Goal: Task Accomplishment & Management: Use online tool/utility

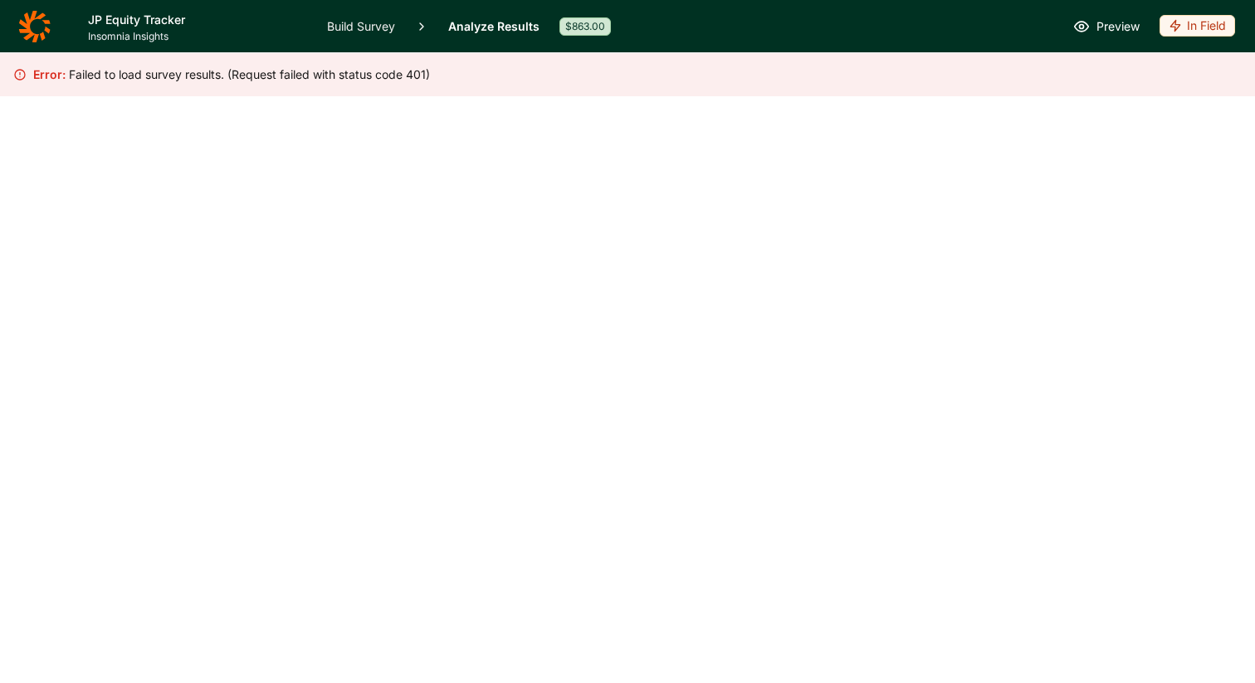
click at [34, 29] on icon at bounding box center [34, 26] width 32 height 33
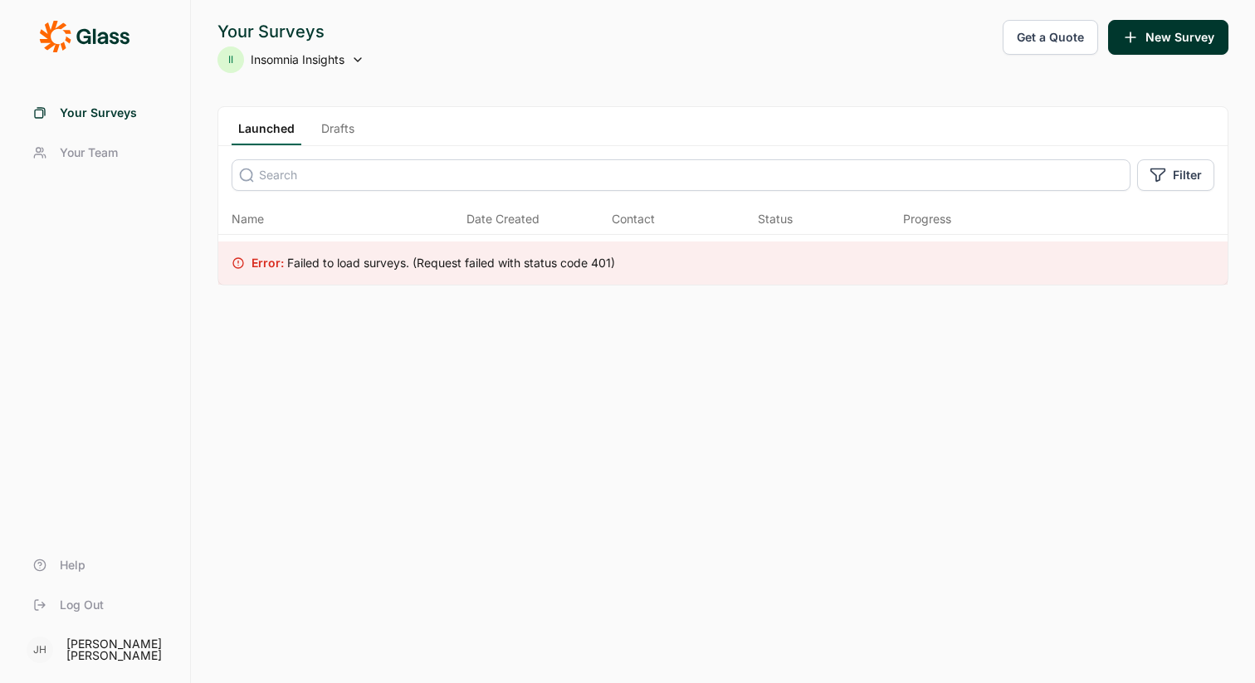
click at [447, 74] on div "Your Surveys II Insomnia Insights Get a Quote New Survey Launched Drafts Filter…" at bounding box center [723, 341] width 1064 height 683
click at [85, 114] on span "Your Surveys" at bounding box center [98, 113] width 77 height 17
click at [341, 126] on link "Drafts" at bounding box center [338, 132] width 46 height 25
click at [341, 126] on link "Drafts" at bounding box center [335, 132] width 47 height 25
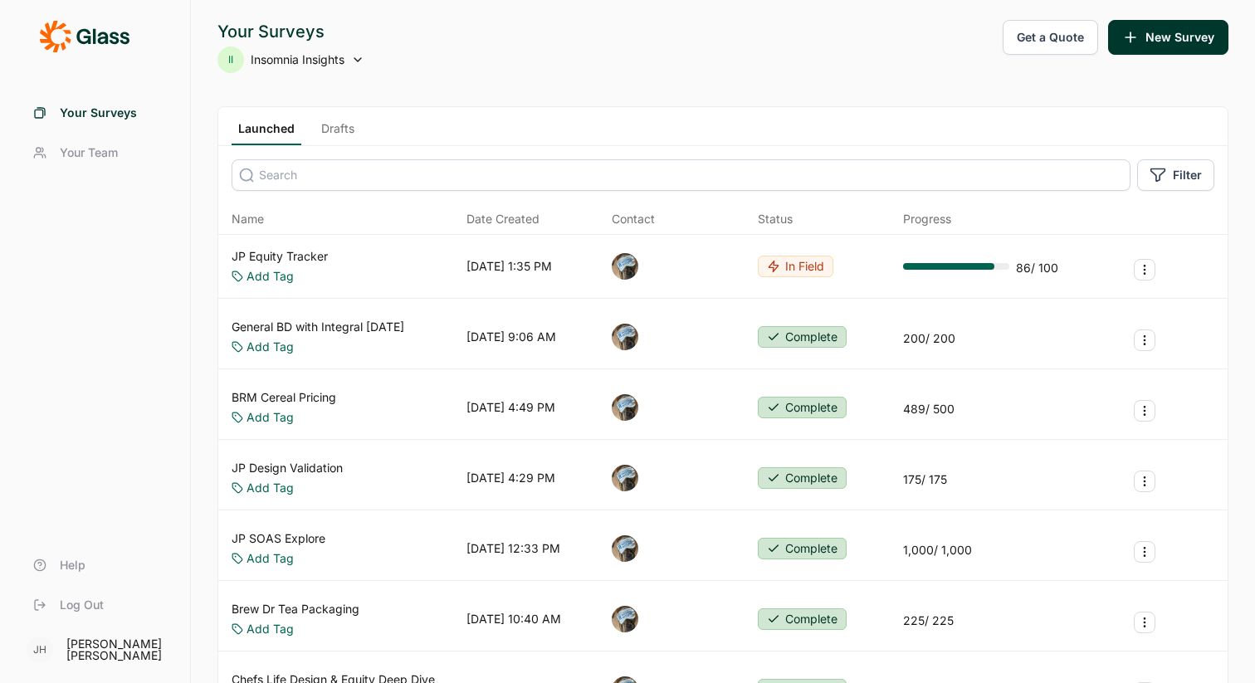
scroll to position [1, 0]
click at [357, 60] on icon at bounding box center [357, 58] width 13 height 13
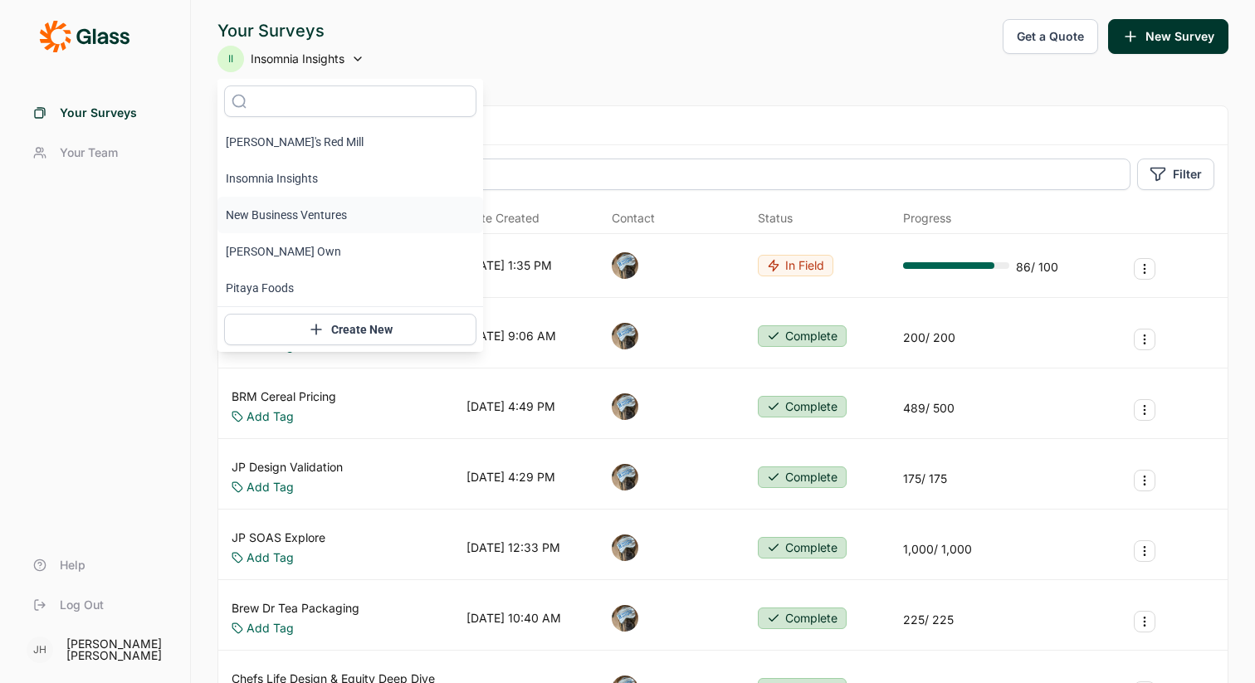
click at [289, 220] on li "New Business Ventures" at bounding box center [350, 215] width 266 height 37
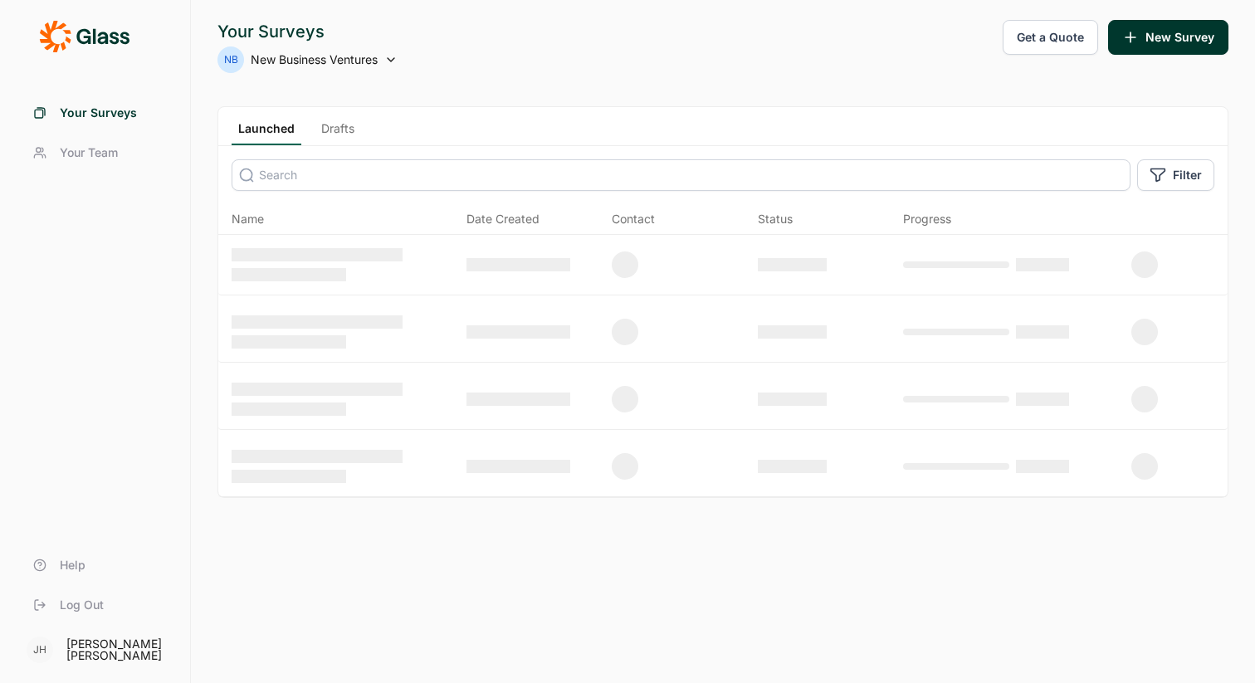
scroll to position [0, 0]
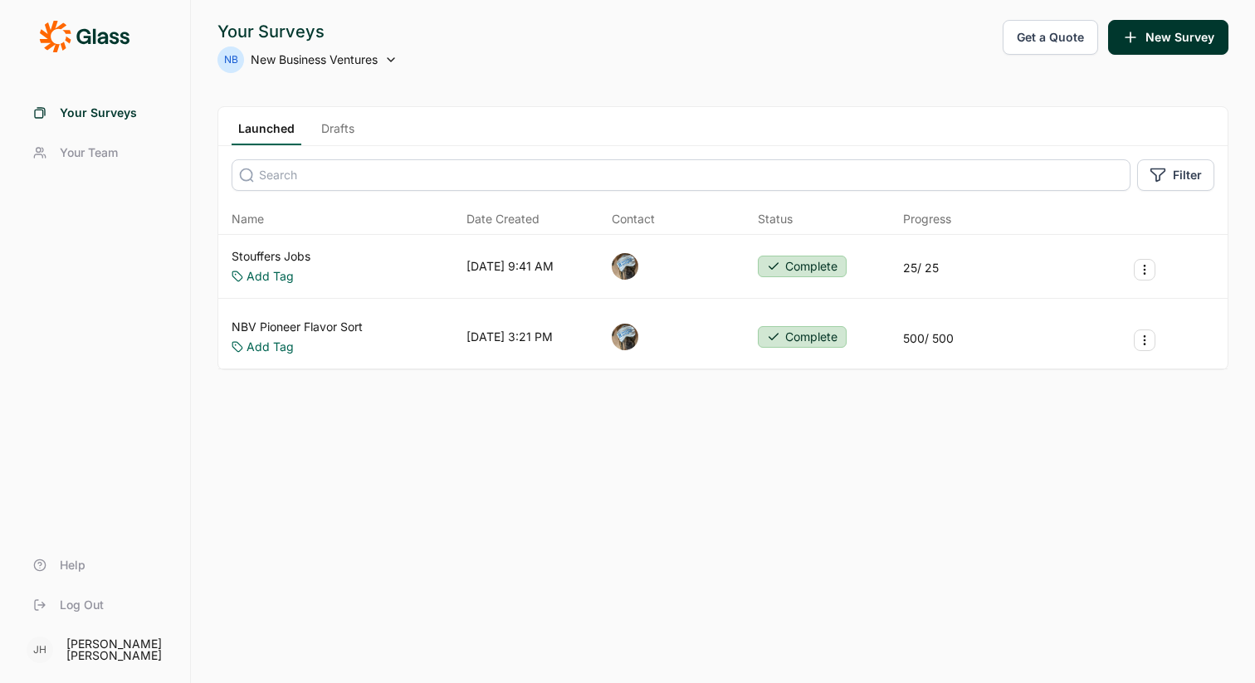
click at [280, 255] on link "Stouffers Jobs" at bounding box center [271, 256] width 79 height 17
click at [393, 57] on icon at bounding box center [390, 59] width 13 height 13
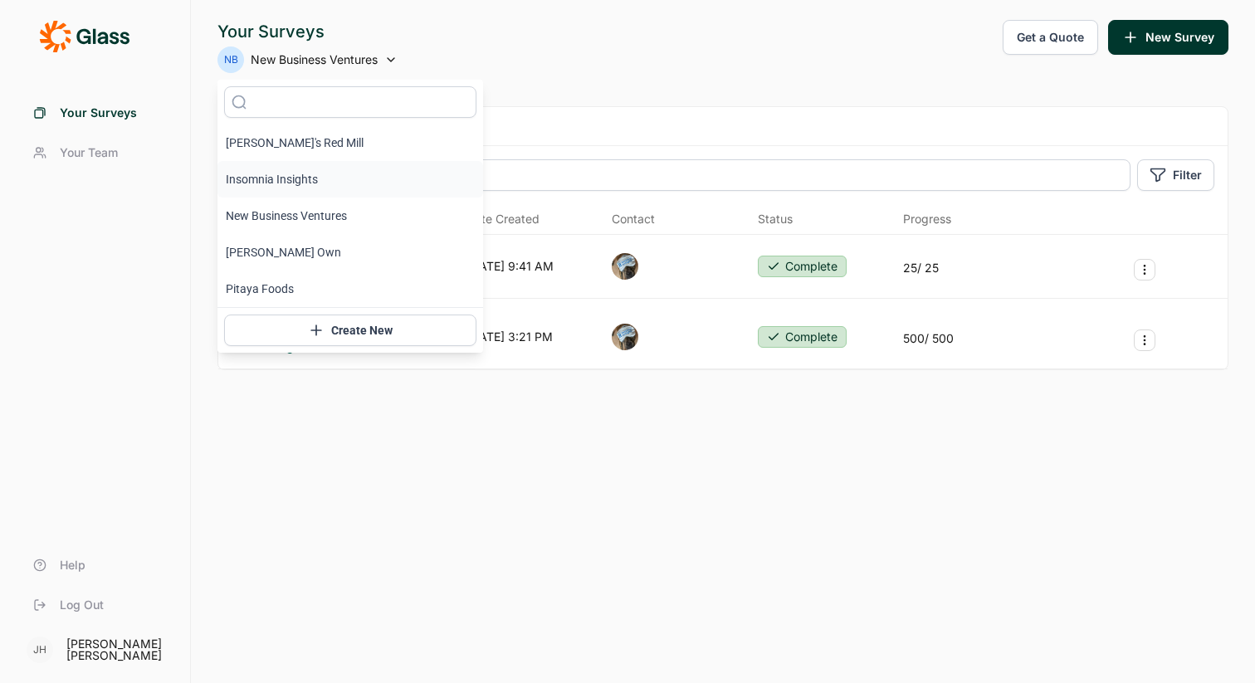
click at [300, 185] on li "Insomnia Insights" at bounding box center [350, 179] width 266 height 37
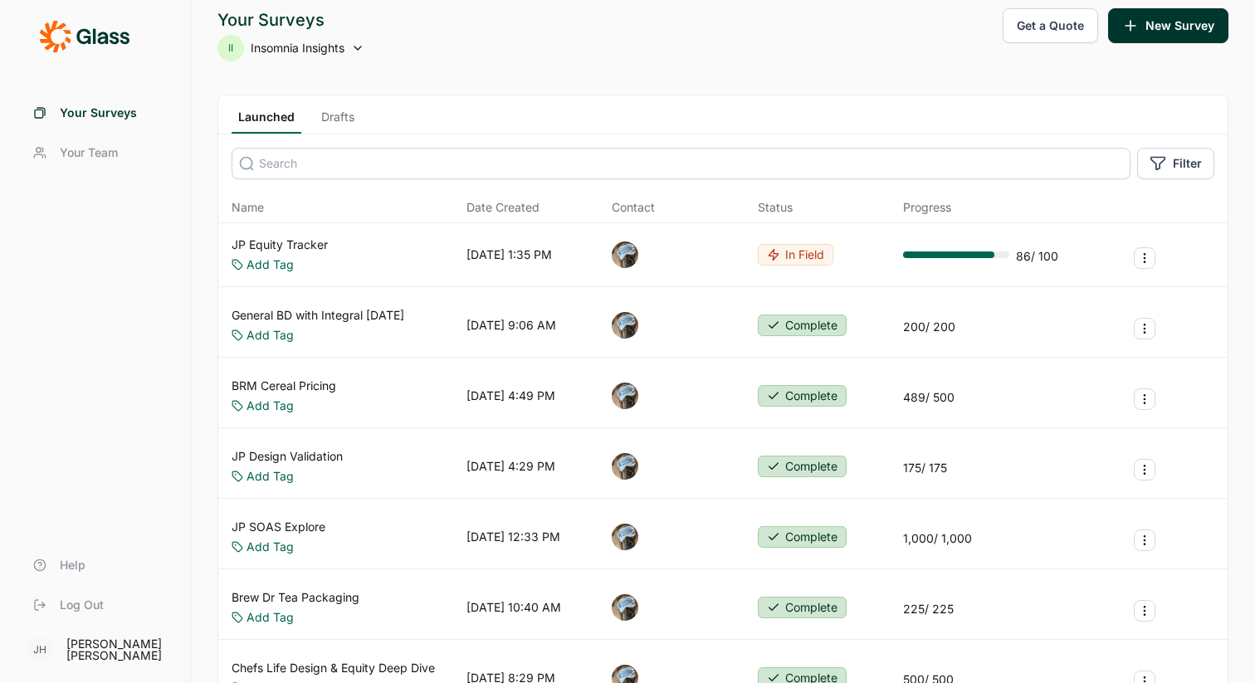
scroll to position [1, 0]
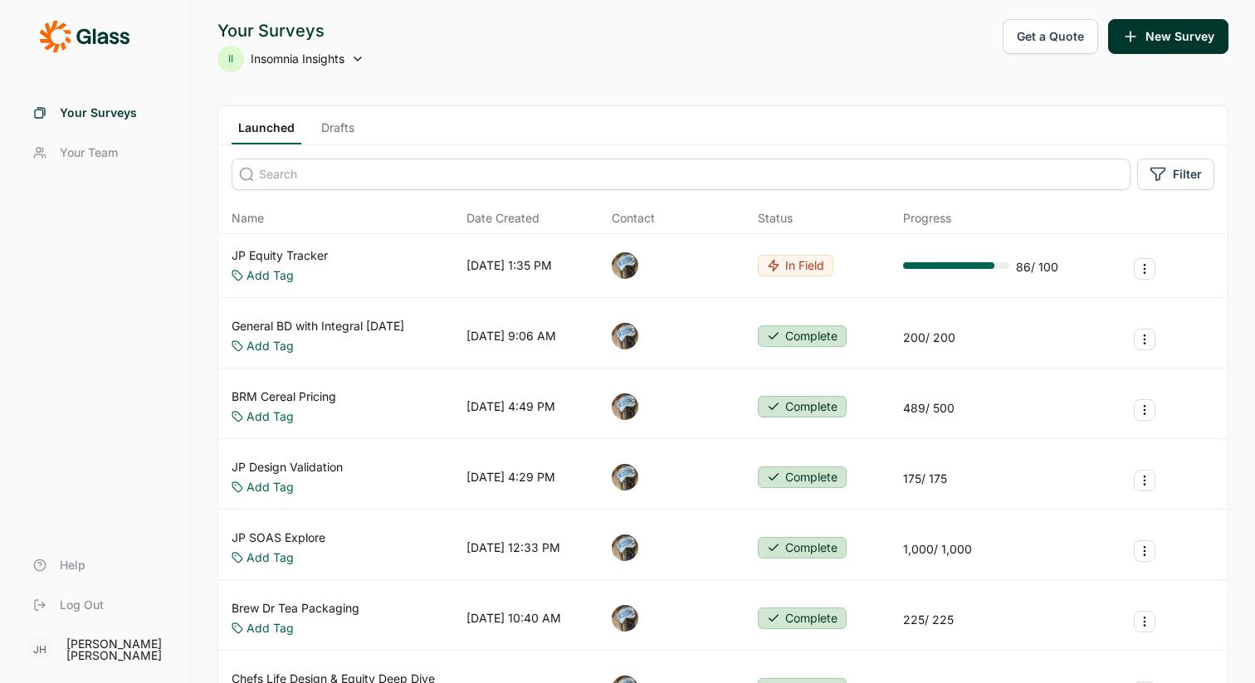
click at [345, 124] on link "Drafts" at bounding box center [338, 132] width 46 height 25
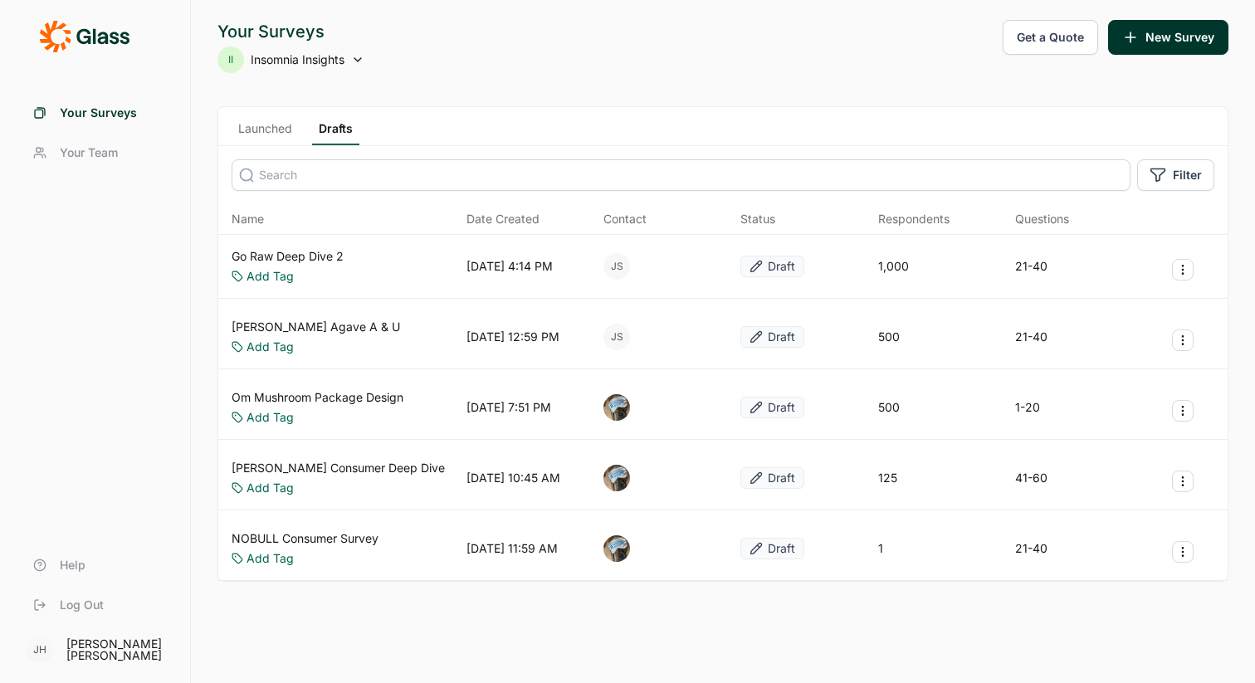
click at [285, 256] on link "Go Raw Deep Dive 2" at bounding box center [288, 256] width 112 height 17
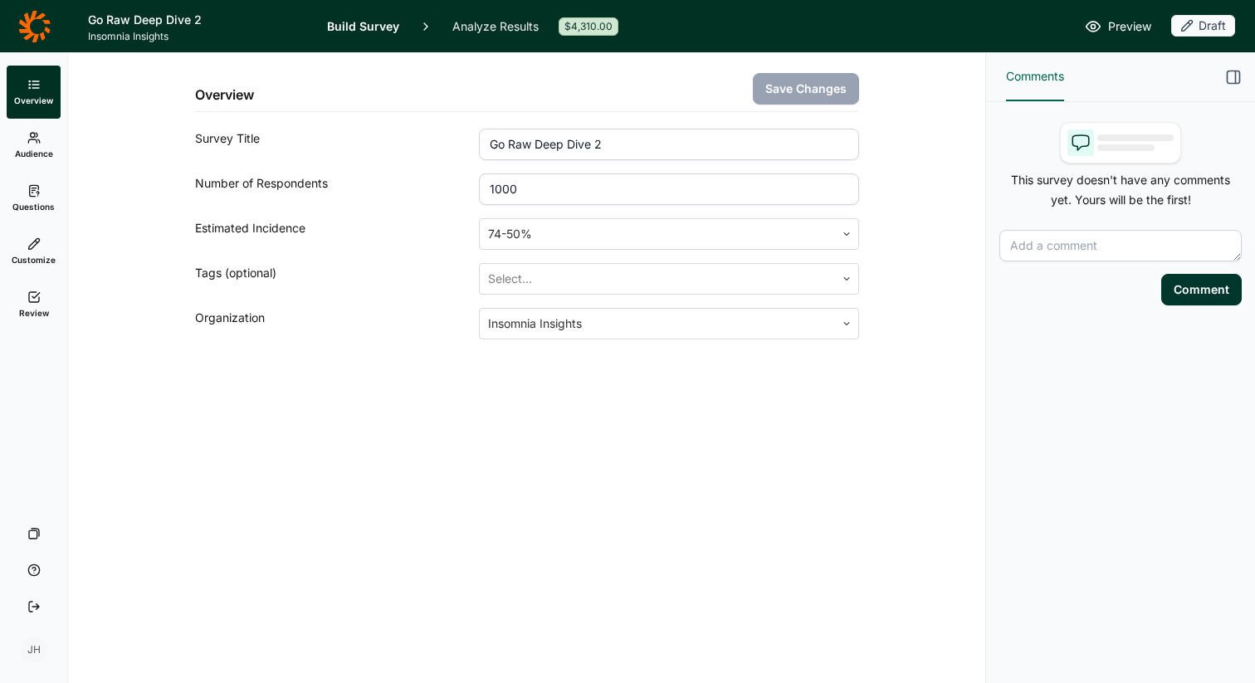
click at [29, 195] on use at bounding box center [33, 190] width 9 height 11
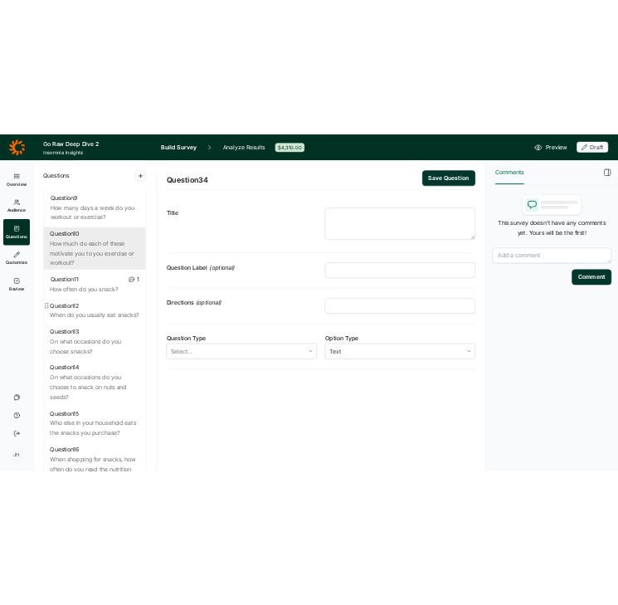
scroll to position [1461, 0]
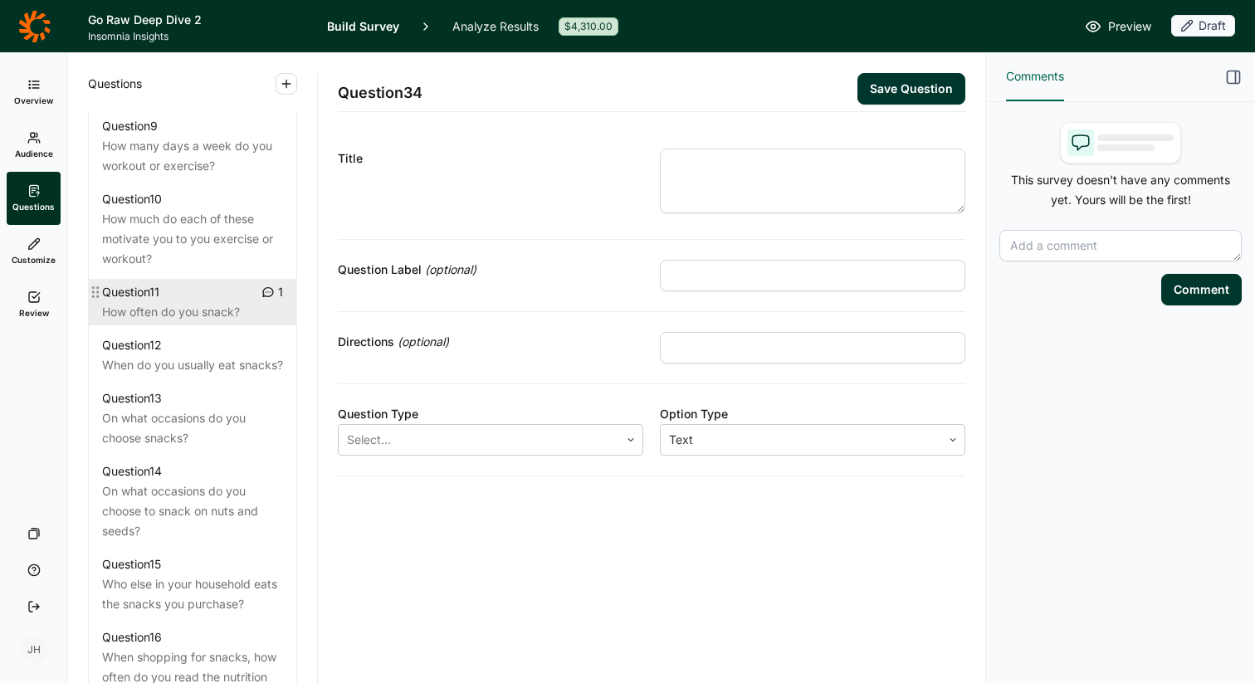
click at [201, 282] on div "Question 11 1" at bounding box center [192, 292] width 181 height 20
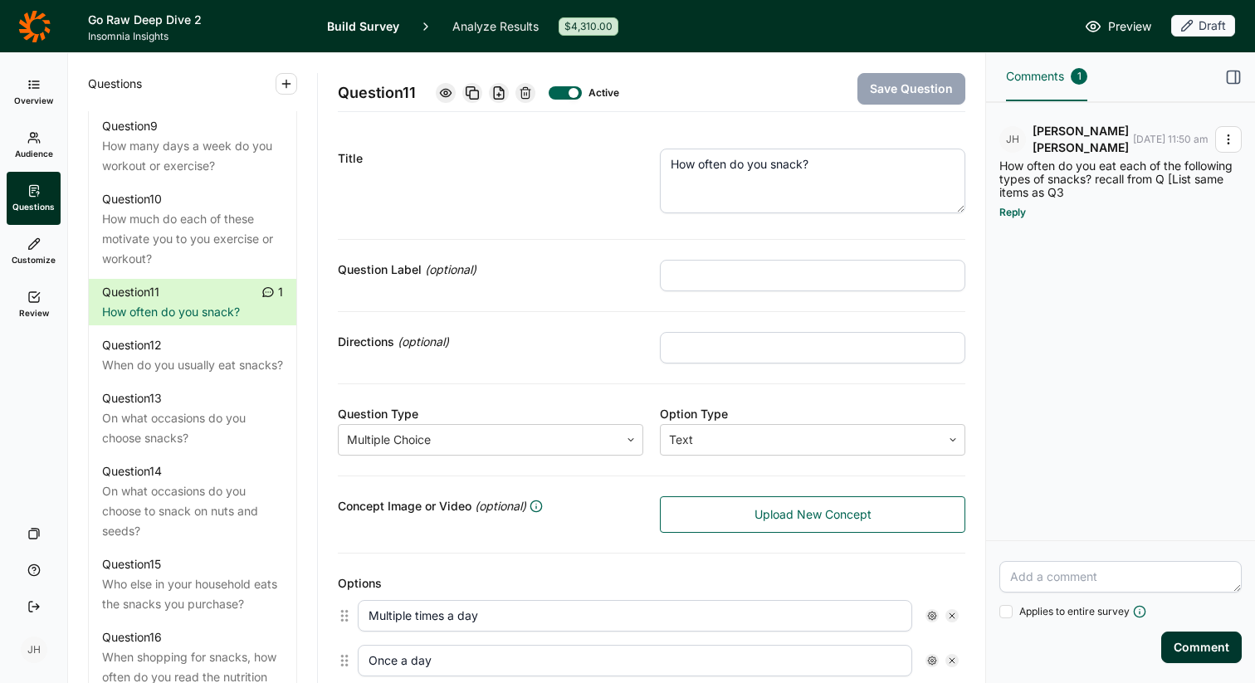
click at [1229, 142] on icon "button" at bounding box center [1228, 139] width 13 height 13
click at [1075, 170] on link "Resolve" at bounding box center [1135, 171] width 212 height 30
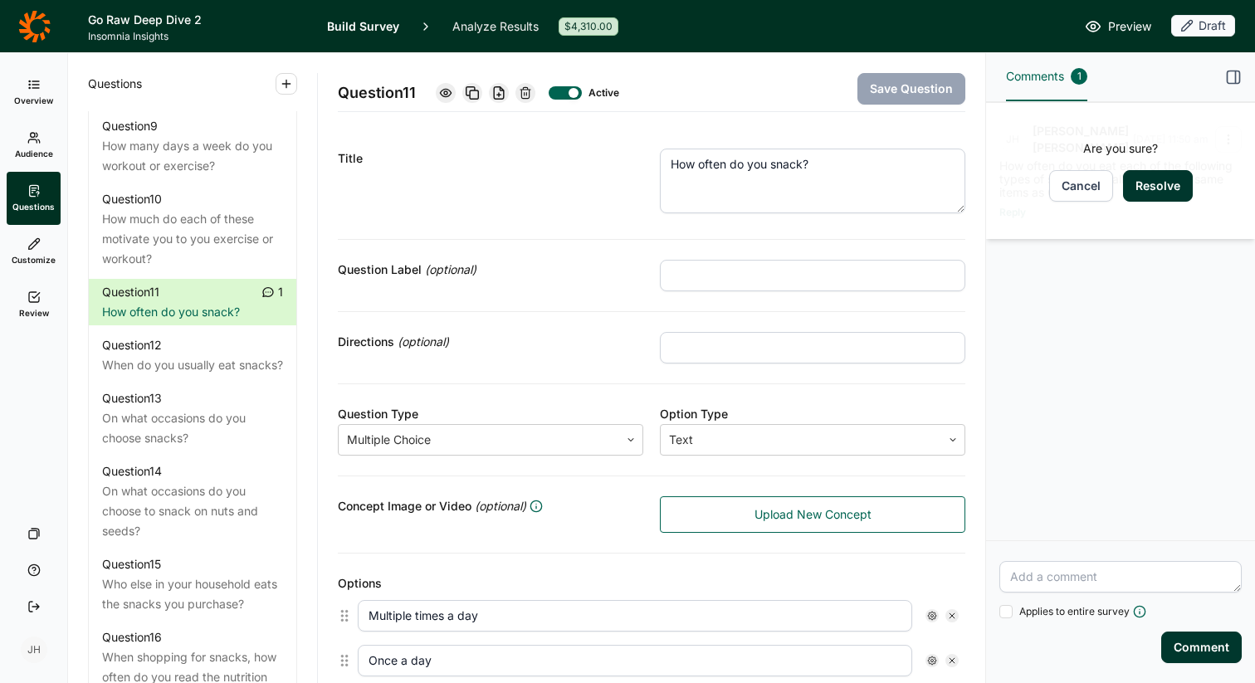
click at [1149, 183] on button "Resolve" at bounding box center [1158, 186] width 70 height 32
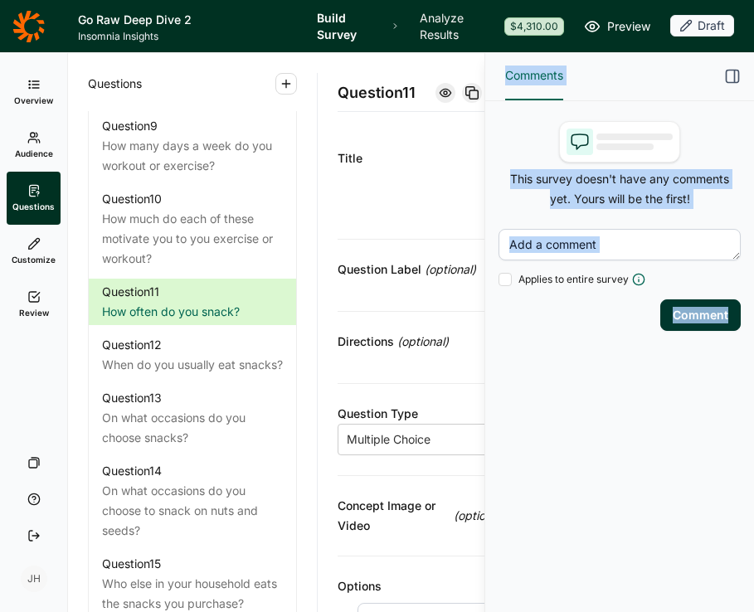
drag, startPoint x: 673, startPoint y: 64, endPoint x: 837, endPoint y: 76, distance: 164.7
click at [754, 76] on html "Go Raw Deep Dive 2 [MEDICAL_DATA] Insights Build Survey Analyze Results $4,310.…" at bounding box center [377, 306] width 754 height 612
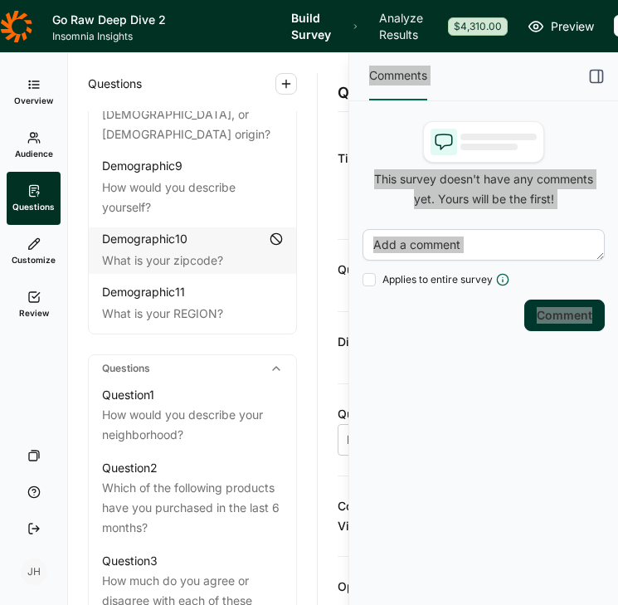
scroll to position [515, 0]
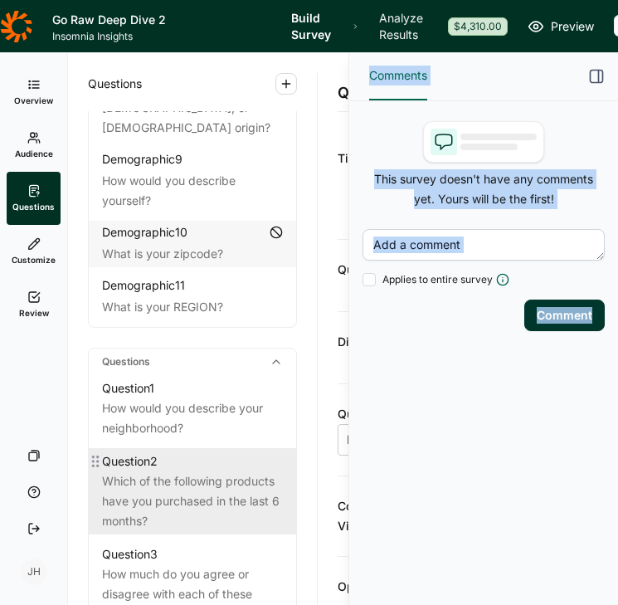
click at [181, 474] on div "Which of the following products have you purchased in the last 6 months?" at bounding box center [192, 501] width 181 height 60
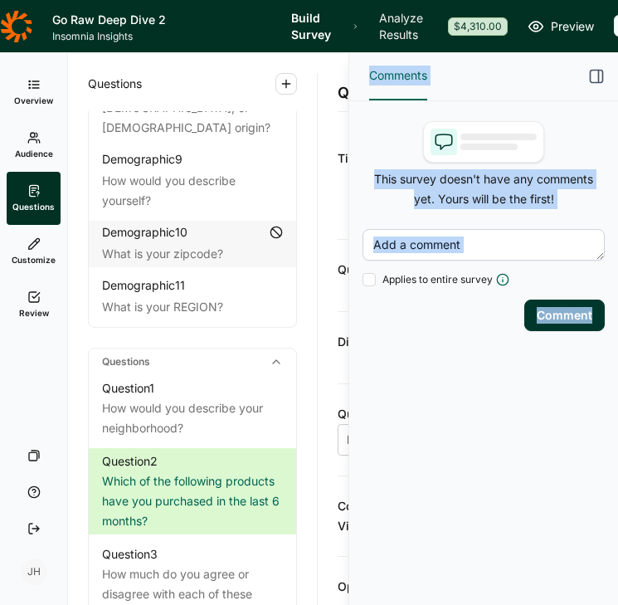
scroll to position [0, 110]
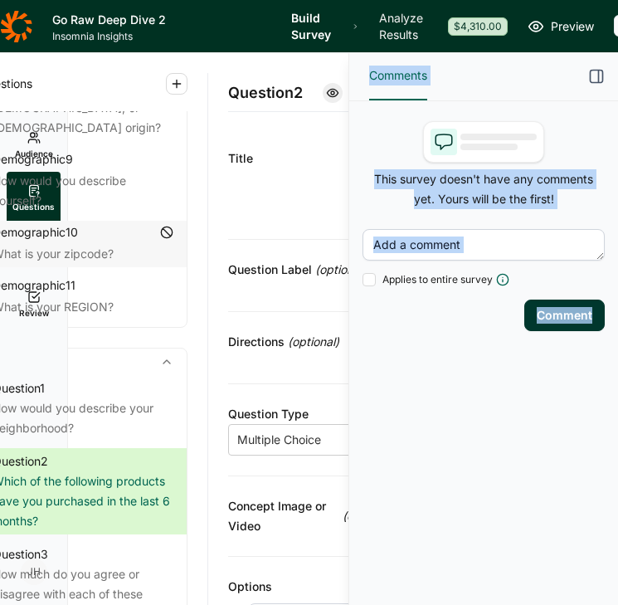
click at [599, 74] on icon "button" at bounding box center [596, 76] width 17 height 17
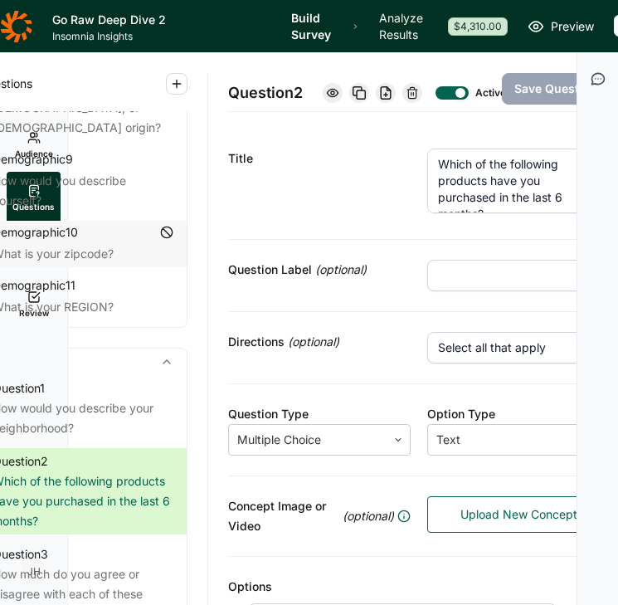
click at [557, 213] on textarea "Which of the following products have you purchased in the last 6 months?" at bounding box center [518, 181] width 183 height 65
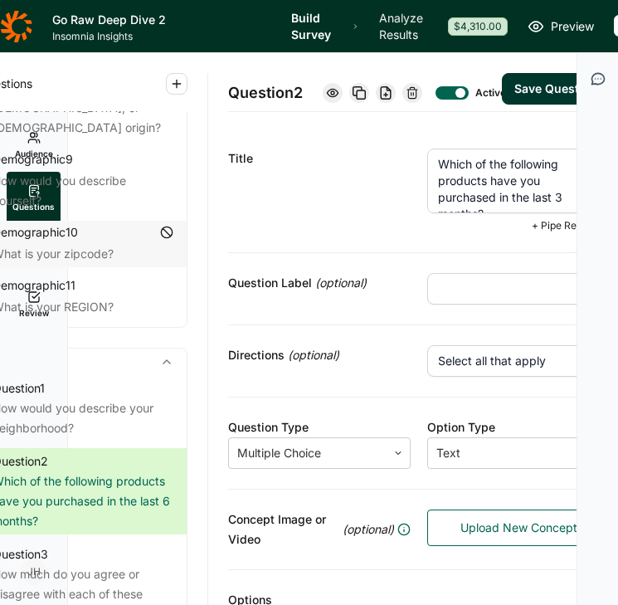
type textarea "Which of the following products have you purchased in the last 3 months?"
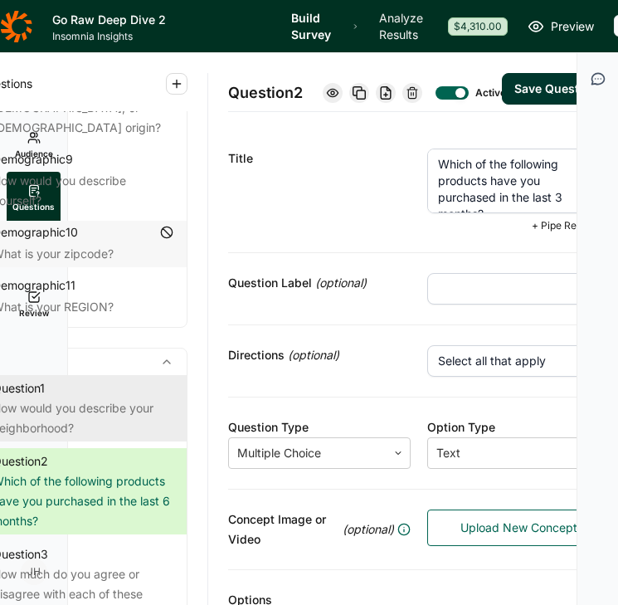
click at [110, 398] on div "How would you describe your neighborhood?" at bounding box center [83, 418] width 181 height 40
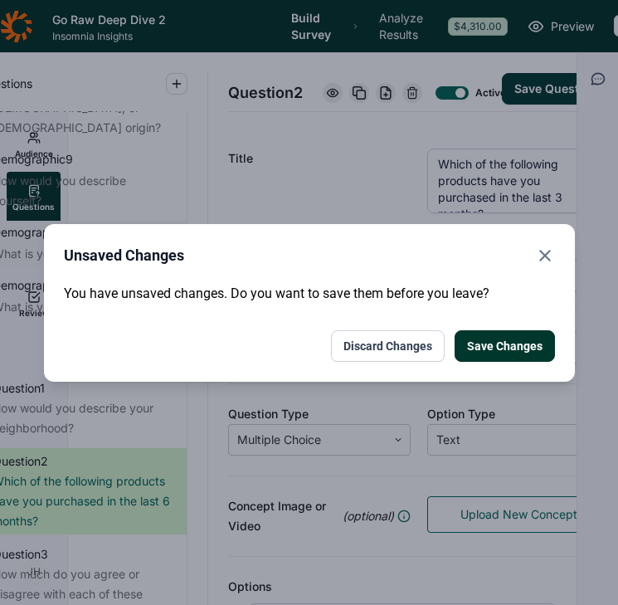
click at [511, 350] on button "Save Changes" at bounding box center [505, 346] width 100 height 32
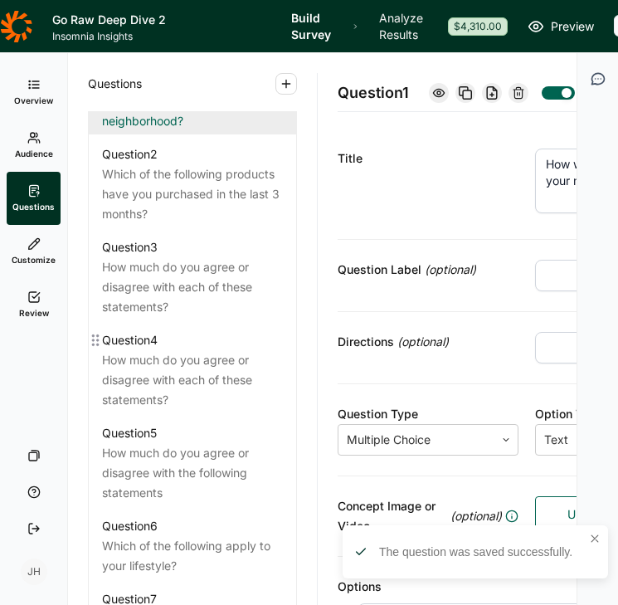
scroll to position [827, 0]
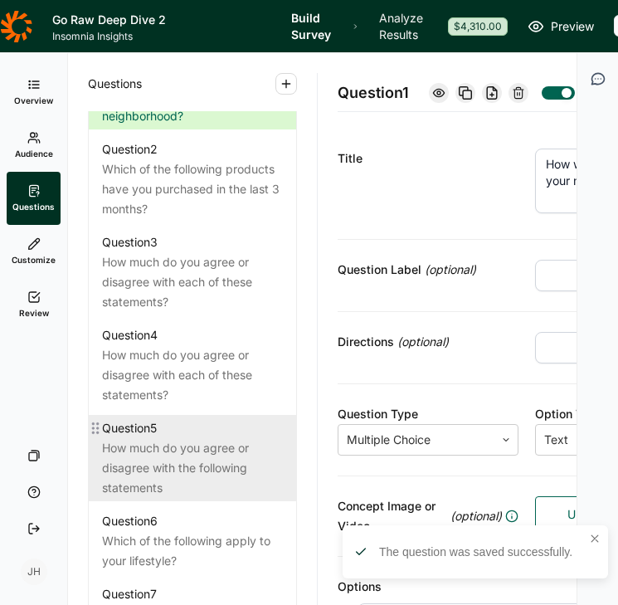
click at [183, 438] on div "How much do you agree or disagree with the following statements" at bounding box center [192, 468] width 181 height 60
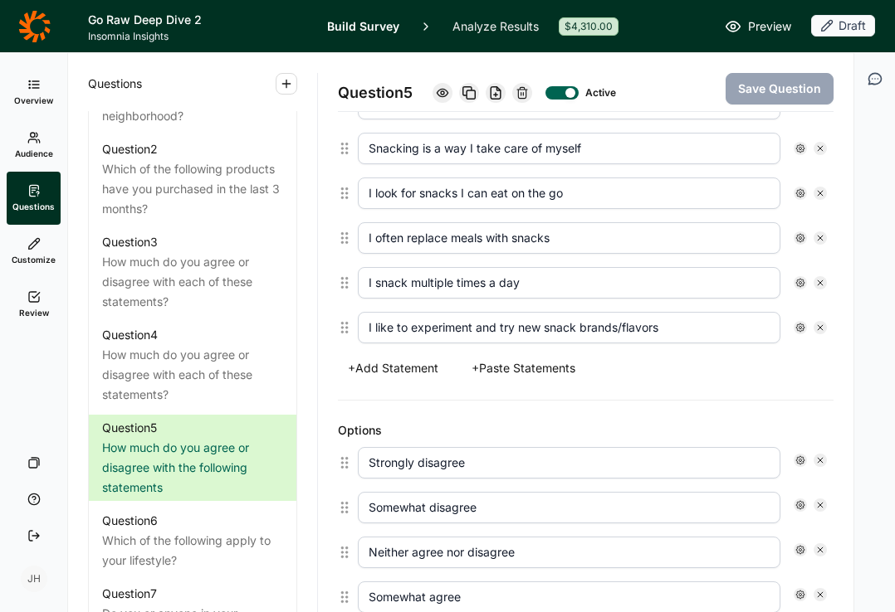
scroll to position [647, 0]
click at [564, 365] on button "+ Paste Statements" at bounding box center [523, 367] width 124 height 23
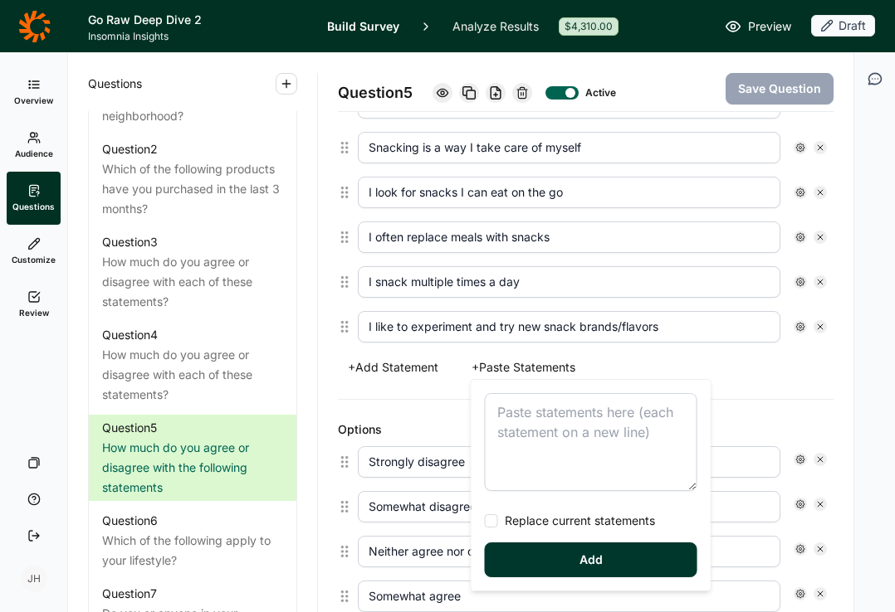
click at [515, 405] on textarea at bounding box center [591, 442] width 212 height 98
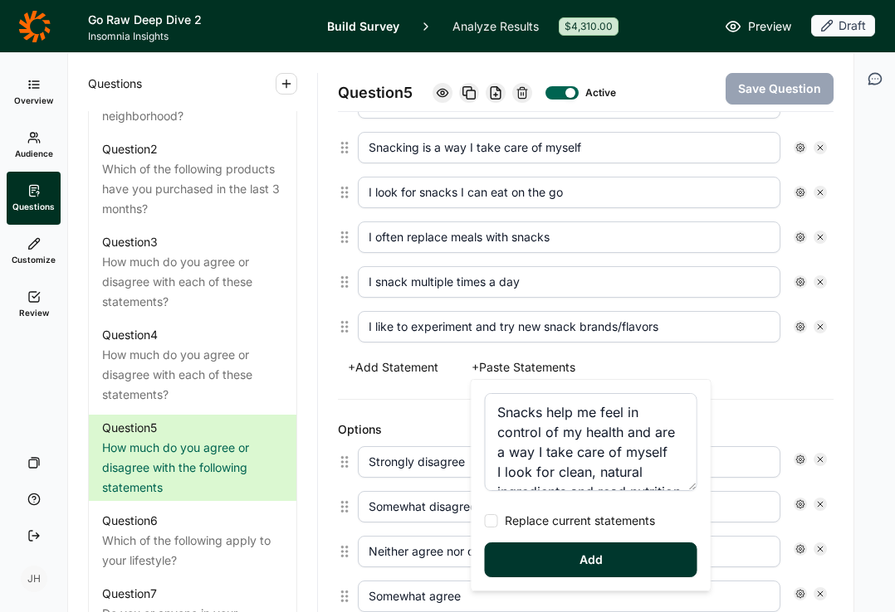
click at [490, 524] on div at bounding box center [491, 521] width 13 height 13
click at [485, 521] on input "Replace current statements" at bounding box center [485, 521] width 0 height 0
type textarea "Snacks help me feel in control of my health and are a way I take care of myself…"
click at [565, 562] on button "Add" at bounding box center [591, 560] width 212 height 35
type input "Snacks help me feel in control of my health and are a way I take care of myself"
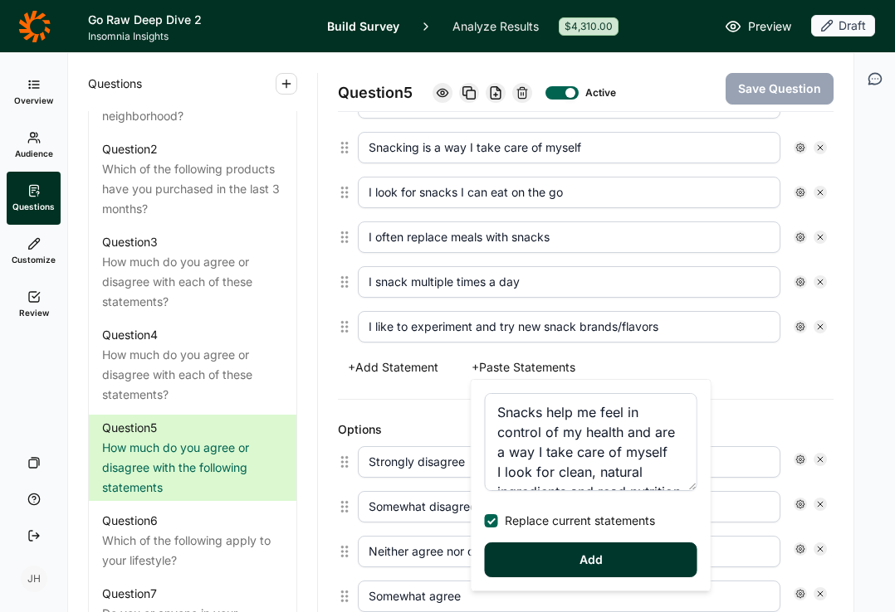
type input "I look for clean, natural ingredients and read nutrition labels carefully"
type input "I’m willing to pay more for snacks that align with my health and weight goals"
type input "I snack to feel energized, focused, or to support workouts and recovery"
type input "I sometimes feel guilty after snacking"
type input "I snack when I’m bored or stressed"
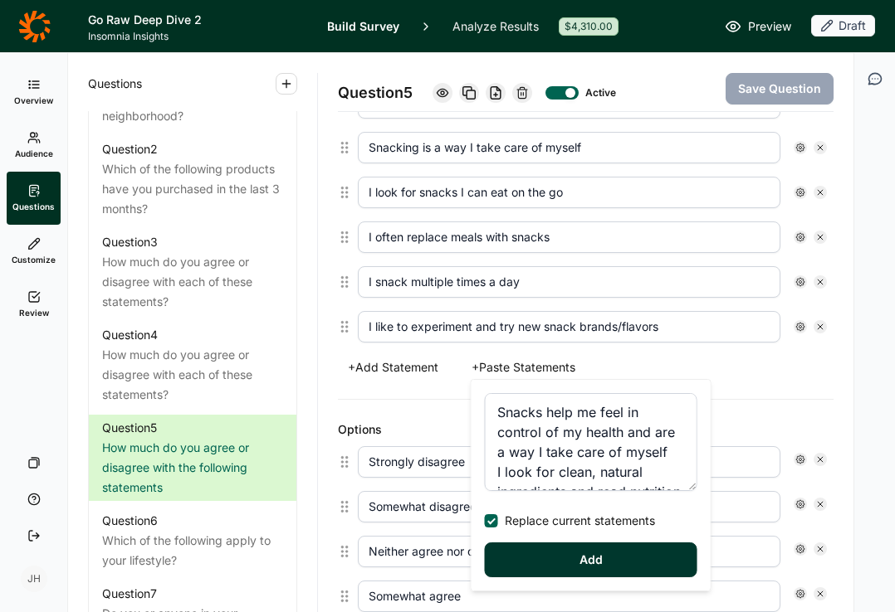
type input "I look for snacks I can eat on the go"
type input "I often replace meals with snacks"
type input "I snack multiple times a day"
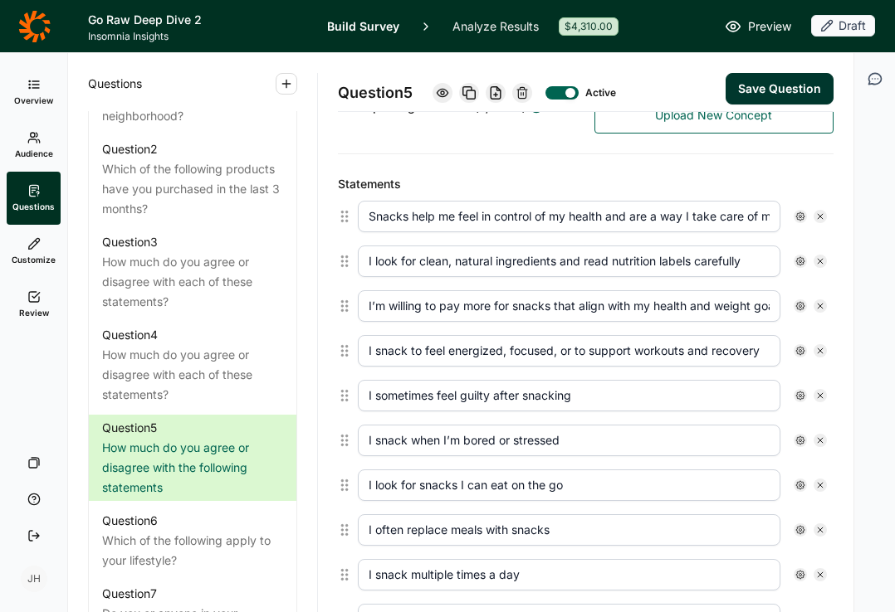
scroll to position [401, 0]
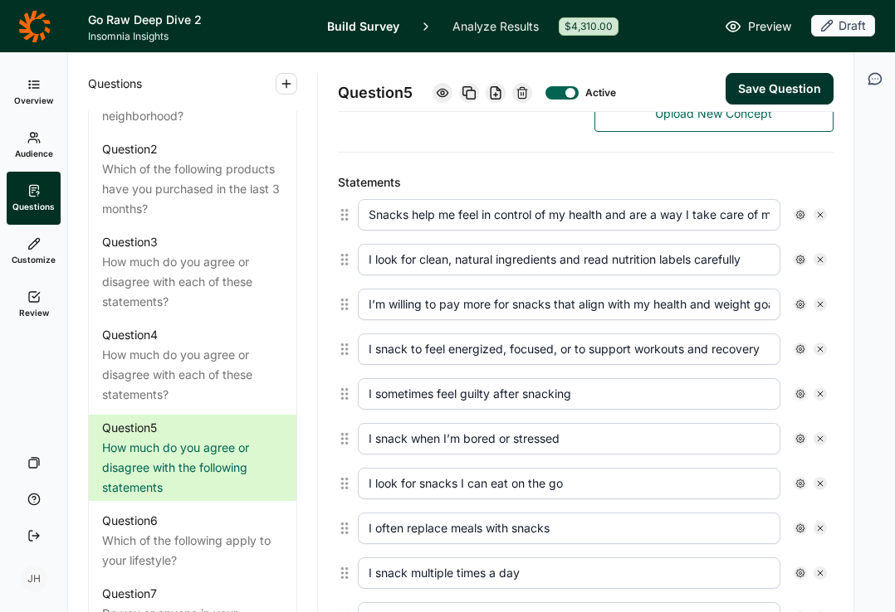
click at [764, 93] on button "Save Question" at bounding box center [779, 89] width 108 height 32
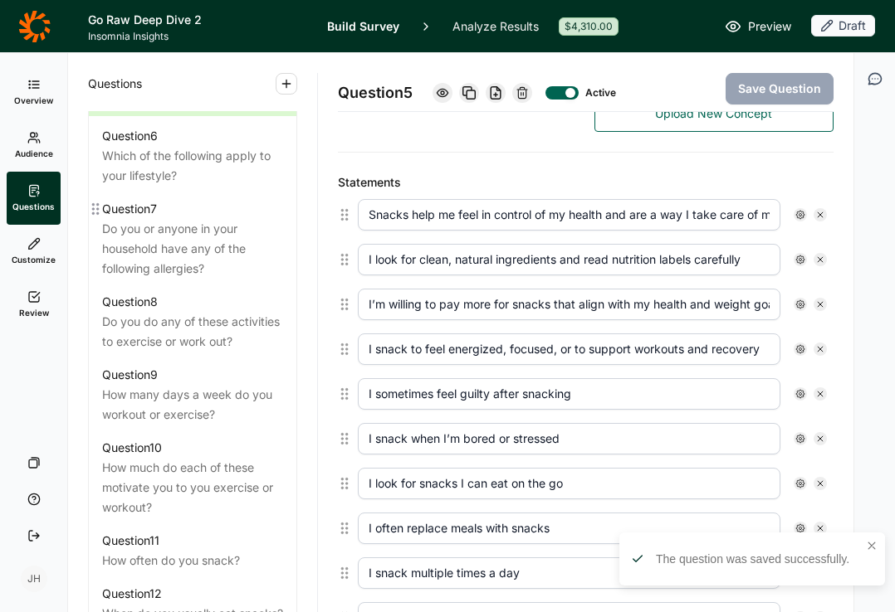
scroll to position [1214, 0]
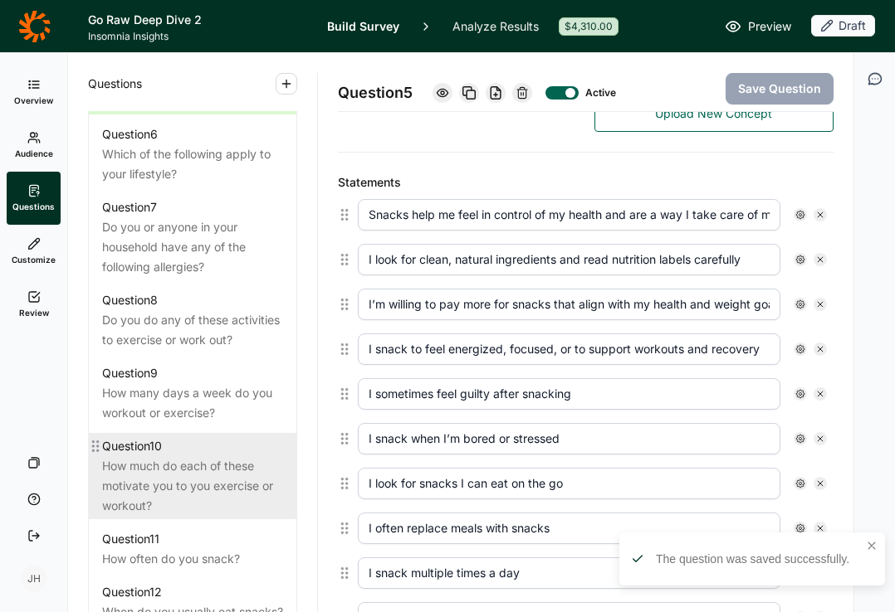
click at [182, 456] on div "How much do each of these motivate you to you exercise or workout?" at bounding box center [192, 486] width 181 height 60
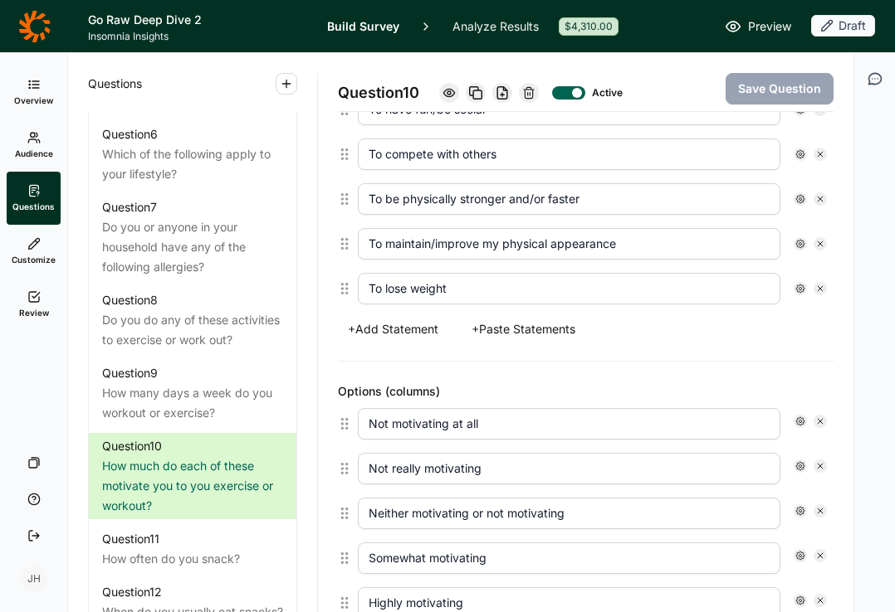
scroll to position [662, 0]
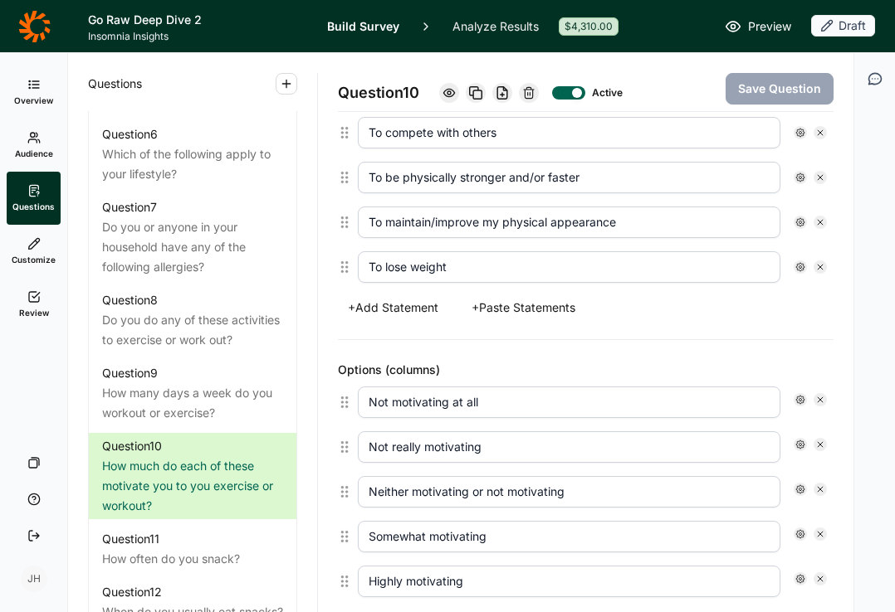
click at [527, 311] on button "+ Paste Statements" at bounding box center [523, 307] width 124 height 23
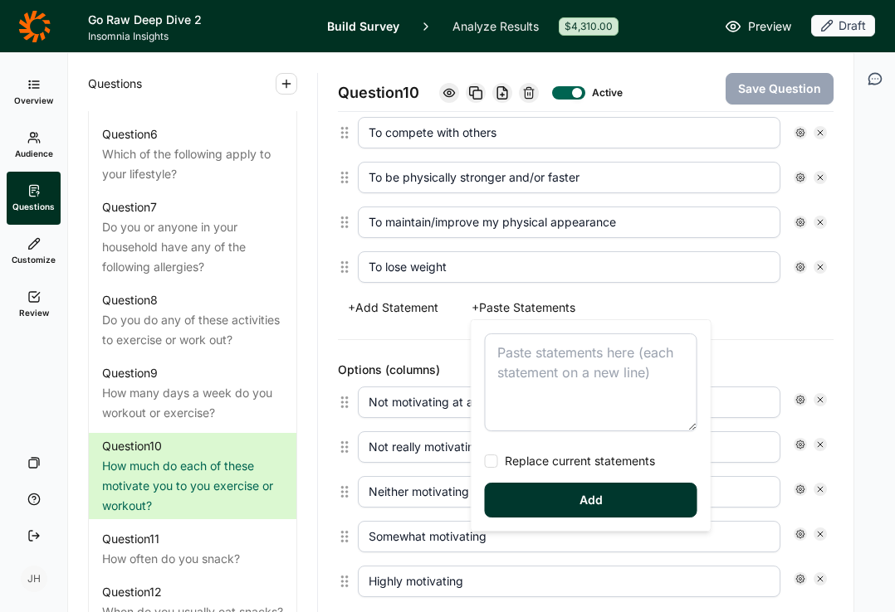
click at [512, 359] on textarea at bounding box center [591, 383] width 212 height 98
type textarea "Stress relief / mental health Boosting energy levels"
click at [562, 498] on button "Add" at bounding box center [591, 500] width 212 height 35
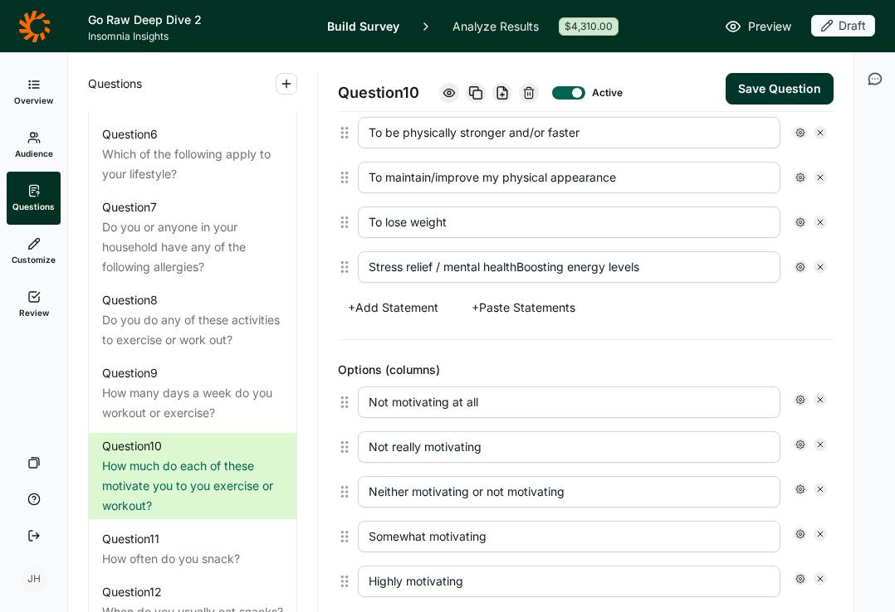
click at [791, 92] on button "Save Question" at bounding box center [779, 89] width 108 height 32
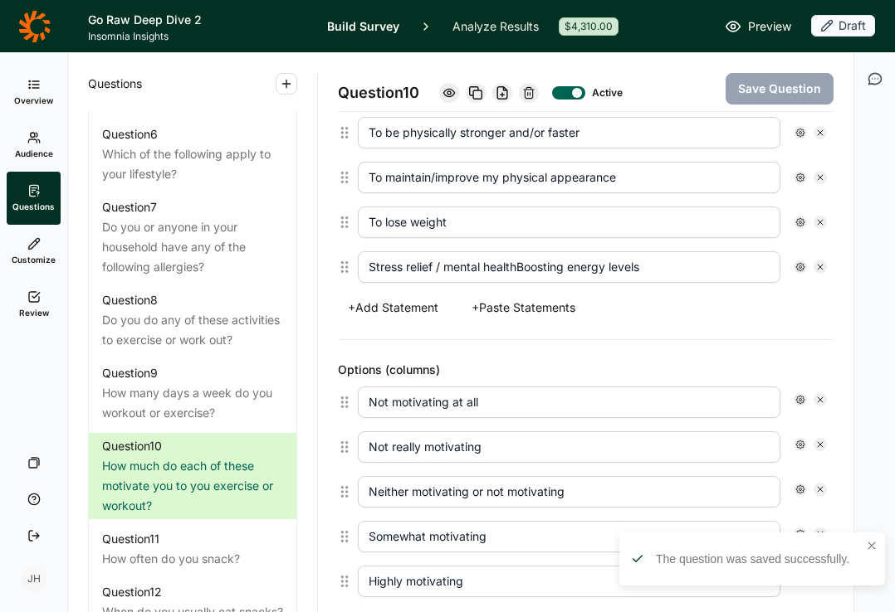
click at [399, 307] on button "+ Add Statement" at bounding box center [393, 307] width 110 height 23
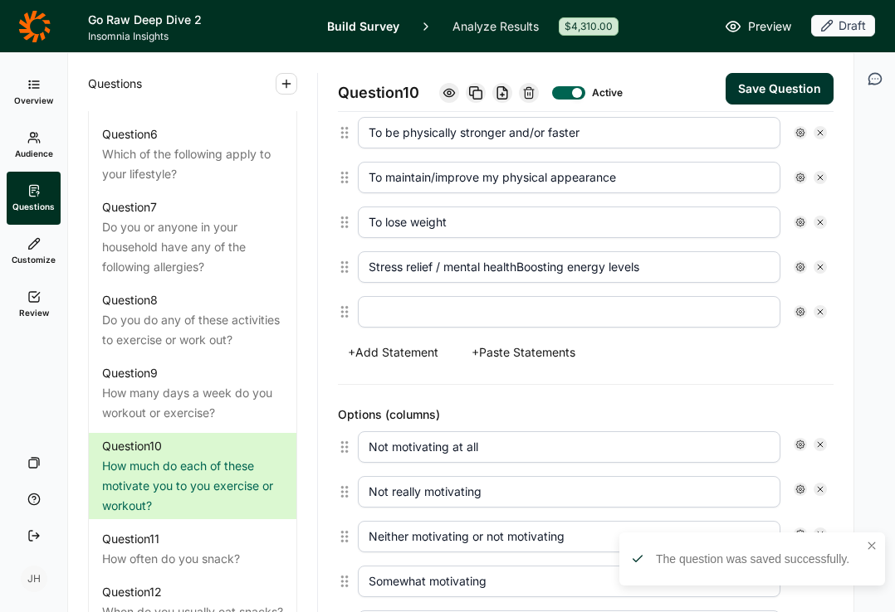
scroll to position [752, 0]
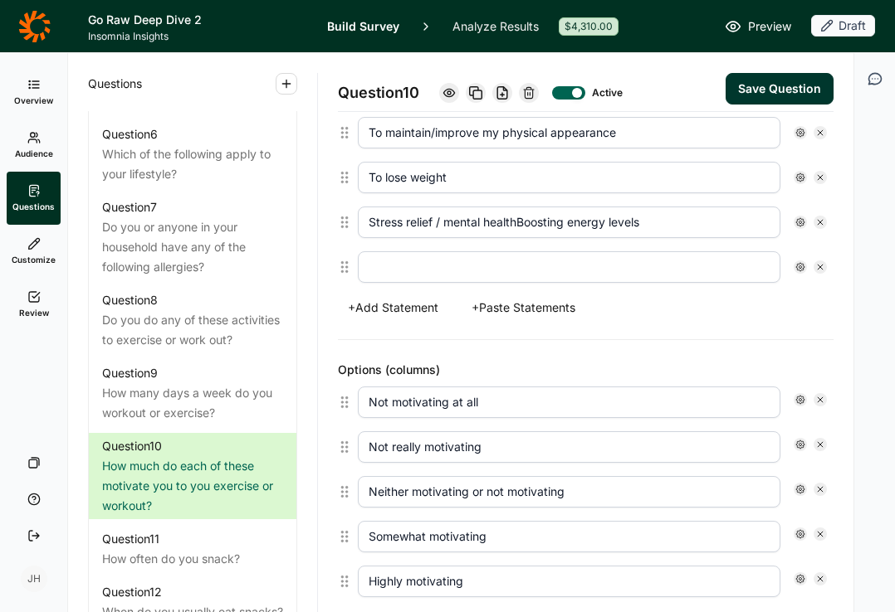
drag, startPoint x: 649, startPoint y: 222, endPoint x: 520, endPoint y: 222, distance: 129.5
click at [520, 222] on input "Stress relief / mental healthBoosting energy levels" at bounding box center [569, 223] width 422 height 32
type input "Stress relief / mental health"
click at [393, 268] on input "text" at bounding box center [569, 267] width 422 height 32
paste input "Boosting energy levels"
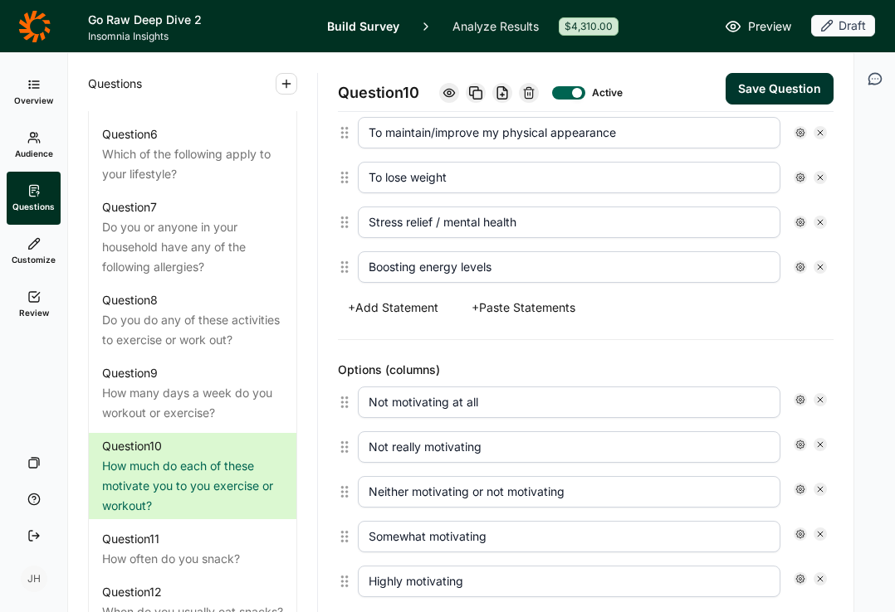
type input "Boosting energy levels"
click at [765, 89] on button "Save Question" at bounding box center [779, 89] width 108 height 32
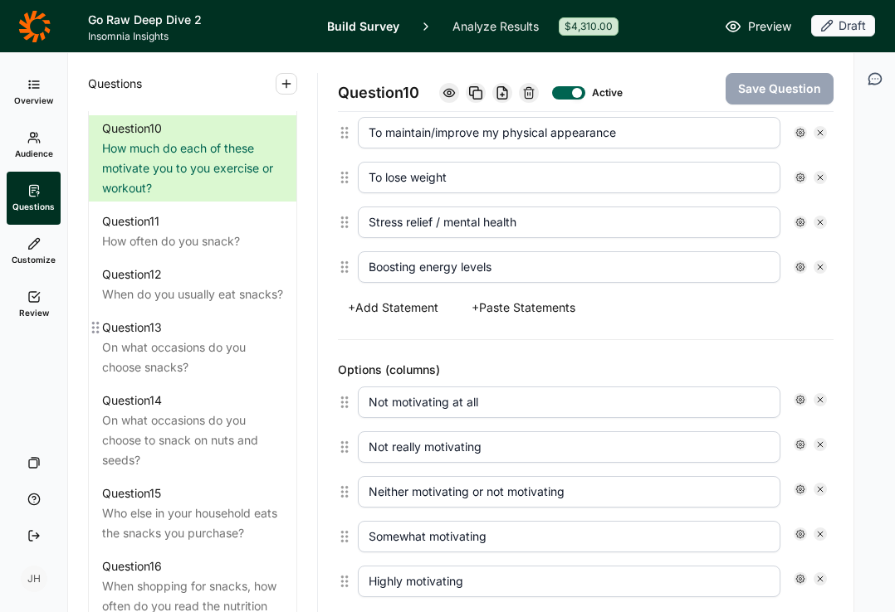
scroll to position [1553, 0]
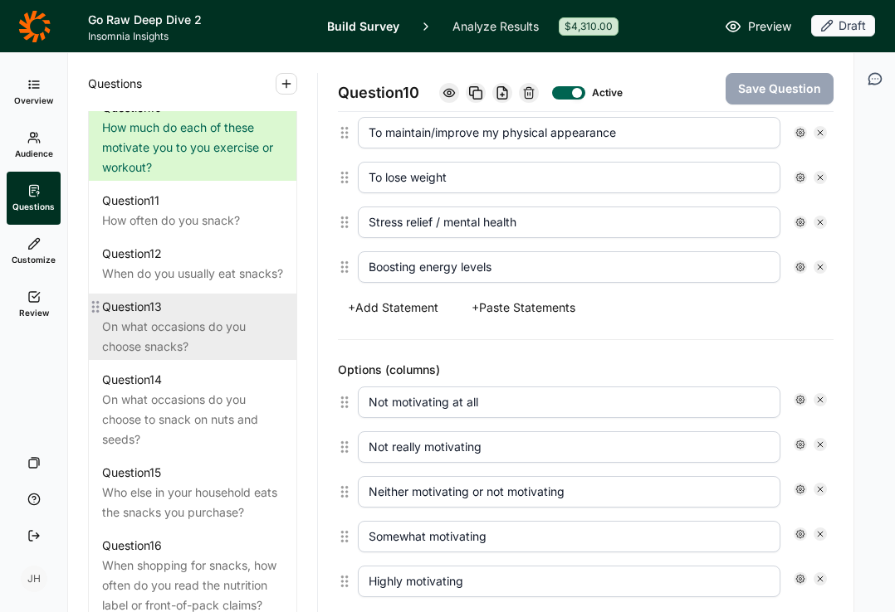
click at [187, 337] on div "On what occasions do you choose snacks?" at bounding box center [192, 337] width 181 height 40
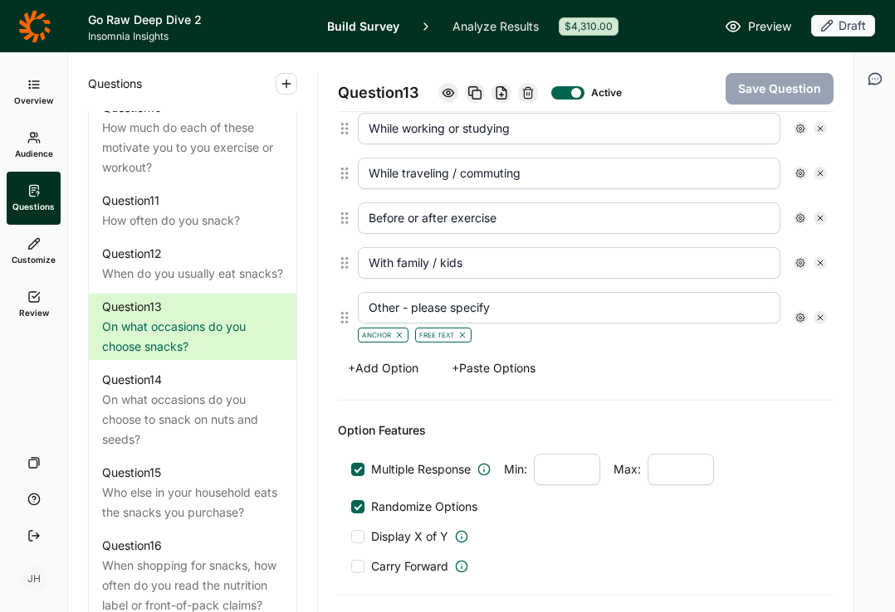
scroll to position [632, 0]
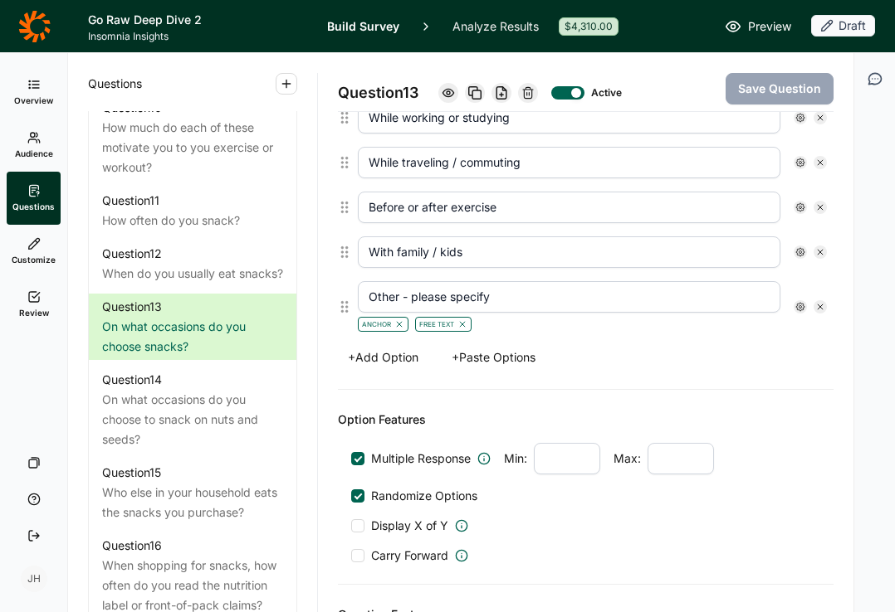
click at [501, 361] on button "+ Paste Options" at bounding box center [494, 357] width 104 height 23
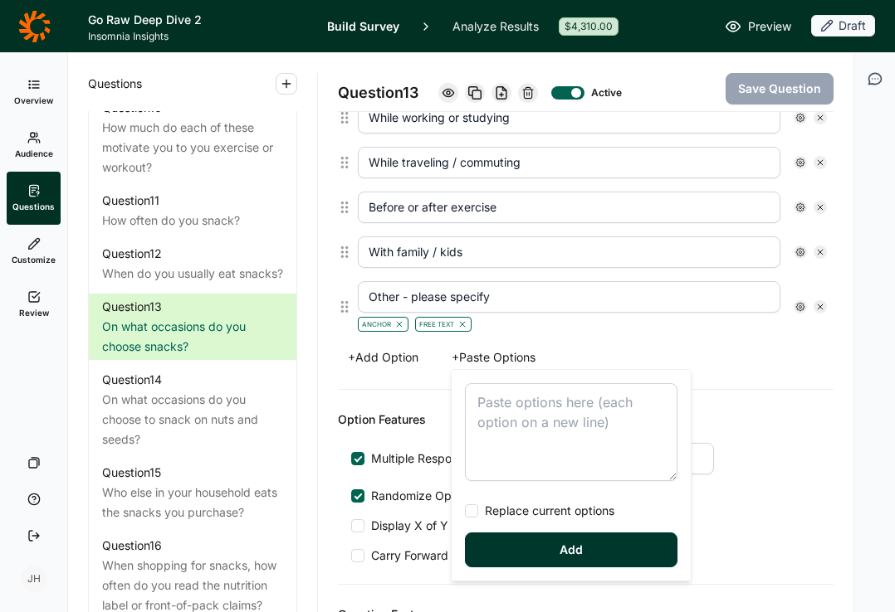
click at [484, 402] on textarea at bounding box center [571, 432] width 212 height 98
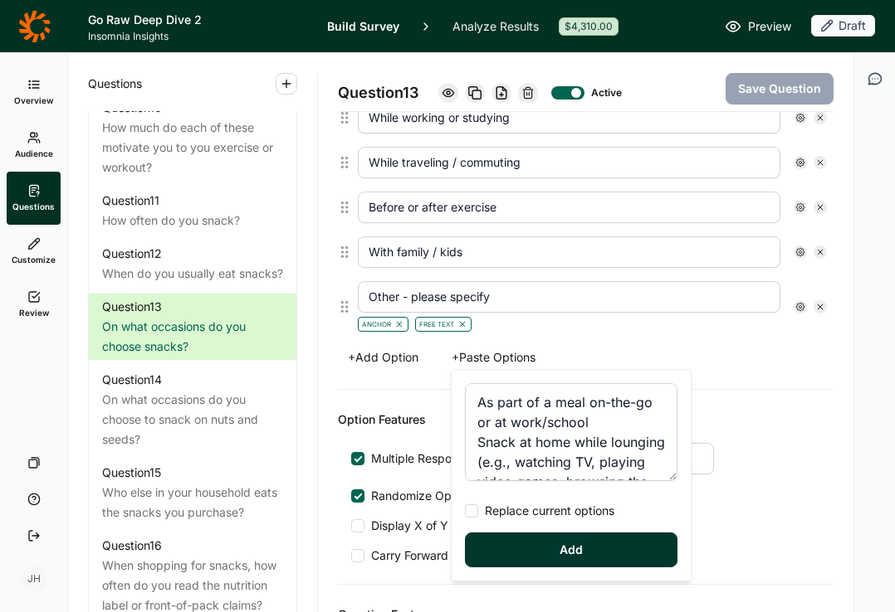
click at [471, 515] on div at bounding box center [471, 511] width 13 height 13
click at [465, 511] on input "Replace current options" at bounding box center [465, 511] width 0 height 0
type textarea "As part of a meal on-the-go or at work/school Snack at home while lounging (e.g…"
click at [519, 557] on button "Add" at bounding box center [571, 550] width 212 height 35
type input "As part of a meal on-the-go or at work/school"
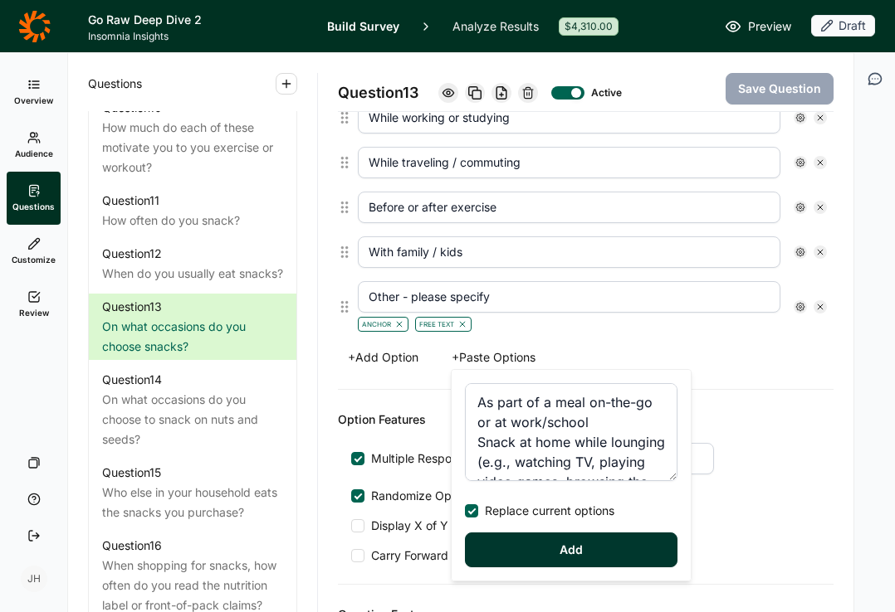
type input "Snack at home while lounging (e.g., watching TV, playing video games, browsing …"
type input "Snack before/during/after physical activity (e.g., hiking, sports, workout)"
type input "Snack at work/school"
type input "Snack on-the-go"
type input "As a reward/treat"
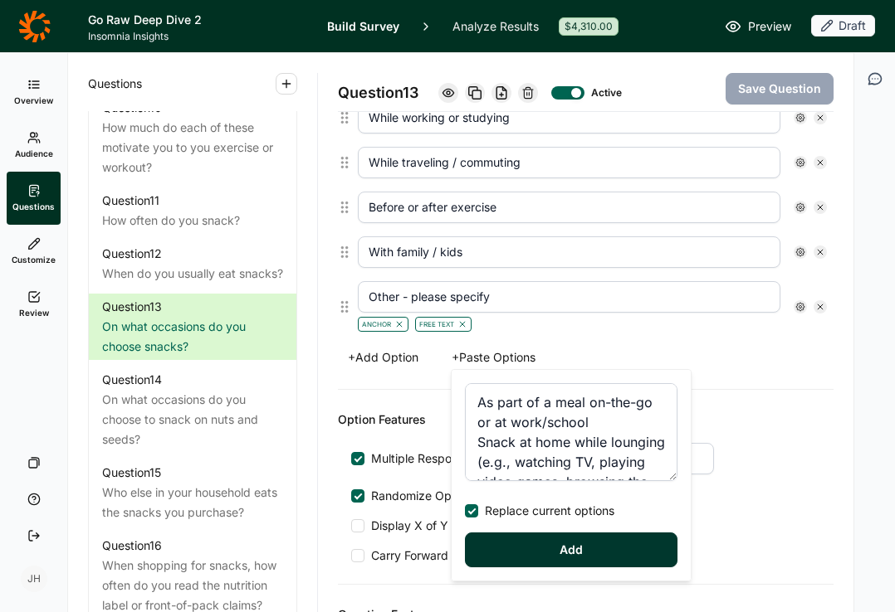
type input "With family/friends or at a gathering"
type input "As part of a meal at home"
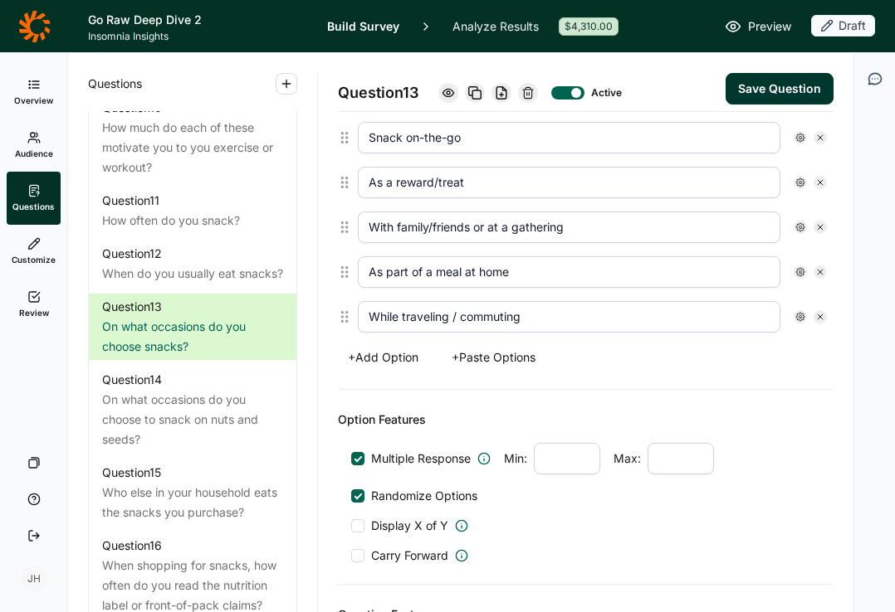
click at [775, 79] on button "Save Question" at bounding box center [779, 89] width 108 height 32
click at [397, 358] on button "+ Add Option" at bounding box center [383, 357] width 90 height 23
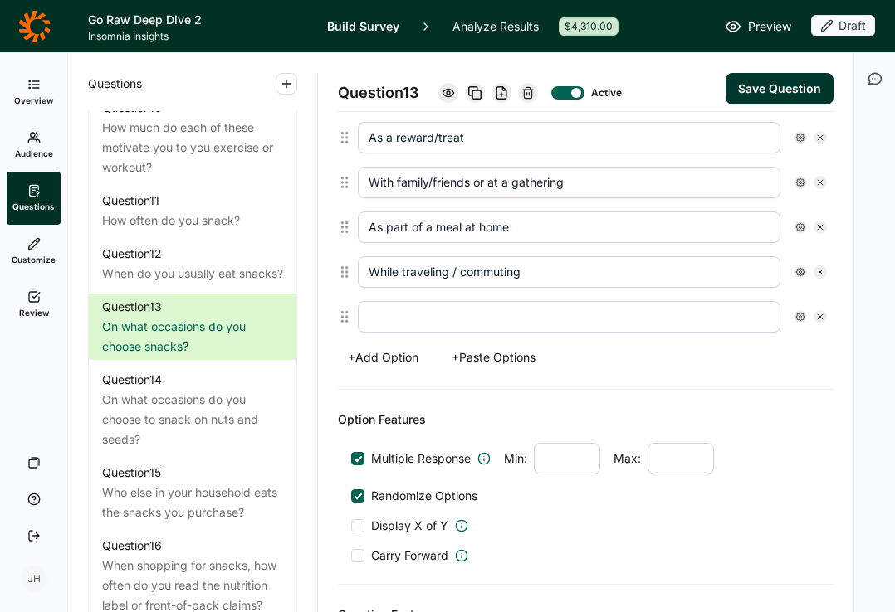
click at [387, 322] on input "text" at bounding box center [569, 317] width 422 height 32
type input "Other - please specify"
click at [802, 315] on icon at bounding box center [800, 317] width 10 height 10
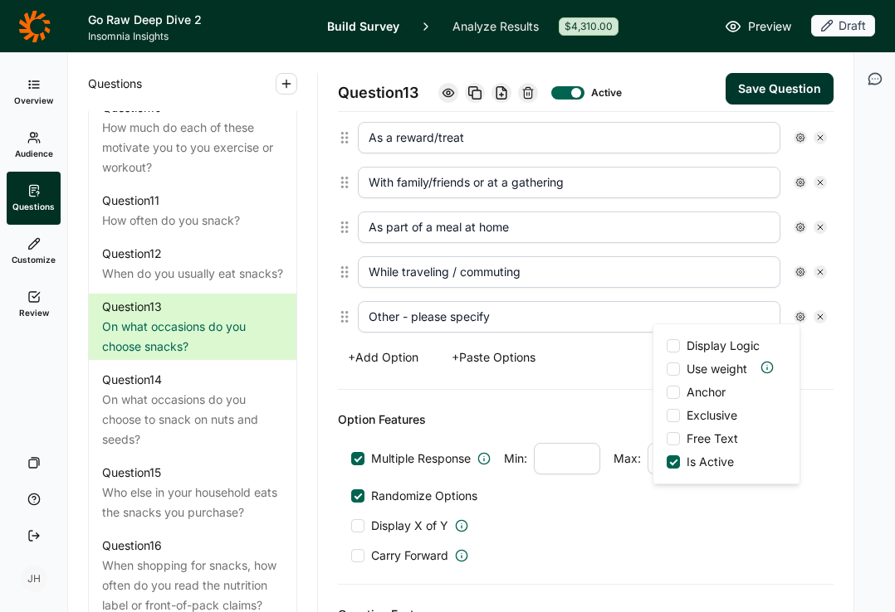
click at [672, 438] on div at bounding box center [672, 438] width 13 height 13
click at [666, 439] on input "Free Text" at bounding box center [666, 439] width 0 height 0
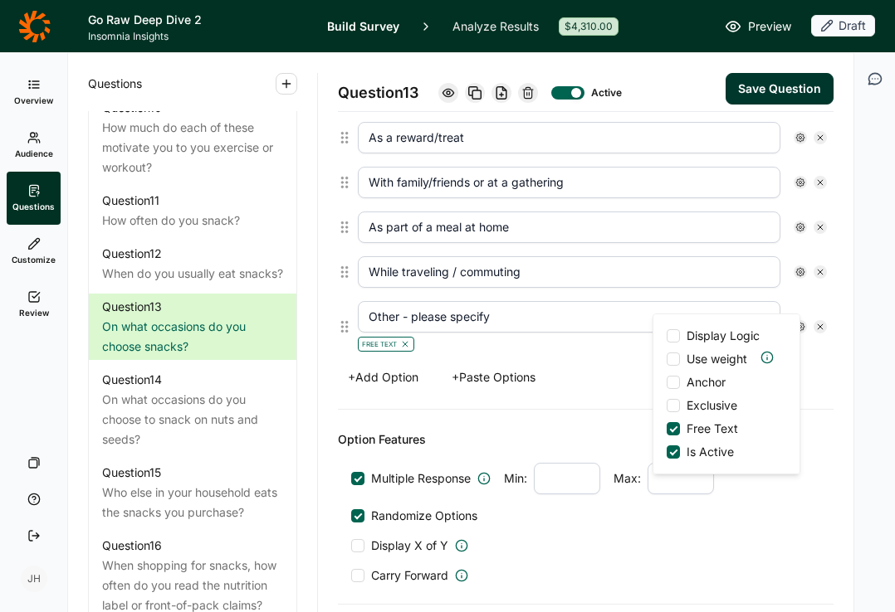
scroll to position [722, 0]
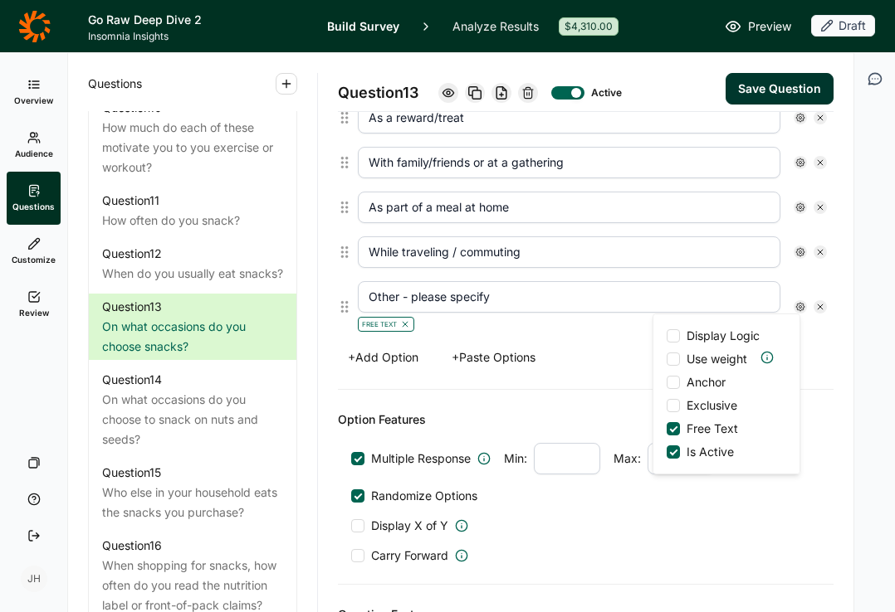
click at [677, 383] on div at bounding box center [672, 382] width 13 height 13
click at [666, 383] on input "Anchor" at bounding box center [666, 383] width 0 height 0
click at [602, 341] on div "Options As part of a meal on-the-go or at work/school Snack at home while loung…" at bounding box center [585, 111] width 495 height 559
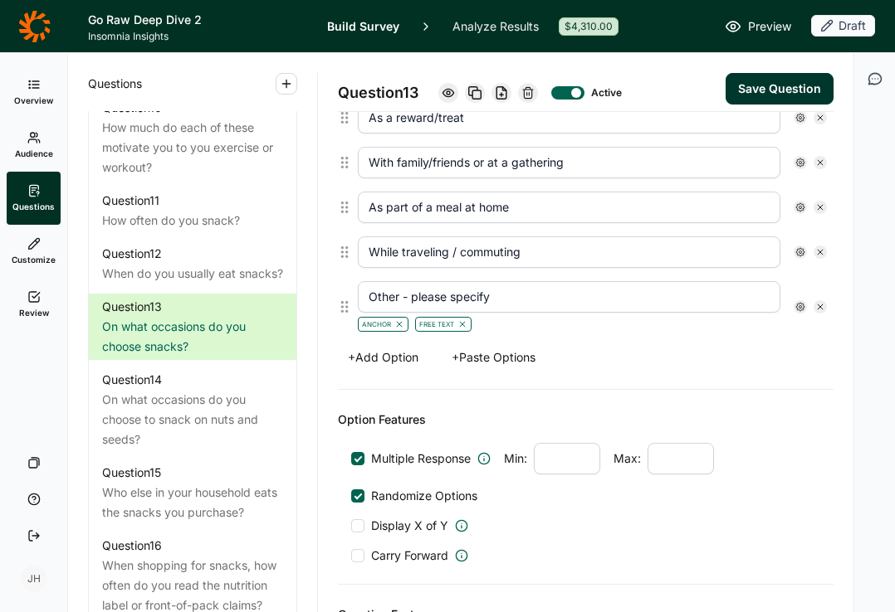
click at [790, 83] on button "Save Question" at bounding box center [779, 89] width 108 height 32
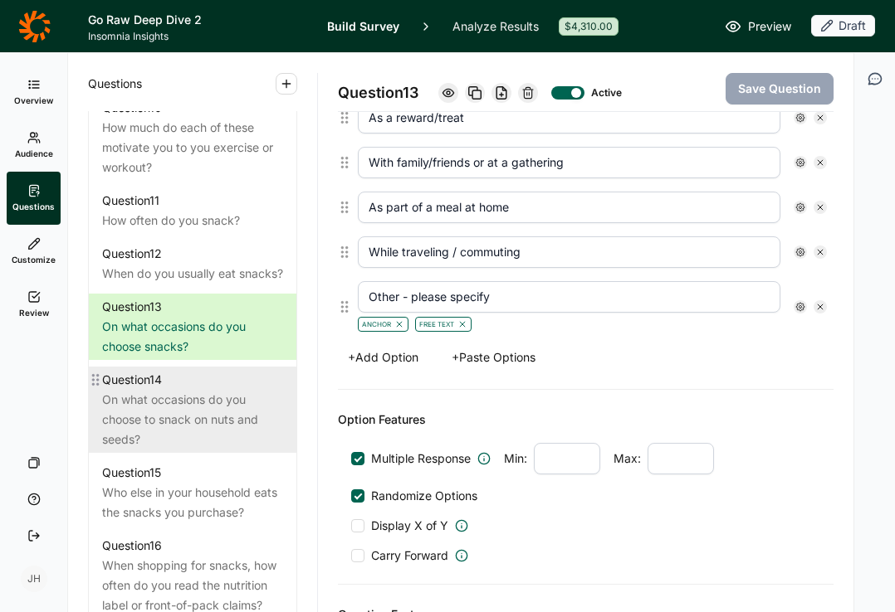
click at [207, 408] on div "On what occasions do you choose to snack on nuts and seeds?" at bounding box center [192, 420] width 181 height 60
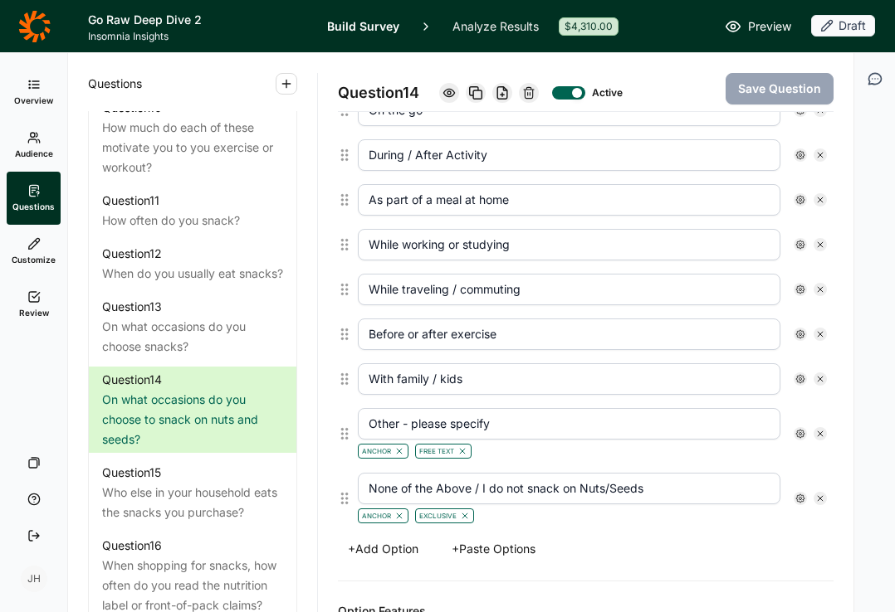
scroll to position [496, 0]
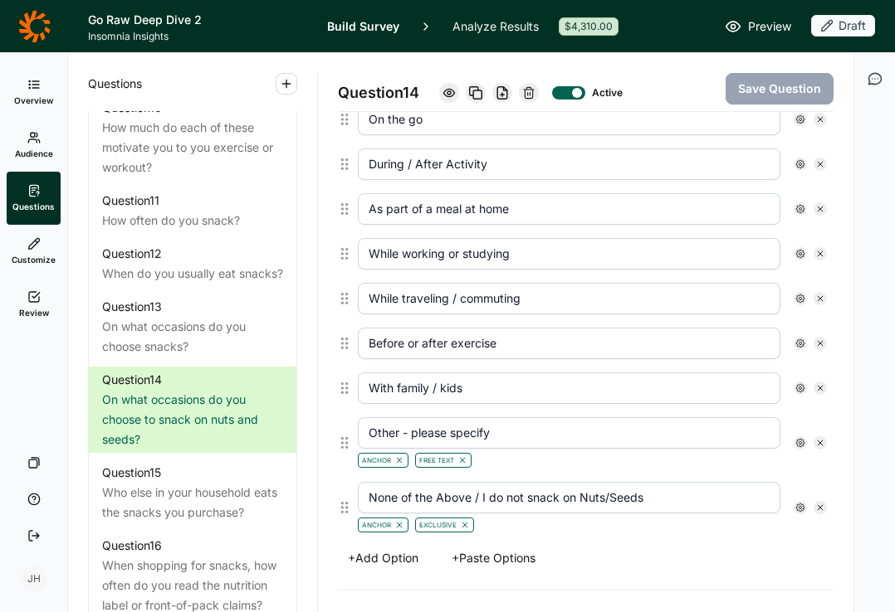
click at [474, 559] on button "+ Paste Options" at bounding box center [494, 558] width 104 height 23
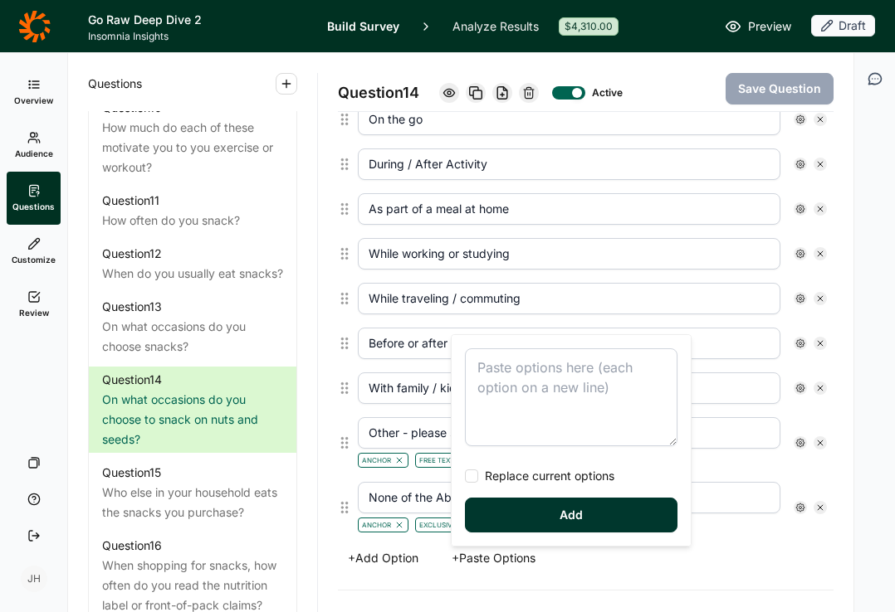
click at [477, 373] on textarea at bounding box center [571, 398] width 212 height 98
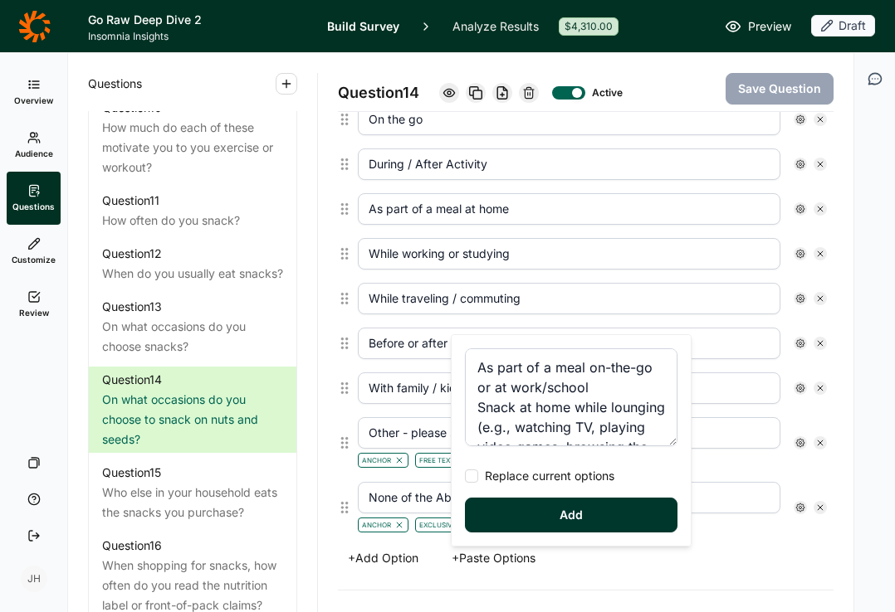
click at [476, 478] on div at bounding box center [471, 476] width 13 height 13
click at [465, 476] on input "Replace current options" at bounding box center [465, 476] width 0 height 0
type textarea "As part of a meal on-the-go or at work/school Snack at home while lounging (e.g…"
click at [537, 517] on button "Add" at bounding box center [571, 515] width 212 height 35
type input "As part of a meal on-the-go or at work/school"
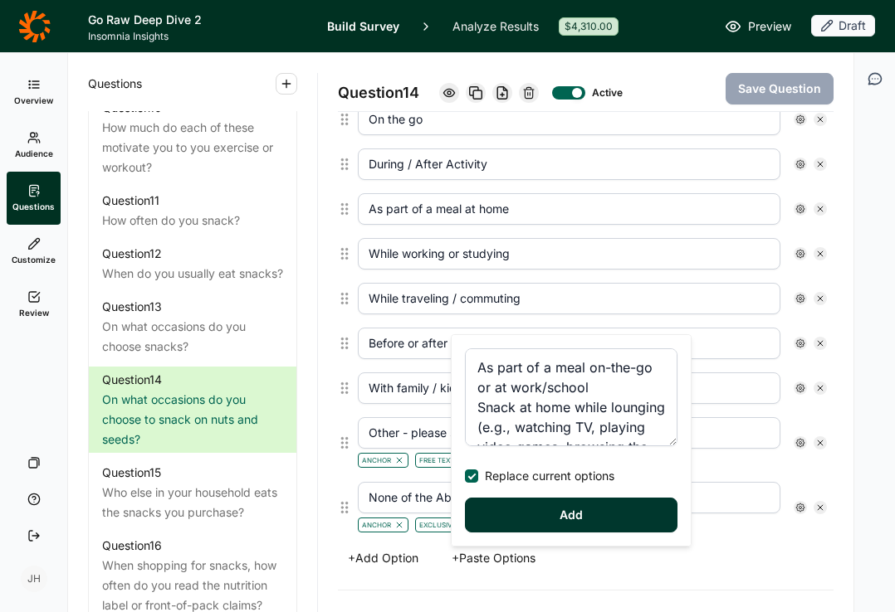
type input "Snack at home while lounging (e.g., watching TV, playing video games, browsing …"
type input "Snack before/during/after physical activity (e.g., hiking, sports, workout)"
type input "Snack at work/school"
type input "Snack on-the-go"
type input "As a reward/treat"
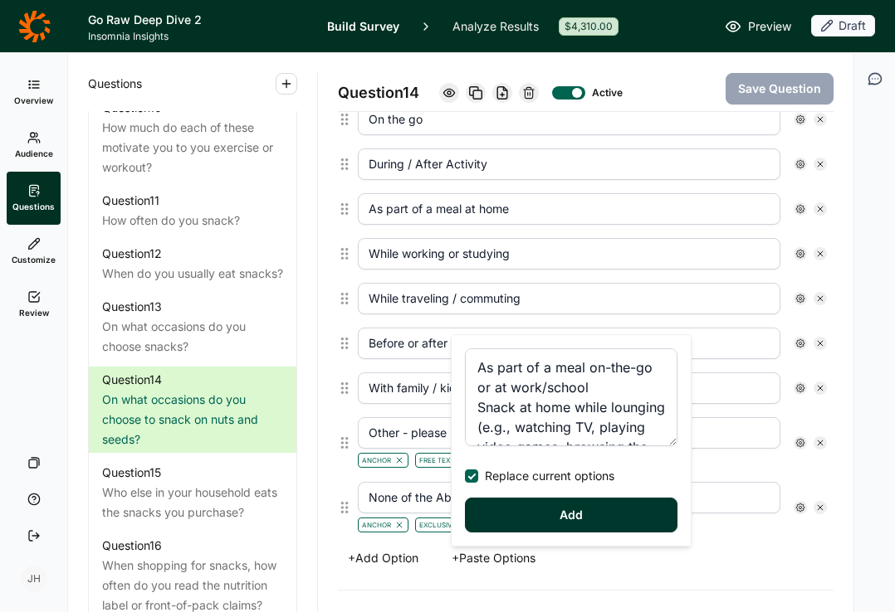
type input "With family/friends or at a gathering"
type input "As part of a meal at home"
type input "While traveling / commuting"
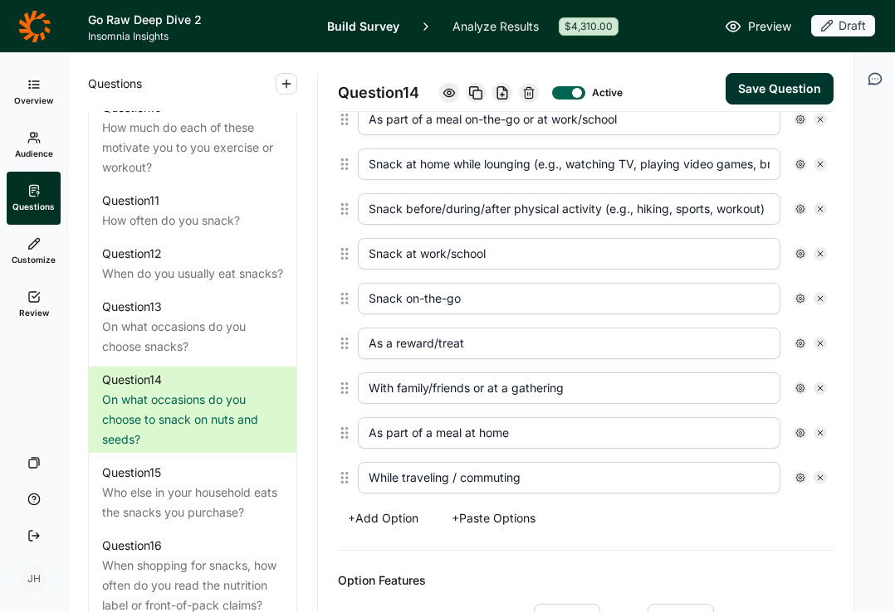
click at [381, 516] on button "+ Add Option" at bounding box center [383, 518] width 90 height 23
click at [378, 520] on input "text" at bounding box center [569, 523] width 422 height 32
type input "o"
type input "Other - please specify"
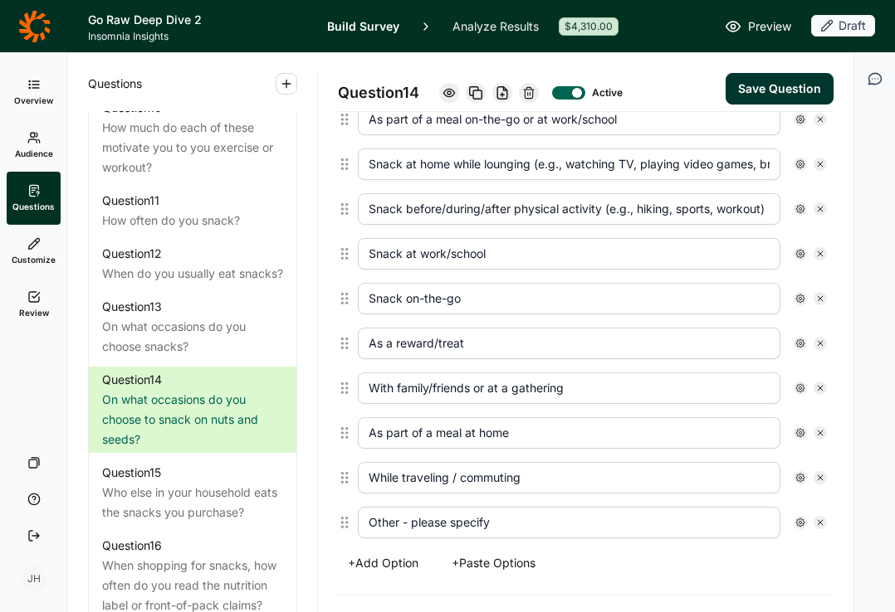
click at [799, 526] on use at bounding box center [800, 523] width 8 height 8
click at [708, 429] on span "Anchor" at bounding box center [703, 424] width 46 height 17
click at [666, 424] on input "Anchor" at bounding box center [666, 424] width 0 height 0
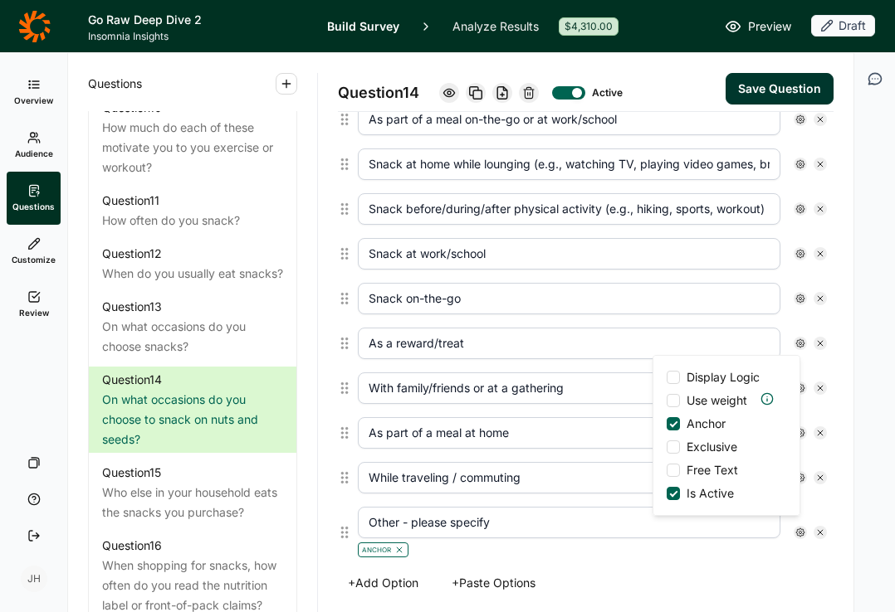
click at [672, 471] on div at bounding box center [672, 470] width 13 height 13
click at [666, 471] on input "Free Text" at bounding box center [666, 471] width 0 height 0
click at [646, 568] on div "Options As part of a meal on-the-go or at work/school Snack at home while loung…" at bounding box center [585, 336] width 495 height 559
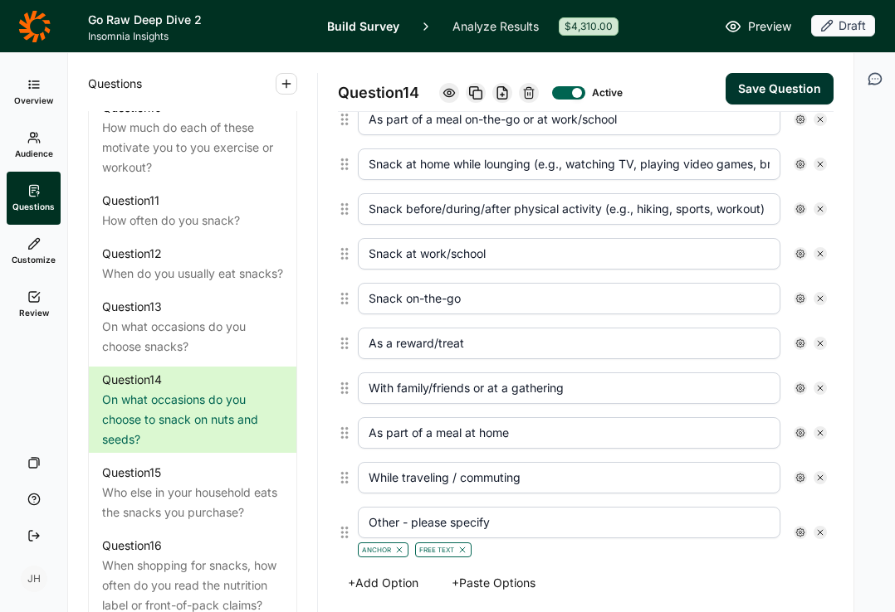
click at [396, 585] on button "+ Add Option" at bounding box center [383, 583] width 90 height 23
click at [381, 584] on input "text" at bounding box center [569, 588] width 422 height 32
paste input "9. None of the Above / I do not snack on Nuts/Seeds"
click at [384, 590] on input "9. None of the Above / I do not snack on Nuts/Seeds" at bounding box center [569, 588] width 422 height 32
type input "None of the Above / I do not snack on Nuts/Seeds"
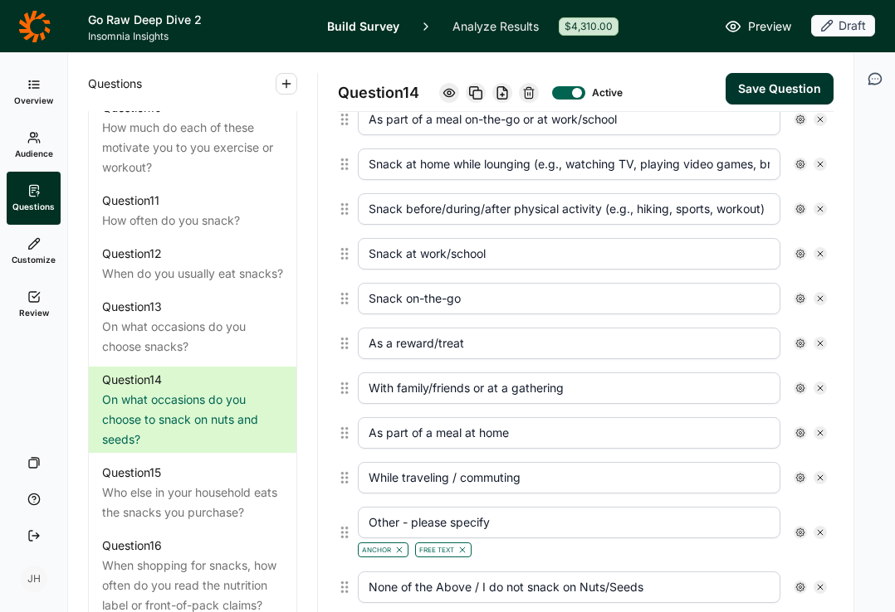
click at [798, 587] on icon at bounding box center [800, 588] width 10 height 10
click at [678, 490] on div at bounding box center [672, 488] width 13 height 13
click at [666, 489] on input "Anchor" at bounding box center [666, 489] width 0 height 0
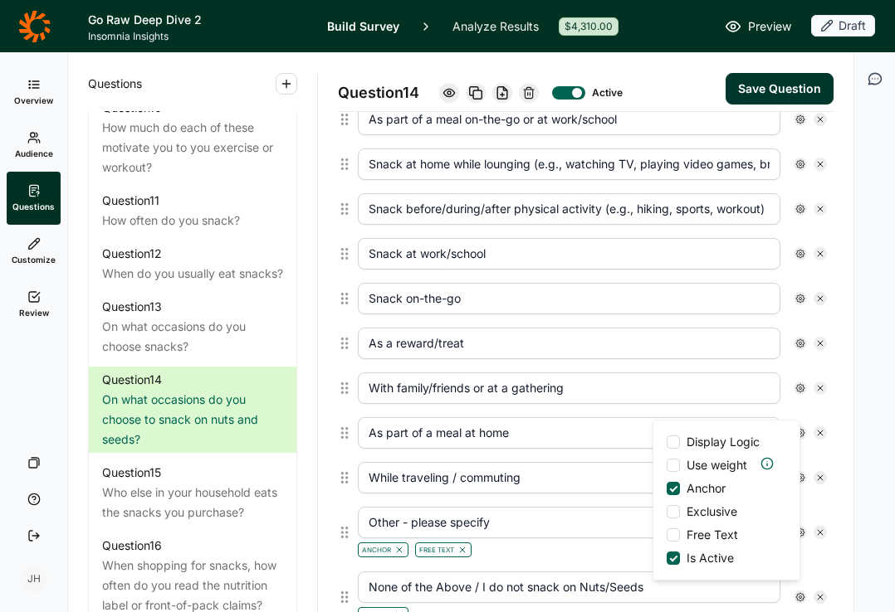
click at [673, 510] on div at bounding box center [672, 511] width 13 height 13
click at [666, 512] on input "Exclusive" at bounding box center [666, 512] width 0 height 0
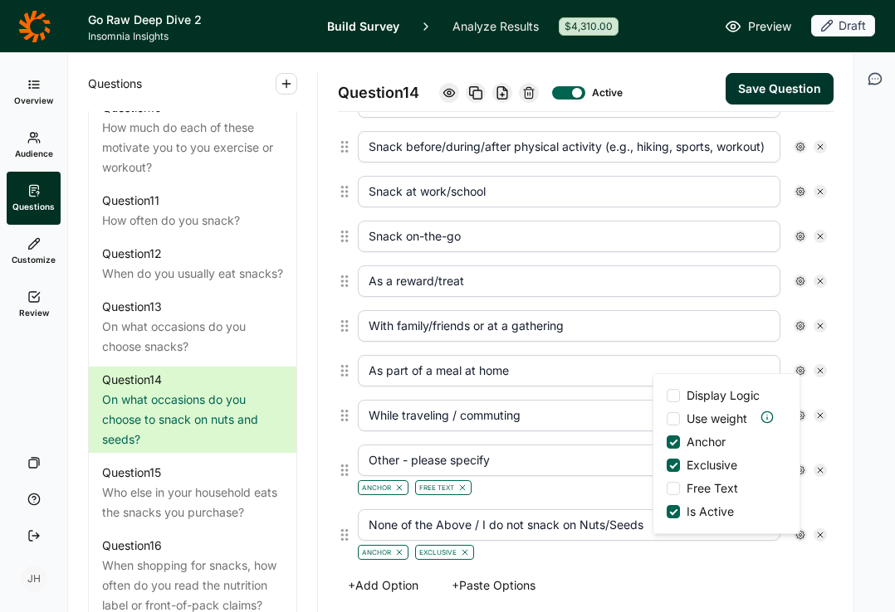
scroll to position [579, 0]
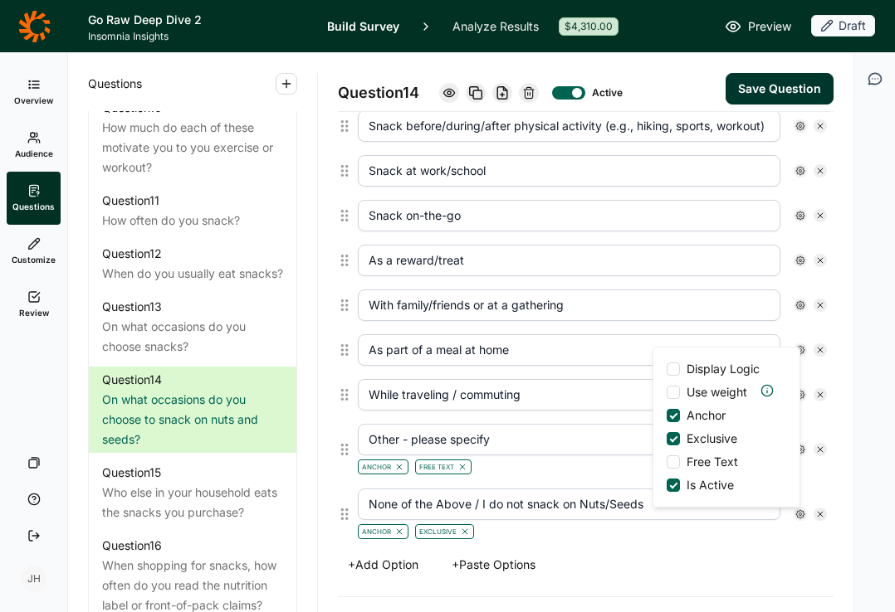
click at [763, 95] on button "Save Question" at bounding box center [779, 89] width 108 height 32
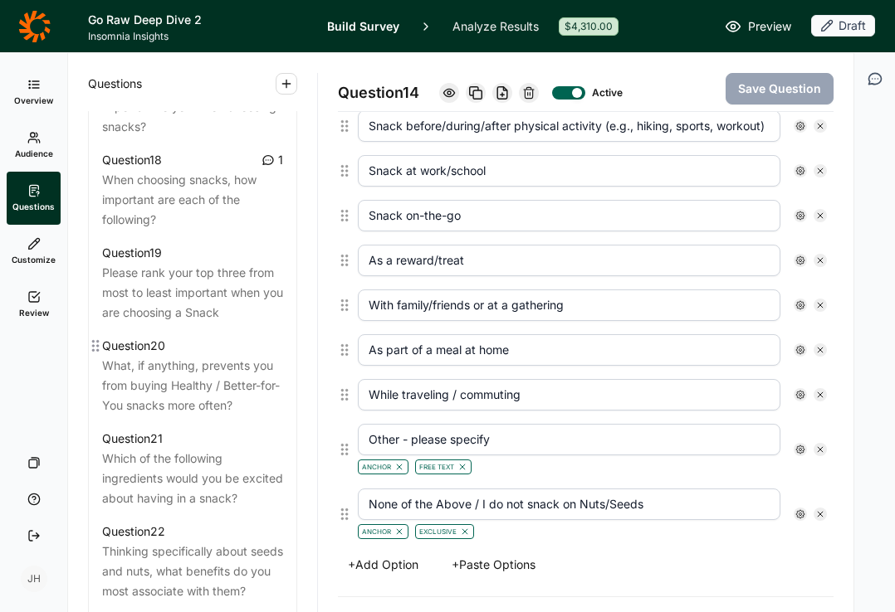
scroll to position [2130, 0]
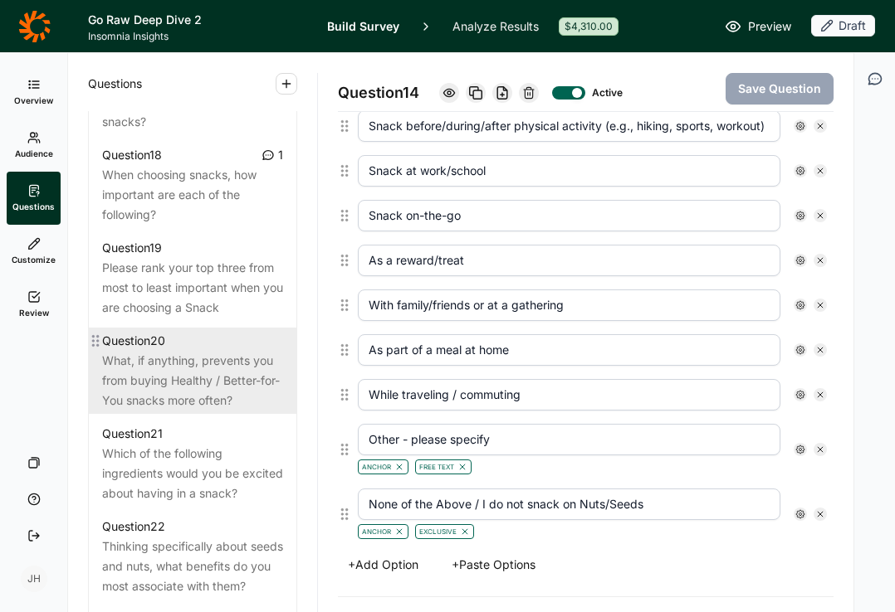
click at [188, 360] on div "What, if anything, prevents you from buying Healthy / Better-for-You snacks mor…" at bounding box center [192, 381] width 181 height 60
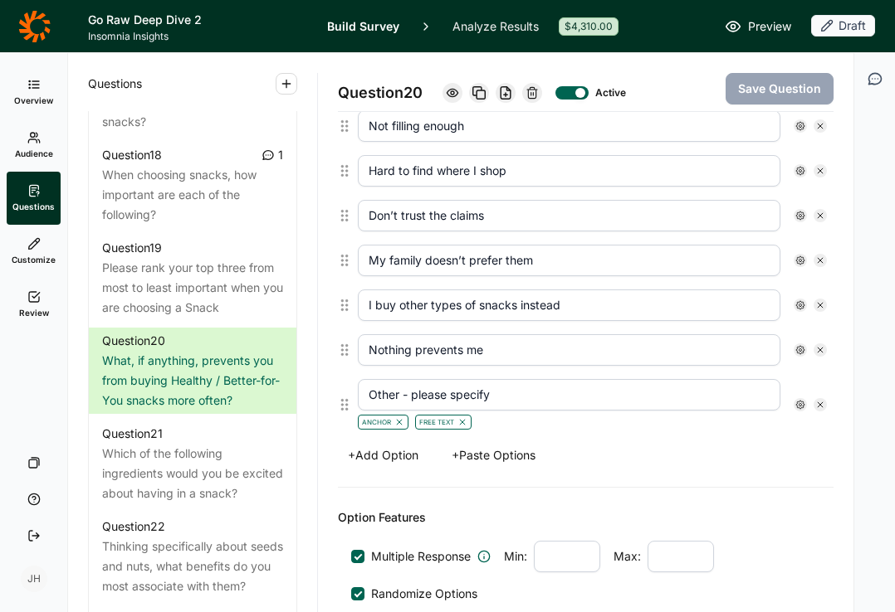
click at [499, 456] on button "+ Paste Options" at bounding box center [494, 455] width 104 height 23
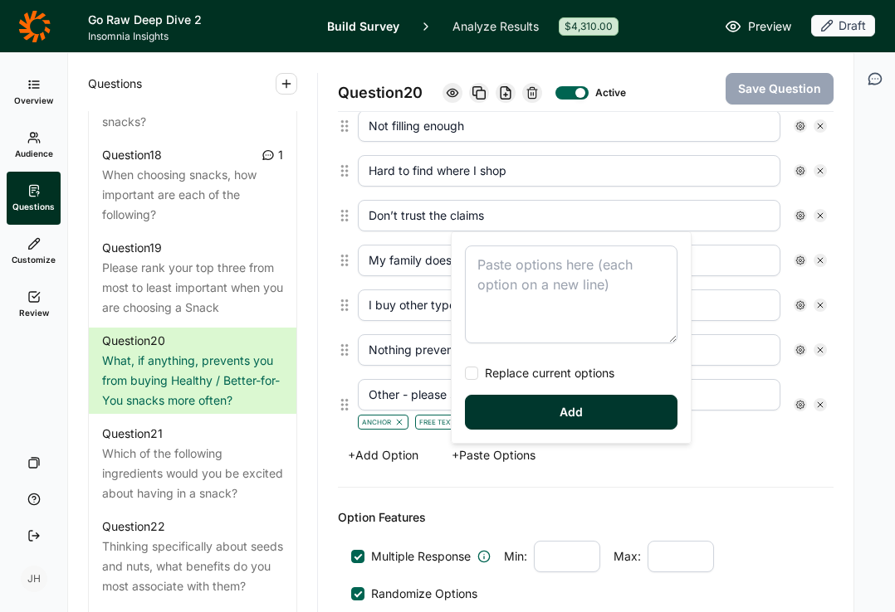
click at [486, 271] on textarea at bounding box center [571, 295] width 212 height 98
type textarea "Not available in convenient sizes / formats Limited variety / selection availab…"
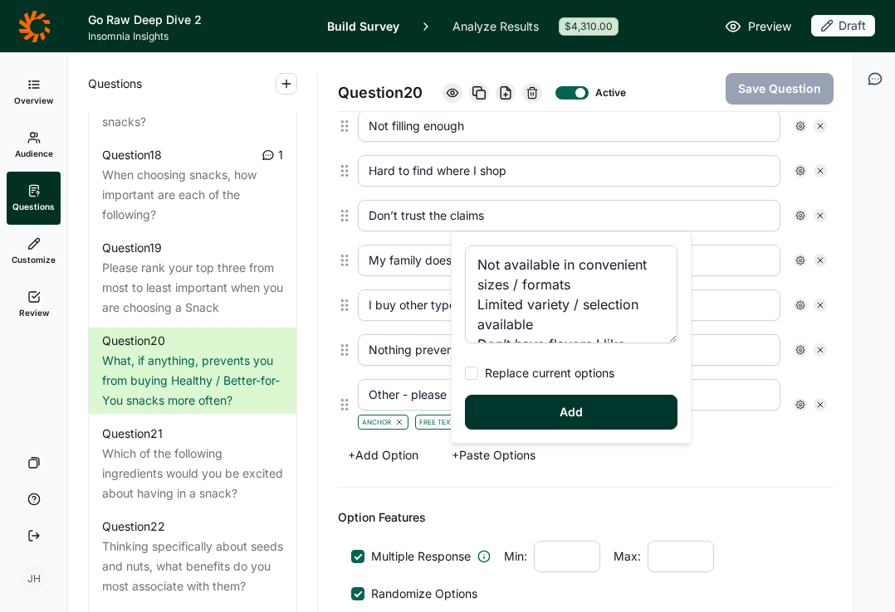
click at [544, 420] on button "Add" at bounding box center [571, 412] width 212 height 35
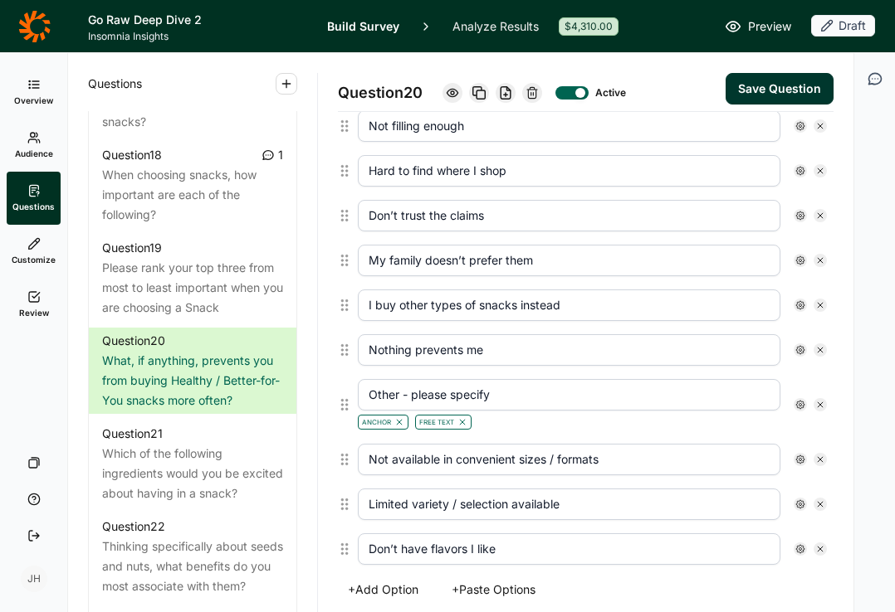
scroll to position [714, 0]
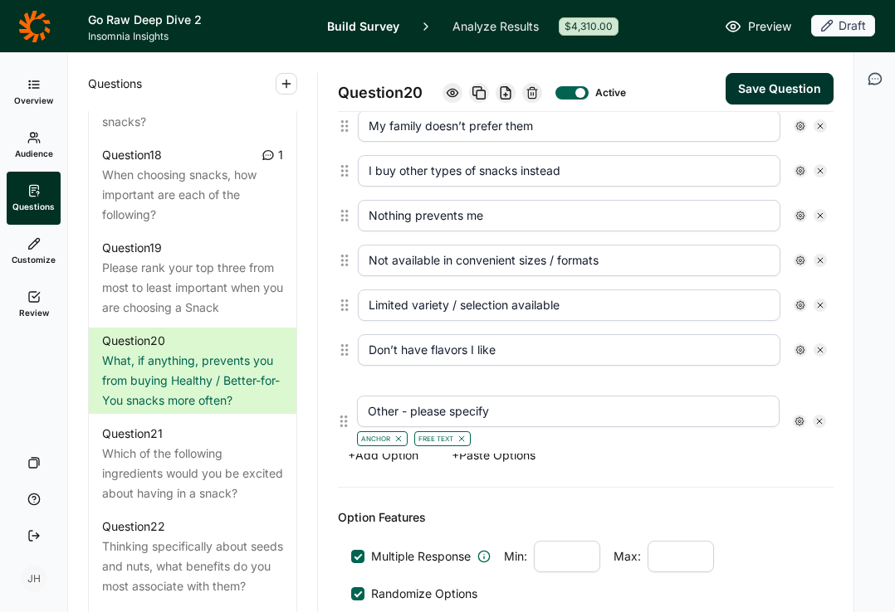
drag, startPoint x: 344, startPoint y: 269, endPoint x: 343, endPoint y: 425, distance: 156.0
click at [343, 425] on div "Too expensive Don’t taste as good Not filling enough Hard to find where I shop …" at bounding box center [585, 159] width 495 height 558
type input "Not available in convenient sizes / formats"
type input "Limited variety / selection available"
type input "Don’t have flavors I like"
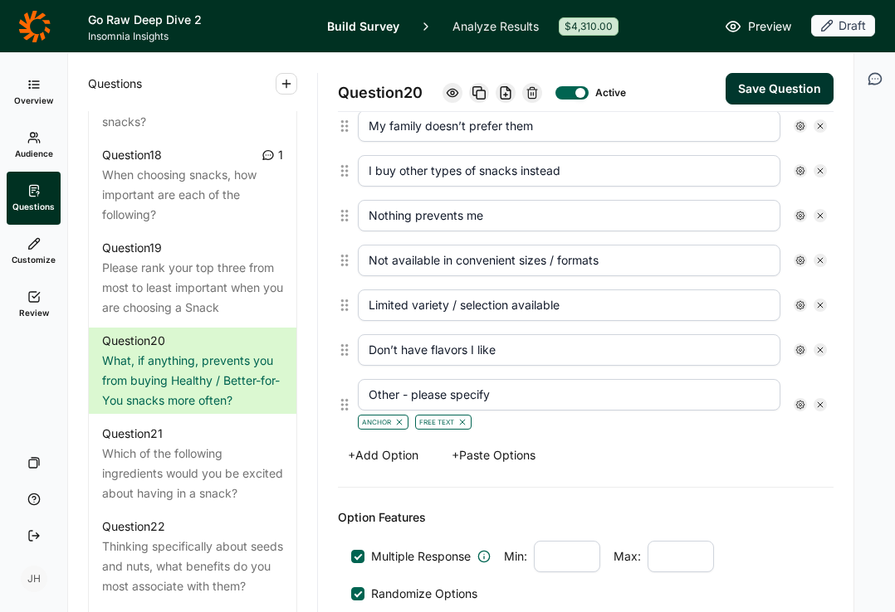
type input "Other - please specify"
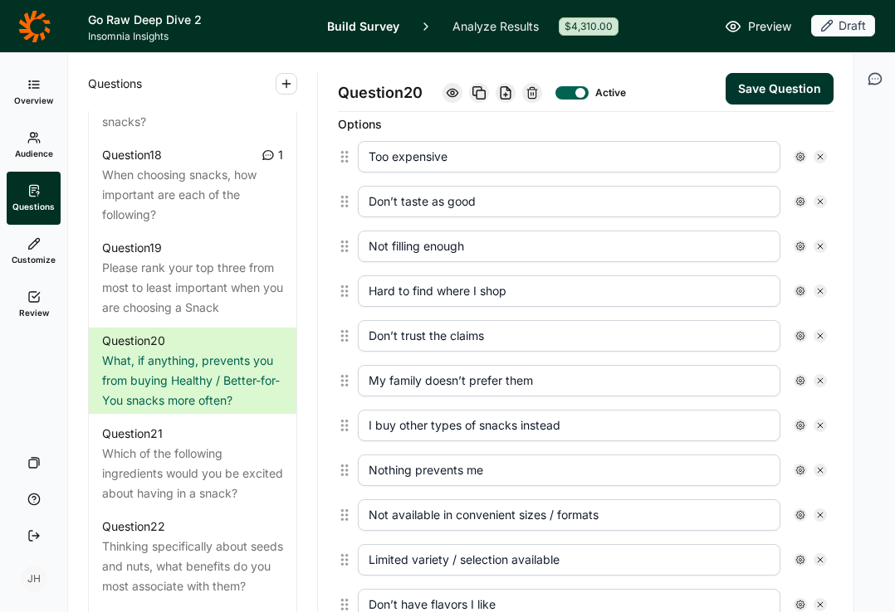
scroll to position [451, 0]
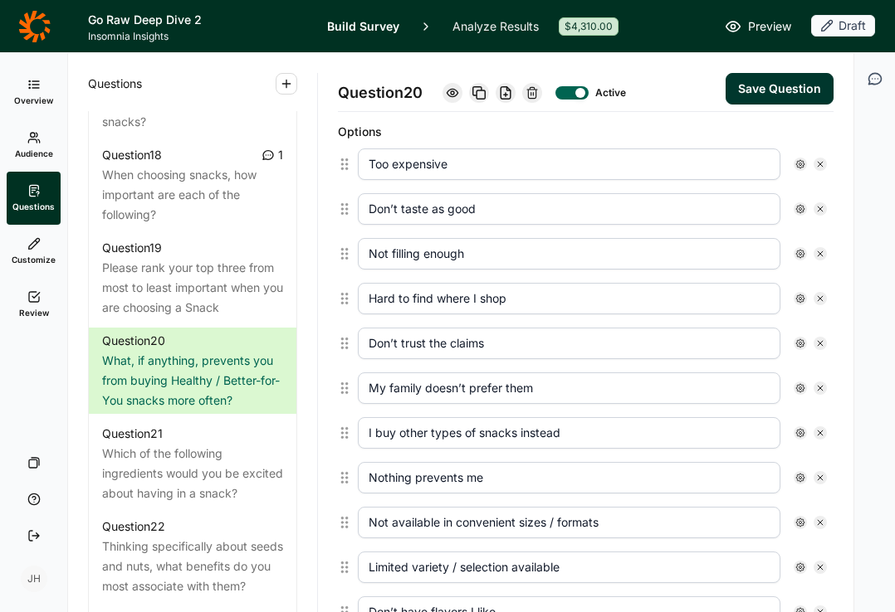
click at [782, 88] on button "Save Question" at bounding box center [779, 89] width 108 height 32
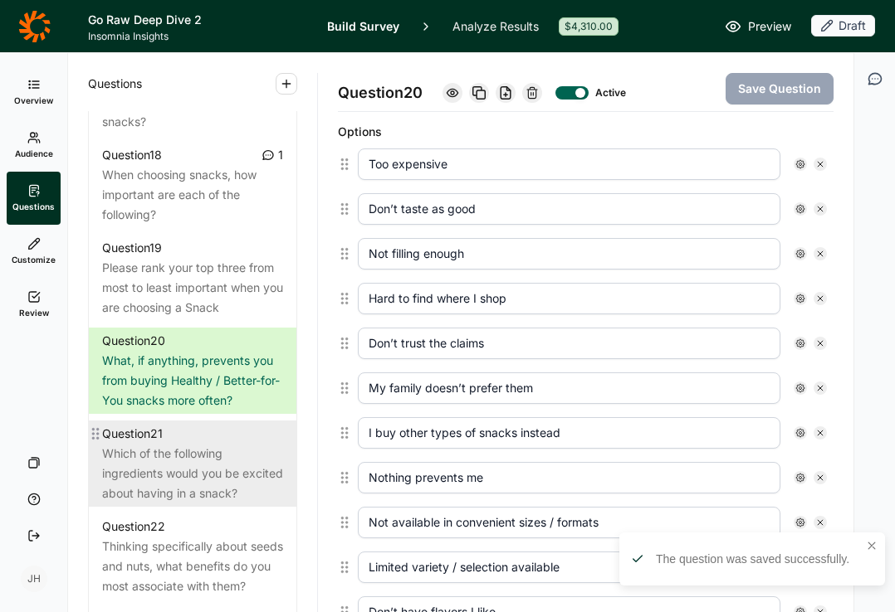
click at [182, 461] on div "Which of the following ingredients would you be excited about having in a snack?" at bounding box center [192, 474] width 181 height 60
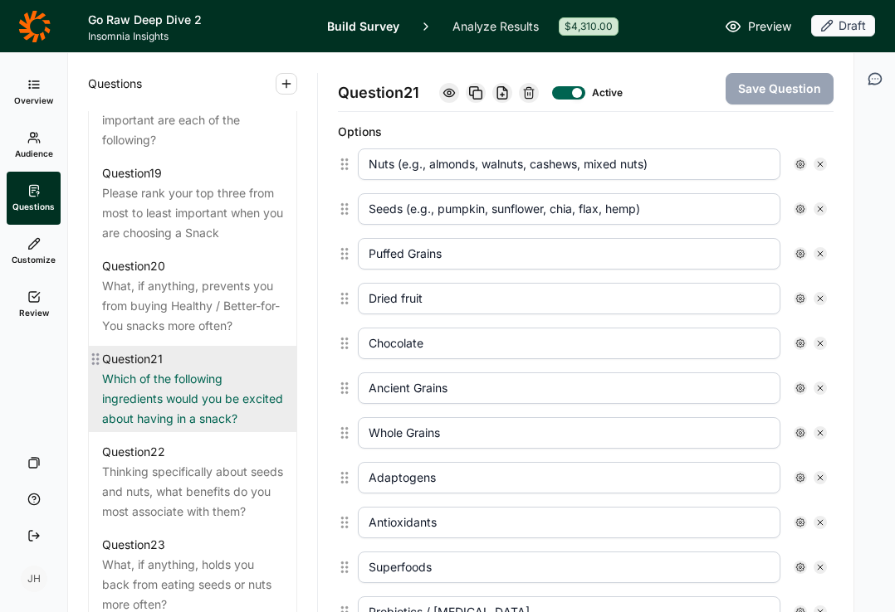
scroll to position [2229, 0]
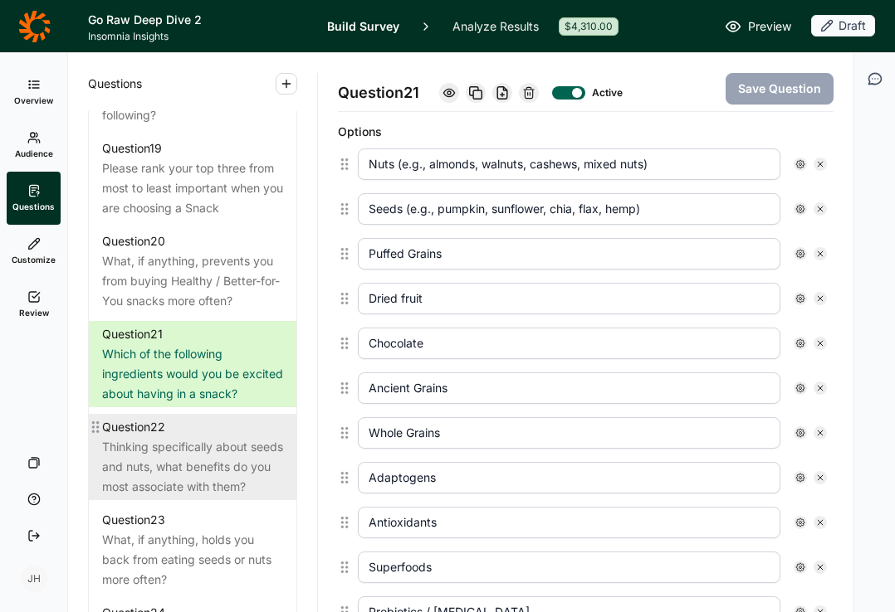
click at [189, 460] on div "Thinking specifically about seeds and nuts, what benefits do you most associate…" at bounding box center [192, 467] width 181 height 60
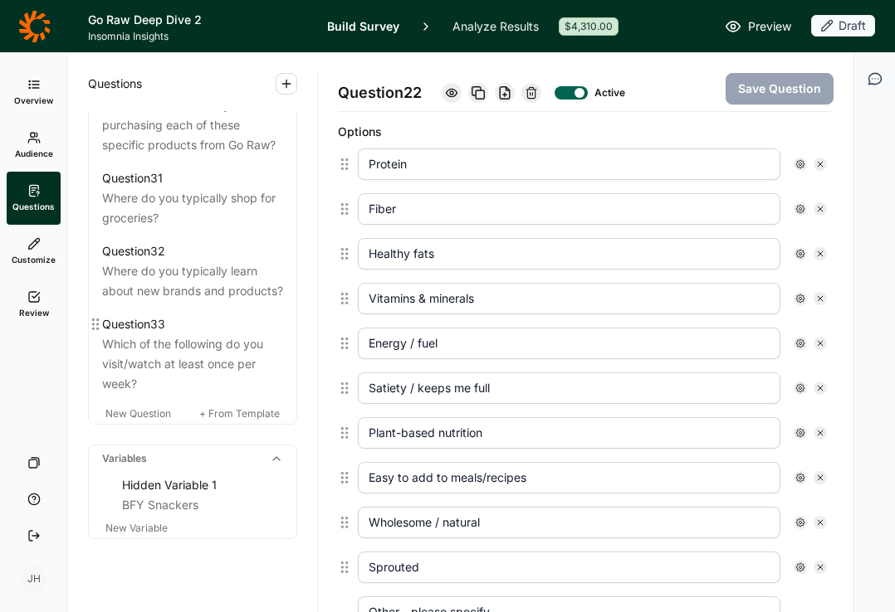
scroll to position [3447, 0]
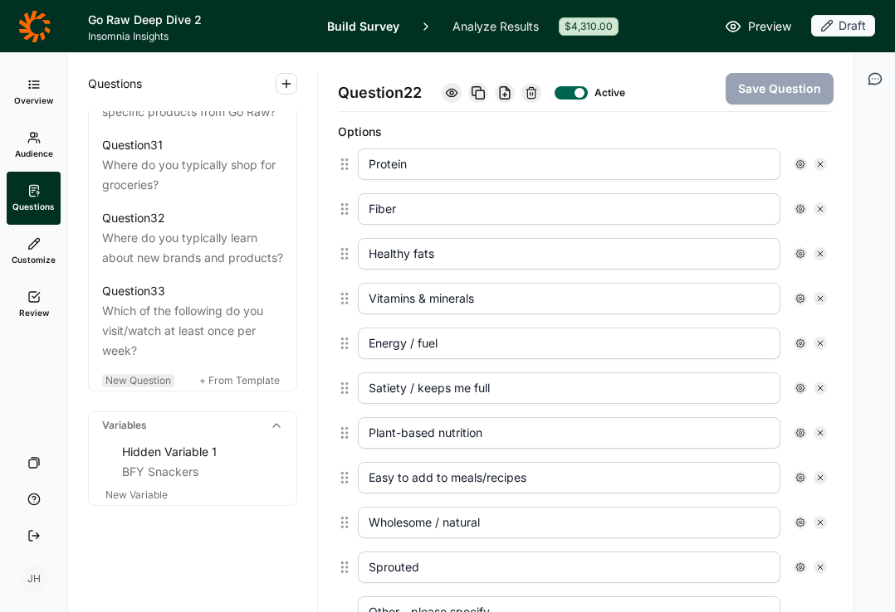
click at [140, 379] on span "New Question" at bounding box center [138, 380] width 66 height 12
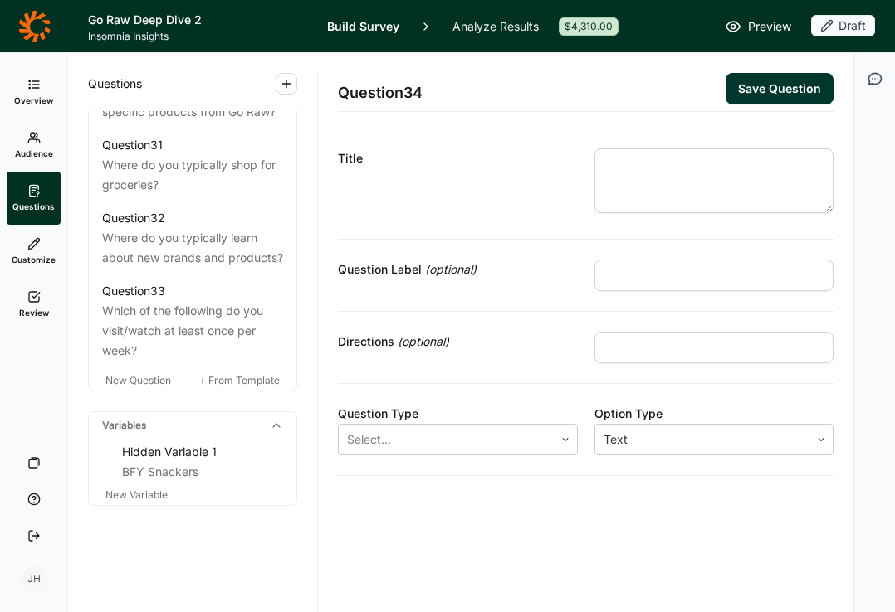
click at [612, 163] on textarea at bounding box center [714, 181] width 240 height 65
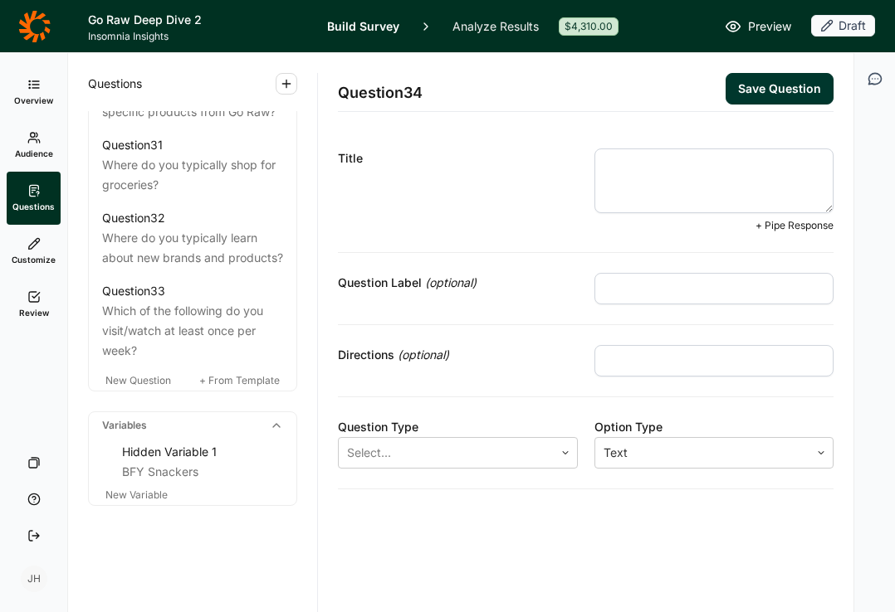
paste textarea "How open are you to eating snacks made primarily from seeds (e.g., pumpkin, sun…"
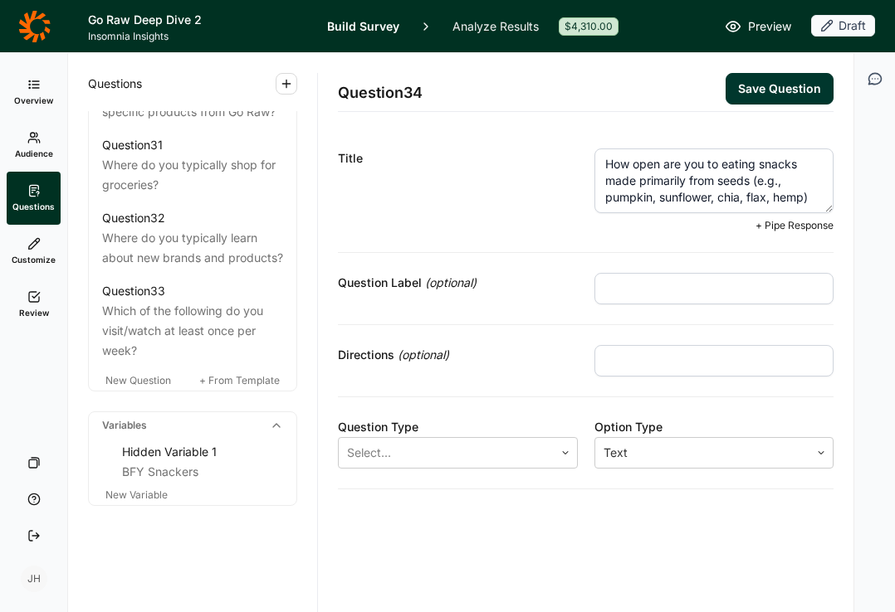
click at [811, 199] on textarea "How open are you to eating snacks made primarily from seeds (e.g., pumpkin, sun…" at bounding box center [714, 181] width 240 height 65
type textarea "How open are you to eating snacks made primarily from seeds (e.g., pumpkin, sun…"
click at [560, 448] on icon at bounding box center [565, 453] width 10 height 10
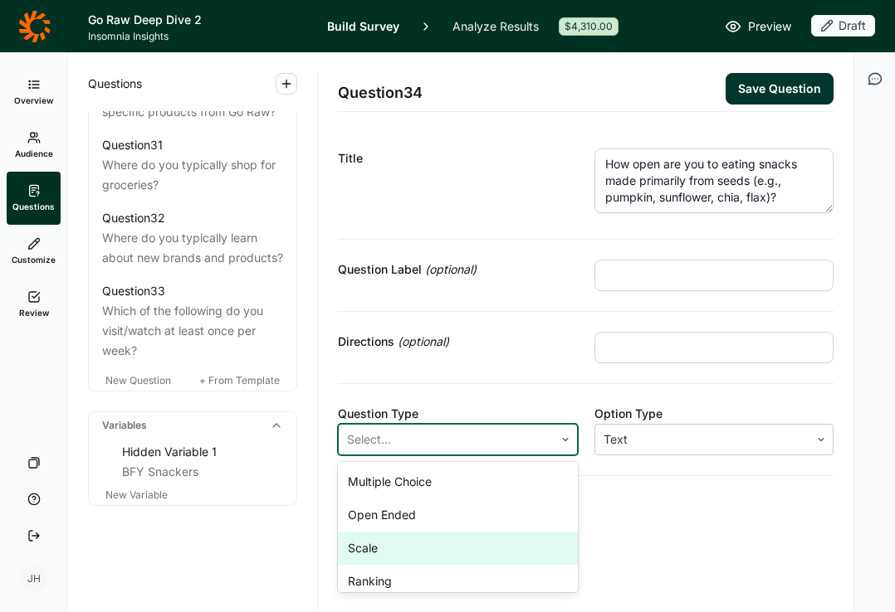
click at [387, 545] on div "Scale" at bounding box center [458, 548] width 240 height 33
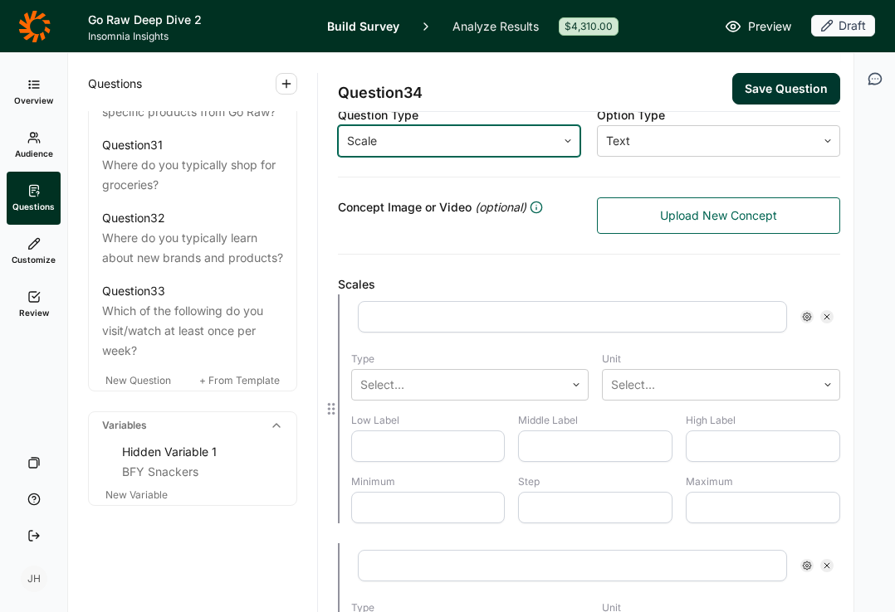
scroll to position [300, 0]
click at [564, 138] on icon at bounding box center [568, 140] width 10 height 10
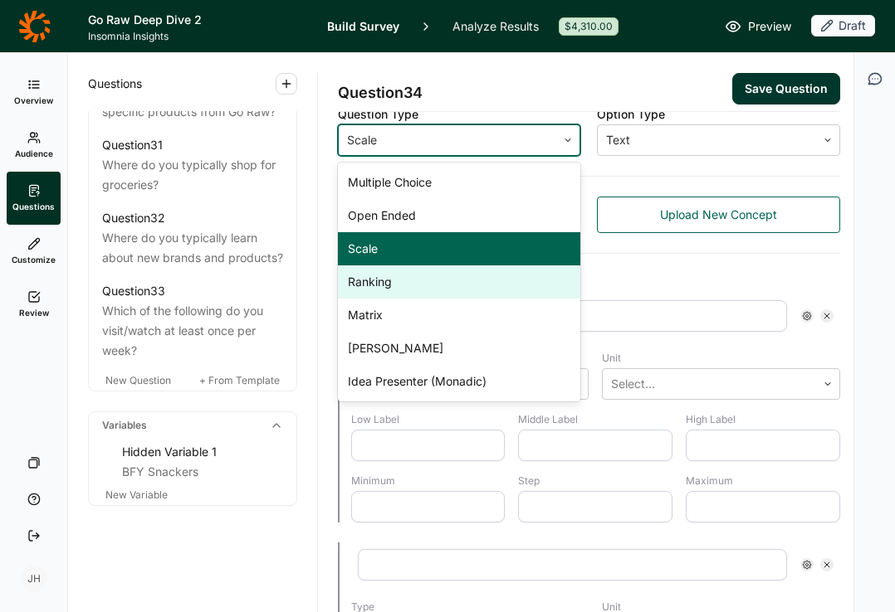
click at [375, 283] on div "Ranking" at bounding box center [459, 282] width 243 height 33
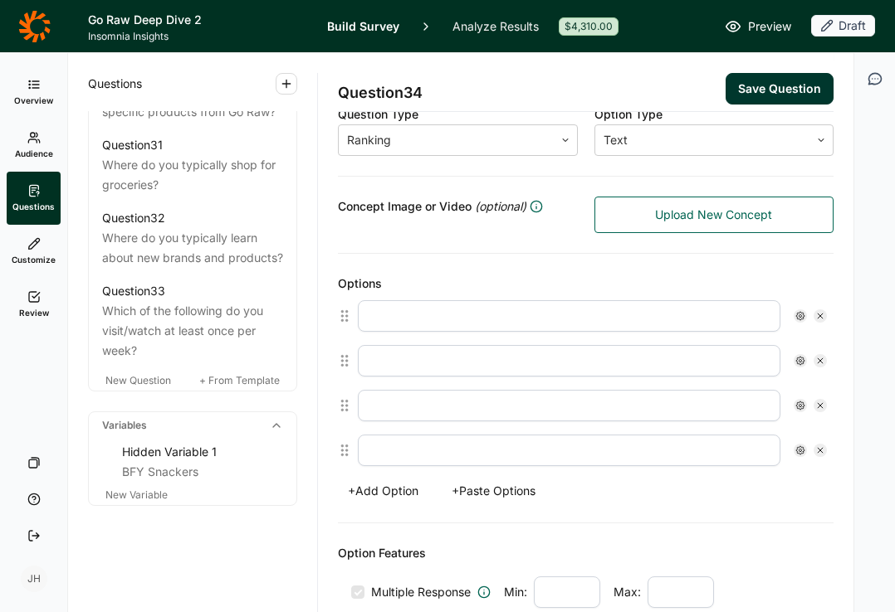
click at [497, 490] on button "+ Paste Options" at bounding box center [494, 491] width 104 height 23
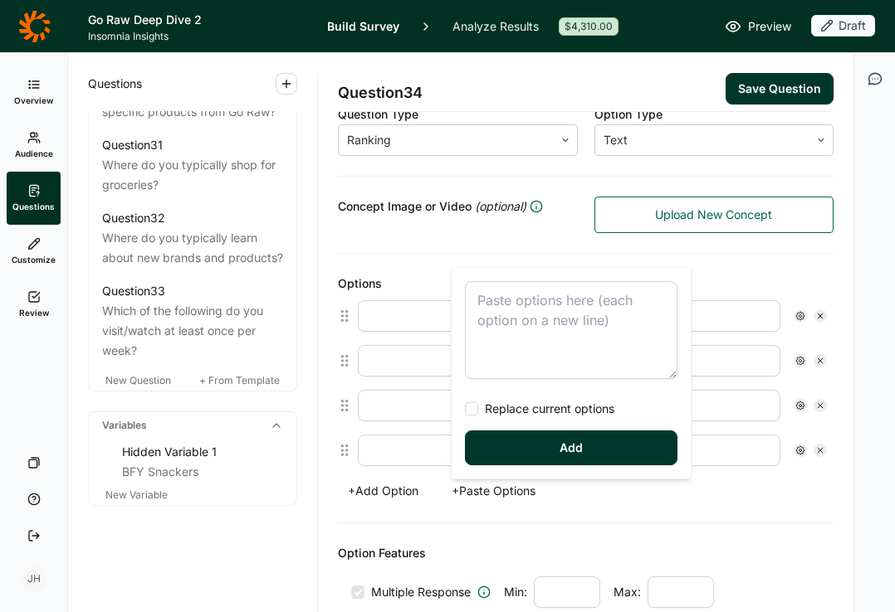
click at [491, 300] on textarea at bounding box center [571, 330] width 212 height 98
click at [500, 301] on textarea "1 – Not at all open 2 – Slightly open 3 – Neutral 4 – Open 5 – Very open" at bounding box center [571, 330] width 212 height 98
click at [503, 319] on textarea "Not at all open 2 – Slightly open 3 – Neutral 4 – Open 5 – Very open" at bounding box center [571, 330] width 212 height 98
click at [503, 340] on textarea "Not at all open Slightly open 3 – Neutral 4 – Open 5 – Very open" at bounding box center [571, 330] width 212 height 98
click at [501, 362] on textarea "Not at all open Slightly open Neutral 4 – Open 5 – Very open" at bounding box center [571, 330] width 212 height 98
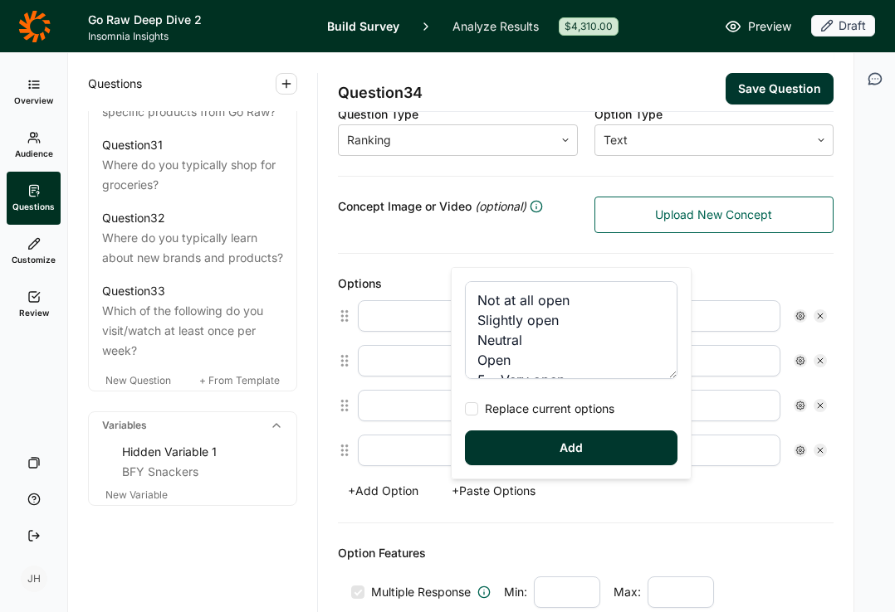
scroll to position [20, 0]
click at [501, 363] on textarea "Not at all open Slightly open Neutral Open 5 – Very open" at bounding box center [571, 330] width 212 height 98
type textarea "Not at all open Slightly open Neutral Open Very open"
click at [482, 409] on span "Replace current options" at bounding box center [546, 409] width 136 height 17
click at [465, 409] on input "Replace current options" at bounding box center [465, 409] width 0 height 0
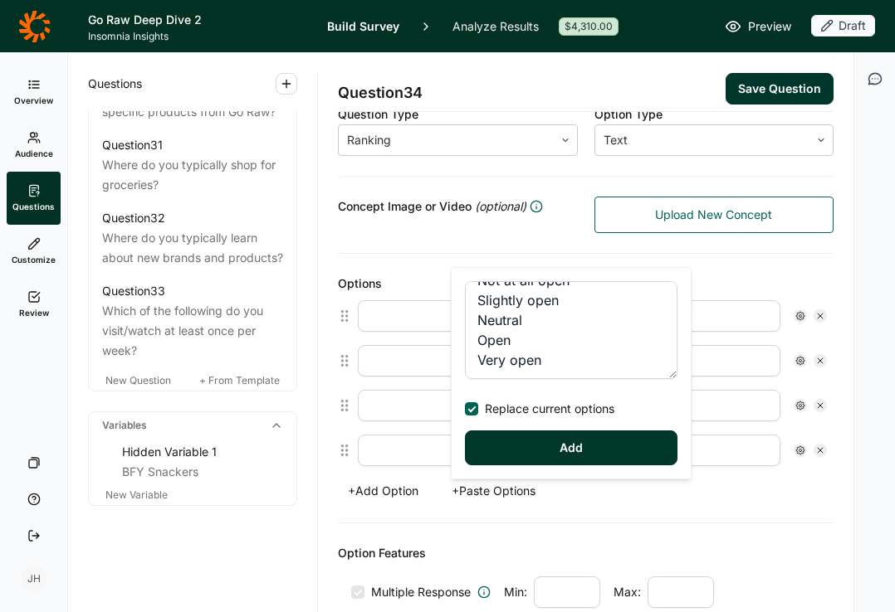
click at [534, 446] on button "Add" at bounding box center [571, 448] width 212 height 35
type input "Not at all open"
type input "Slightly open"
type input "Neutral"
type input "Open"
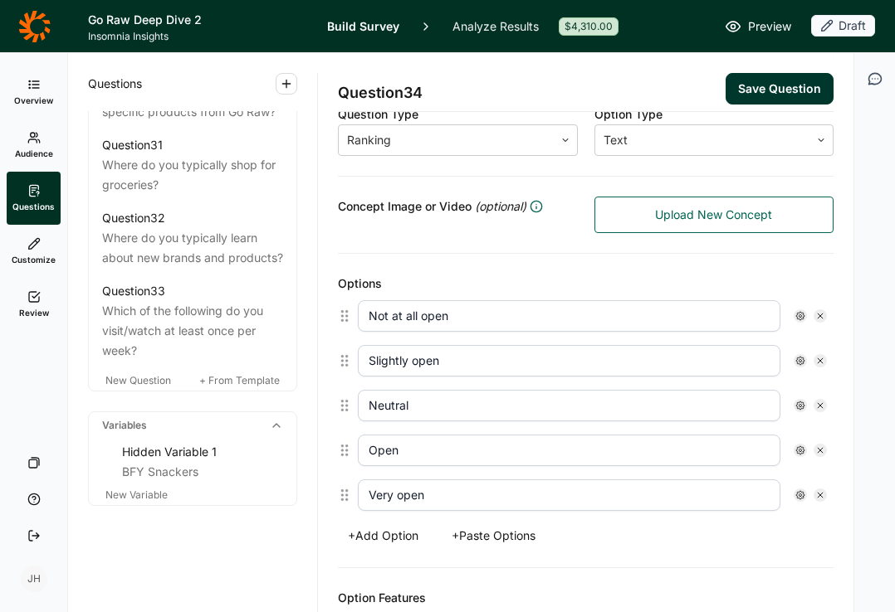
click at [756, 89] on button "Save Question" at bounding box center [779, 89] width 108 height 32
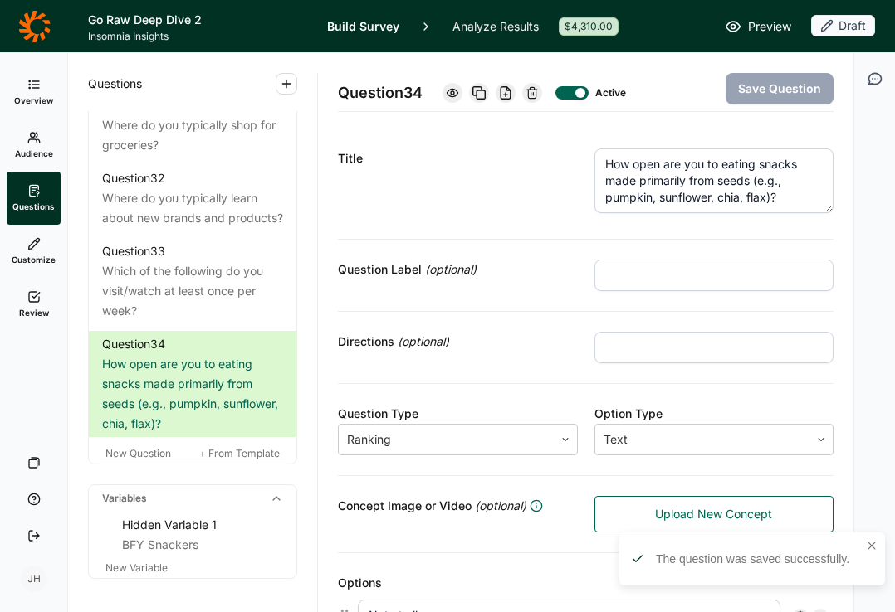
click at [84, 390] on div "Questions Demographics Demographic 1 What is your gender? Demographic 2 What is…" at bounding box center [192, 332] width 249 height 559
click at [97, 346] on circle at bounding box center [97, 345] width 2 height 2
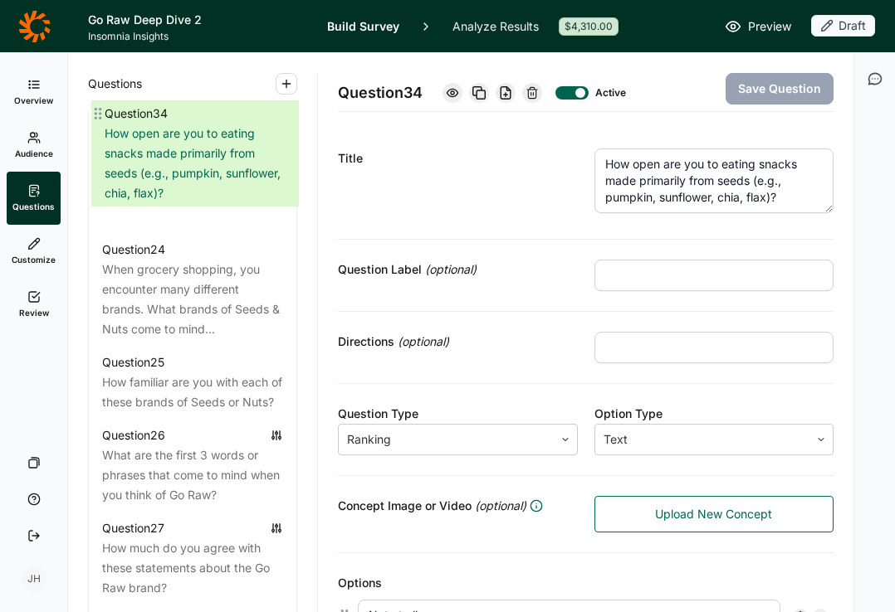
scroll to position [2700, 0]
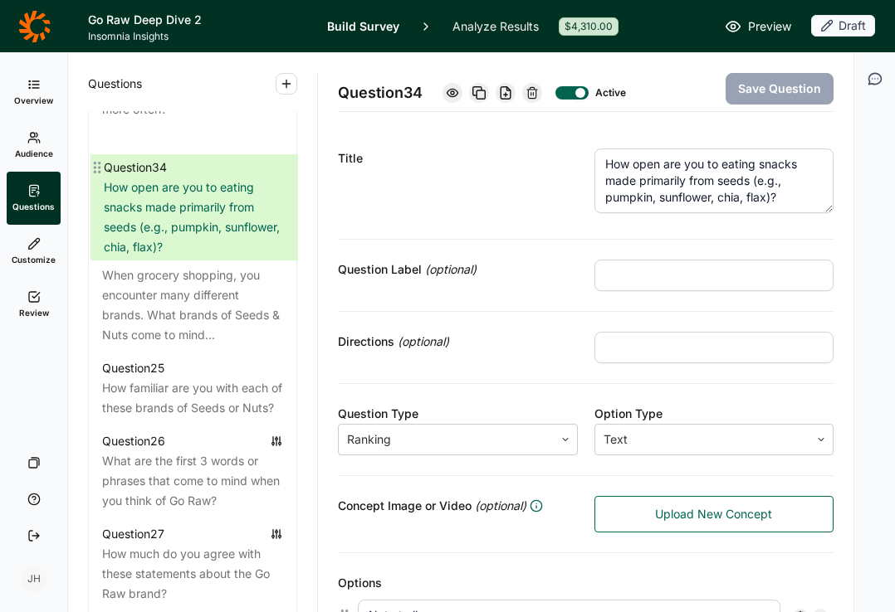
drag, startPoint x: 100, startPoint y: 388, endPoint x: 101, endPoint y: 168, distance: 219.9
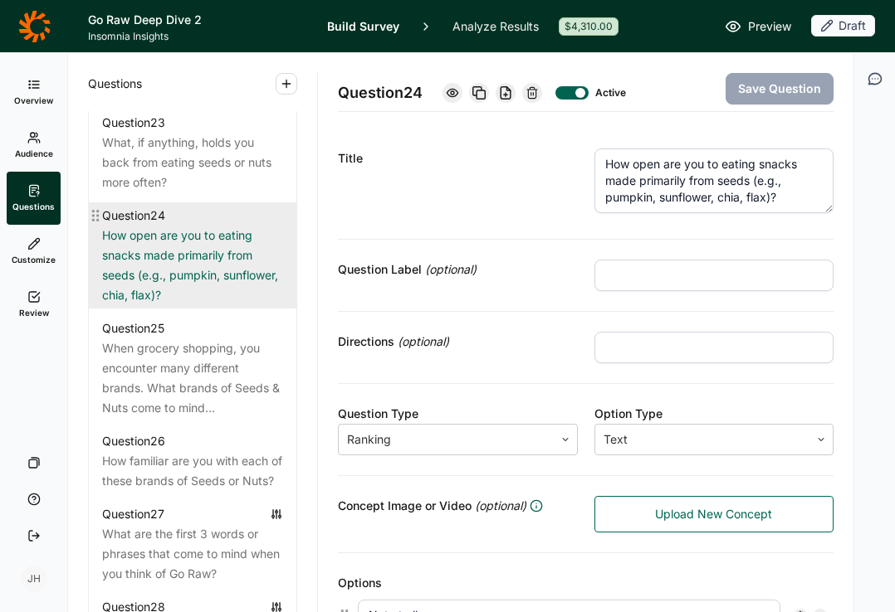
scroll to position [2632, 0]
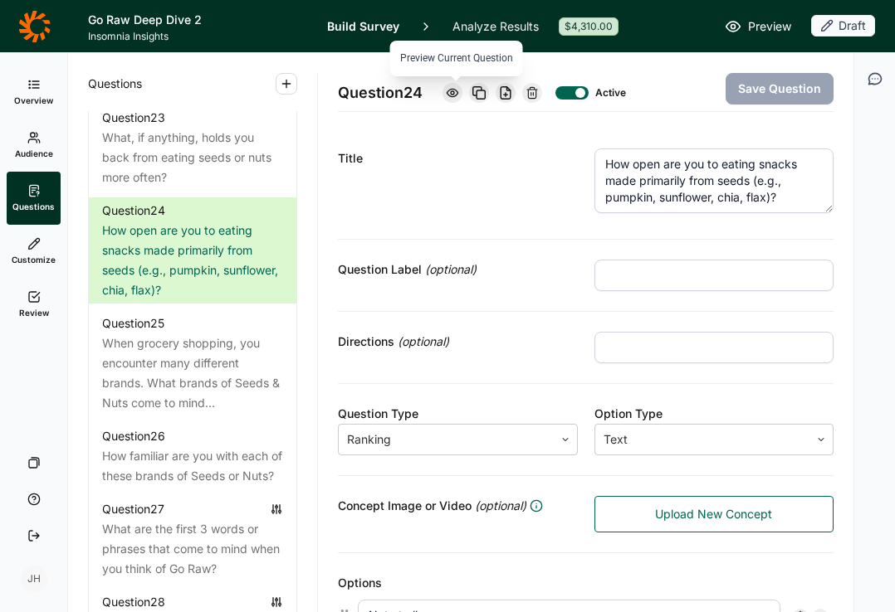
click at [455, 94] on use at bounding box center [451, 92] width 11 height 7
click at [564, 437] on icon at bounding box center [565, 440] width 10 height 10
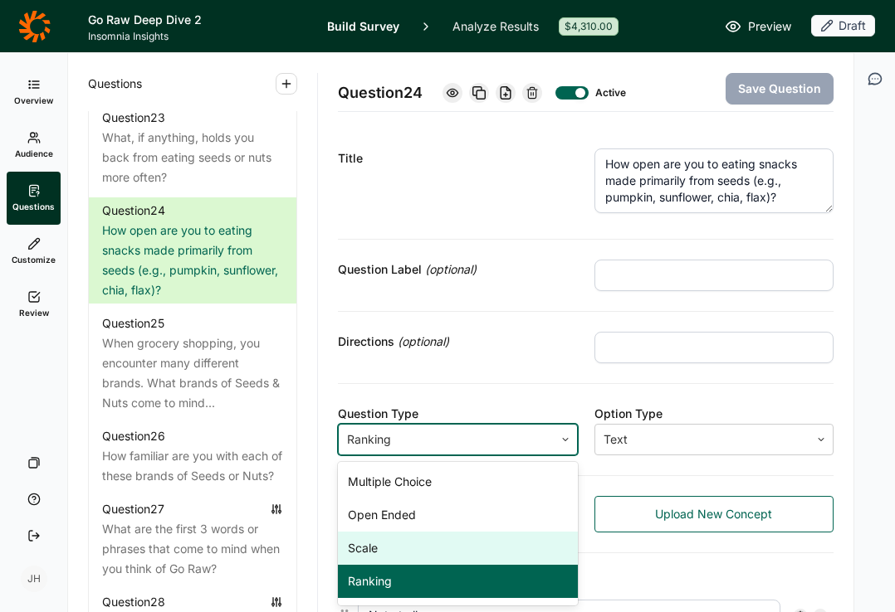
click at [386, 546] on div "Scale" at bounding box center [458, 548] width 240 height 33
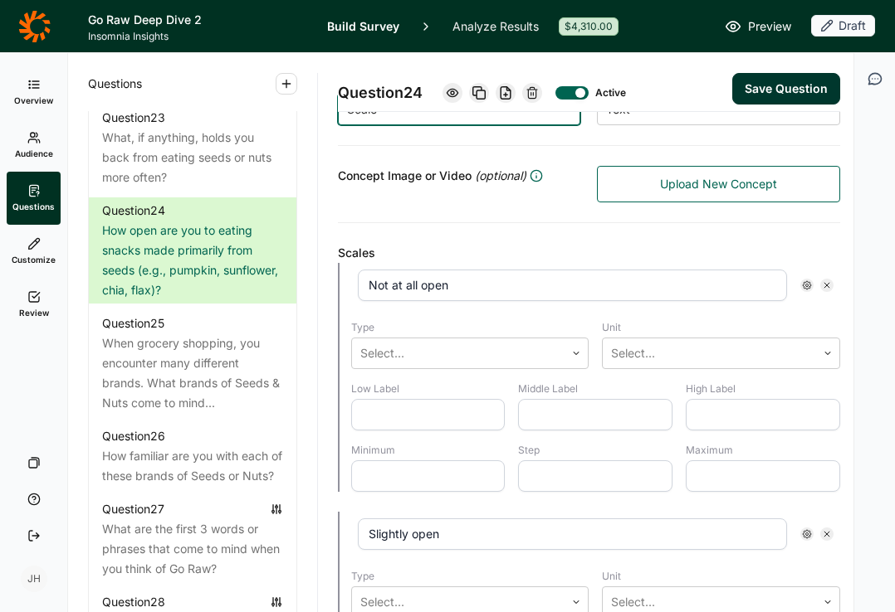
scroll to position [332, 0]
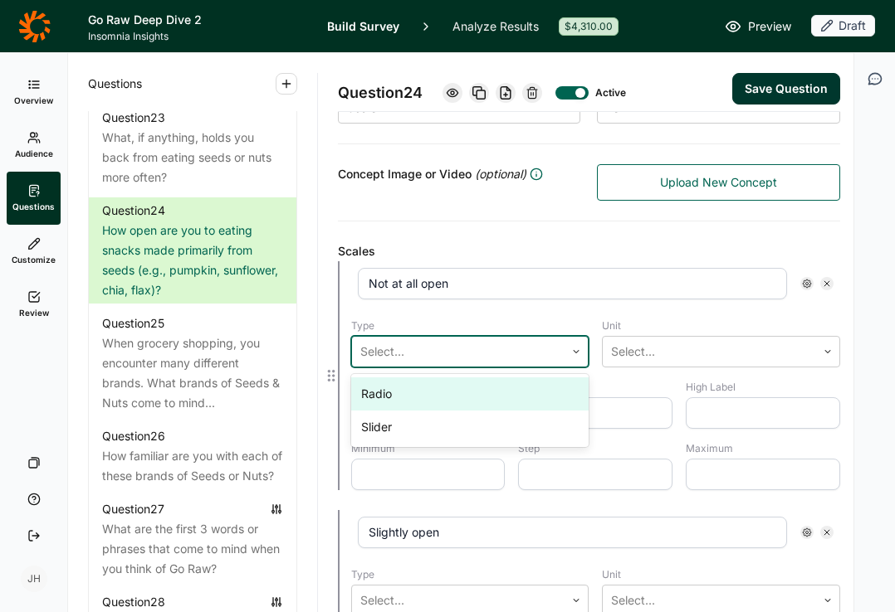
click at [571, 350] on icon at bounding box center [576, 352] width 10 height 10
click at [571, 351] on icon at bounding box center [576, 352] width 10 height 10
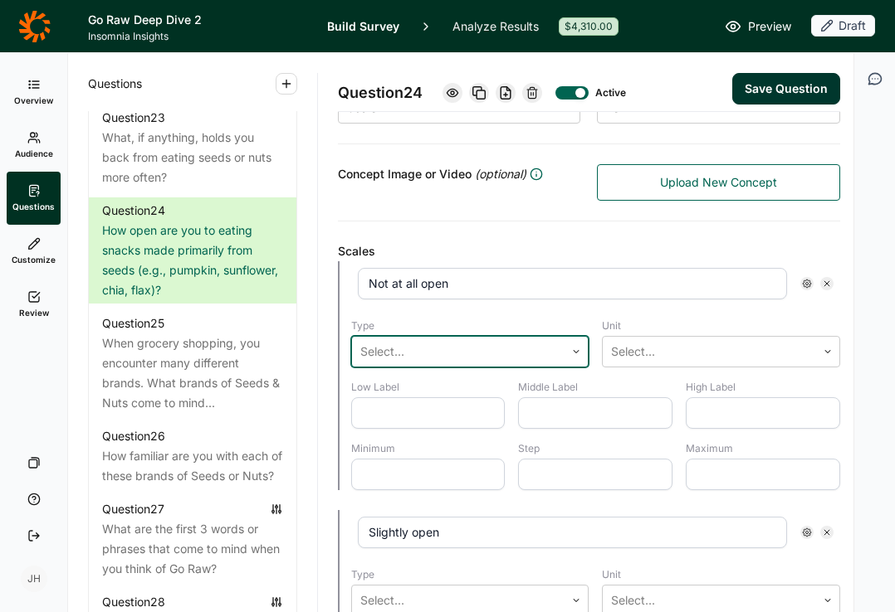
click at [763, 85] on button "Save Question" at bounding box center [786, 89] width 108 height 32
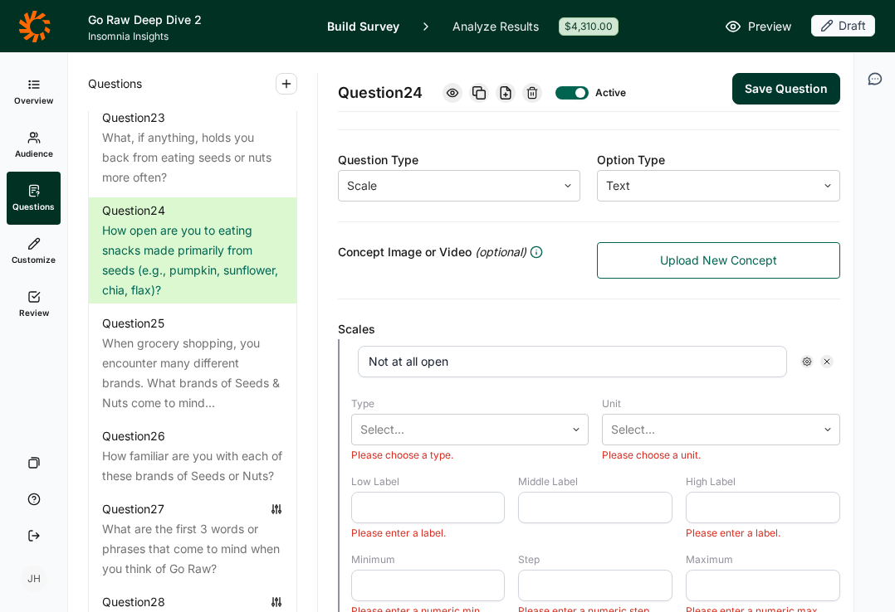
scroll to position [410, 0]
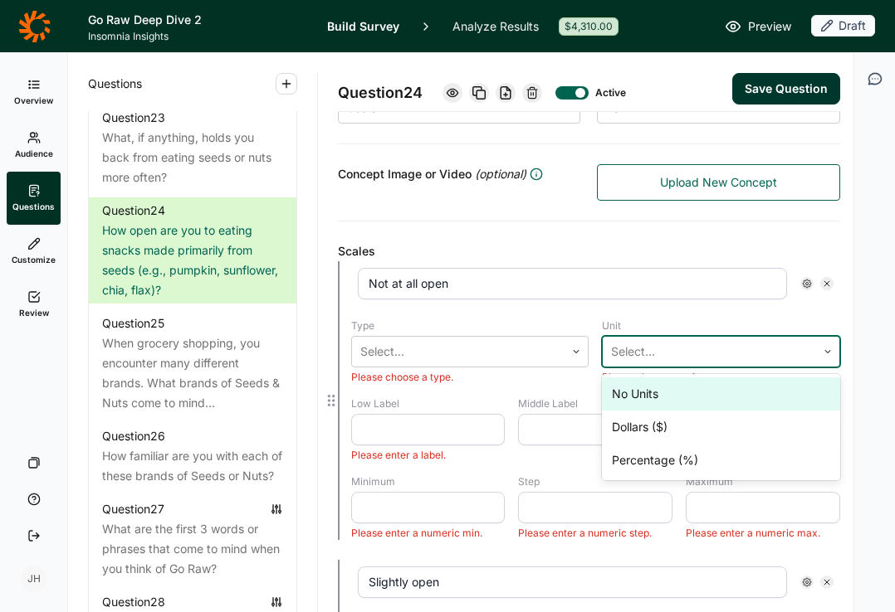
click at [661, 352] on div at bounding box center [709, 351] width 197 height 23
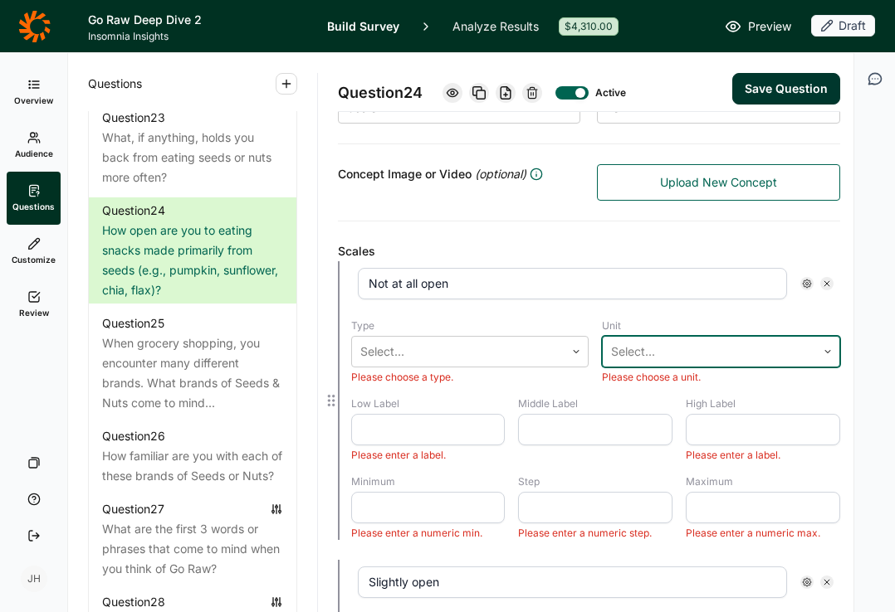
click at [661, 352] on div at bounding box center [709, 351] width 197 height 23
click at [457, 93] on use at bounding box center [451, 92] width 11 height 7
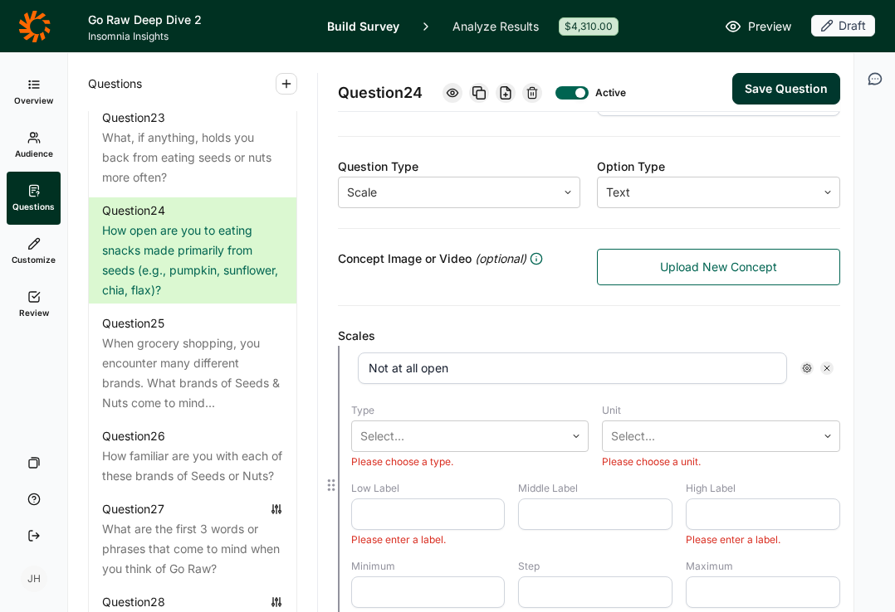
scroll to position [314, 0]
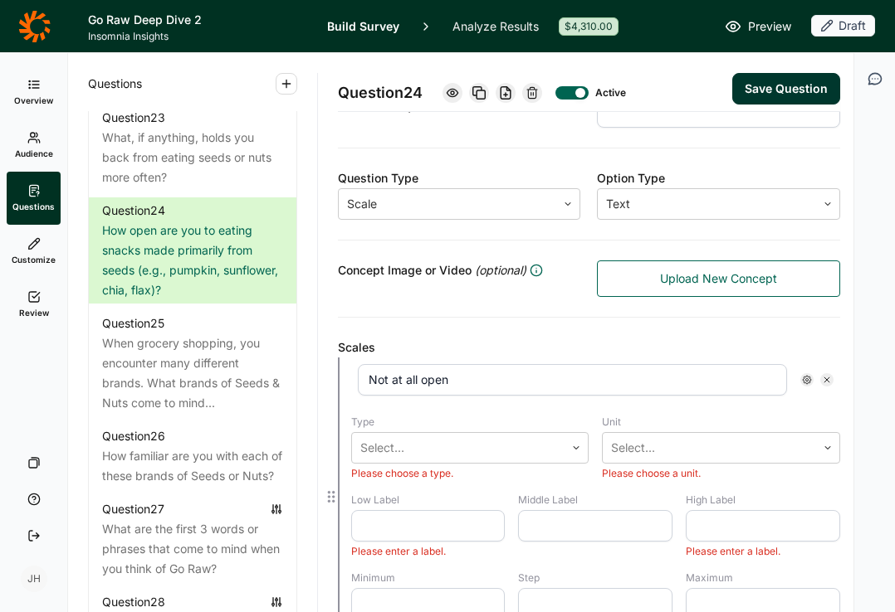
click at [604, 385] on input "Not at all open" at bounding box center [572, 380] width 429 height 32
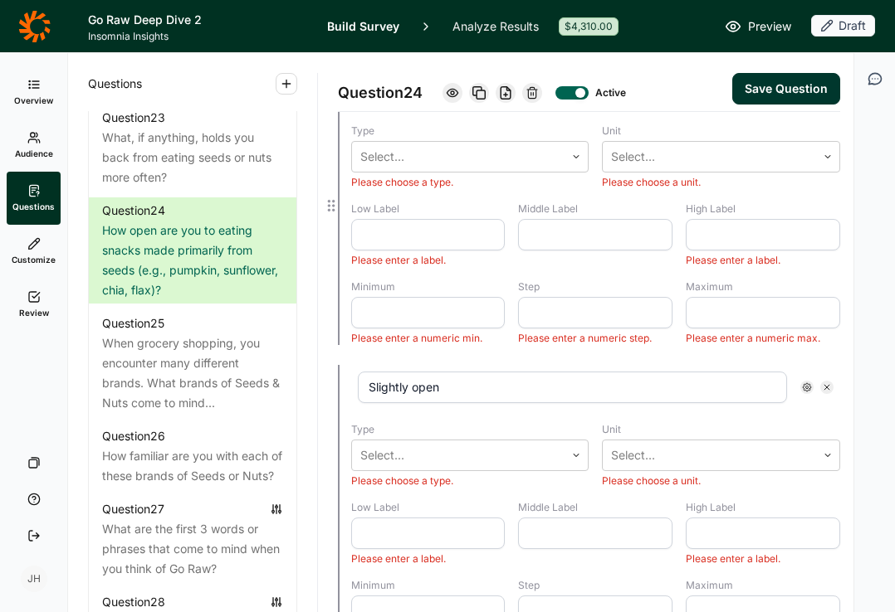
scroll to position [632, 0]
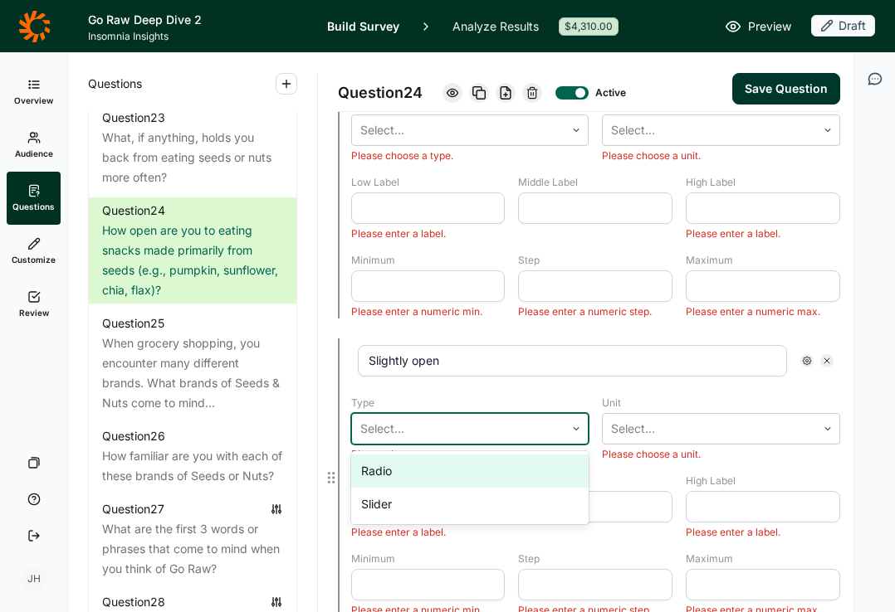
click at [573, 428] on icon at bounding box center [576, 429] width 10 height 10
click at [606, 391] on div "Slightly open Type Radio, 1 of 2. 2 results available. Use Up and Down to choos…" at bounding box center [595, 478] width 489 height 279
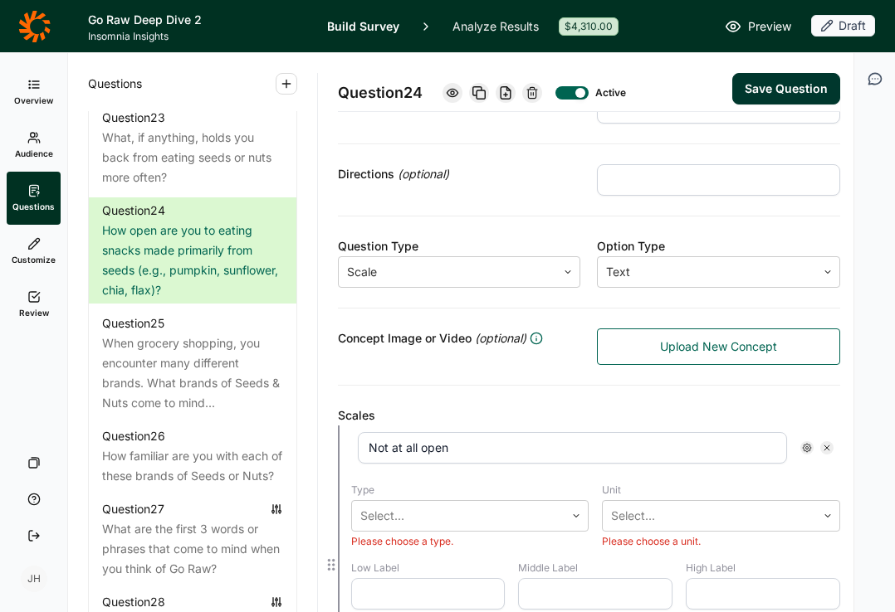
scroll to position [222, 0]
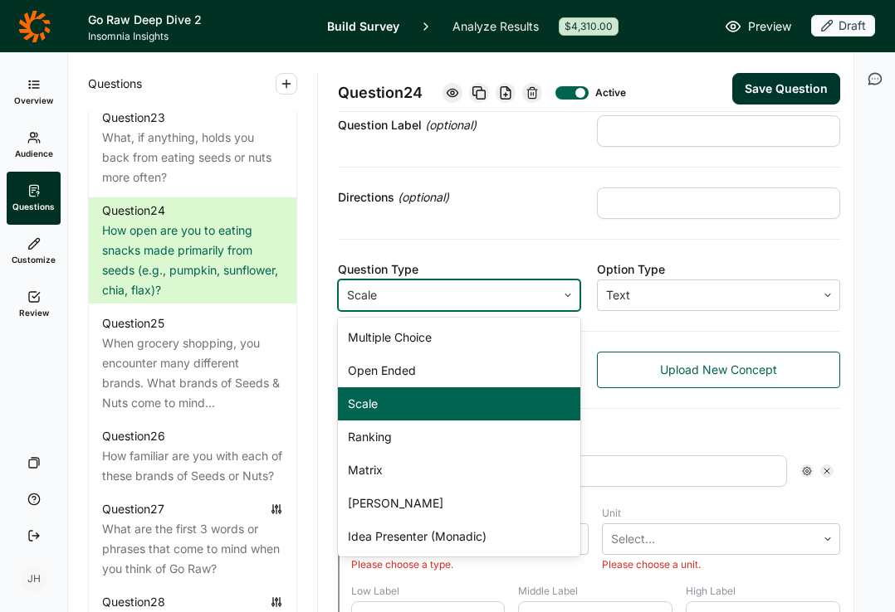
click at [566, 292] on icon at bounding box center [568, 295] width 10 height 10
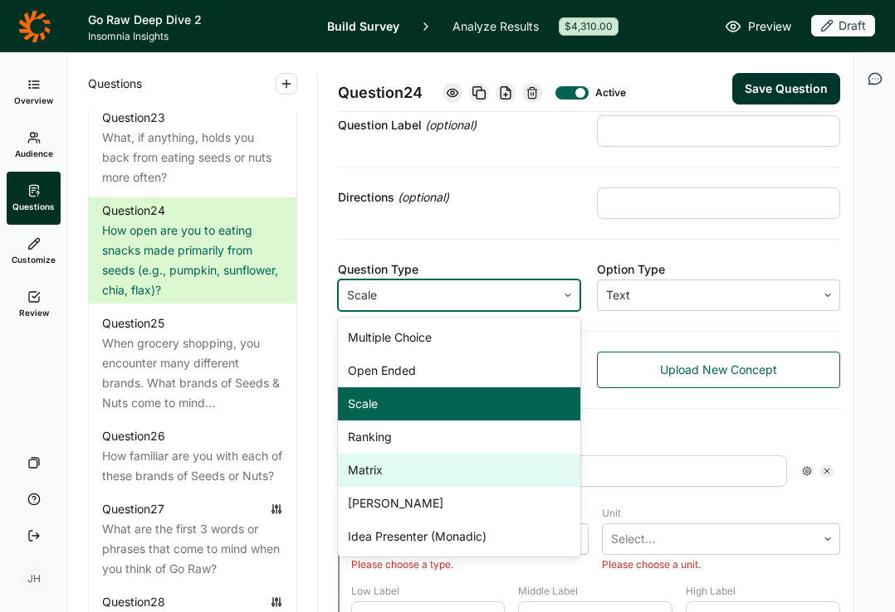
click at [381, 470] on div "Matrix" at bounding box center [459, 470] width 243 height 33
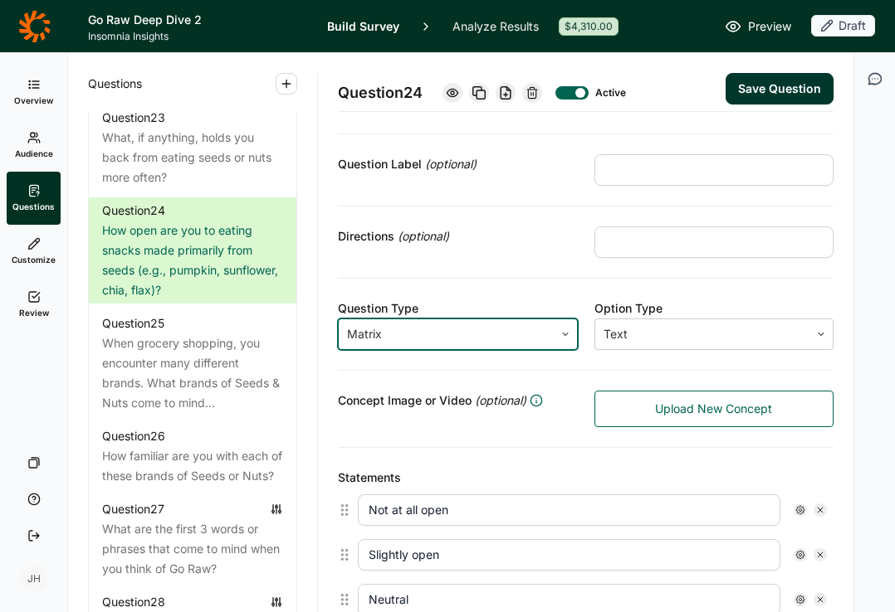
scroll to position [176, 0]
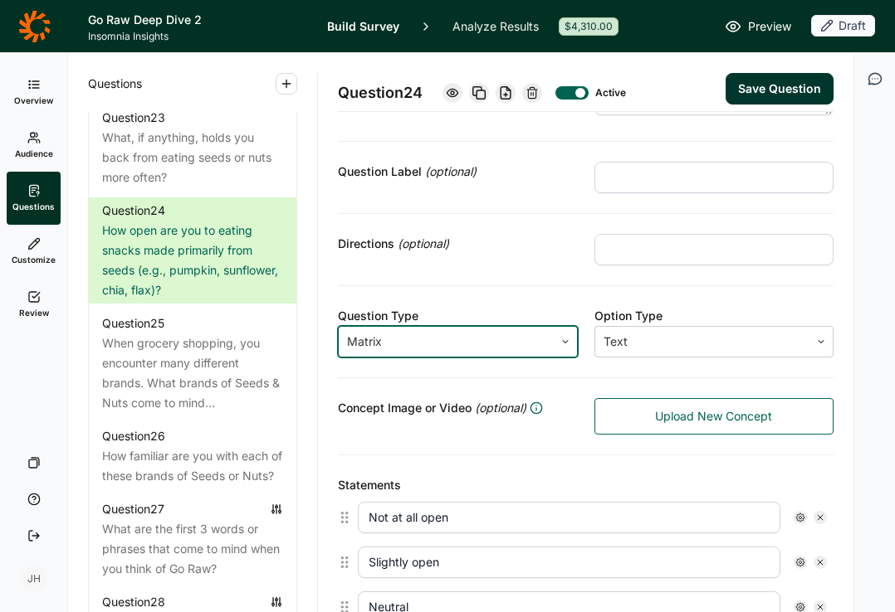
click at [758, 90] on button "Save Question" at bounding box center [779, 89] width 108 height 32
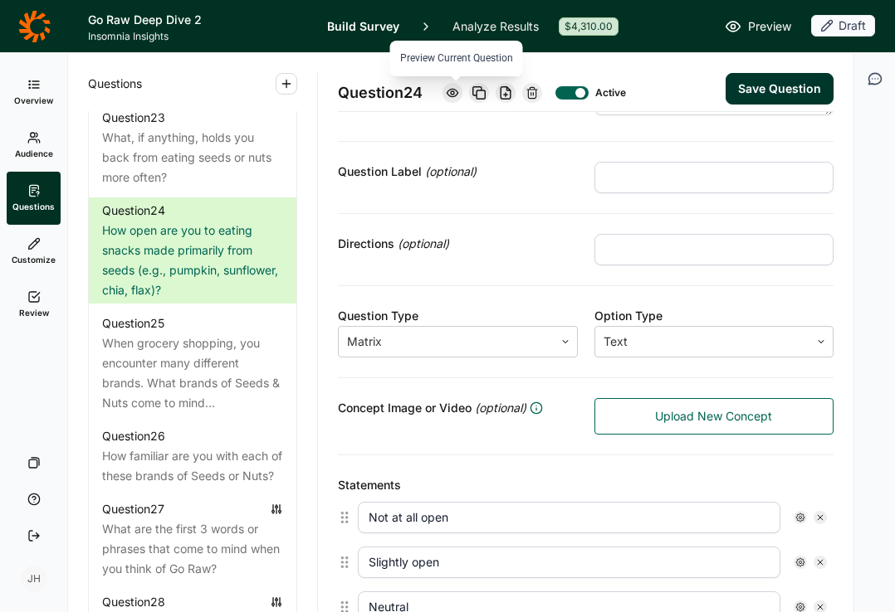
click at [448, 93] on icon at bounding box center [452, 92] width 13 height 13
click at [760, 90] on button "Save Question" at bounding box center [779, 89] width 108 height 32
click at [759, 87] on button "Save Question" at bounding box center [779, 89] width 108 height 32
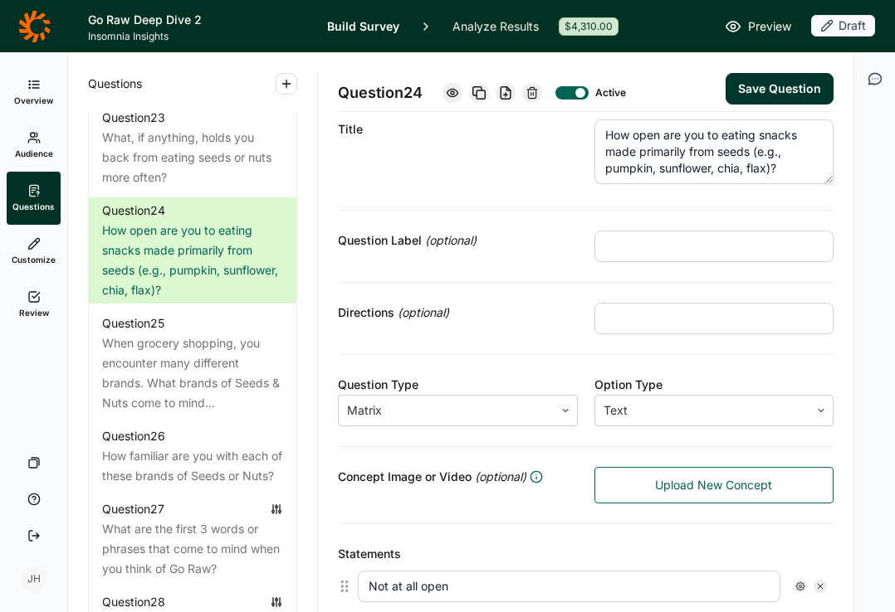
scroll to position [103, 0]
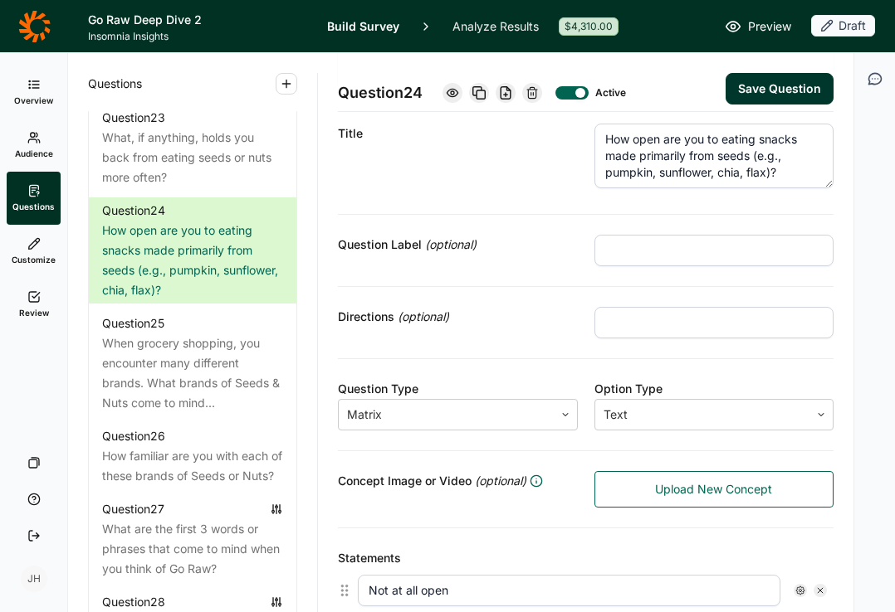
click at [755, 89] on button "Save Question" at bounding box center [779, 89] width 108 height 32
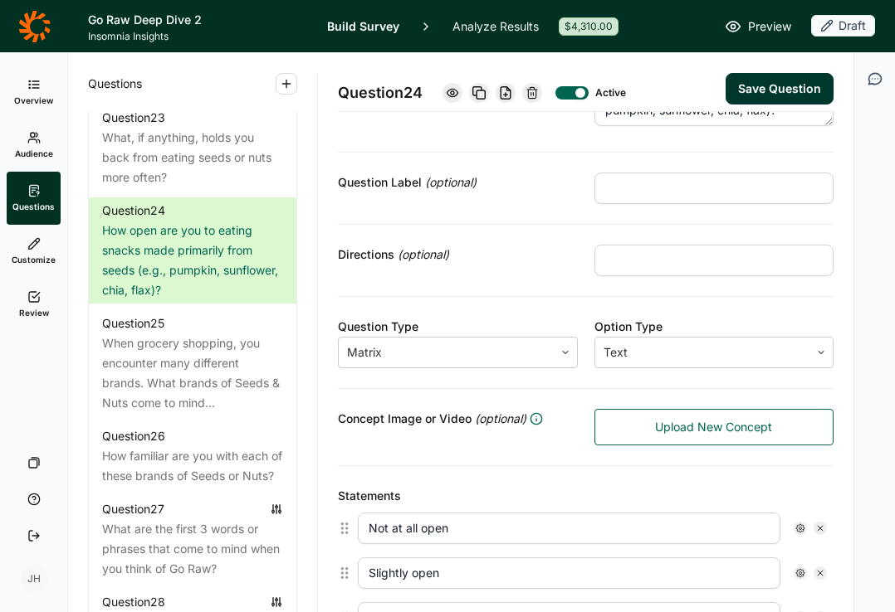
scroll to position [171, 0]
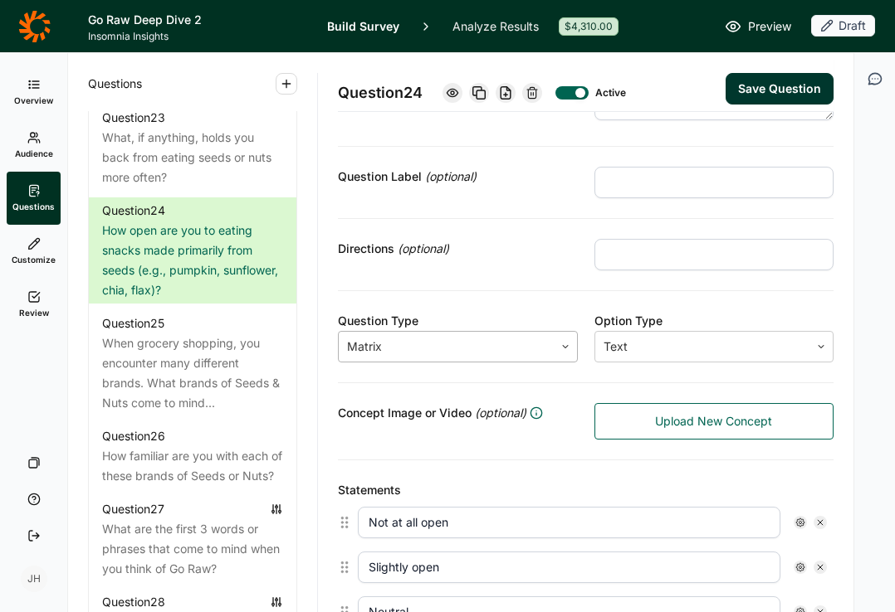
click at [559, 353] on div at bounding box center [565, 347] width 23 height 30
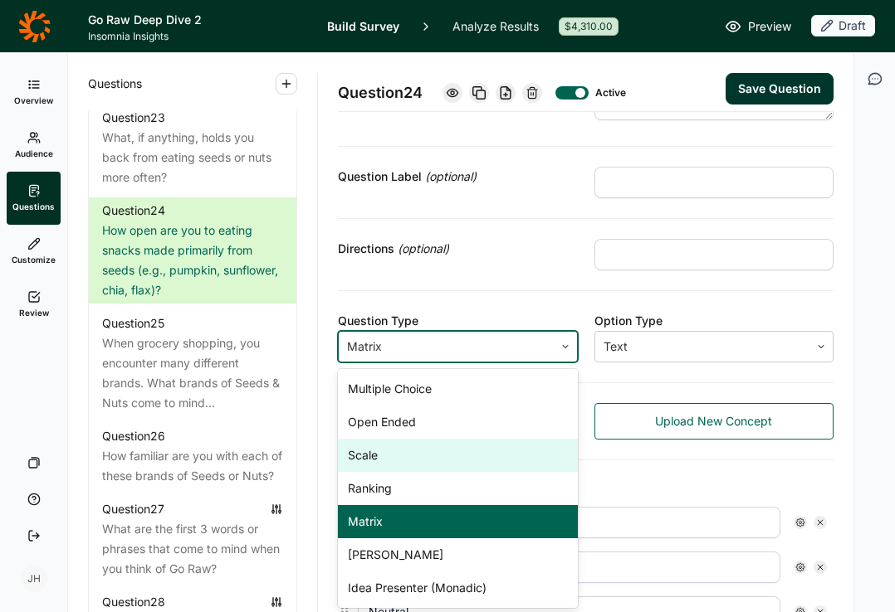
click at [364, 451] on div "Scale" at bounding box center [458, 455] width 240 height 33
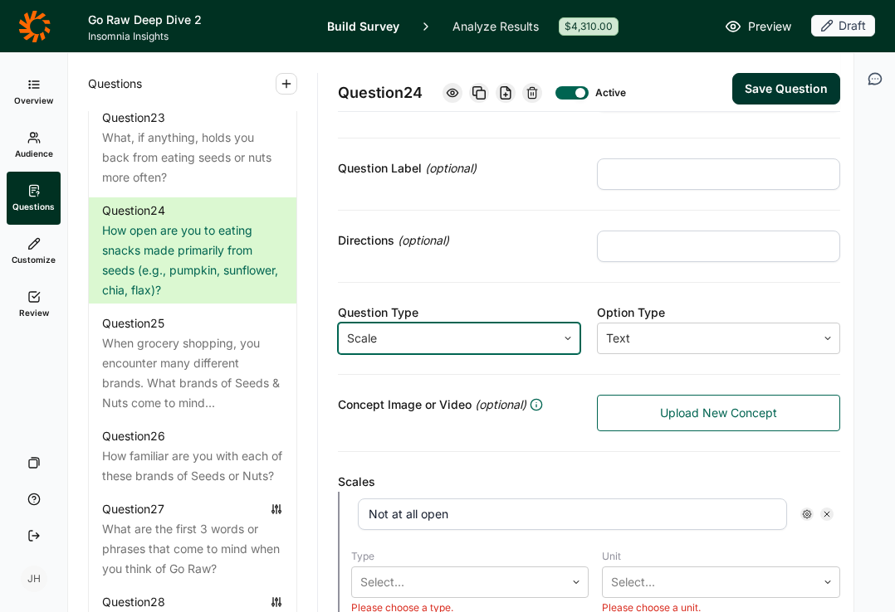
scroll to position [168, 0]
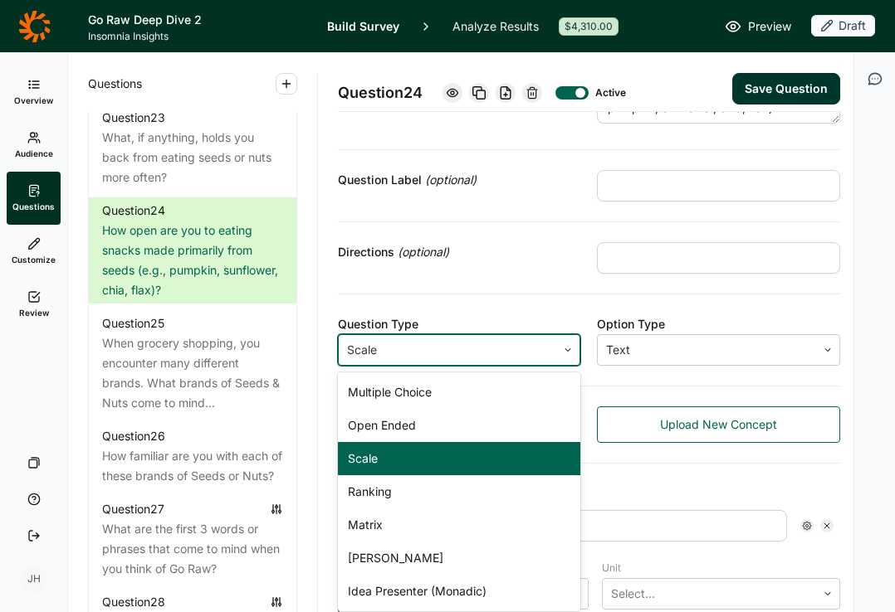
click at [563, 353] on icon at bounding box center [568, 350] width 10 height 10
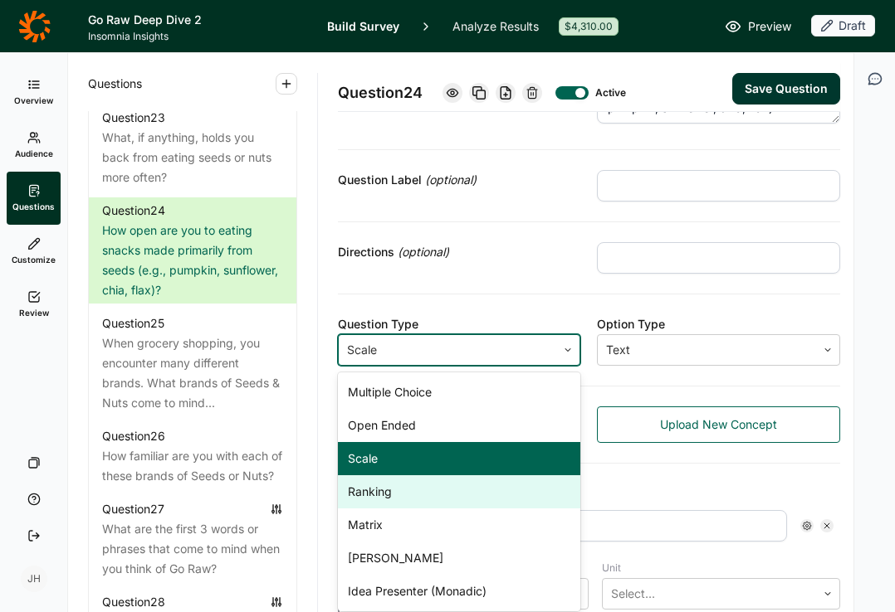
click at [388, 490] on div "Ranking" at bounding box center [459, 492] width 243 height 33
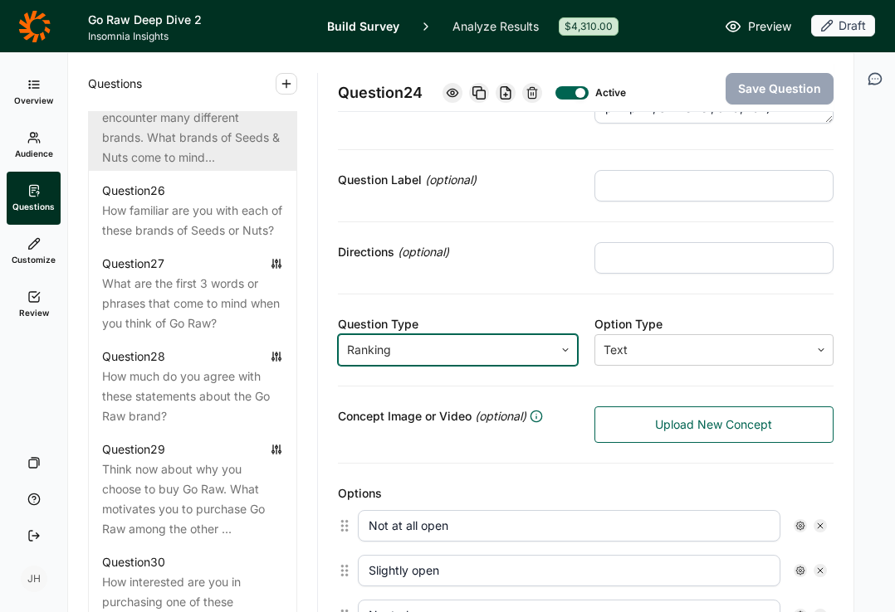
scroll to position [2888, 0]
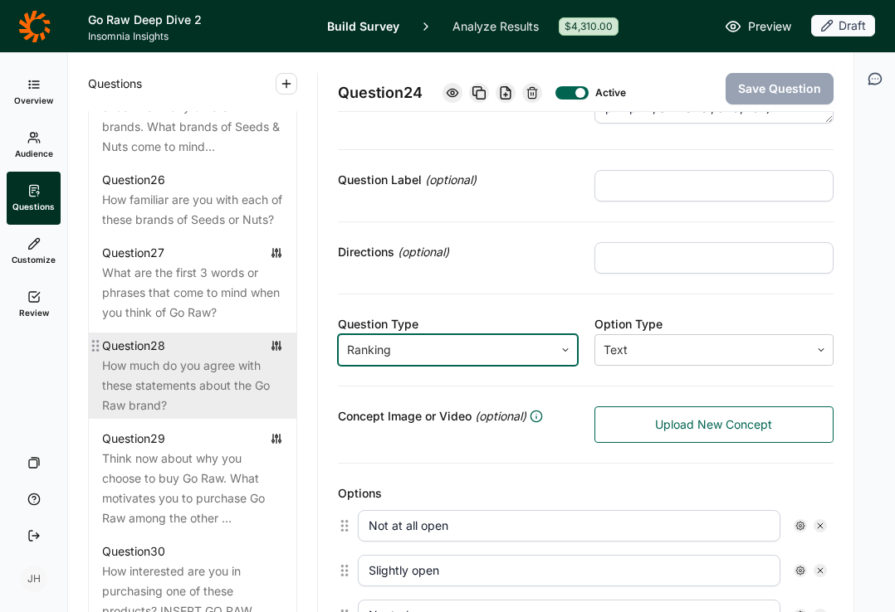
click at [202, 416] on div "How much do you agree with these statements about the Go Raw brand?" at bounding box center [192, 386] width 181 height 60
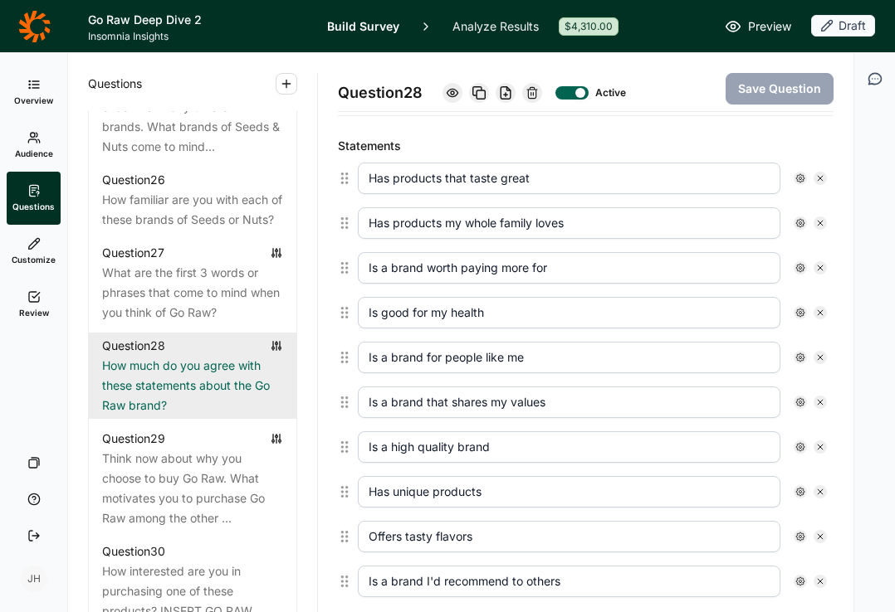
scroll to position [444, 0]
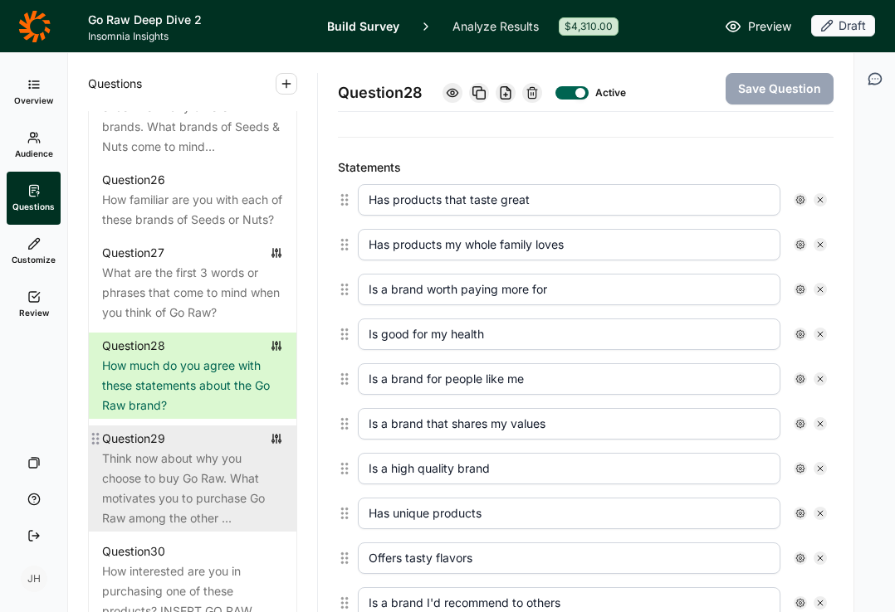
click at [188, 488] on div "Think now about why you choose to buy Go Raw. What motivates you to purchase Go…" at bounding box center [192, 489] width 181 height 80
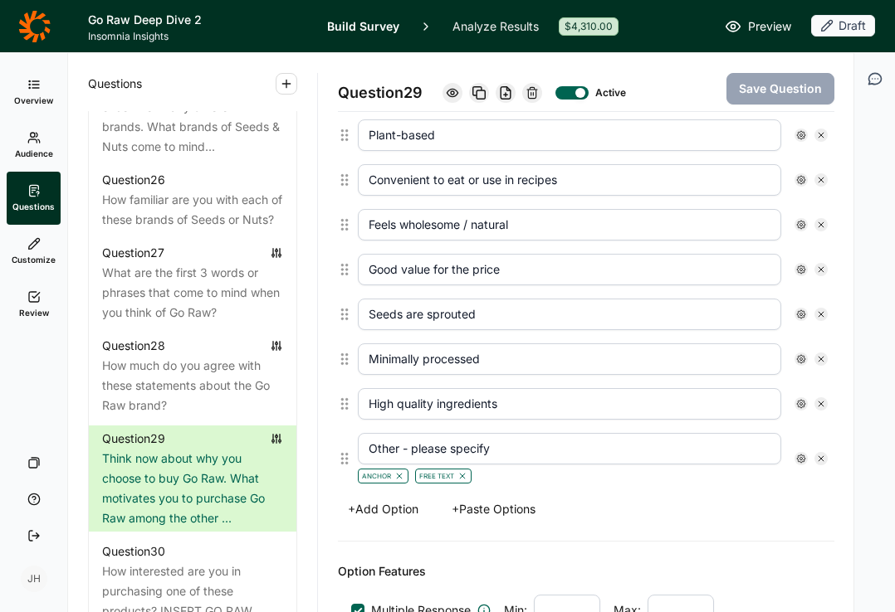
scroll to position [632, 0]
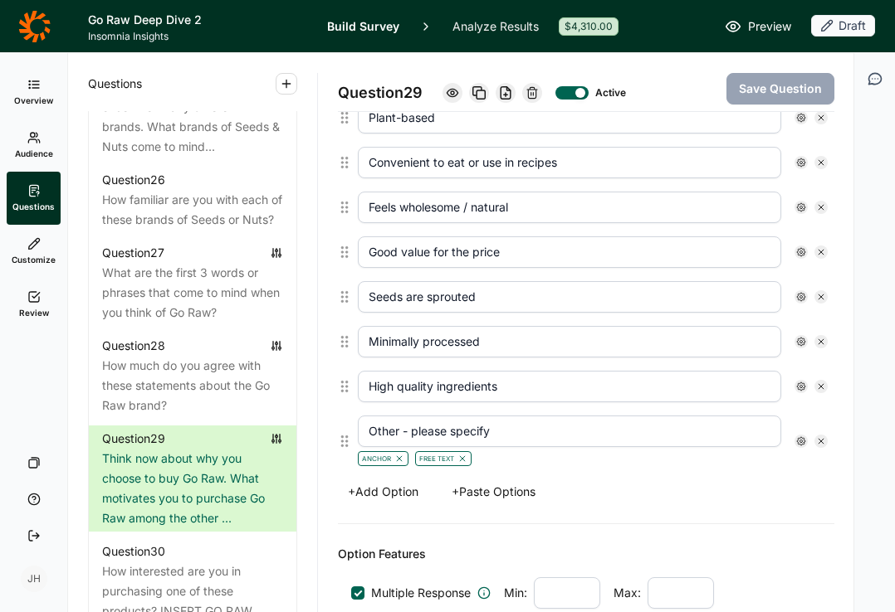
click at [383, 493] on button "+ Add Option" at bounding box center [383, 492] width 90 height 23
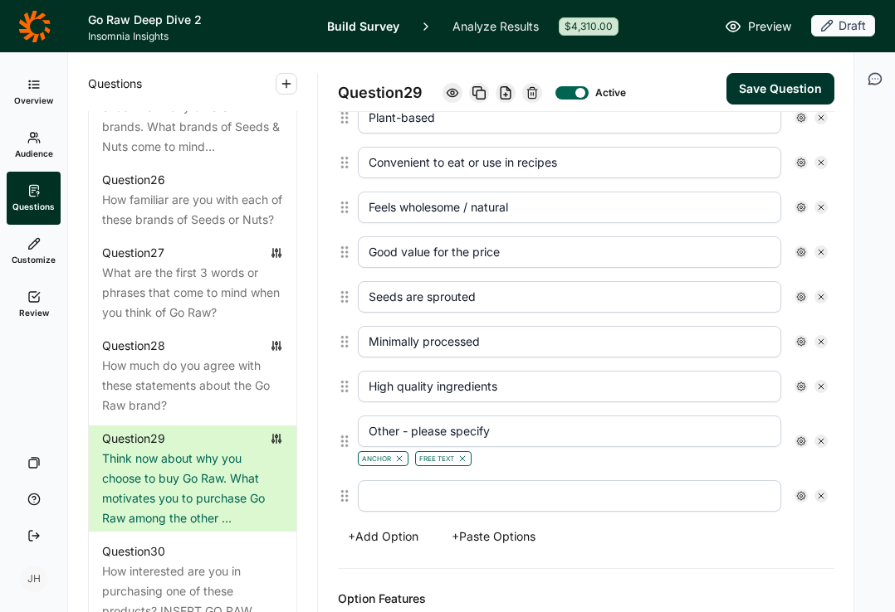
scroll to position [677, 0]
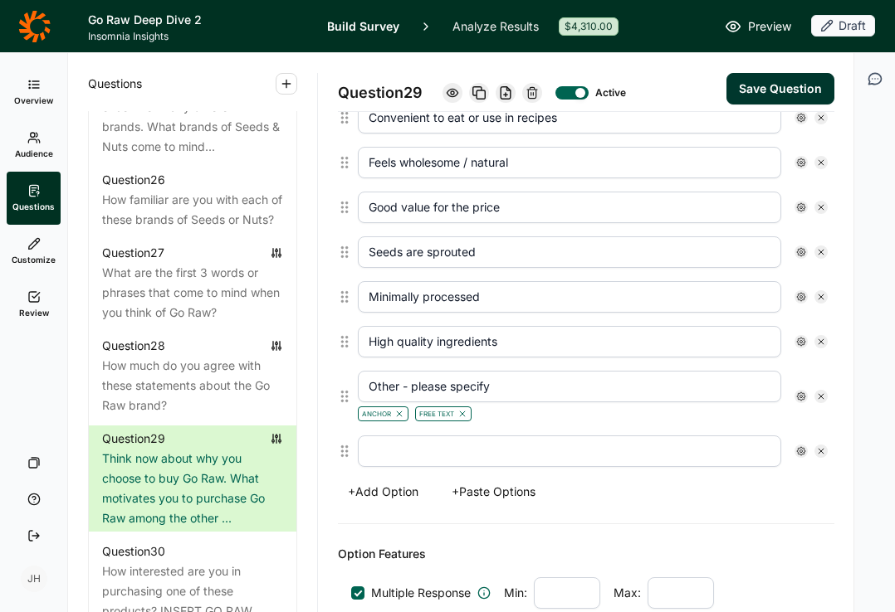
click at [384, 454] on input "text" at bounding box center [569, 452] width 423 height 32
paste input "3. Good source of vitamins and minerals"
click at [384, 452] on input "3. Good source of vitamins and minerals" at bounding box center [569, 452] width 423 height 32
type input "Good source of vitamins and minerals"
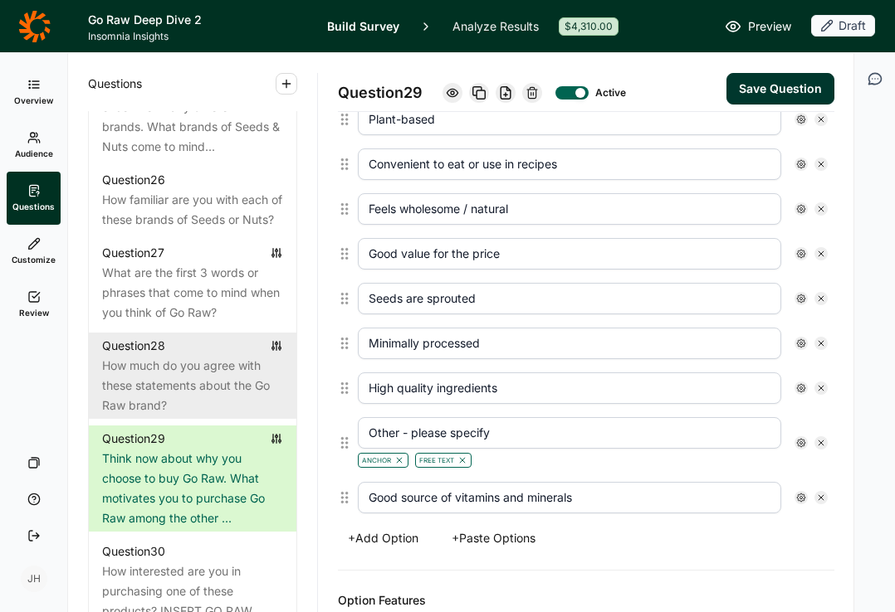
scroll to position [629, 0]
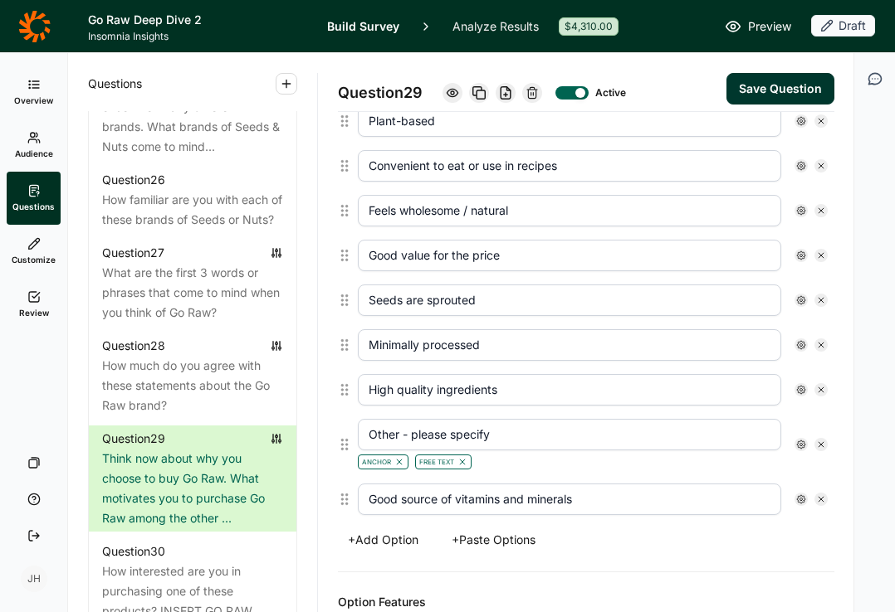
click at [466, 164] on input "Convenient to eat or use in recipes" at bounding box center [569, 166] width 423 height 32
click at [517, 164] on input "Convenient to snack on or use in recipes" at bounding box center [569, 166] width 423 height 32
drag, startPoint x: 580, startPoint y: 168, endPoint x: 501, endPoint y: 166, distance: 78.9
click at [501, 166] on input "Convenient to snack on use in recipes" at bounding box center [569, 166] width 423 height 32
type input "Convenient to snack on"
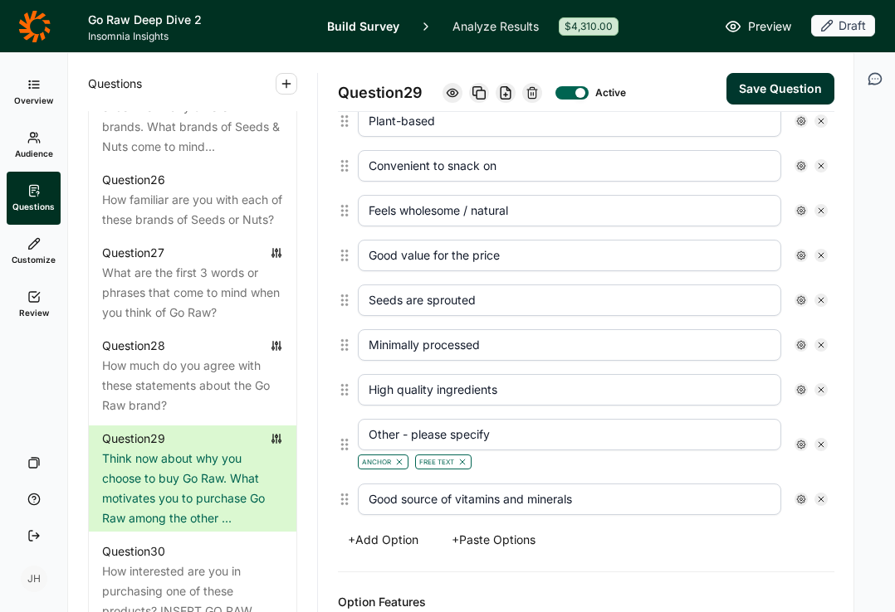
click at [396, 544] on button "+ Add Option" at bounding box center [383, 540] width 90 height 23
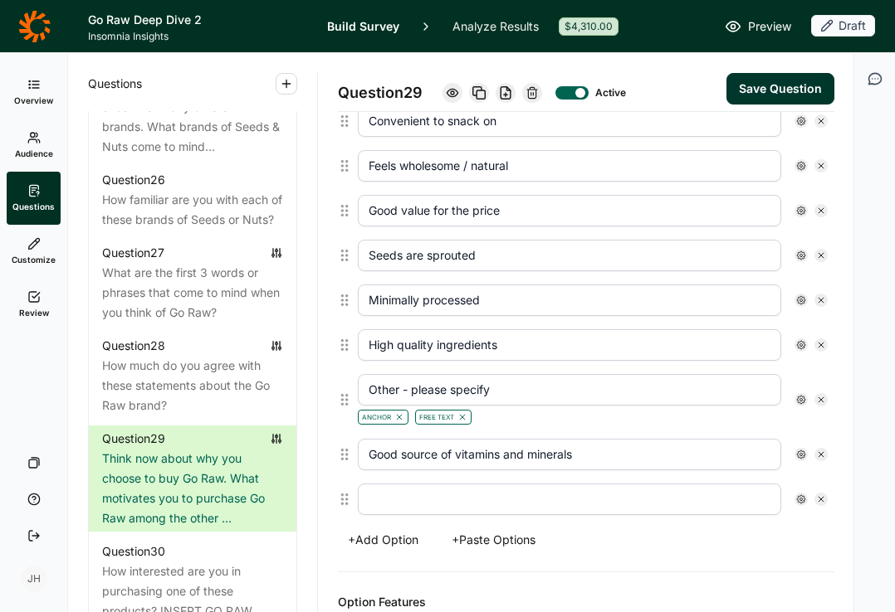
click at [383, 502] on input "text" at bounding box center [569, 500] width 423 height 32
paste input "use in recipes"
click at [369, 500] on input "use in recipes" at bounding box center [569, 500] width 423 height 32
click at [450, 501] on input "Easy to use in recipes" at bounding box center [569, 500] width 423 height 32
type input "Easy to use in meals and recipes"
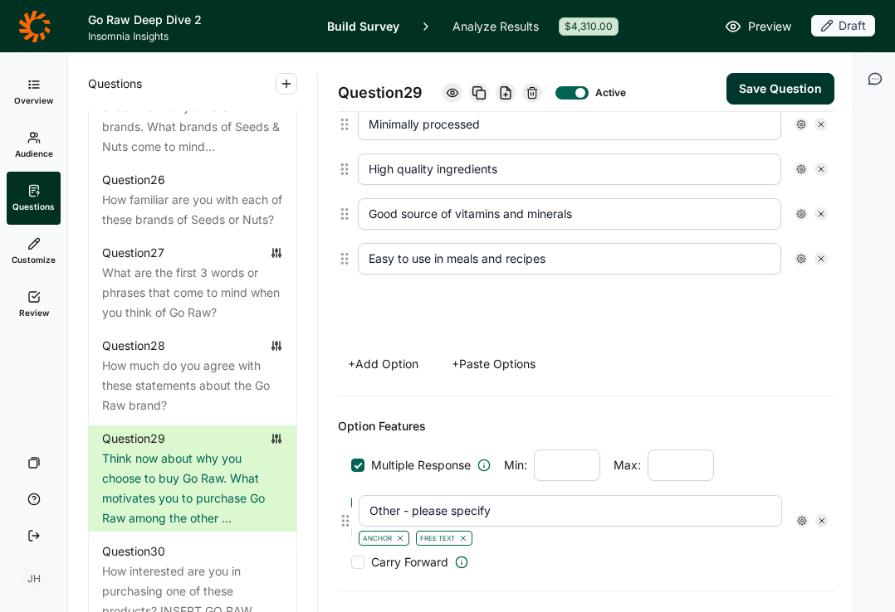
scroll to position [857, 0]
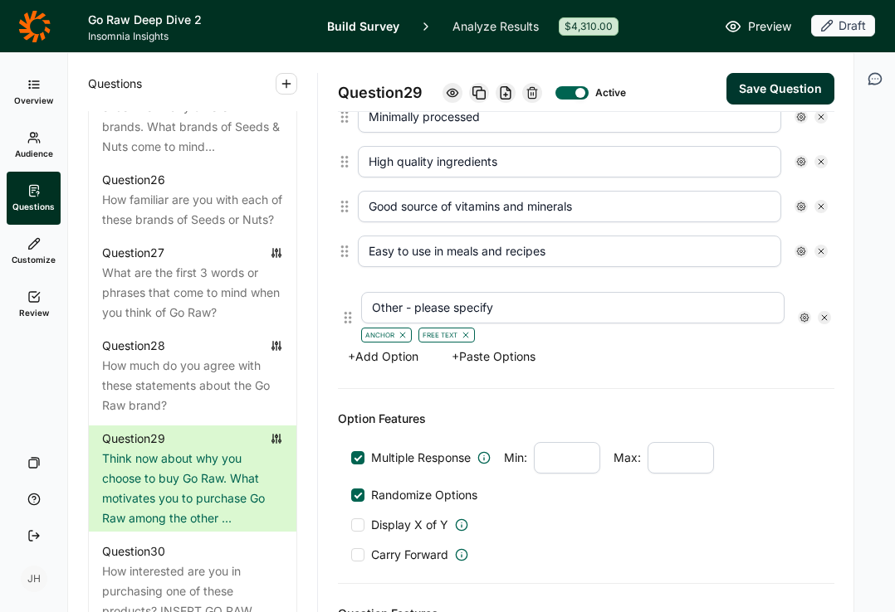
drag, startPoint x: 347, startPoint y: 398, endPoint x: 349, endPoint y: 318, distance: 80.5
click at [349, 319] on div "Tastes great High in protein / nutrition Organic / clean ingredients Plant-base…" at bounding box center [586, 37] width 496 height 603
type input "Good source of vitamins and minerals"
type input "Easy to use in meals and recipes"
type input "Other - please specify"
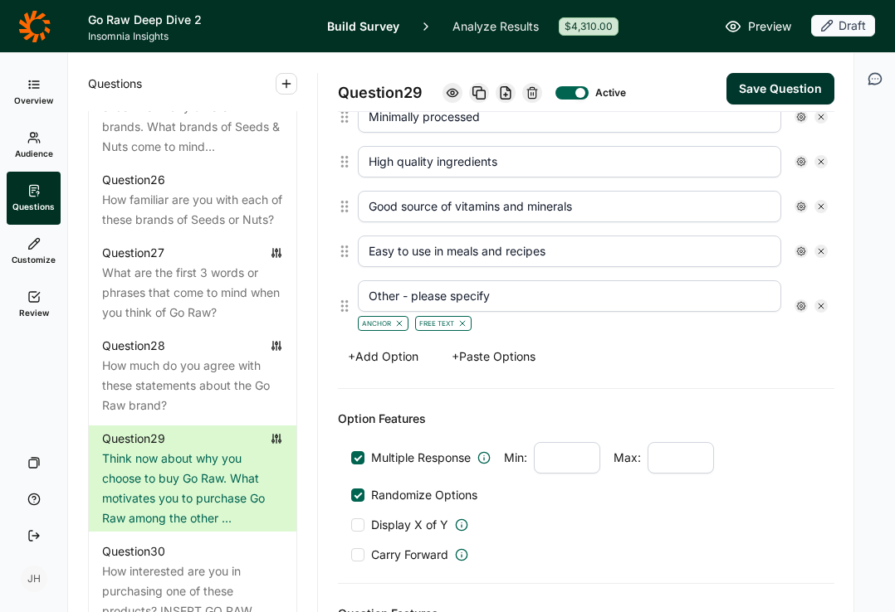
click at [779, 91] on button "Save Question" at bounding box center [780, 89] width 108 height 32
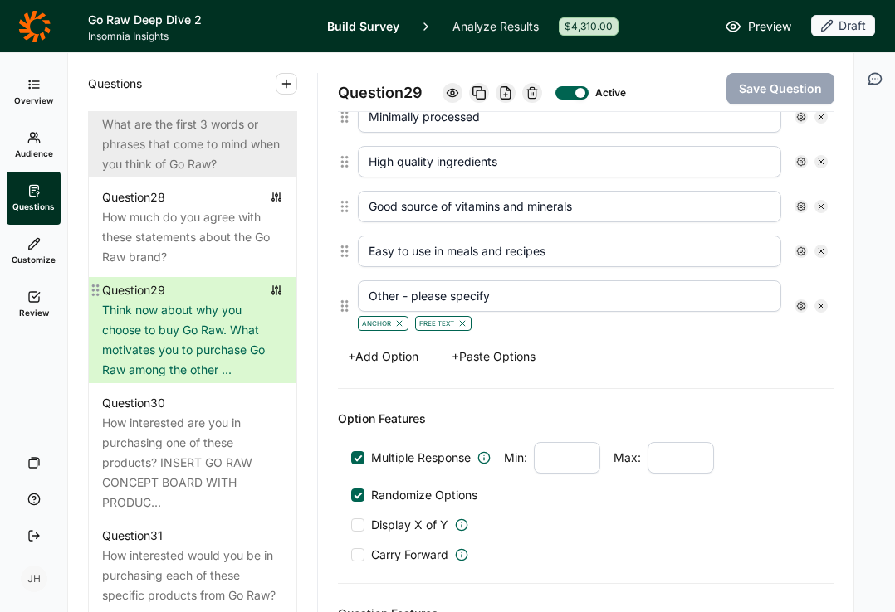
scroll to position [3037, 0]
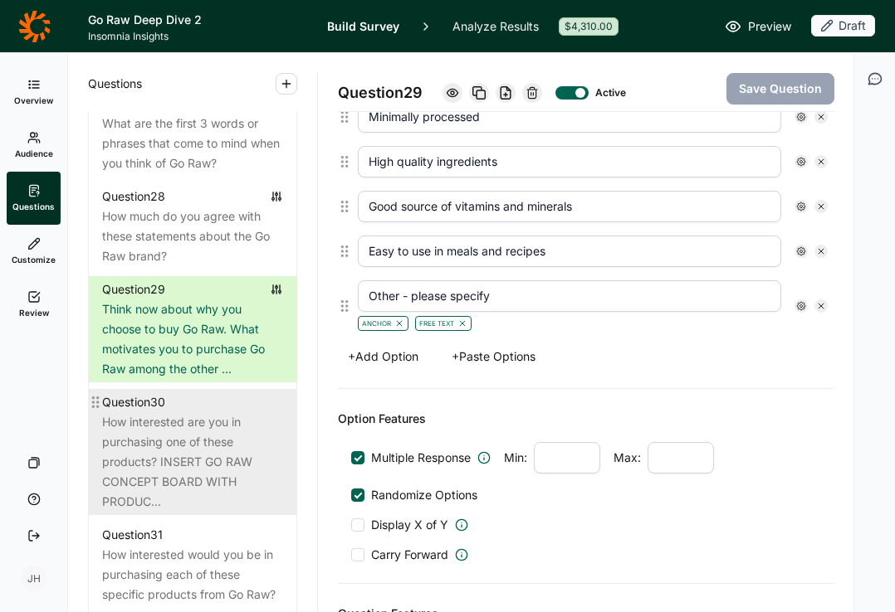
click at [178, 475] on div "How interested are you in purchasing one of these products? INSERT GO RAW CONCE…" at bounding box center [192, 462] width 181 height 100
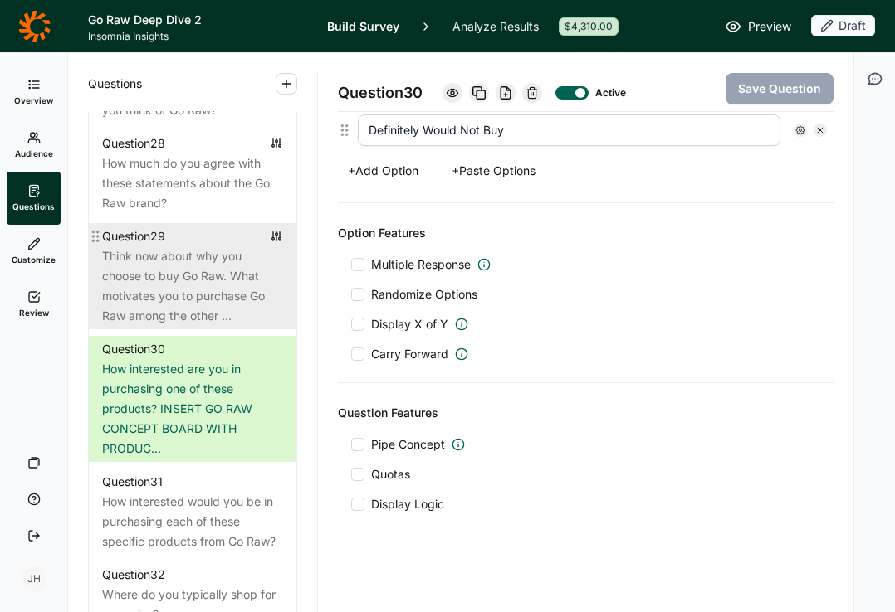
scroll to position [3120, 0]
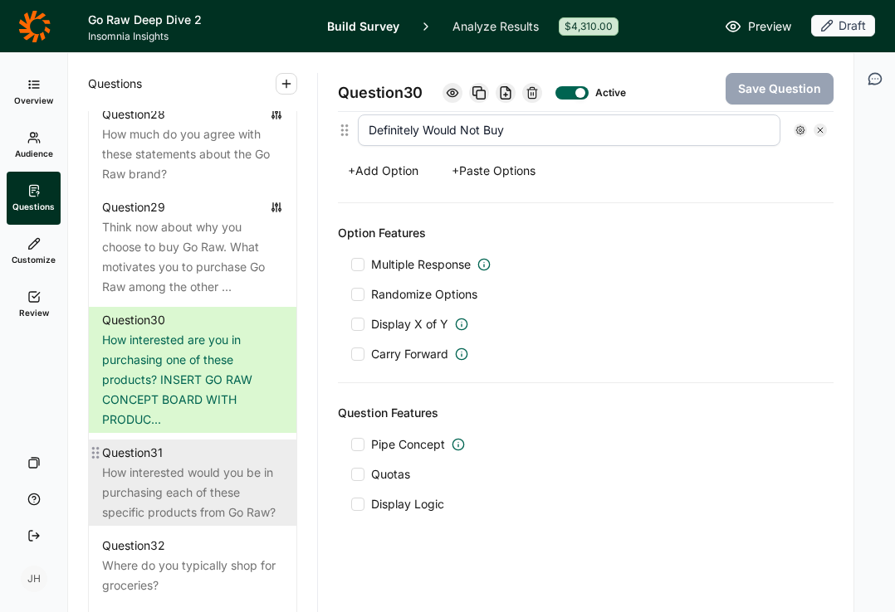
click at [216, 504] on div "How interested would you be in purchasing each of these specific products from …" at bounding box center [192, 493] width 181 height 60
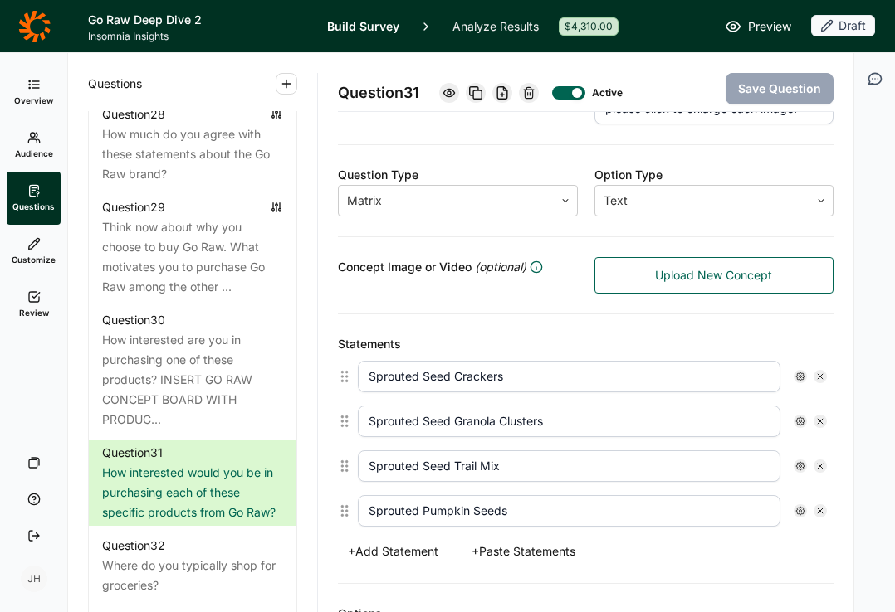
scroll to position [246, 0]
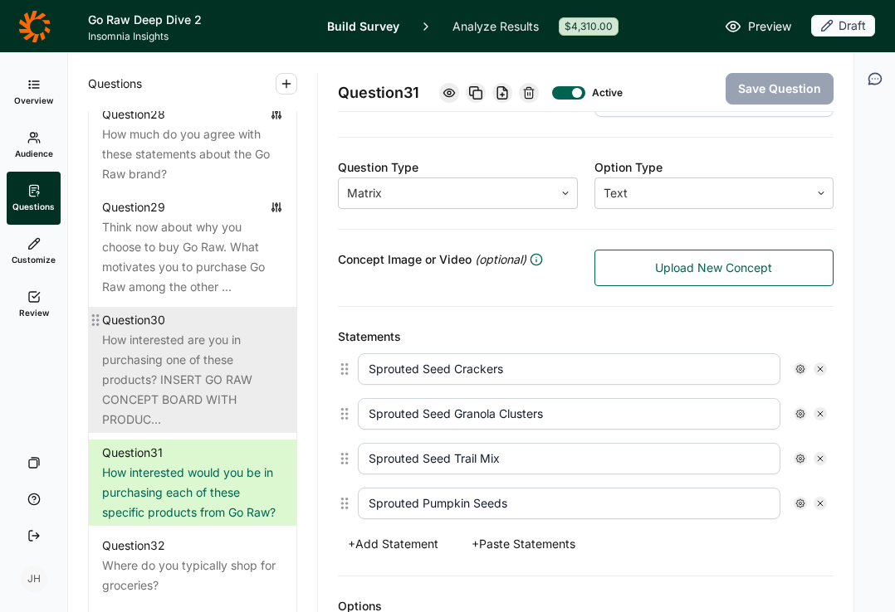
click at [154, 422] on div "How interested are you in purchasing one of these products? INSERT GO RAW CONCE…" at bounding box center [192, 380] width 181 height 100
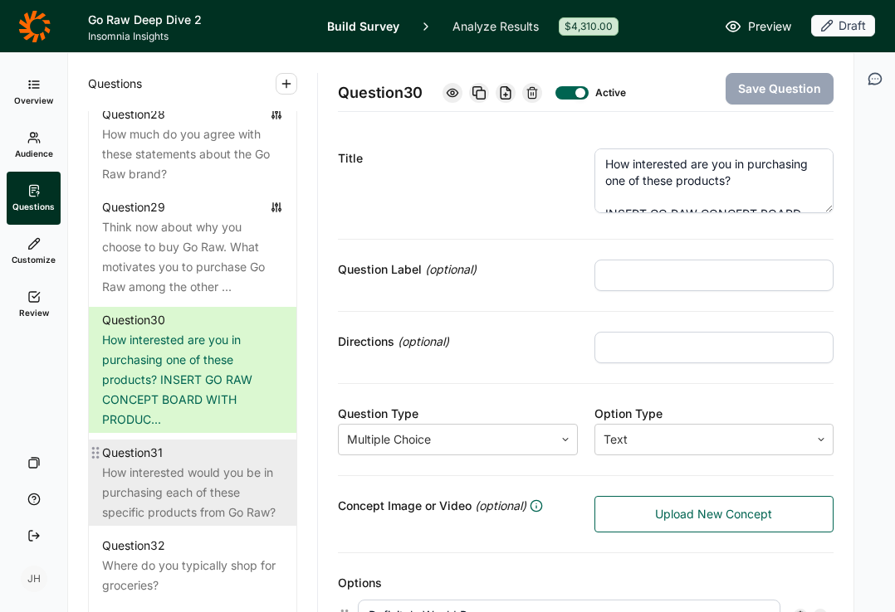
click at [155, 523] on div "How interested would you be in purchasing each of these specific products from …" at bounding box center [192, 493] width 181 height 60
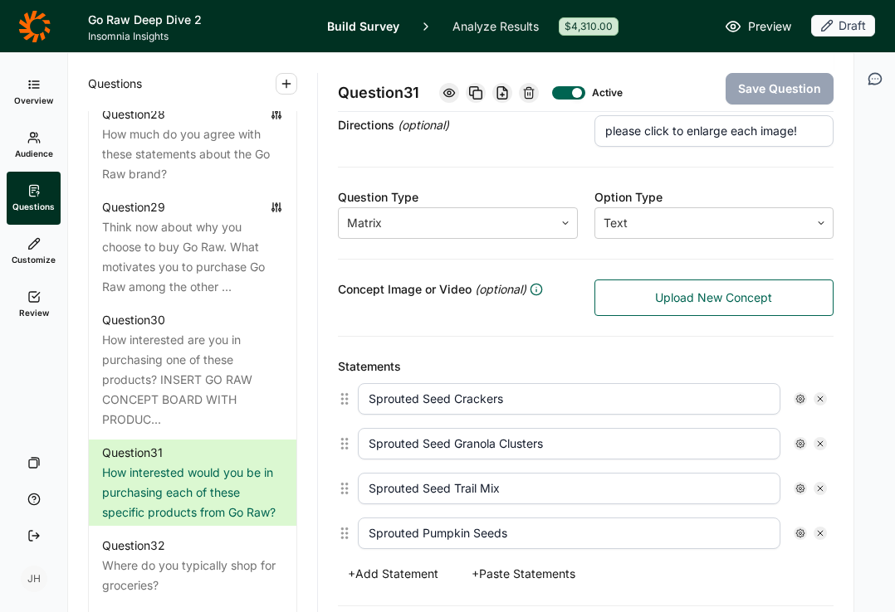
scroll to position [217, 0]
click at [508, 575] on button "+ Paste Statements" at bounding box center [523, 574] width 124 height 23
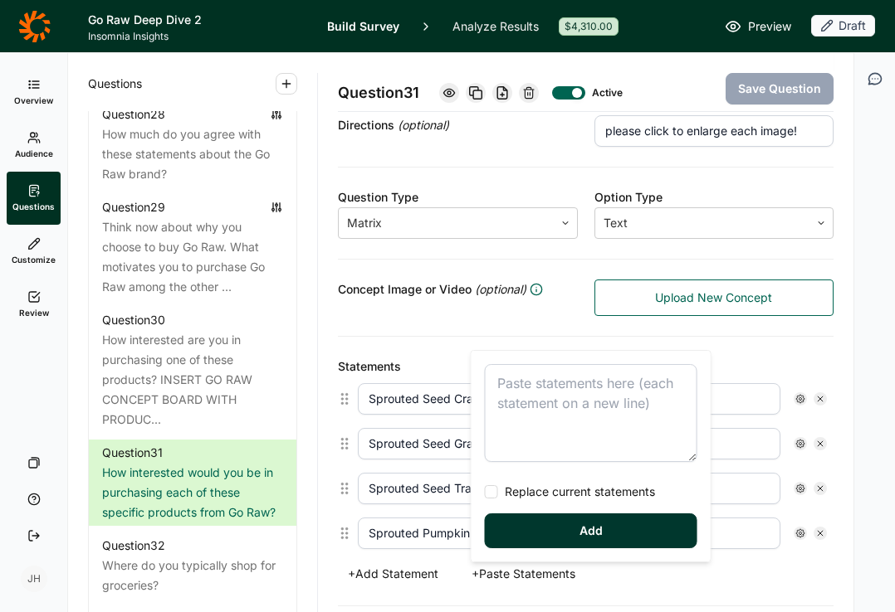
click at [506, 384] on textarea at bounding box center [591, 413] width 212 height 98
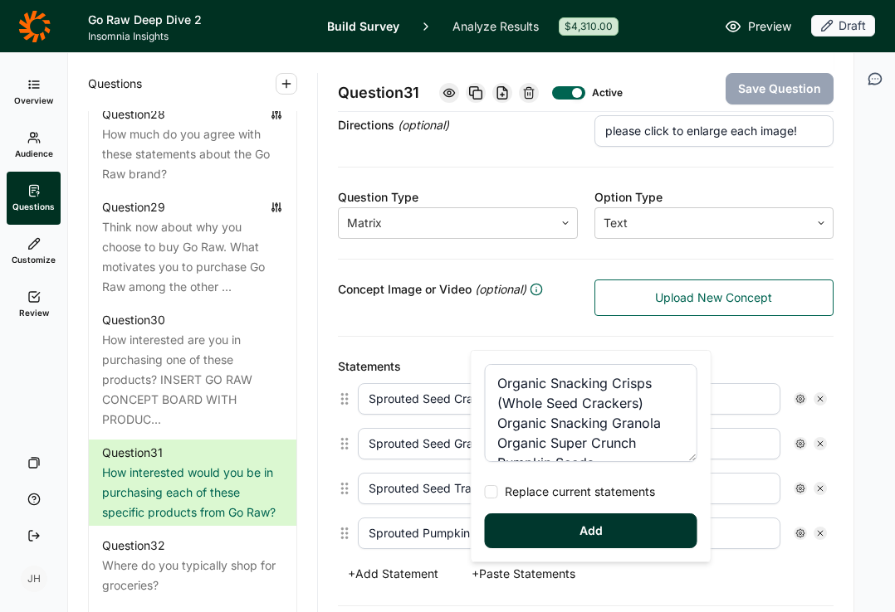
click at [487, 491] on div at bounding box center [491, 491] width 13 height 13
click at [485, 492] on input "Replace current statements" at bounding box center [485, 492] width 0 height 0
type textarea "Organic Snacking Crisps (Whole Seed Crackers) Organic Snacking Granola Organic …"
click at [550, 538] on button "Add" at bounding box center [591, 531] width 212 height 35
type input "Organic Snacking Crisps (Whole Seed Crackers)"
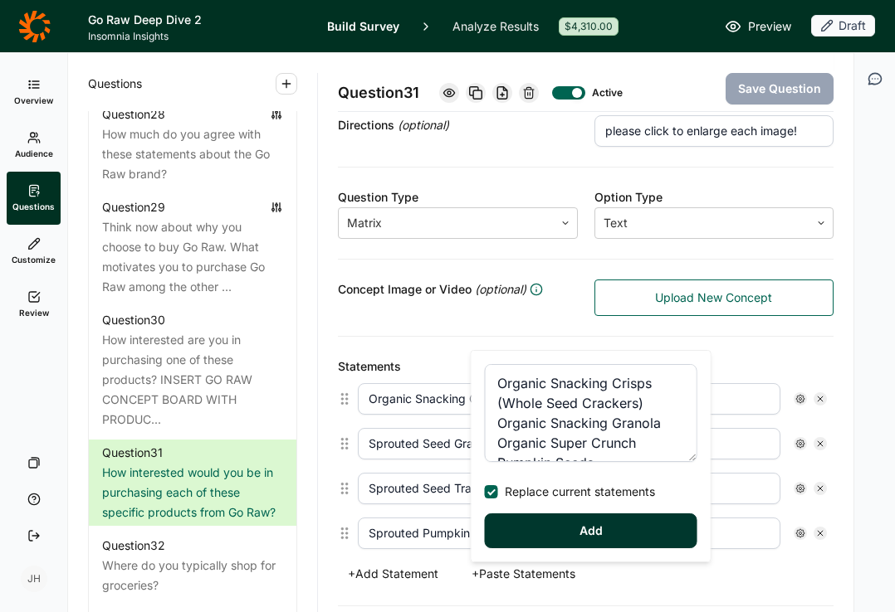
type input "Organic Snacking Granola"
type input "Organic Super Crunch Pumpkin Seeds"
type input "Organic Sprouted Pumpkin Seeds"
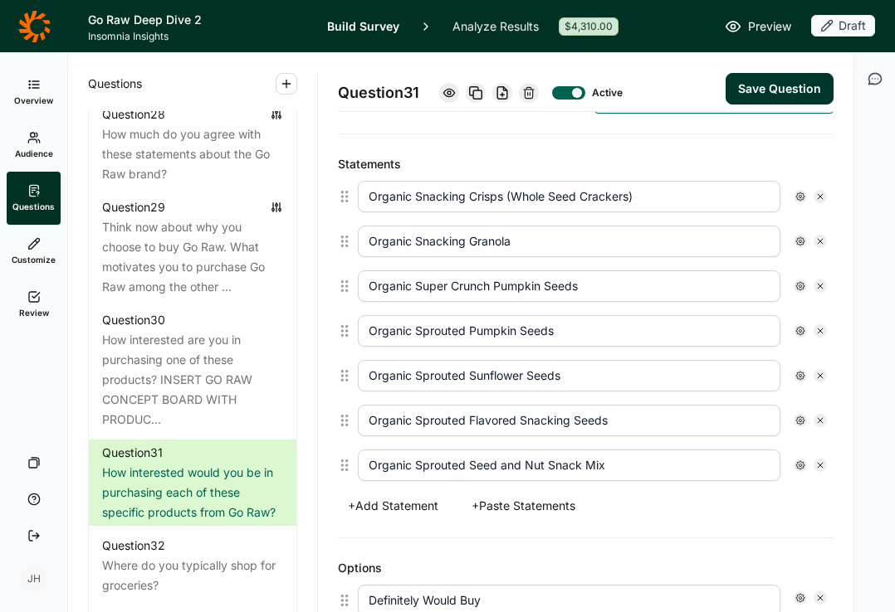
scroll to position [407, 0]
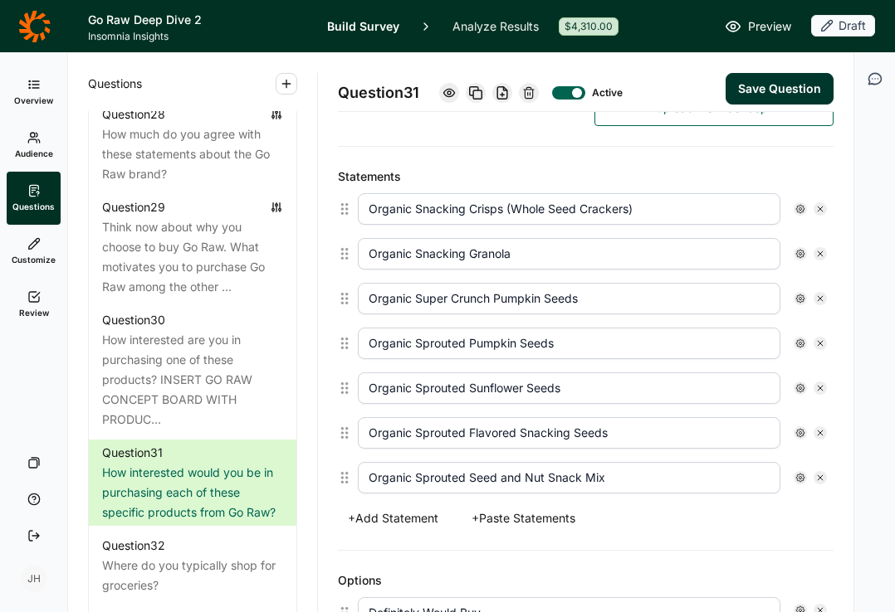
click at [769, 92] on button "Save Question" at bounding box center [779, 89] width 108 height 32
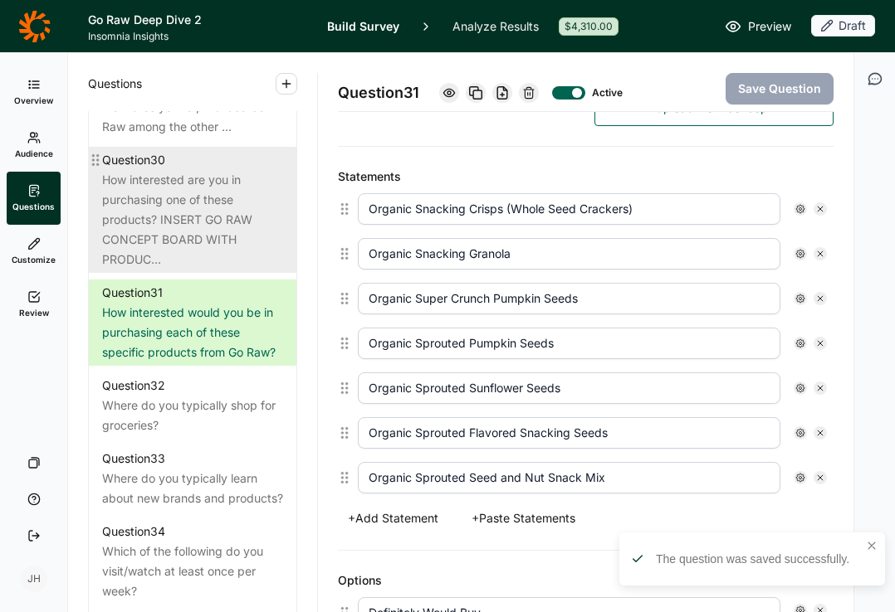
scroll to position [3292, 0]
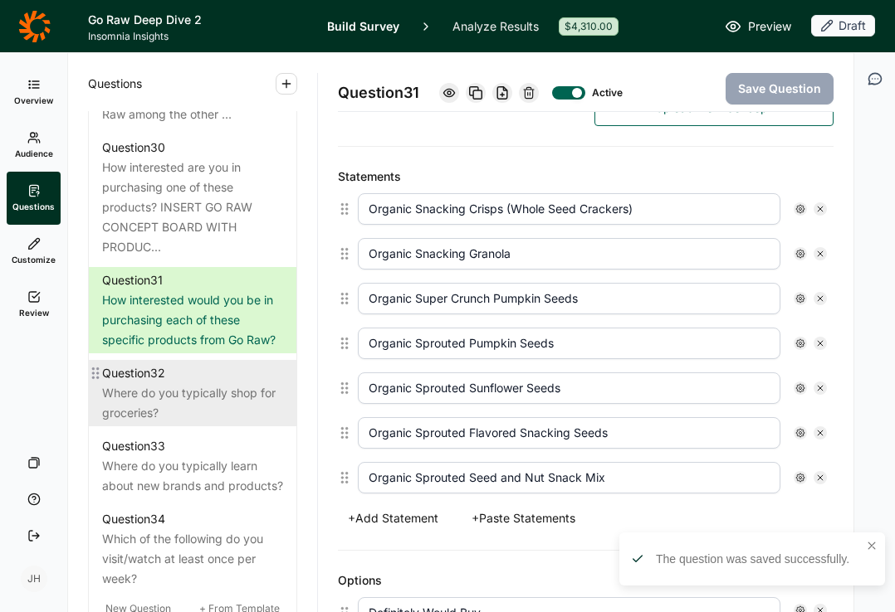
click at [178, 423] on div "Where do you typically shop for groceries?" at bounding box center [192, 403] width 181 height 40
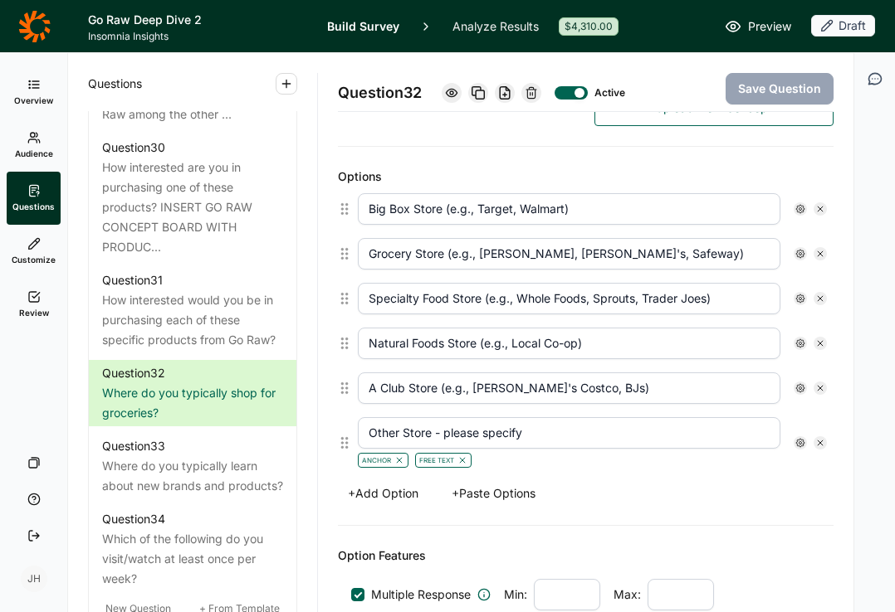
click at [509, 493] on button "+ Paste Options" at bounding box center [494, 493] width 104 height 23
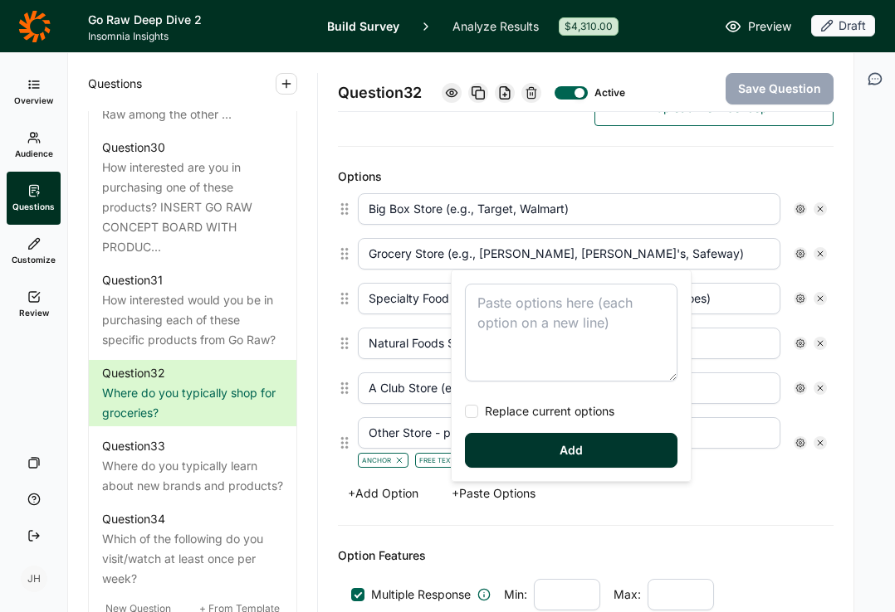
click at [495, 304] on textarea at bounding box center [571, 333] width 212 height 98
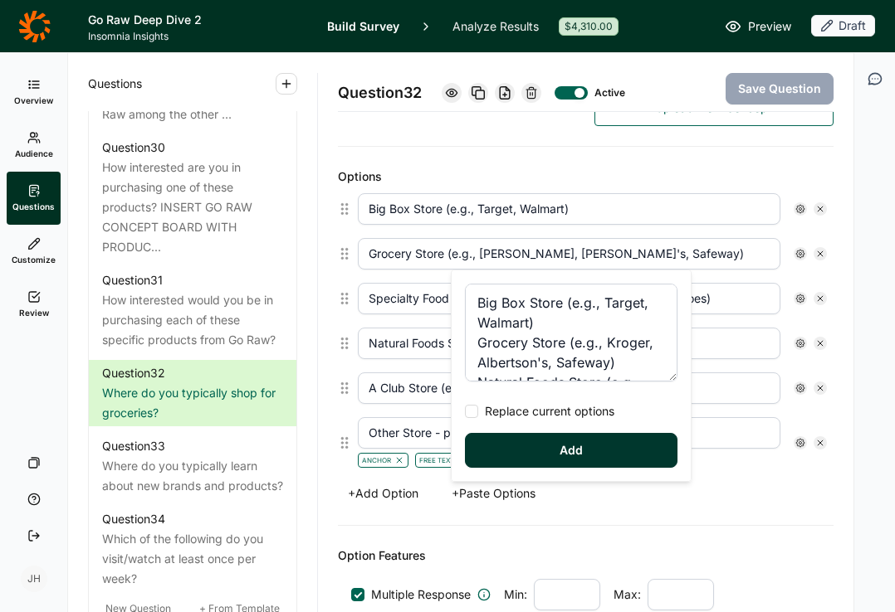
click at [474, 412] on div at bounding box center [471, 411] width 13 height 13
click at [465, 412] on input "Replace current options" at bounding box center [465, 412] width 0 height 0
type textarea "Big Box Store (e.g., Target, Walmart) Grocery Store (e.g., Kroger, Albertson's,…"
click at [535, 460] on button "Add" at bounding box center [571, 450] width 212 height 35
type input "Natural Foods Store (e.g., Whole Foods, Sprouts, Trader [PERSON_NAME]’s"
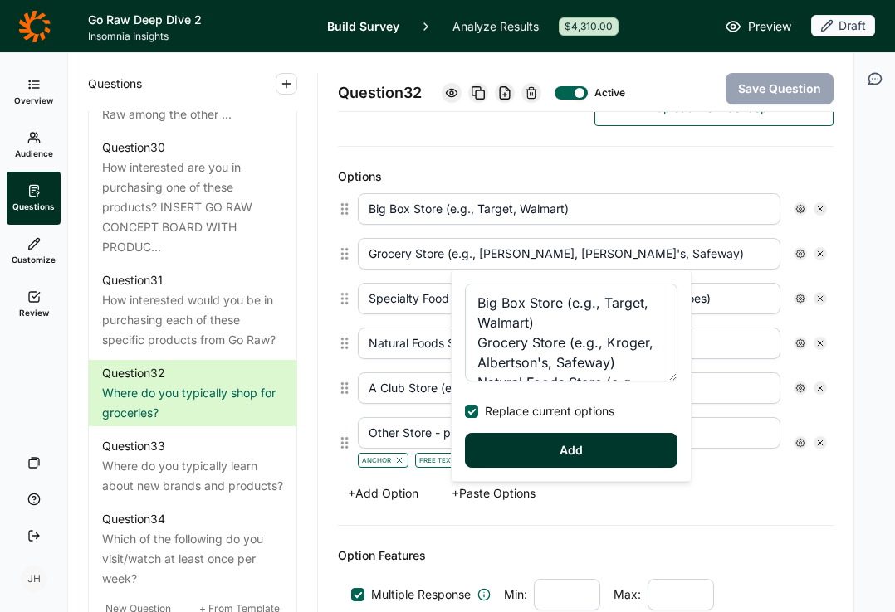
type input "Club Store (e.g., [PERSON_NAME]'s, [PERSON_NAME], BJs)"
type input "Specialty / Independent Retailer"
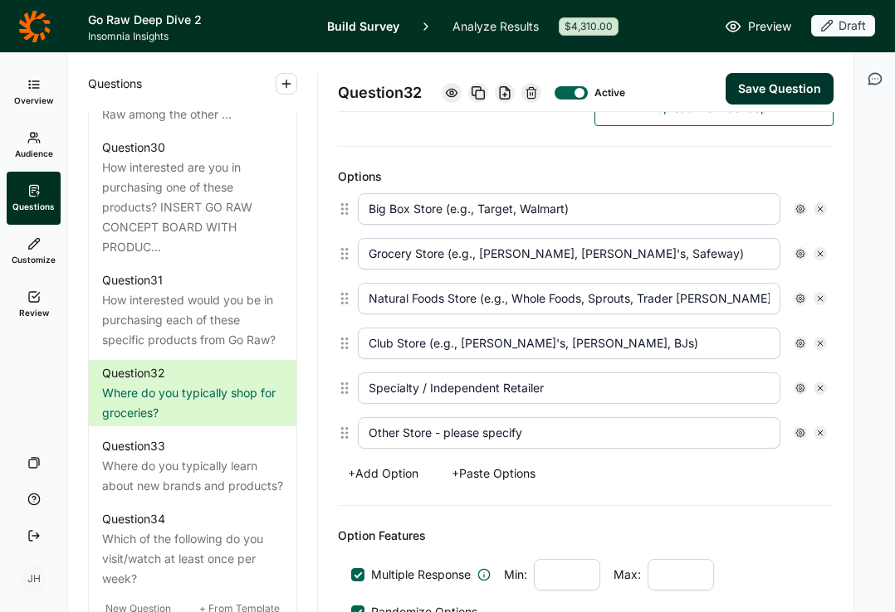
click at [801, 432] on icon at bounding box center [800, 433] width 10 height 10
click at [676, 510] on div at bounding box center [672, 508] width 13 height 13
click at [666, 509] on input "Anchor" at bounding box center [666, 509] width 0 height 0
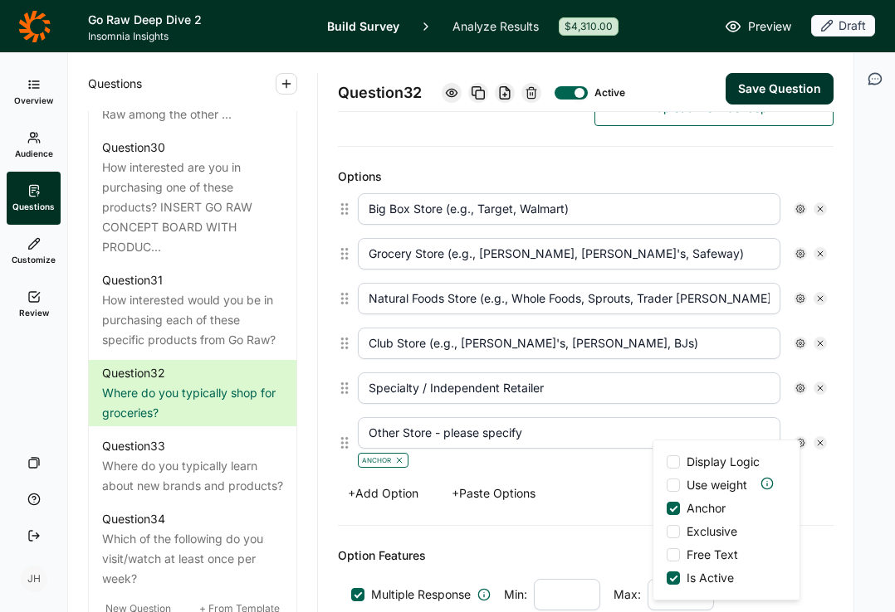
click at [677, 557] on div at bounding box center [672, 555] width 13 height 13
click at [666, 555] on input "Free Text" at bounding box center [666, 555] width 0 height 0
click at [591, 520] on div "Options Big Box Store (e.g., Target, Walmart) Grocery Store (e.g., Kroger, Albe…" at bounding box center [585, 336] width 495 height 379
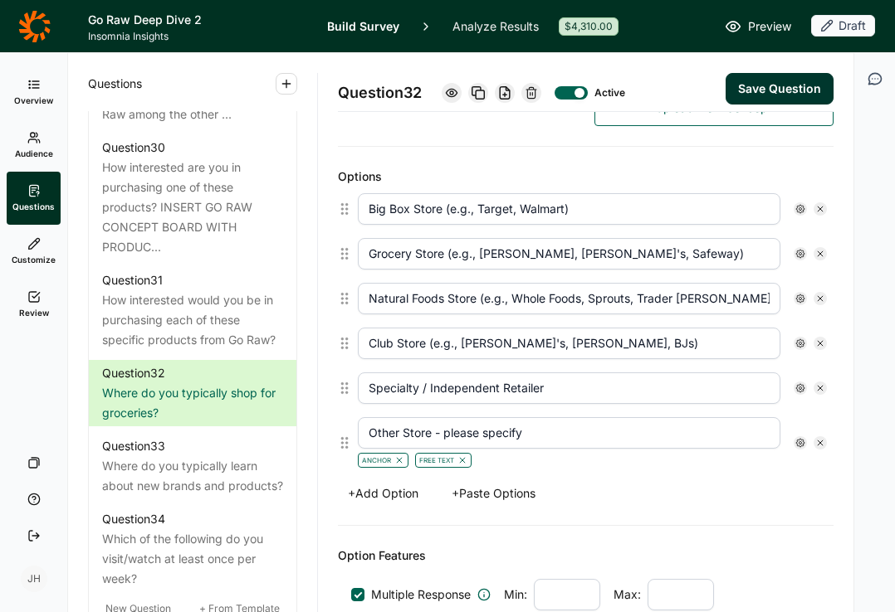
click at [706, 299] on input "Natural Foods Store (e.g., Whole Foods, Sprouts, Trader [PERSON_NAME]’s" at bounding box center [569, 299] width 422 height 32
type input "Natural Foods Store (e.g., Whole Foods, Sprouts, Trader [PERSON_NAME]’s)"
click at [754, 89] on button "Save Question" at bounding box center [779, 89] width 108 height 32
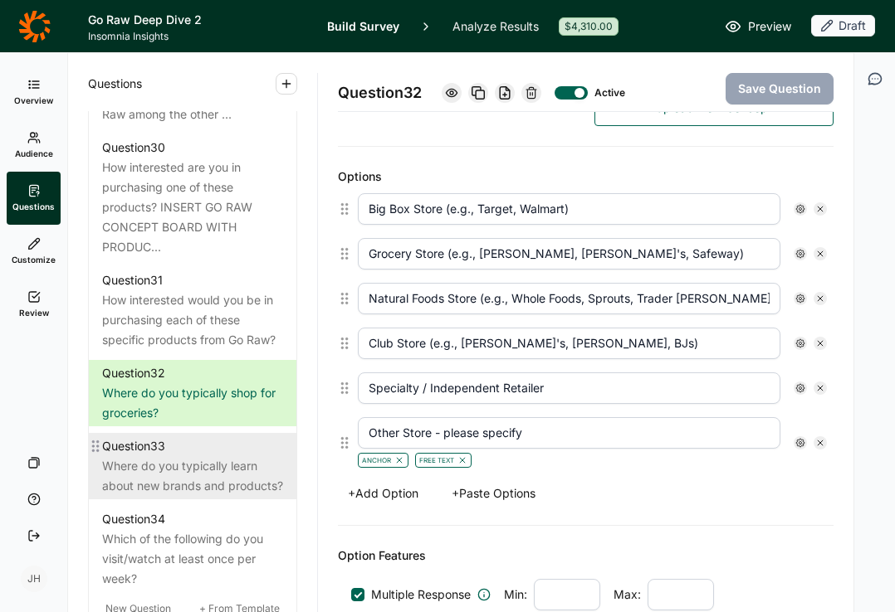
click at [183, 496] on div "Where do you typically learn about new brands and products?" at bounding box center [192, 476] width 181 height 40
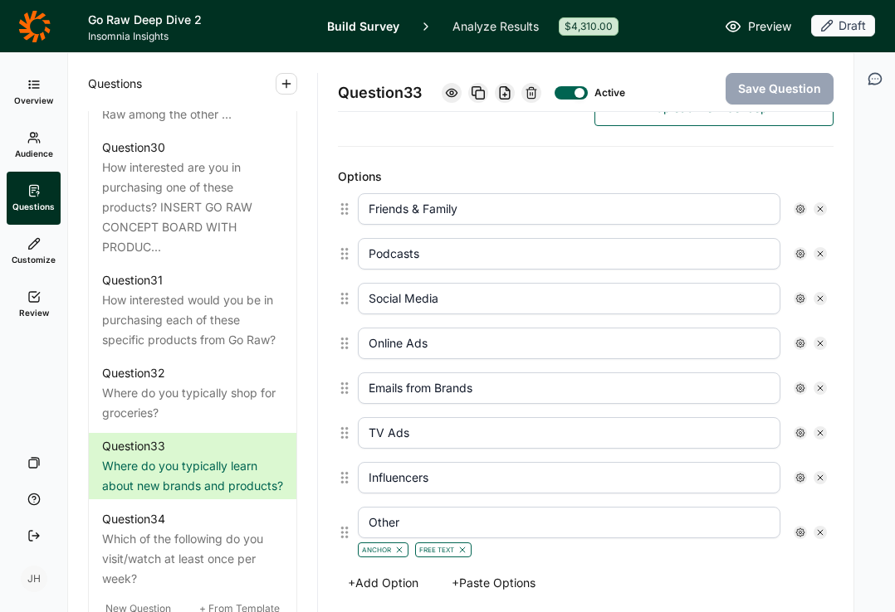
scroll to position [463, 0]
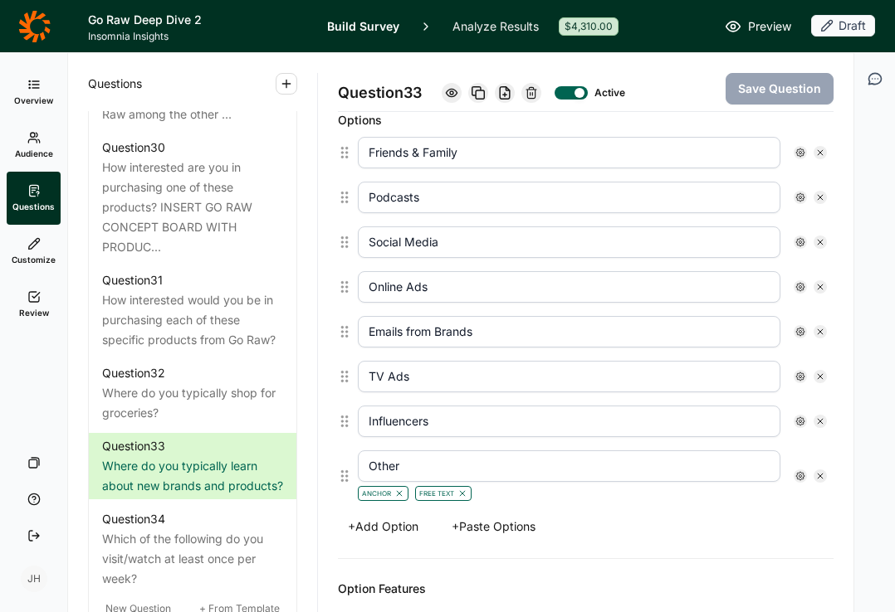
click at [503, 528] on button "+ Paste Options" at bounding box center [494, 526] width 104 height 23
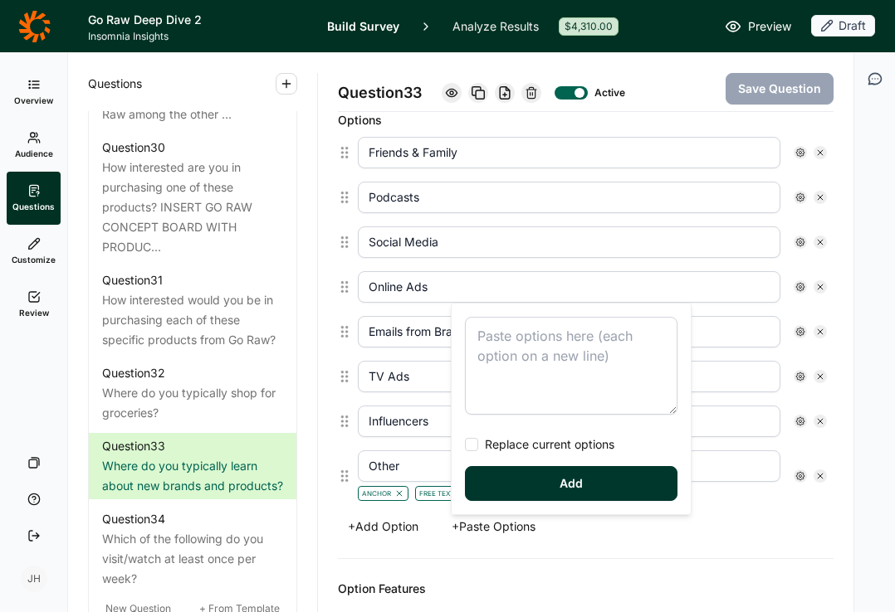
click at [487, 340] on textarea at bounding box center [571, 366] width 212 height 98
click at [474, 446] on div at bounding box center [471, 444] width 13 height 13
click at [465, 445] on input "Replace current options" at bounding box center [465, 445] width 0 height 0
type textarea "Friends & Family In Store Podcasts Social Media Online Ads Emails from Brands T…"
click at [522, 484] on button "Add" at bounding box center [571, 483] width 212 height 35
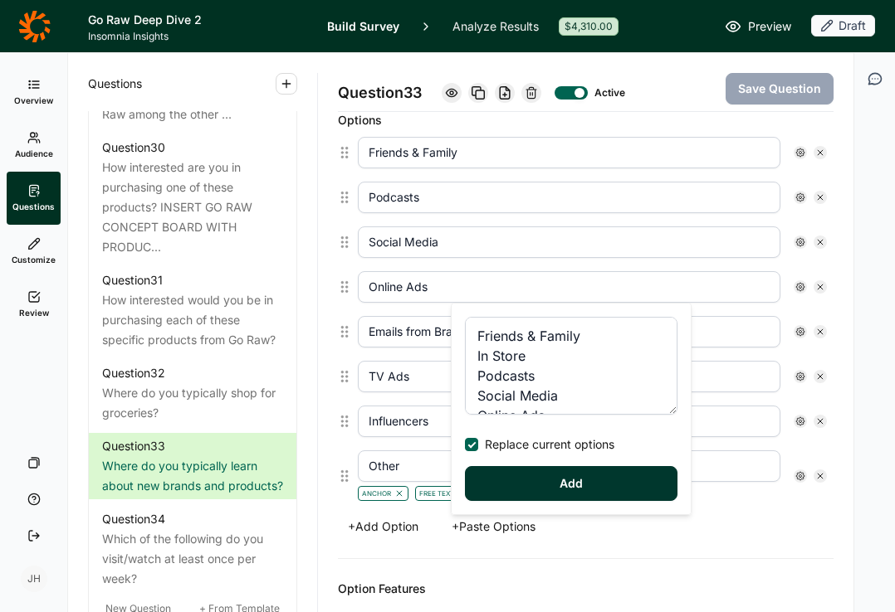
type input "In Store"
type input "Podcasts"
type input "Social Media"
type input "Online Ads"
type input "Emails from Brands"
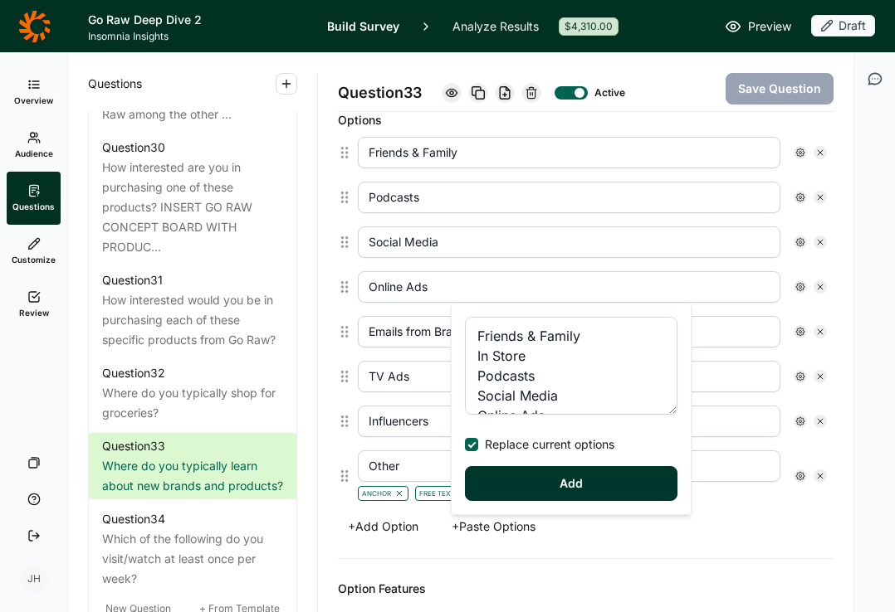
type input "TV Ads"
type input "Influencers"
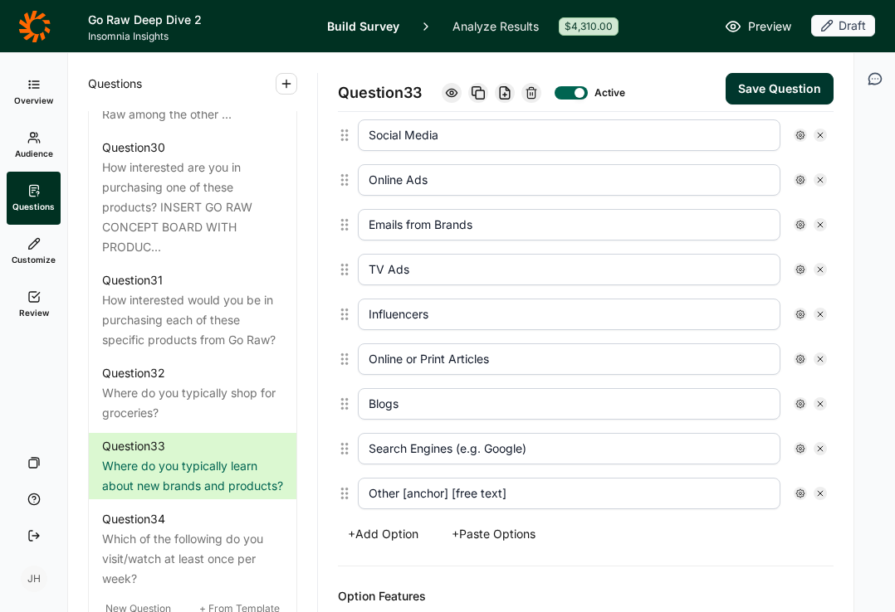
scroll to position [619, 0]
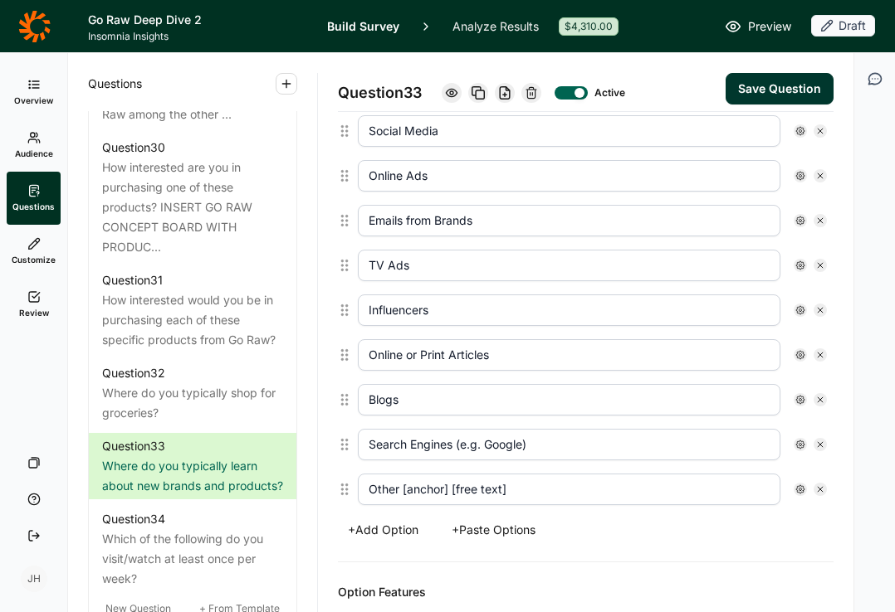
click at [512, 490] on input "Other [anchor] [free text]" at bounding box center [569, 490] width 422 height 32
type input "Other - please specify"
click at [798, 490] on use at bounding box center [800, 489] width 8 height 8
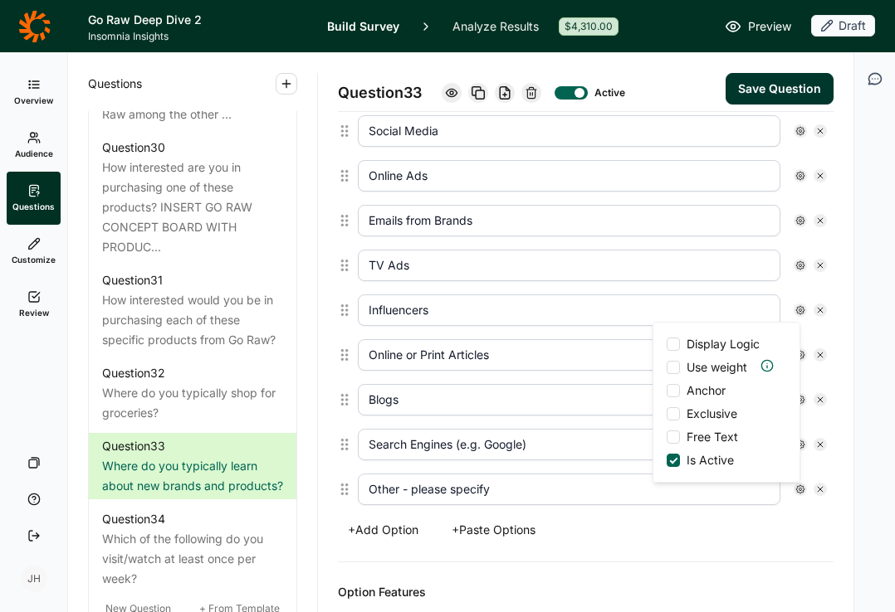
click at [676, 391] on div at bounding box center [672, 390] width 13 height 13
click at [666, 391] on input "Anchor" at bounding box center [666, 391] width 0 height 0
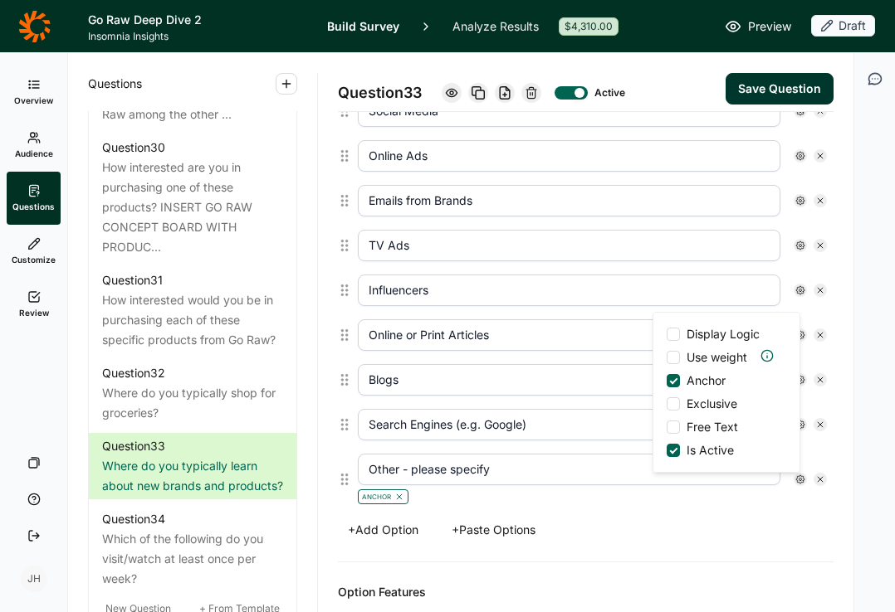
click at [677, 428] on div at bounding box center [672, 427] width 13 height 13
click at [666, 427] on input "Free Text" at bounding box center [666, 427] width 0 height 0
click at [639, 537] on div "+ Add Option + Paste Options" at bounding box center [585, 530] width 495 height 23
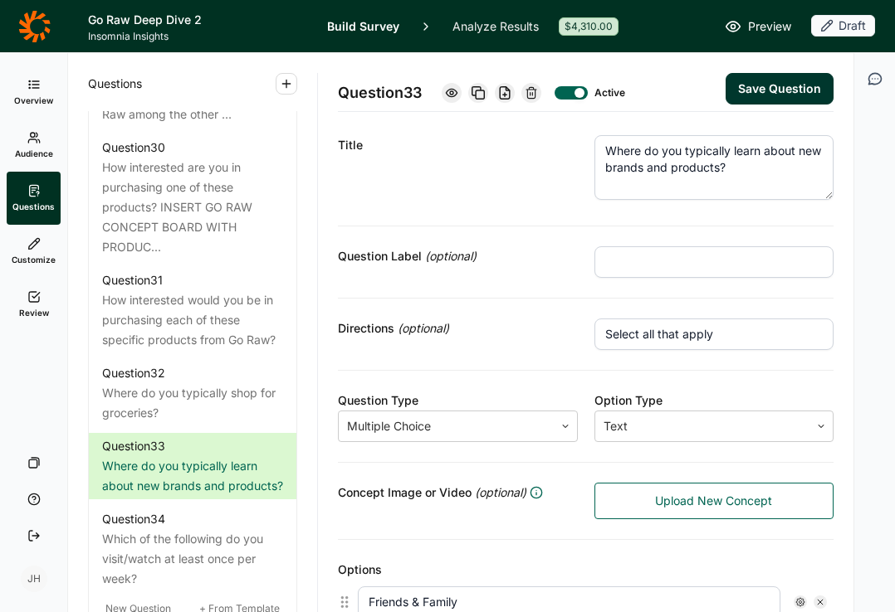
scroll to position [0, 0]
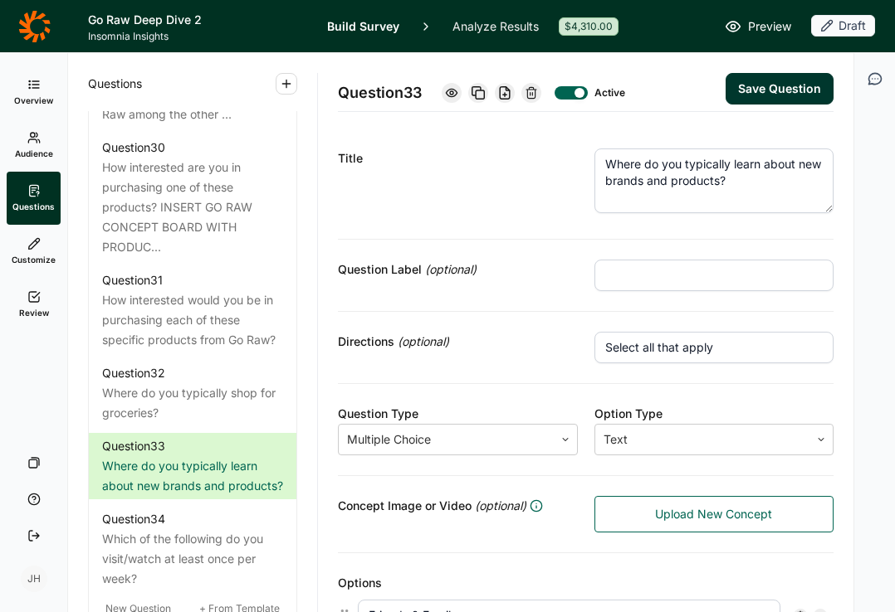
click at [767, 84] on button "Save Question" at bounding box center [779, 89] width 108 height 32
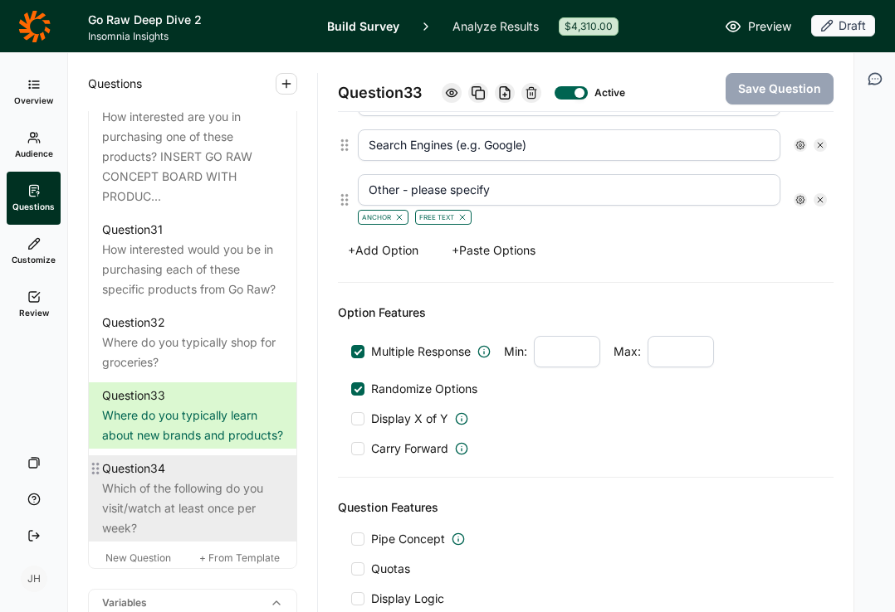
scroll to position [3350, 0]
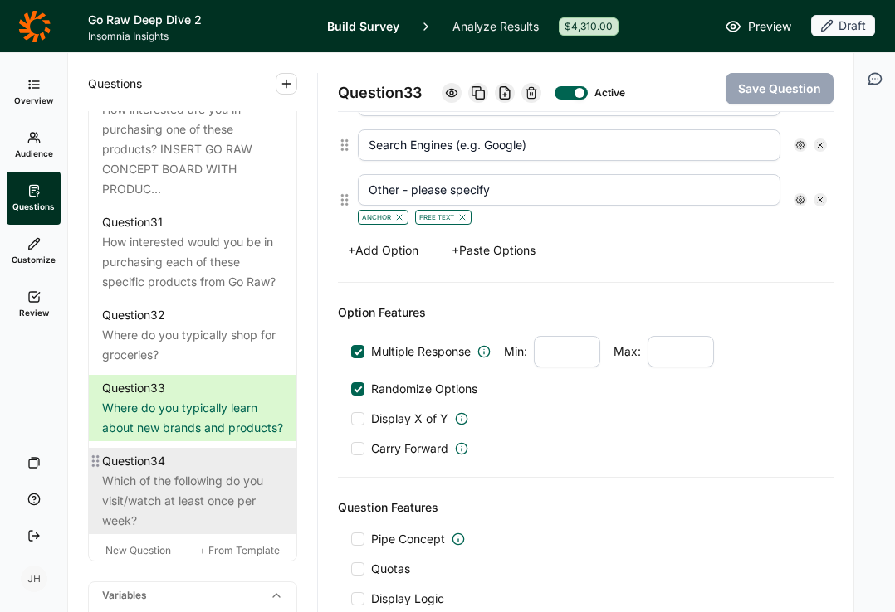
click at [216, 531] on div "Which of the following do you visit/watch at least once per week?" at bounding box center [192, 501] width 181 height 60
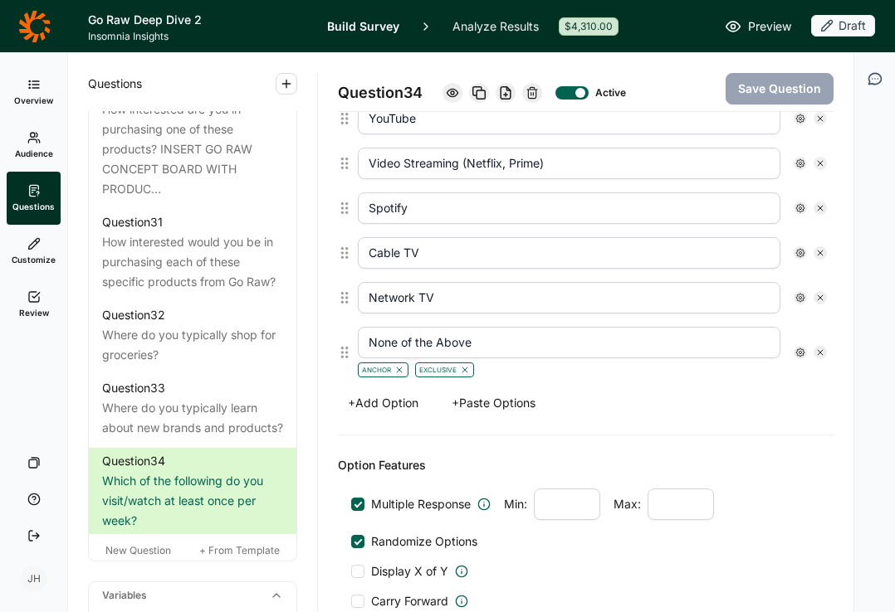
scroll to position [575, 0]
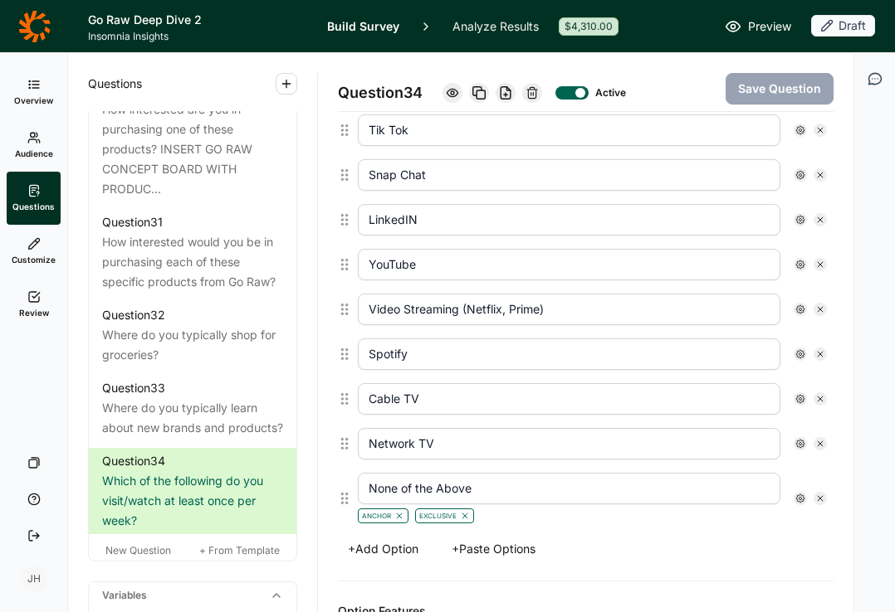
click at [500, 547] on button "+ Paste Options" at bounding box center [494, 549] width 104 height 23
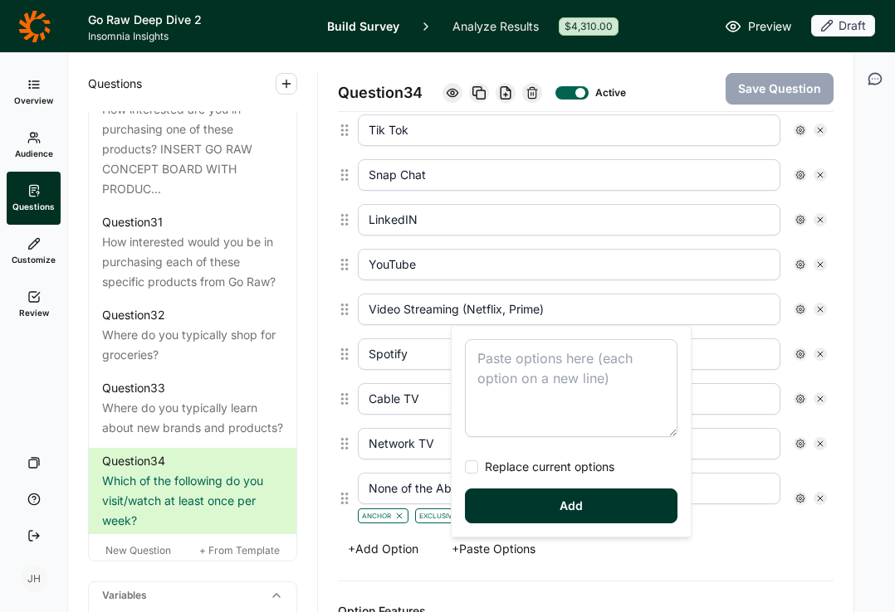
click at [487, 360] on textarea at bounding box center [571, 388] width 212 height 98
click at [474, 469] on div at bounding box center [471, 467] width 13 height 13
click at [465, 467] on input "Replace current options" at bounding box center [465, 467] width 0 height 0
type textarea "Facebook Instagram TikTok Snapchat LinkedIn YouTube Video Streaming (e.g. Netfl…"
click at [579, 510] on button "Add" at bounding box center [571, 506] width 212 height 35
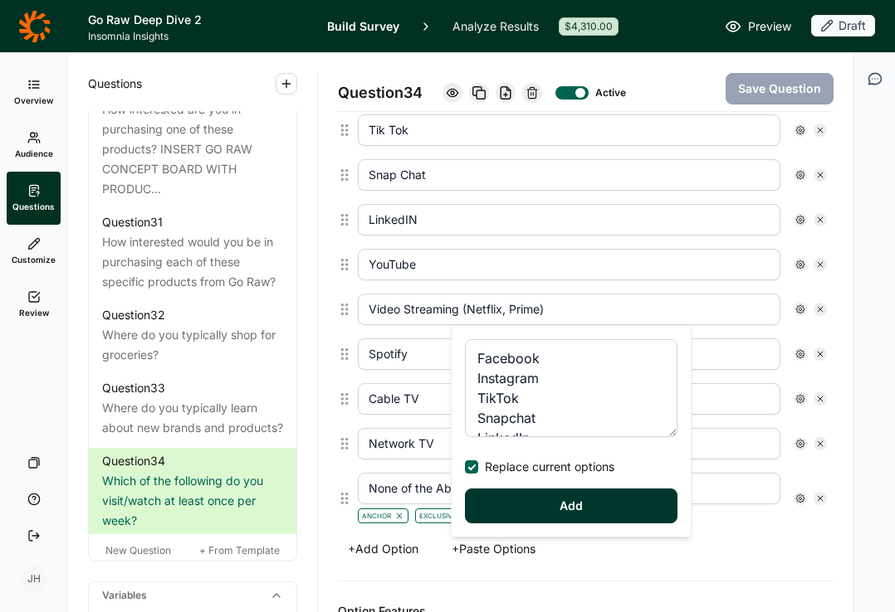
type input "TikTok"
type input "Snapchat"
type input "LinkedIn"
type input "Video Streaming (e.g. Netflix, Prime, Hulu)"
type input "Music Streaming (e.g. Spotify)"
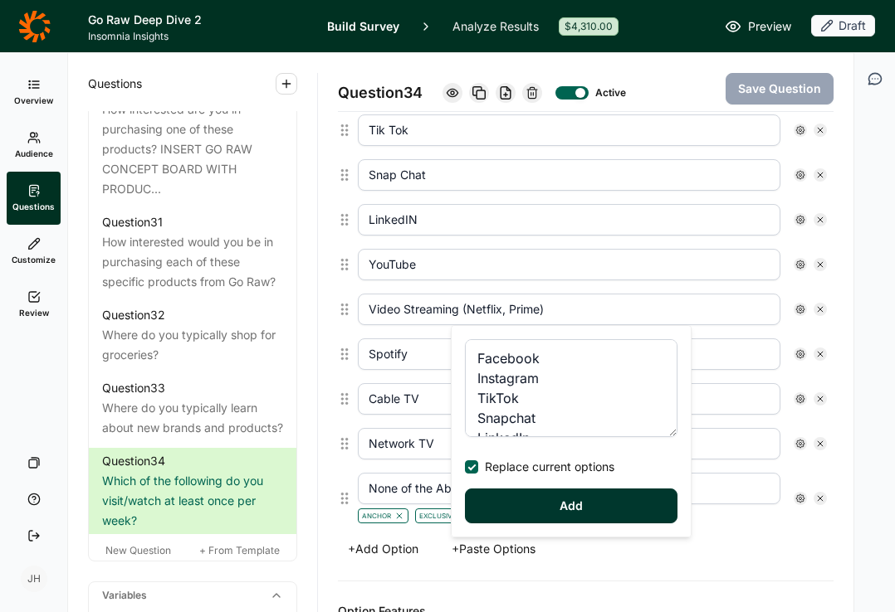
type input "Live/Broadcast TV"
type input "Podcasts"
type input "X (fka Twitter)"
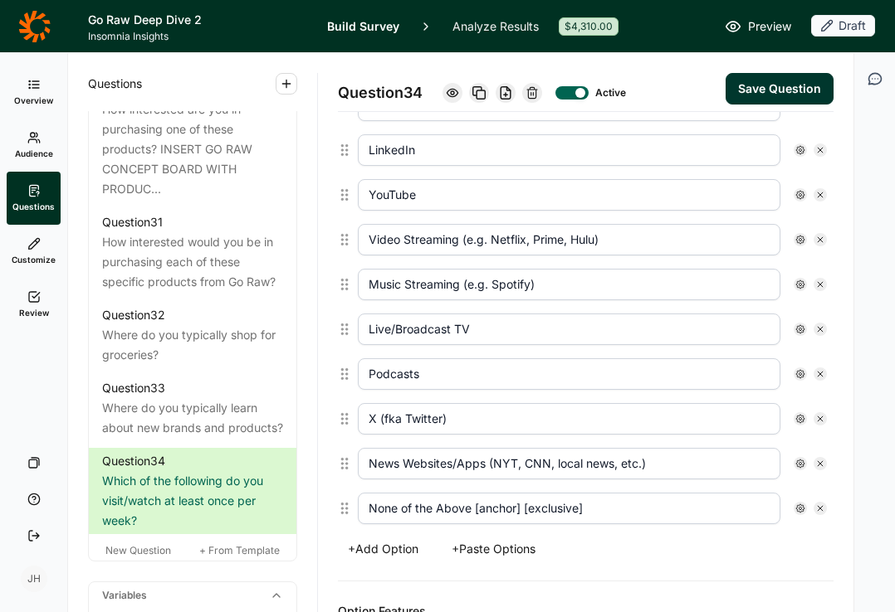
click at [595, 508] on input "None of the Above [anchor] [exclusive]" at bounding box center [569, 509] width 422 height 32
type input "None of the Above"
click at [799, 505] on icon at bounding box center [800, 509] width 10 height 10
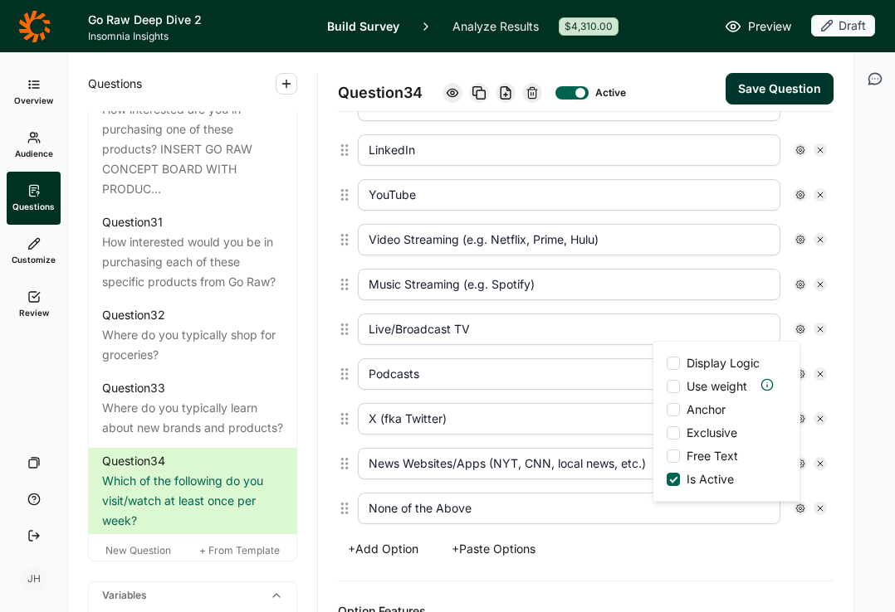
click at [674, 405] on div at bounding box center [672, 409] width 13 height 13
click at [666, 410] on input "Anchor" at bounding box center [666, 410] width 0 height 0
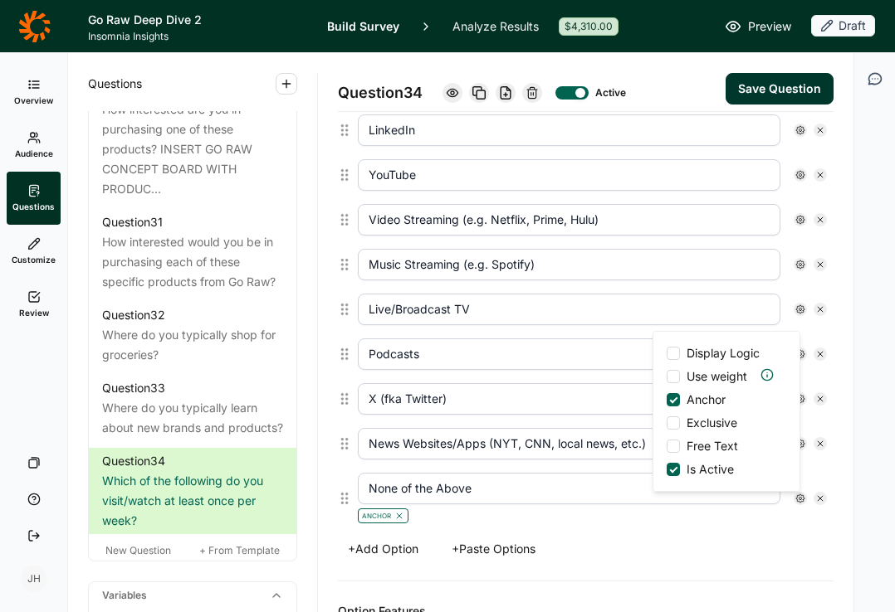
click at [675, 424] on div at bounding box center [672, 423] width 13 height 13
click at [666, 423] on input "Exclusive" at bounding box center [666, 423] width 0 height 0
click at [785, 92] on button "Save Question" at bounding box center [779, 89] width 108 height 32
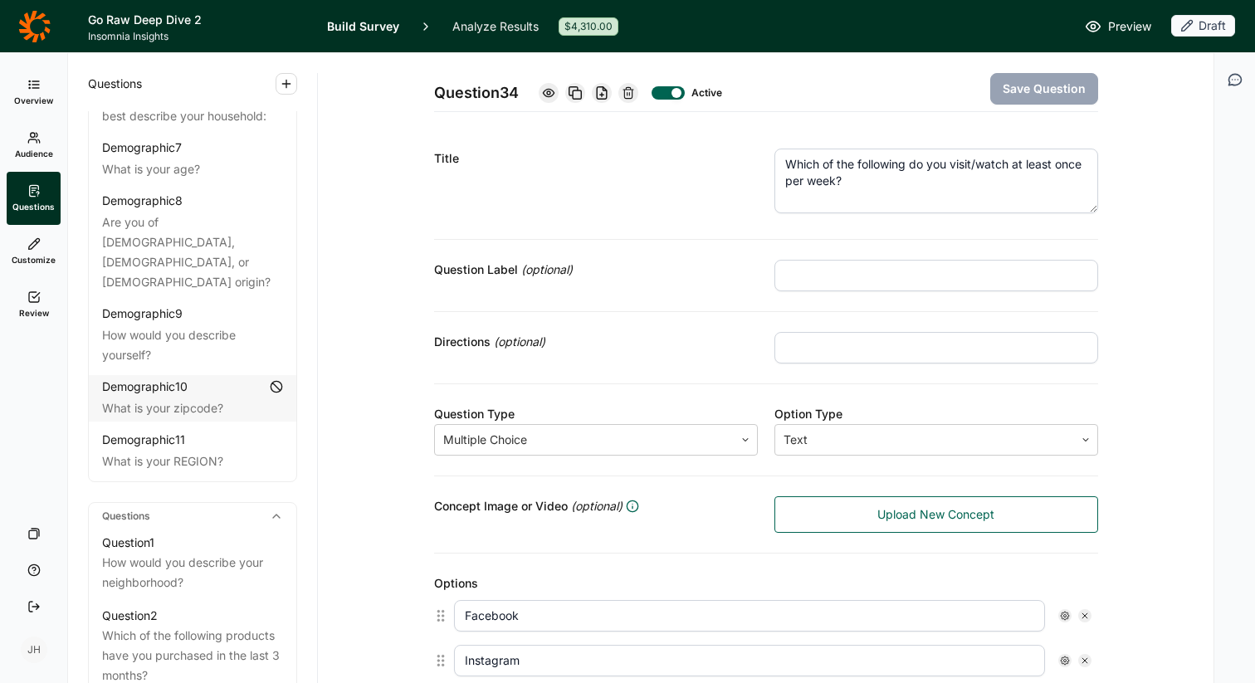
scroll to position [0, 0]
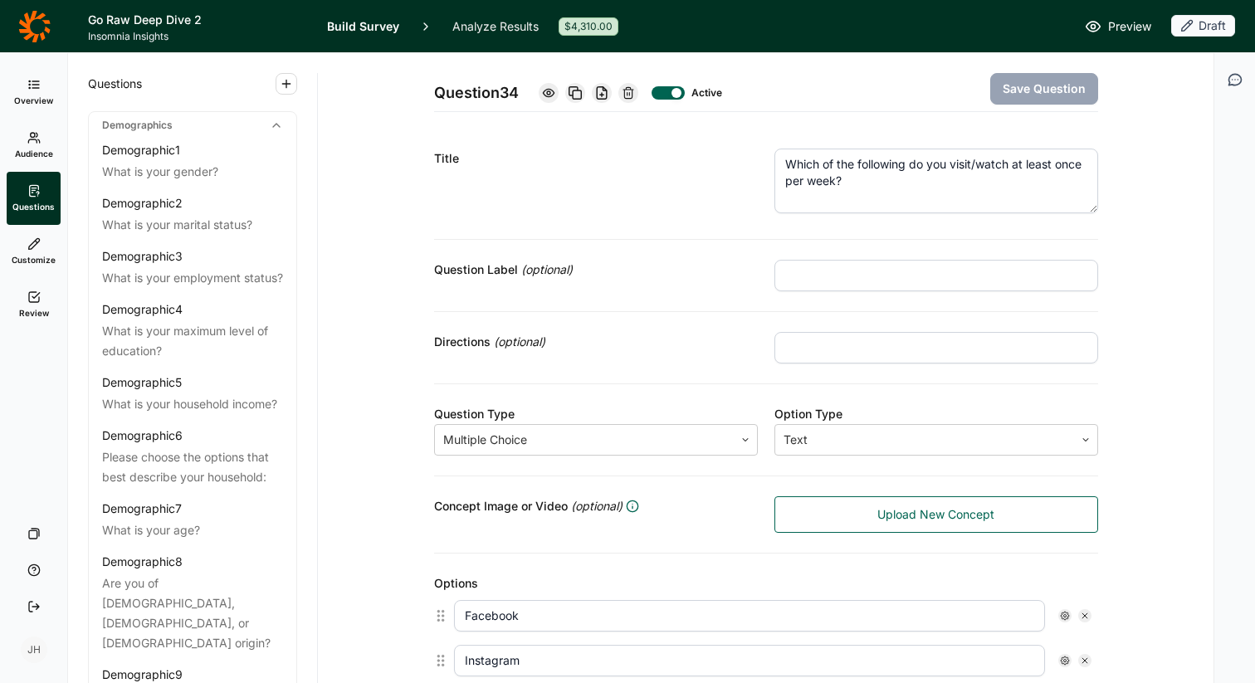
click at [37, 204] on span "Questions" at bounding box center [33, 207] width 42 height 12
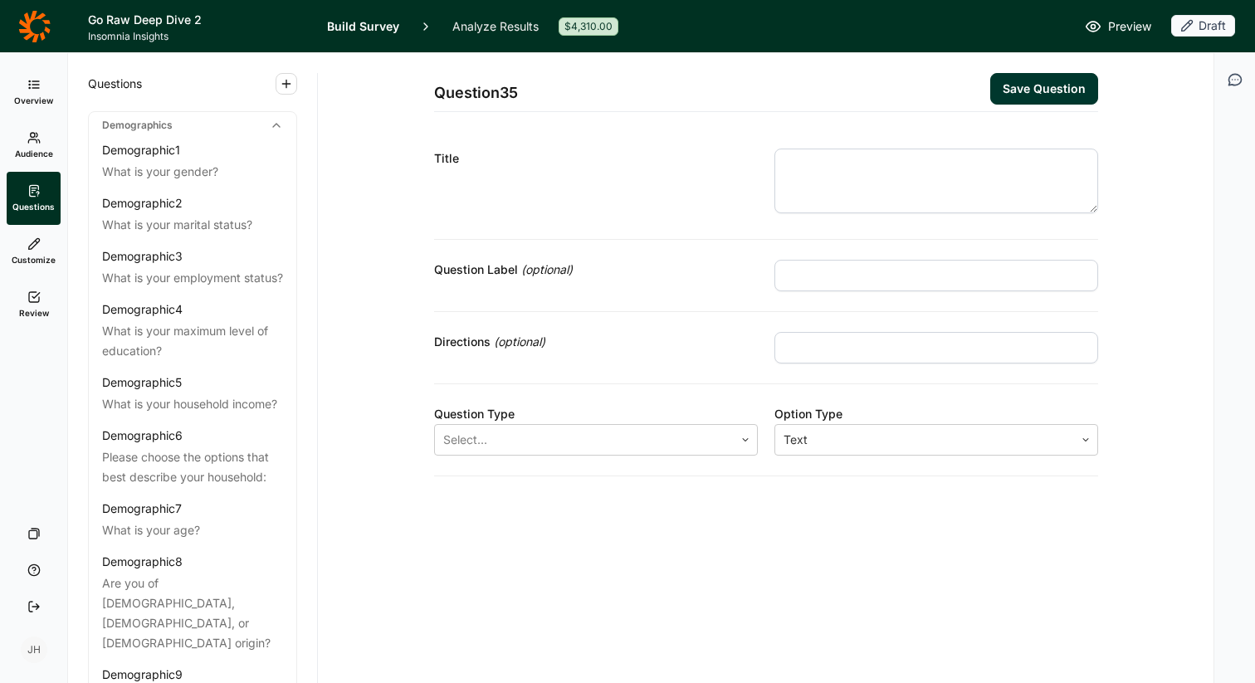
click at [148, 28] on h1 "Go Raw Deep Dive 2" at bounding box center [197, 20] width 219 height 20
click at [164, 21] on h1 "Go Raw Deep Dive 2" at bounding box center [197, 20] width 219 height 20
click at [33, 32] on icon at bounding box center [34, 26] width 32 height 32
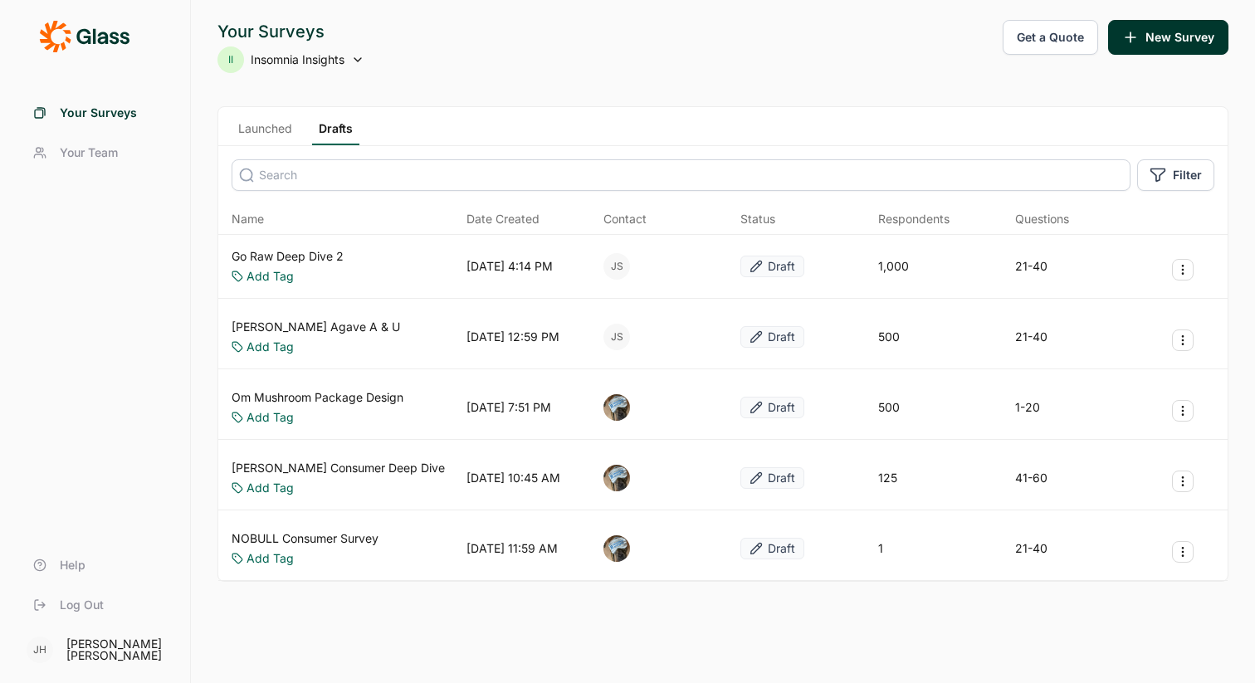
click at [318, 325] on link "[PERSON_NAME] Agave A & U" at bounding box center [316, 327] width 168 height 17
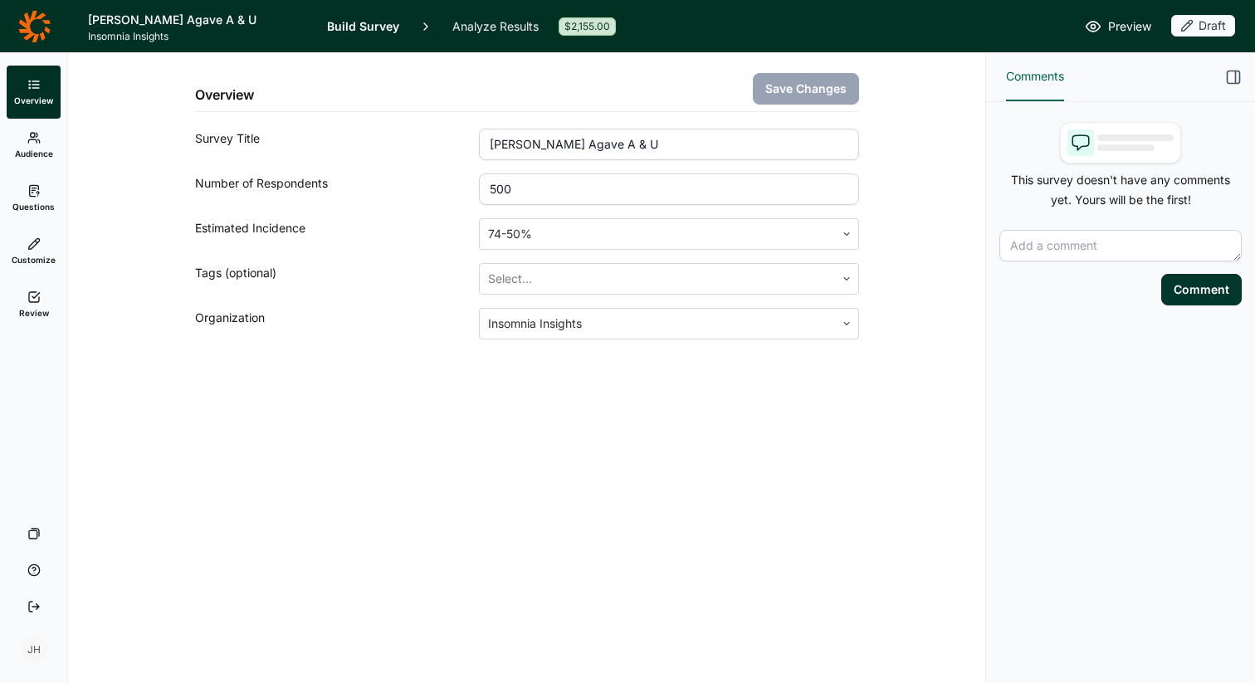
click at [22, 184] on link "Questions" at bounding box center [34, 198] width 54 height 53
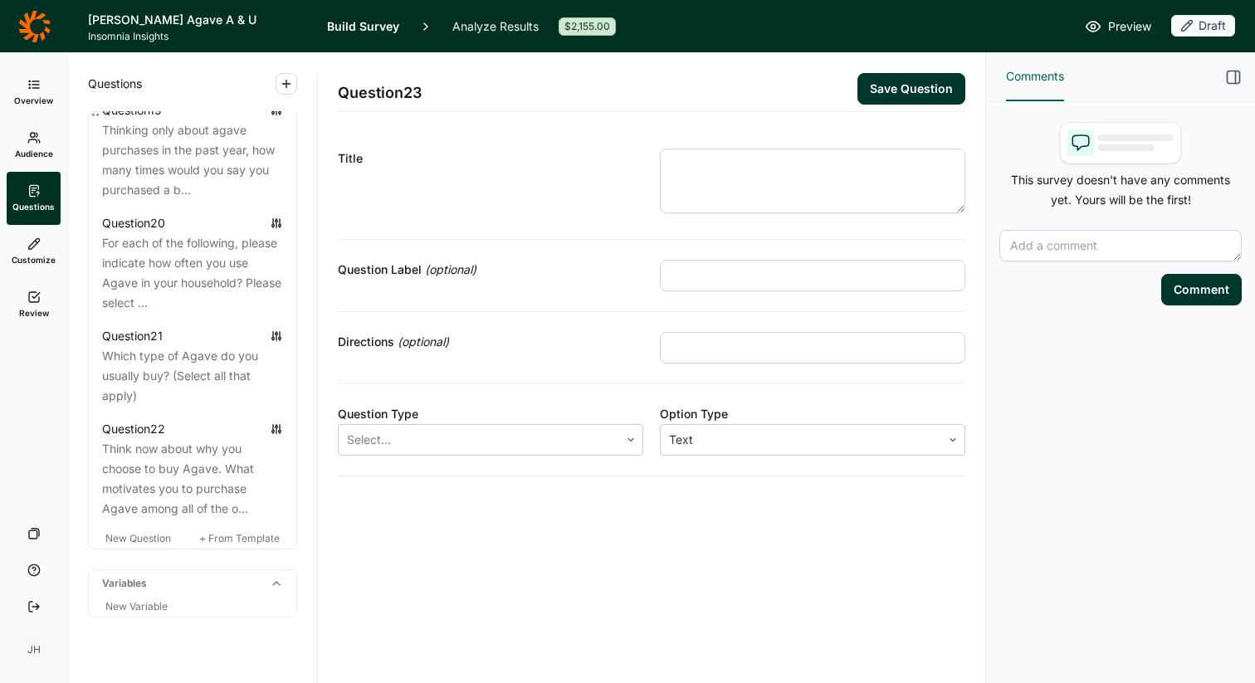
scroll to position [2567, 0]
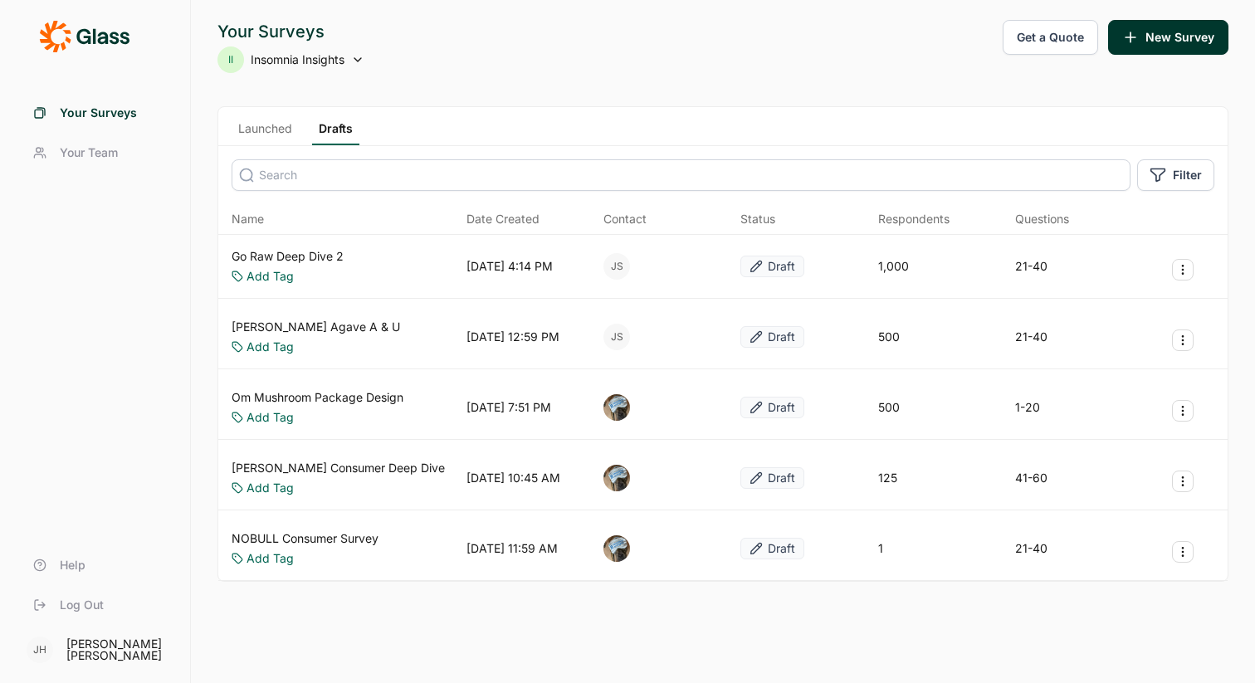
click at [290, 395] on link "Om Mushroom Package Design" at bounding box center [318, 397] width 172 height 17
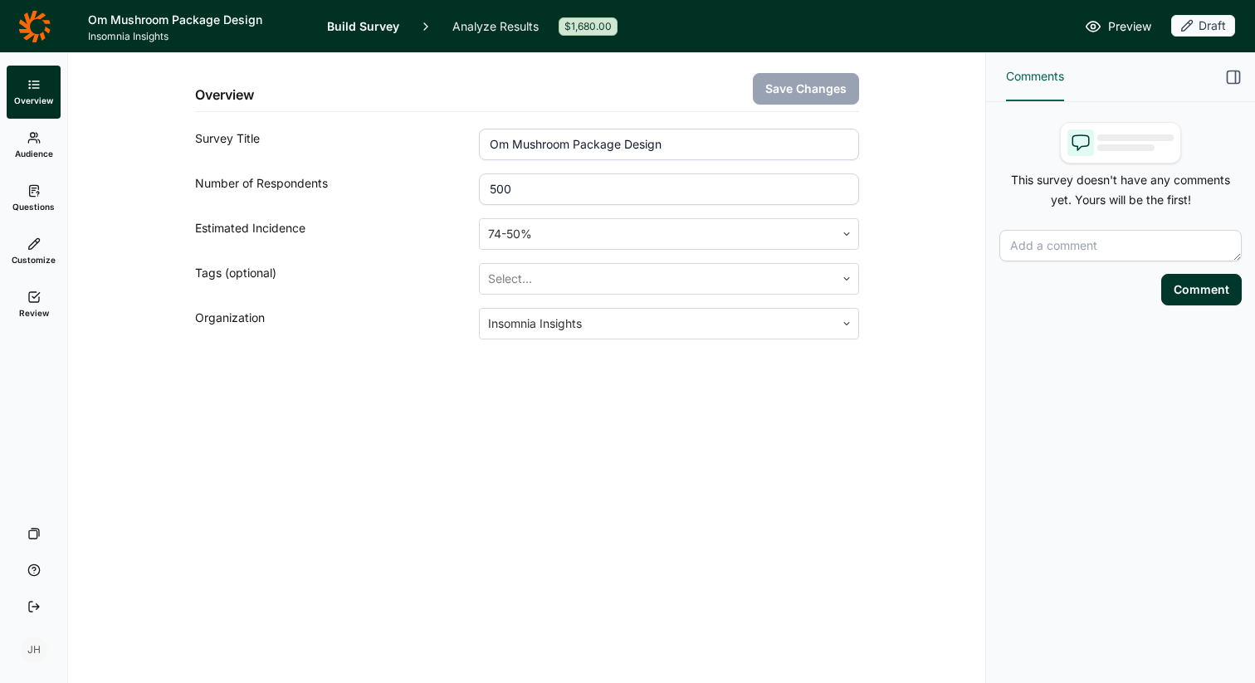
click at [27, 202] on span "Questions" at bounding box center [33, 207] width 42 height 12
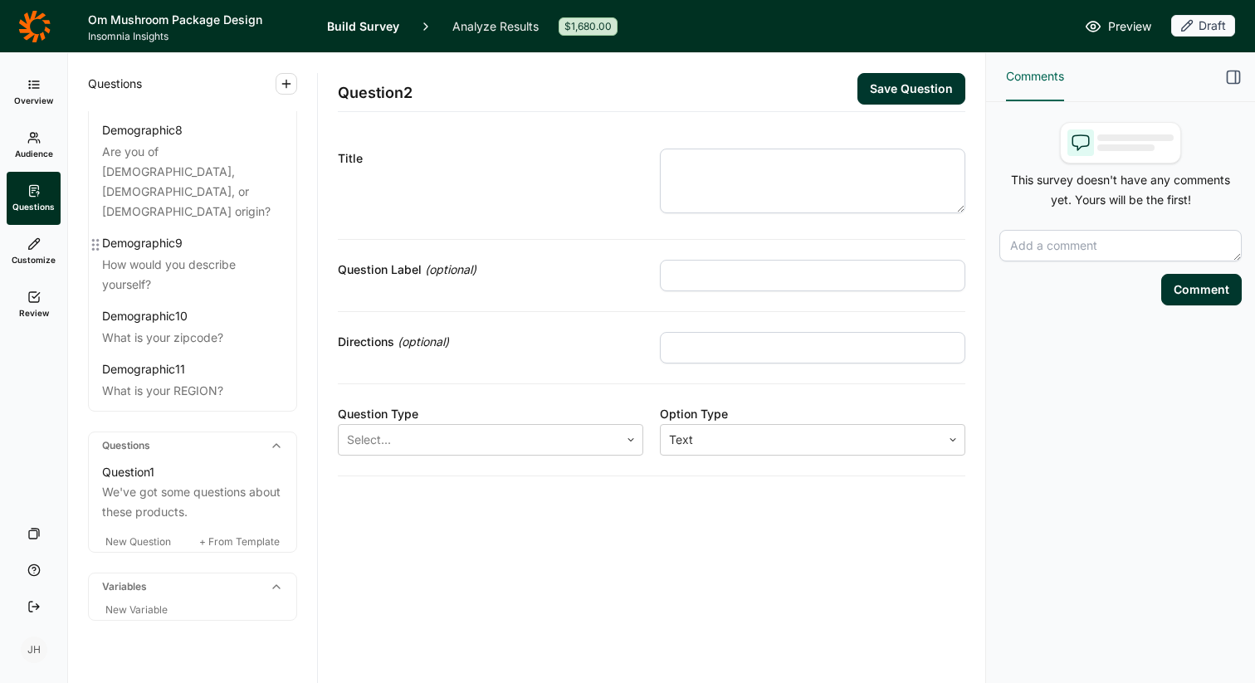
scroll to position [456, 0]
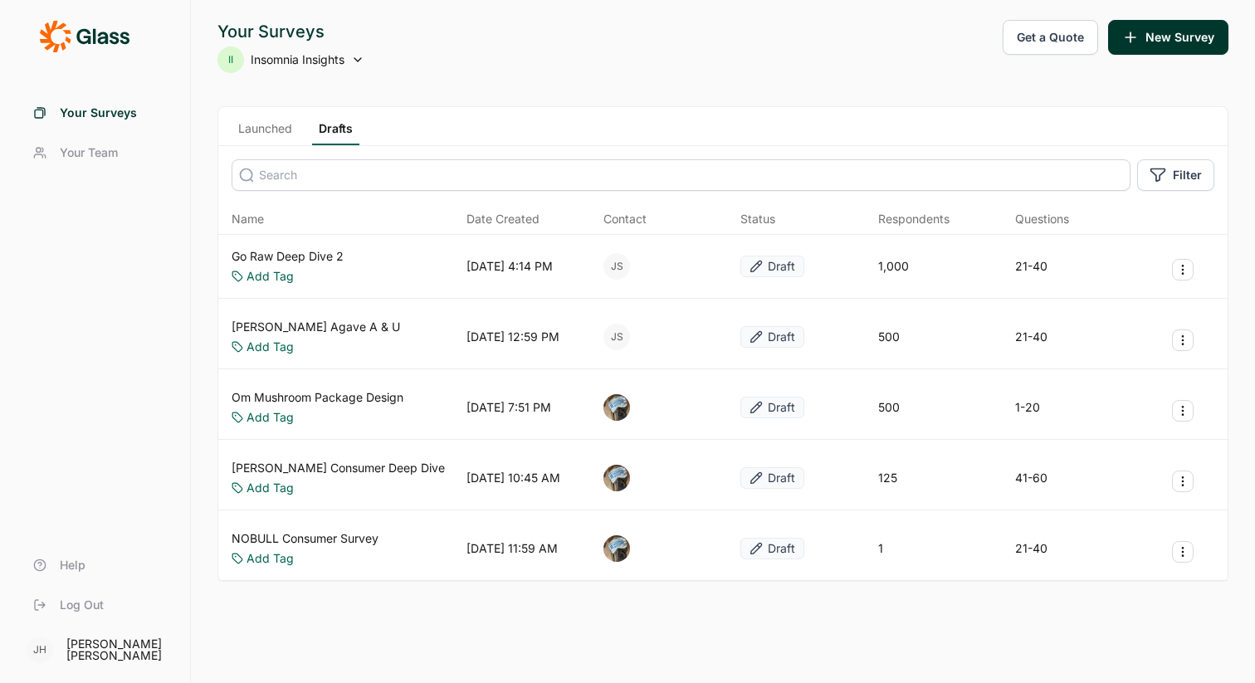
click at [257, 126] on link "Launched" at bounding box center [265, 132] width 67 height 25
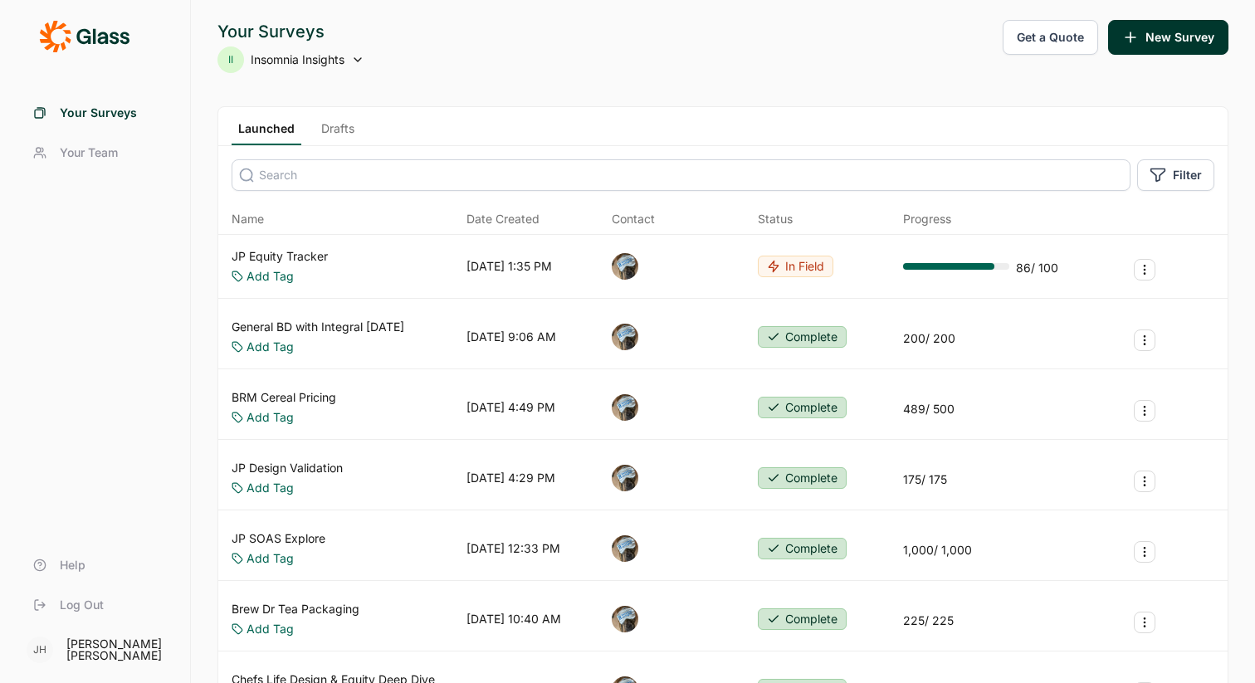
click at [325, 470] on link "JP Design Validation" at bounding box center [287, 468] width 111 height 17
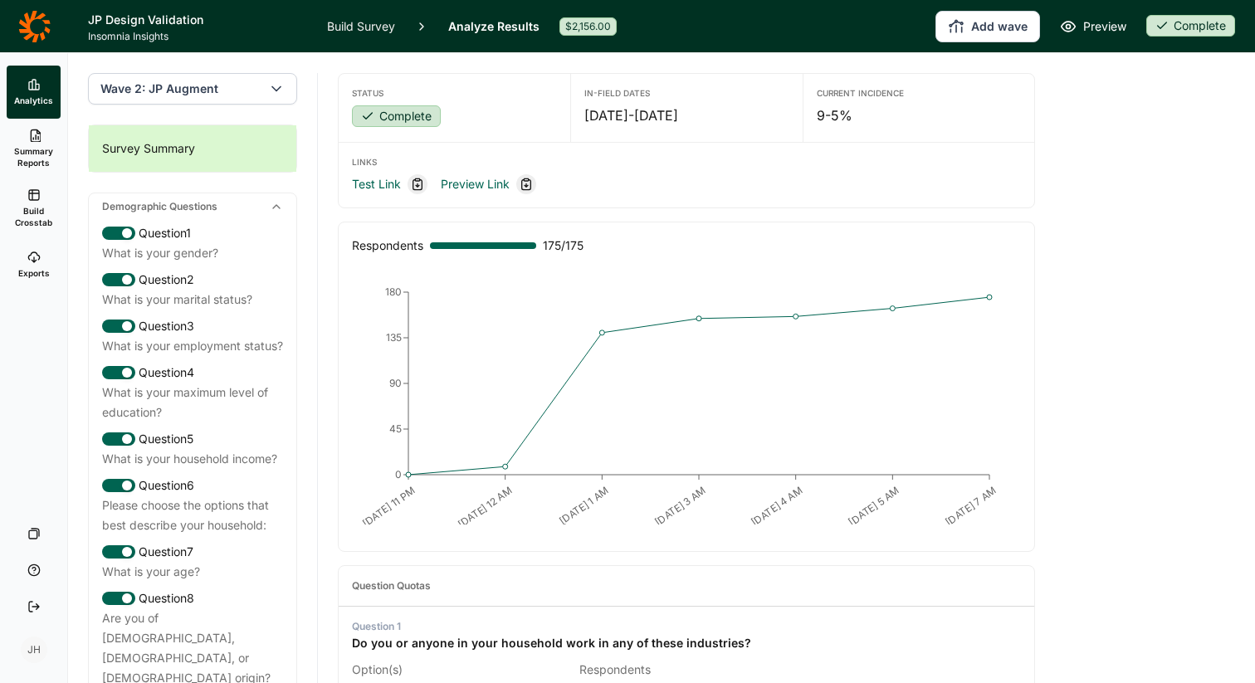
click at [361, 27] on link "Build Survey" at bounding box center [361, 26] width 68 height 52
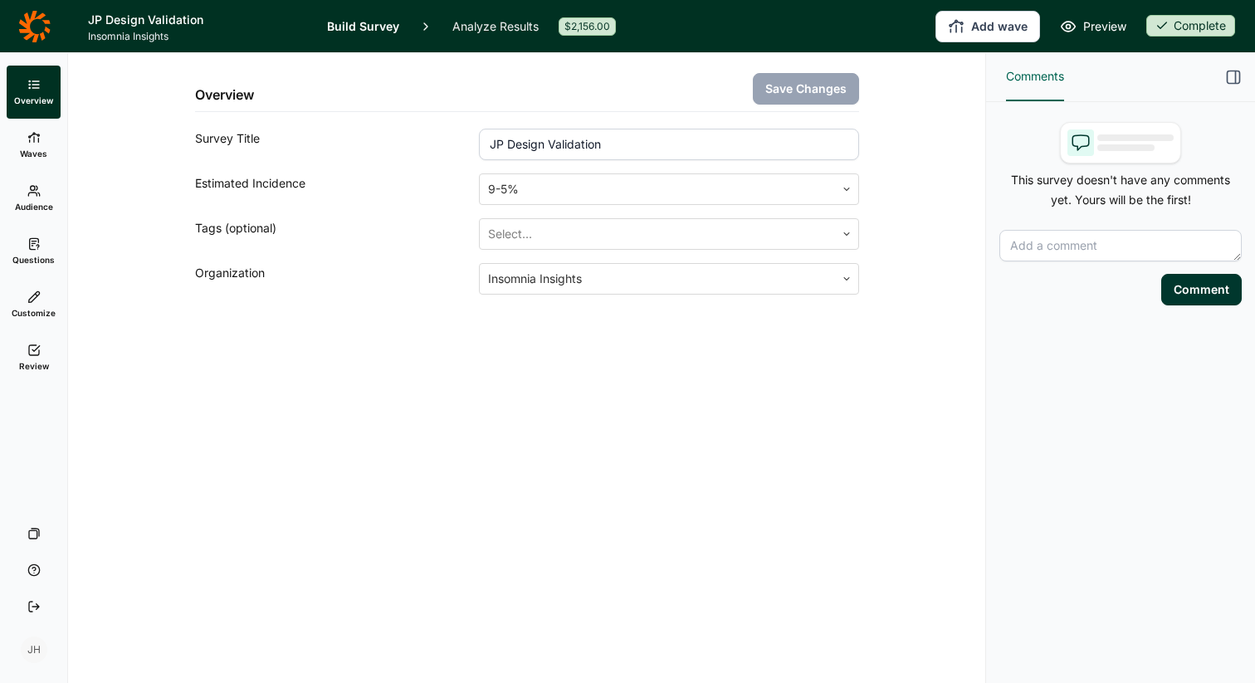
click at [38, 254] on span "Questions" at bounding box center [33, 260] width 42 height 12
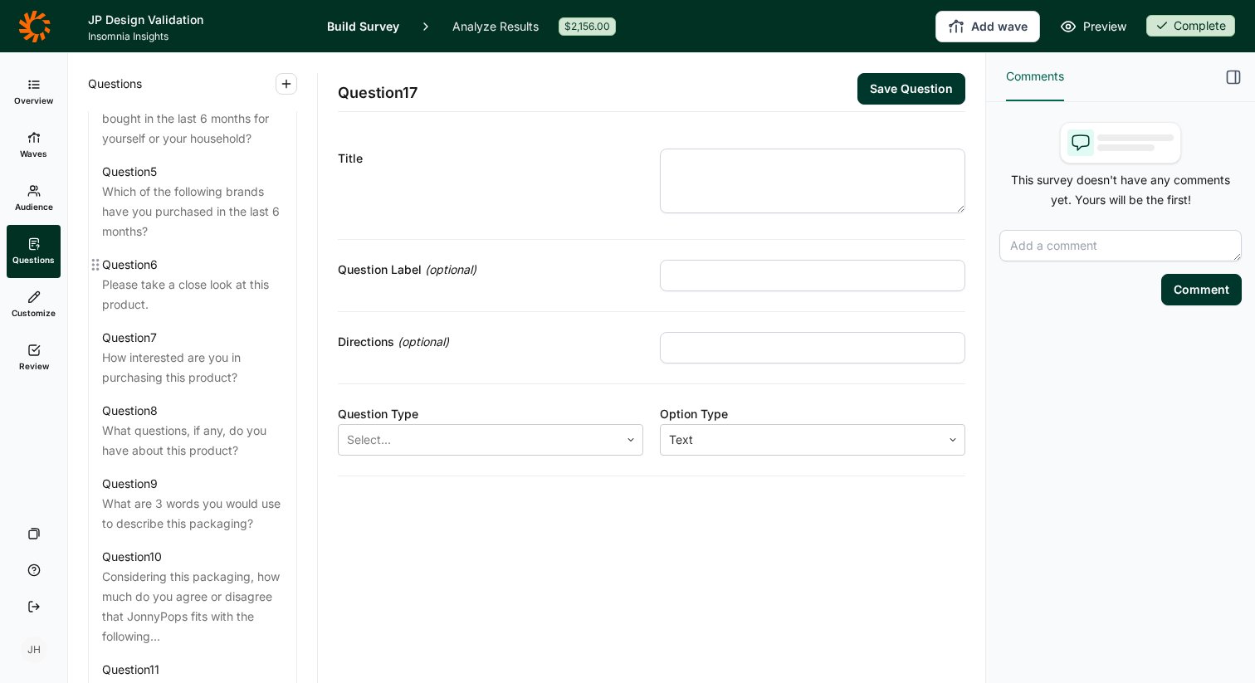
scroll to position [1067, 0]
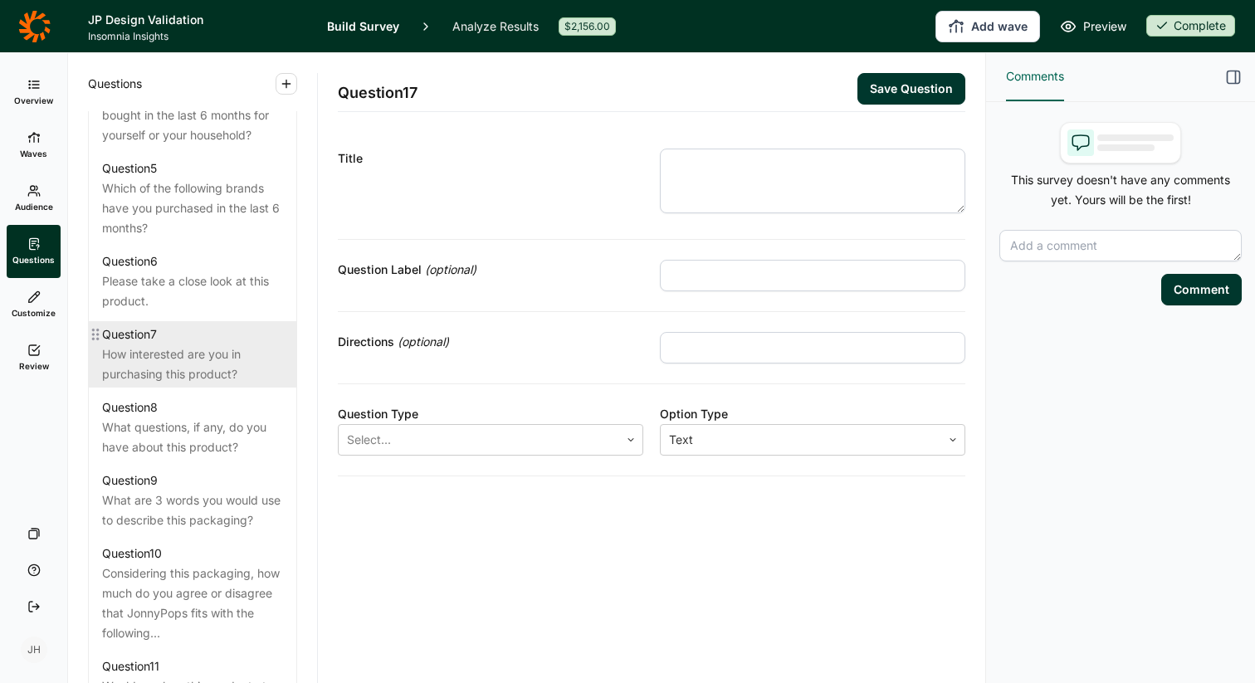
click at [219, 357] on div "How interested are you in purchasing this product?" at bounding box center [192, 364] width 181 height 40
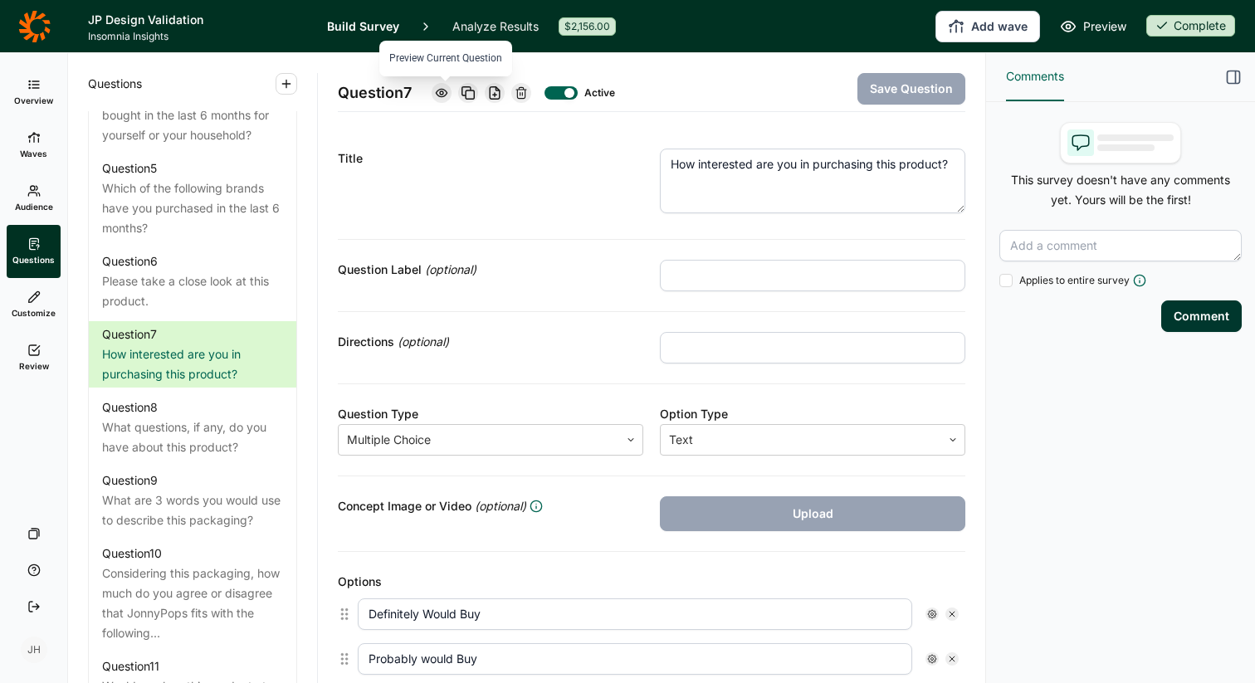
click at [440, 90] on icon at bounding box center [441, 92] width 13 height 13
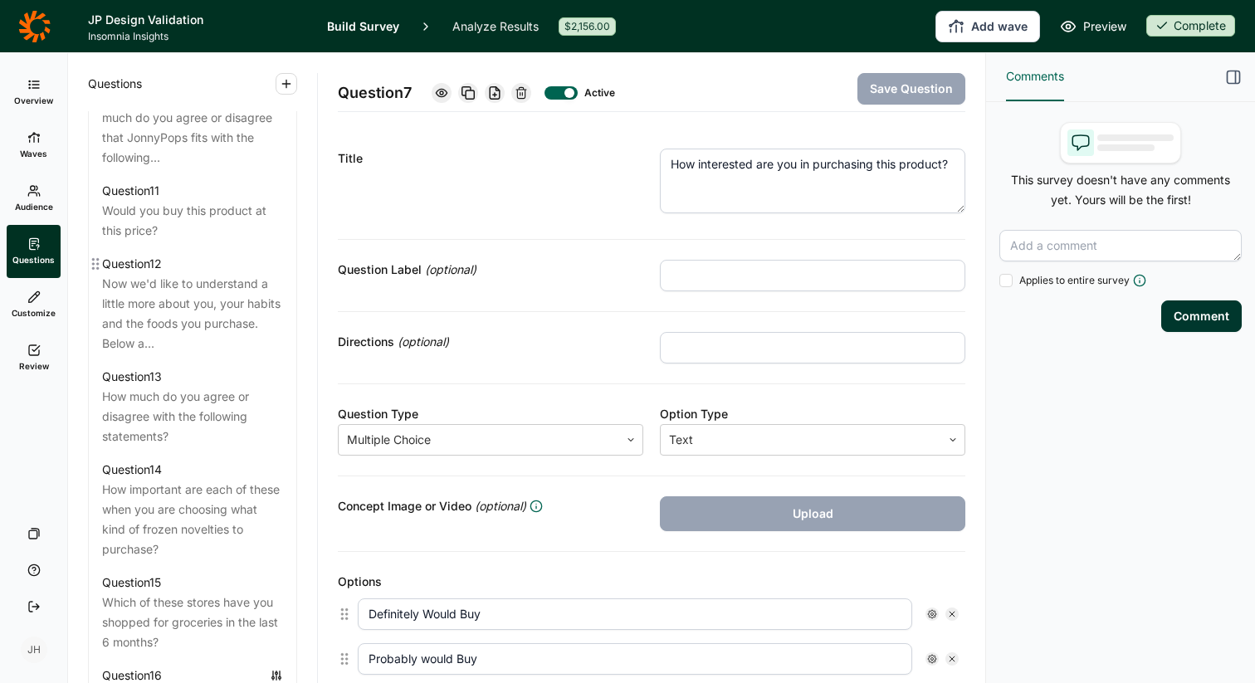
scroll to position [1547, 0]
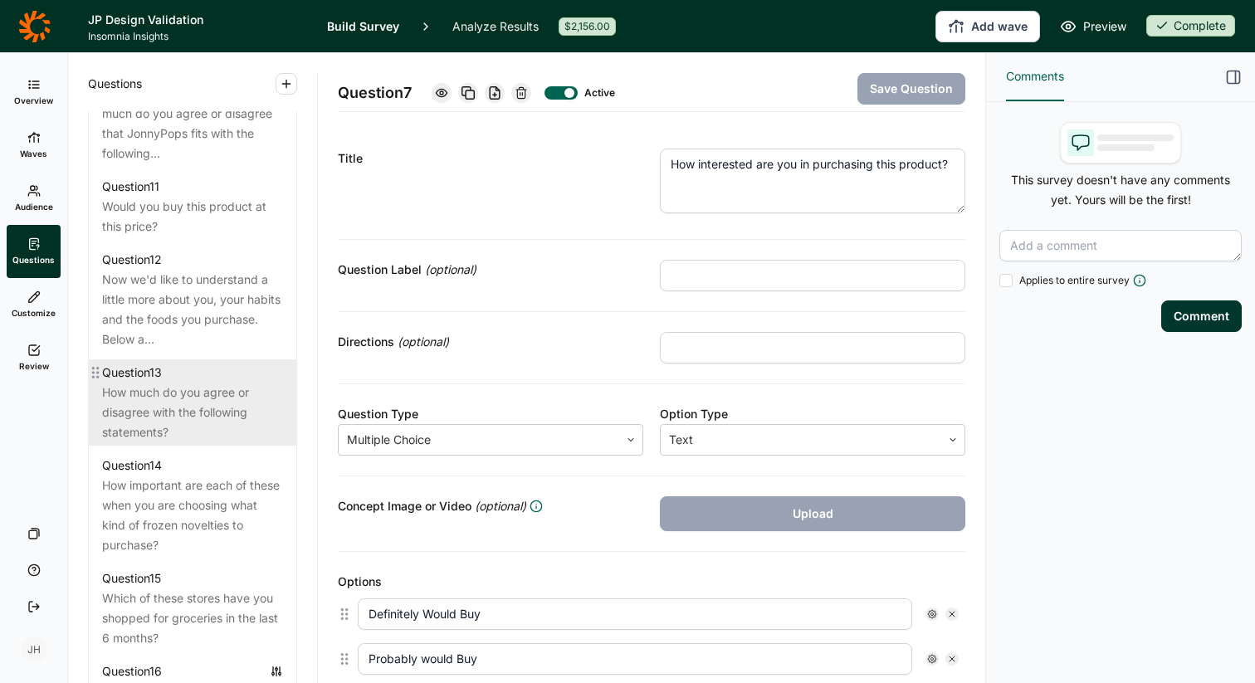
click at [183, 386] on div "How much do you agree or disagree with the following statements?" at bounding box center [192, 413] width 181 height 60
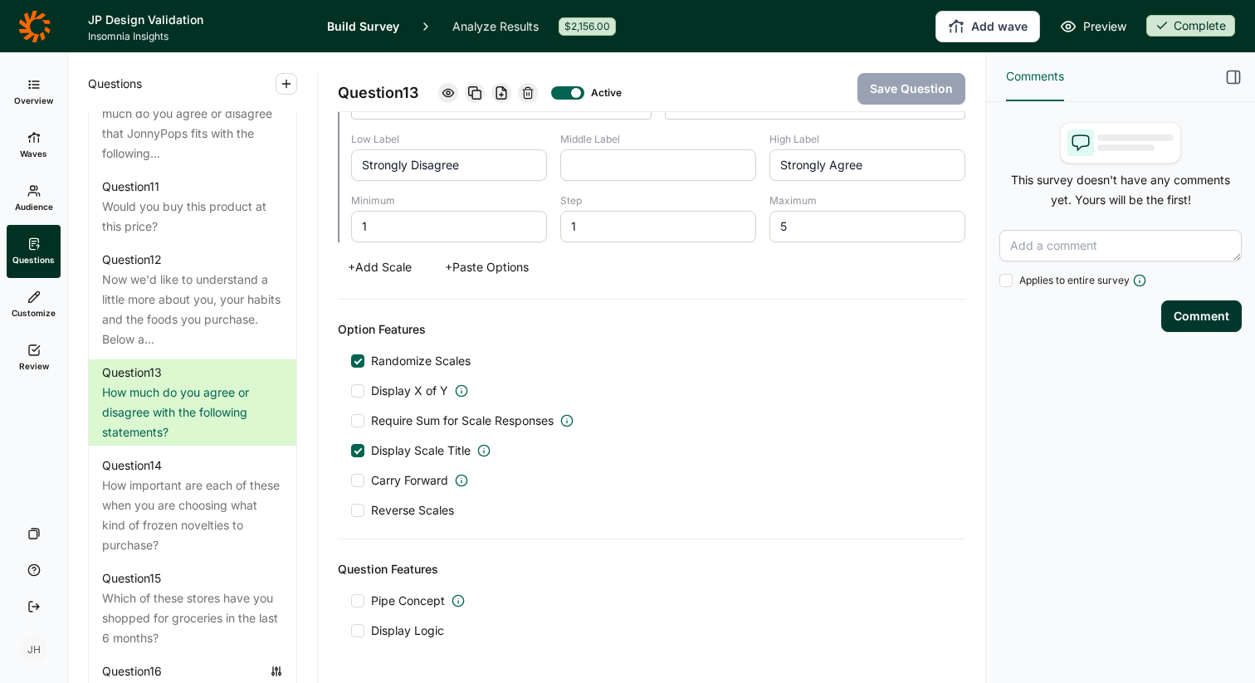
scroll to position [1881, 0]
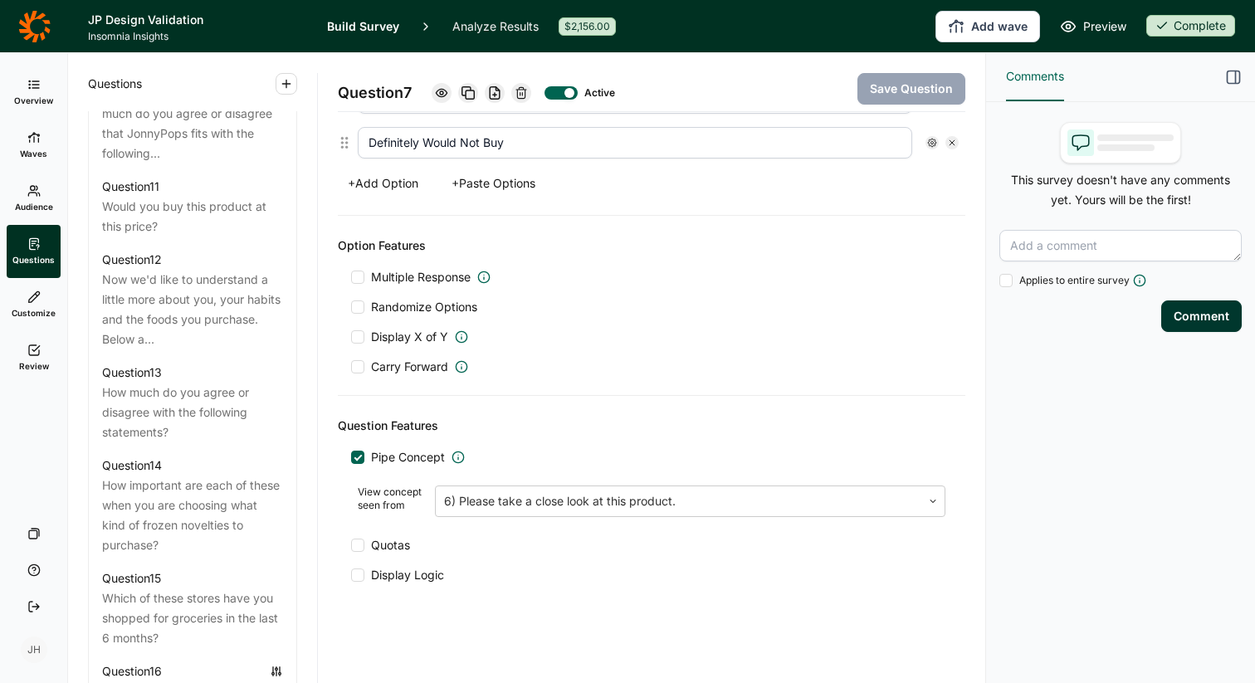
scroll to position [651, 0]
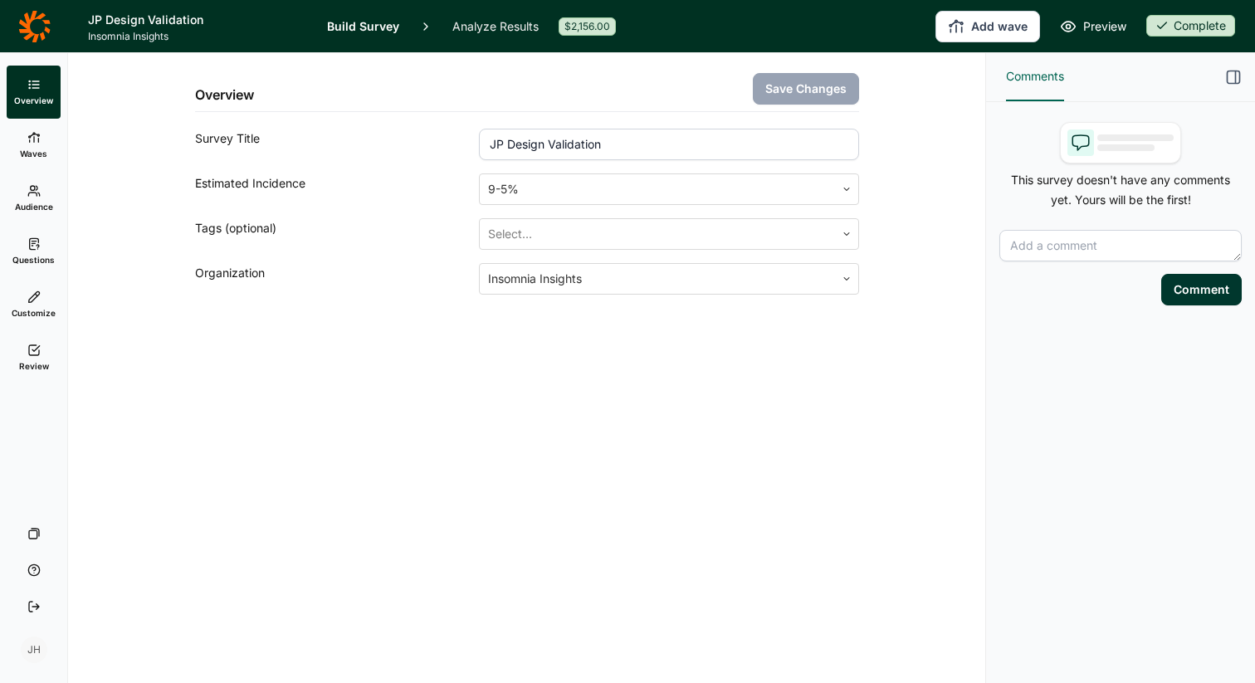
click at [42, 23] on icon at bounding box center [34, 26] width 32 height 33
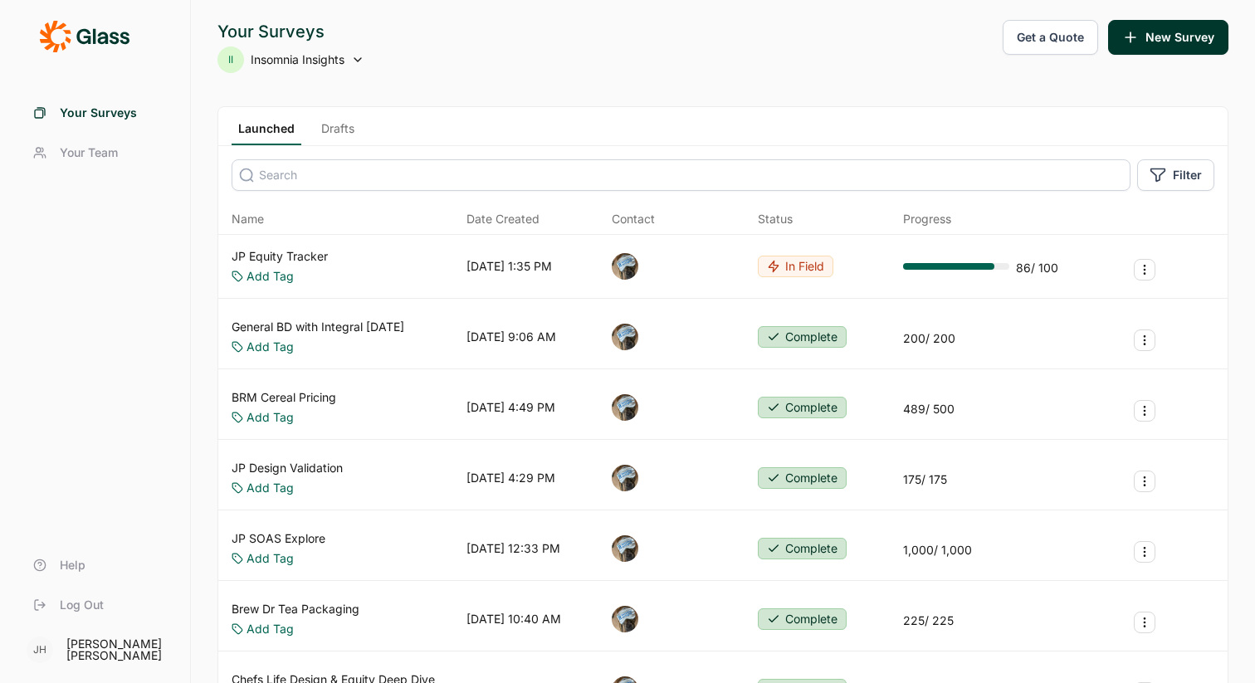
click at [347, 131] on link "Drafts" at bounding box center [338, 132] width 46 height 25
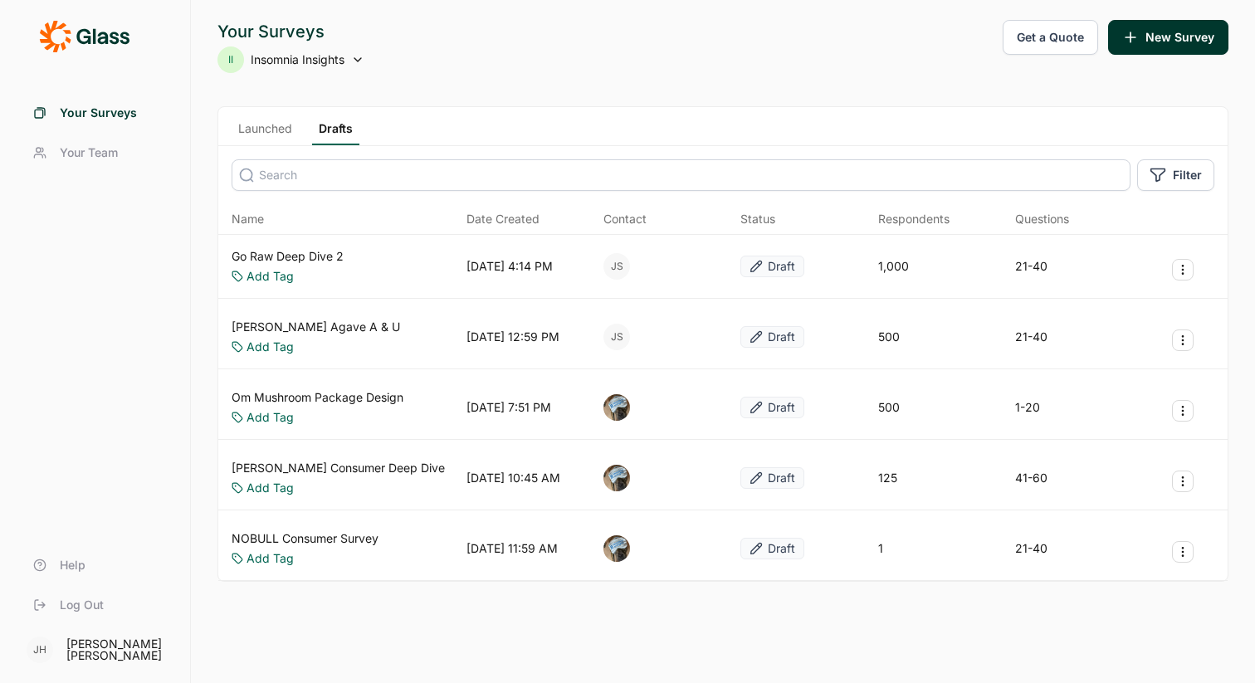
click at [315, 256] on link "Go Raw Deep Dive 2" at bounding box center [288, 256] width 112 height 17
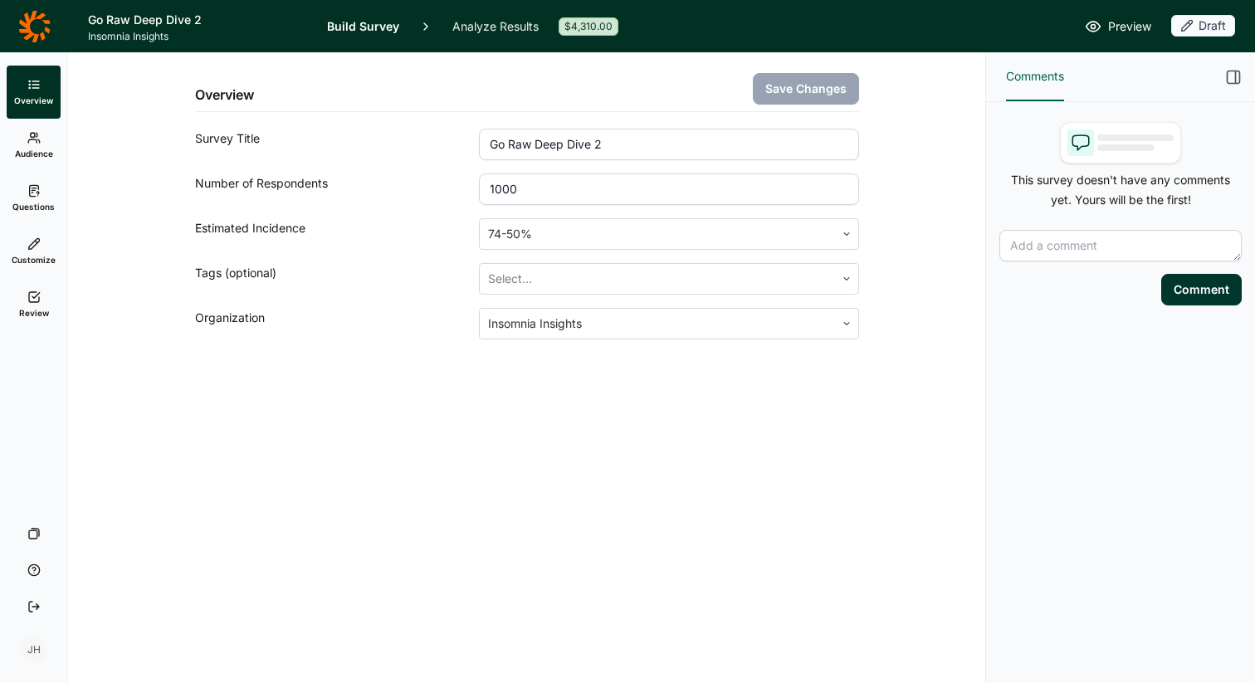
click at [31, 201] on span "Questions" at bounding box center [33, 207] width 42 height 12
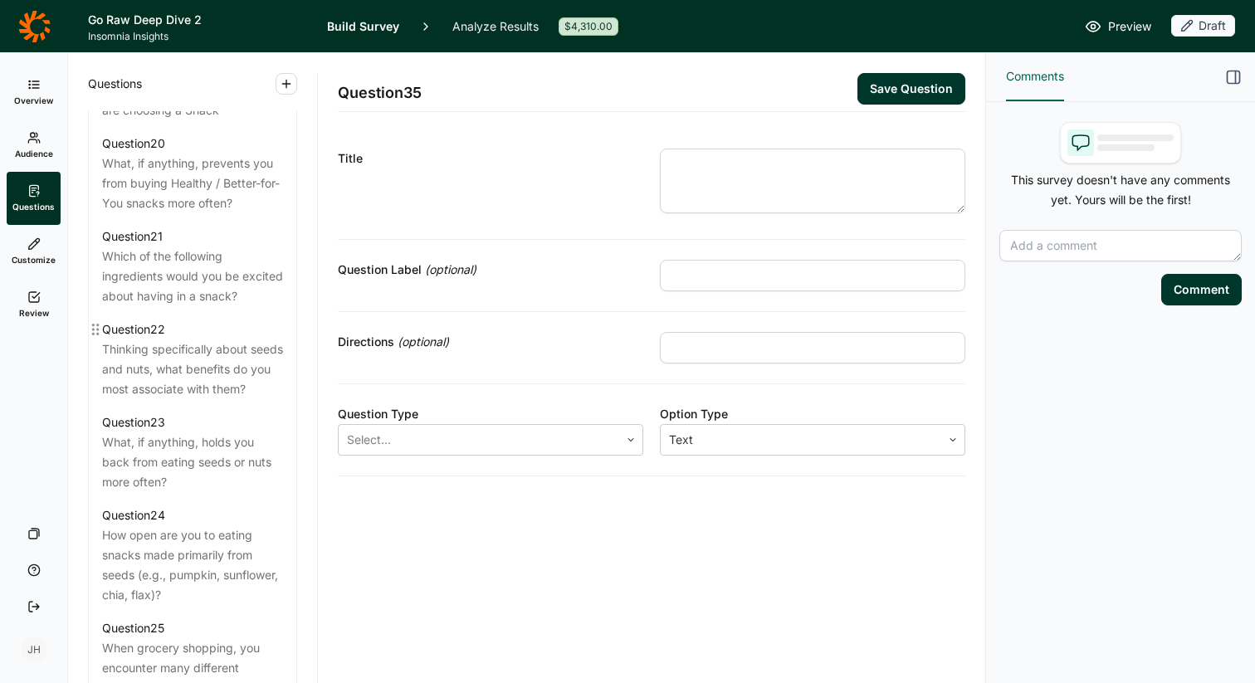
scroll to position [2403, 0]
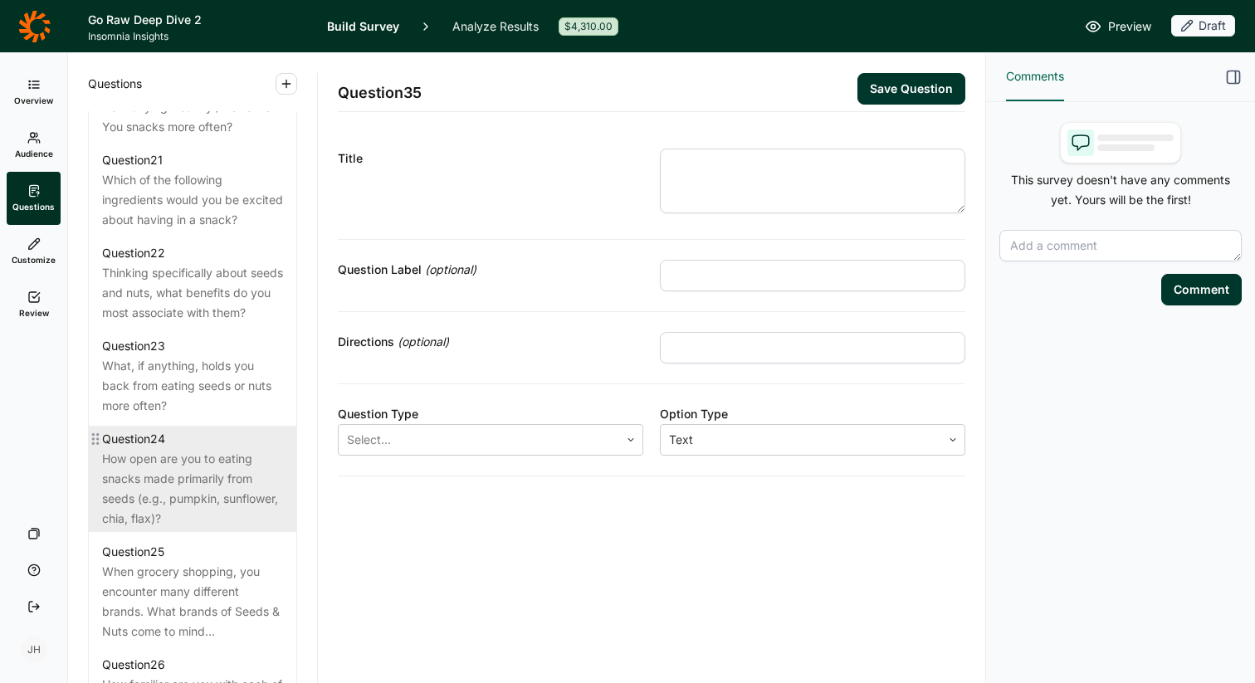
click at [182, 497] on div "How open are you to eating snacks made primarily from seeds (e.g., pumpkin, sun…" at bounding box center [192, 489] width 181 height 80
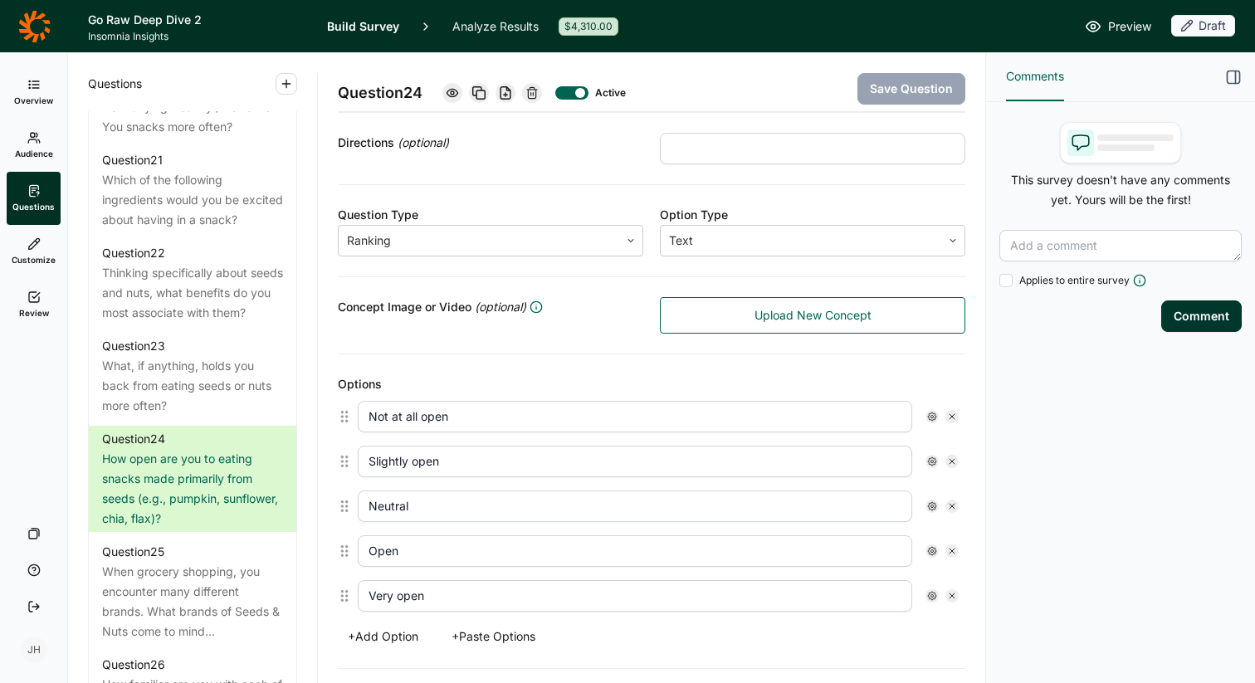
scroll to position [176, 0]
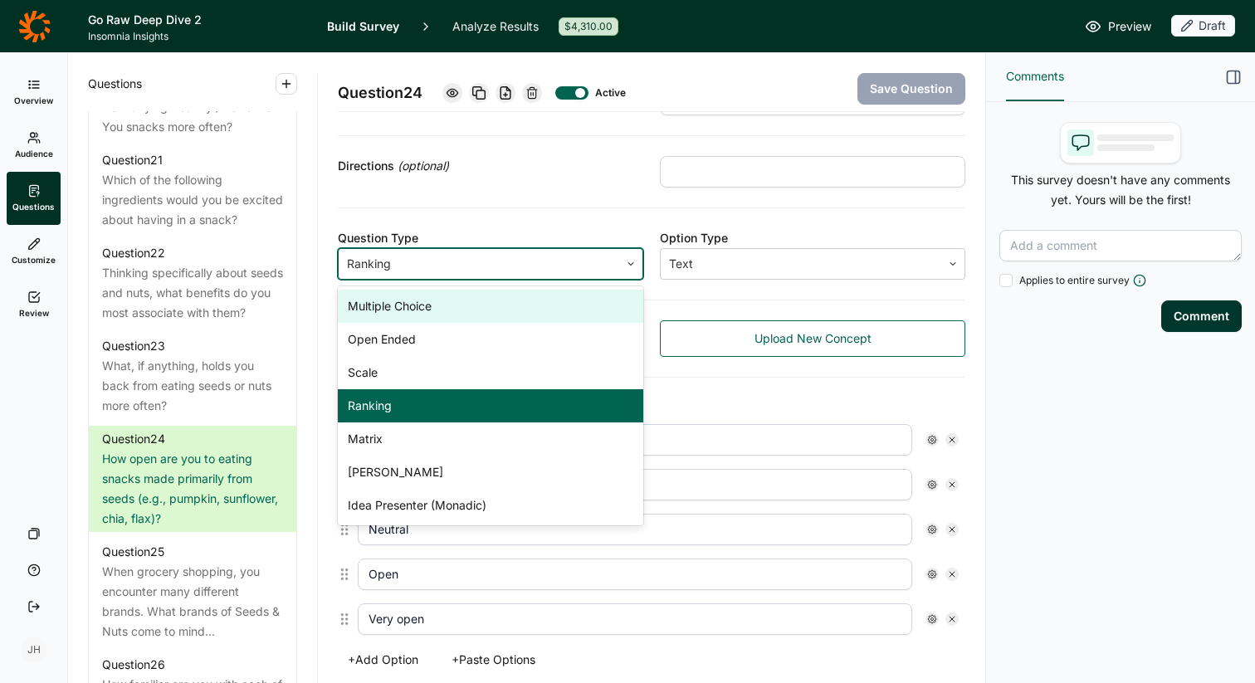
click at [627, 261] on icon at bounding box center [631, 264] width 10 height 10
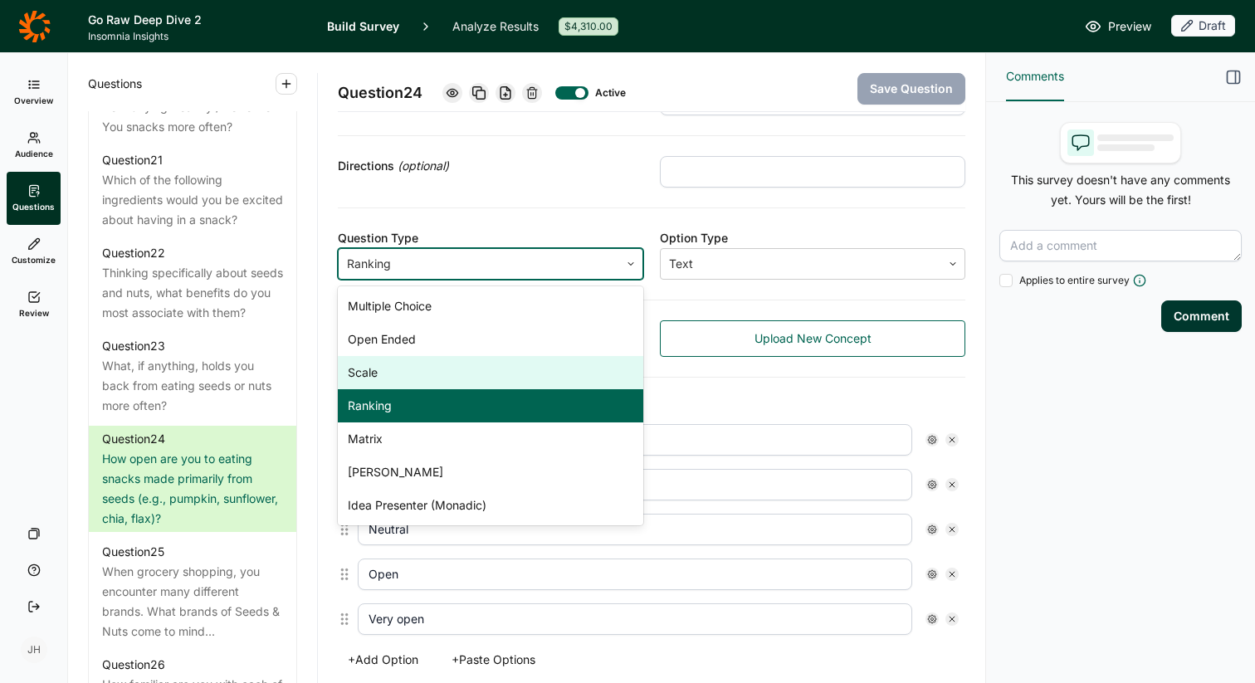
click at [407, 366] on div "Scale" at bounding box center [490, 372] width 305 height 33
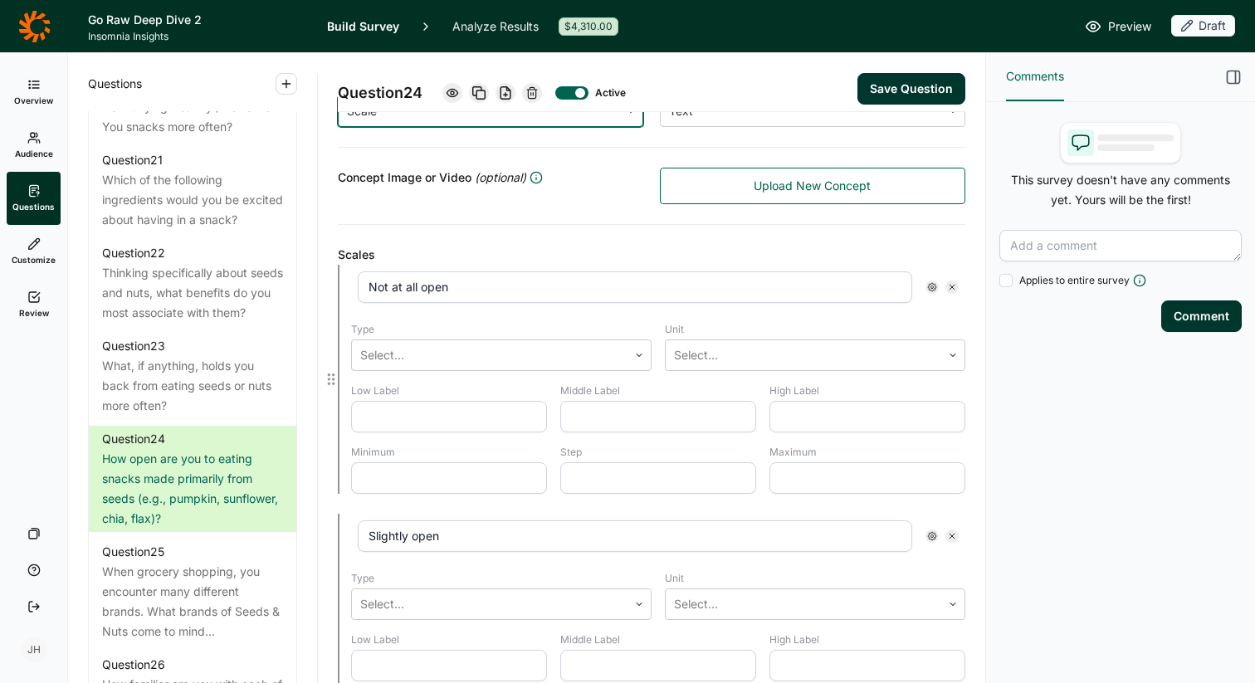
scroll to position [329, 0]
click at [473, 355] on div at bounding box center [489, 354] width 259 height 23
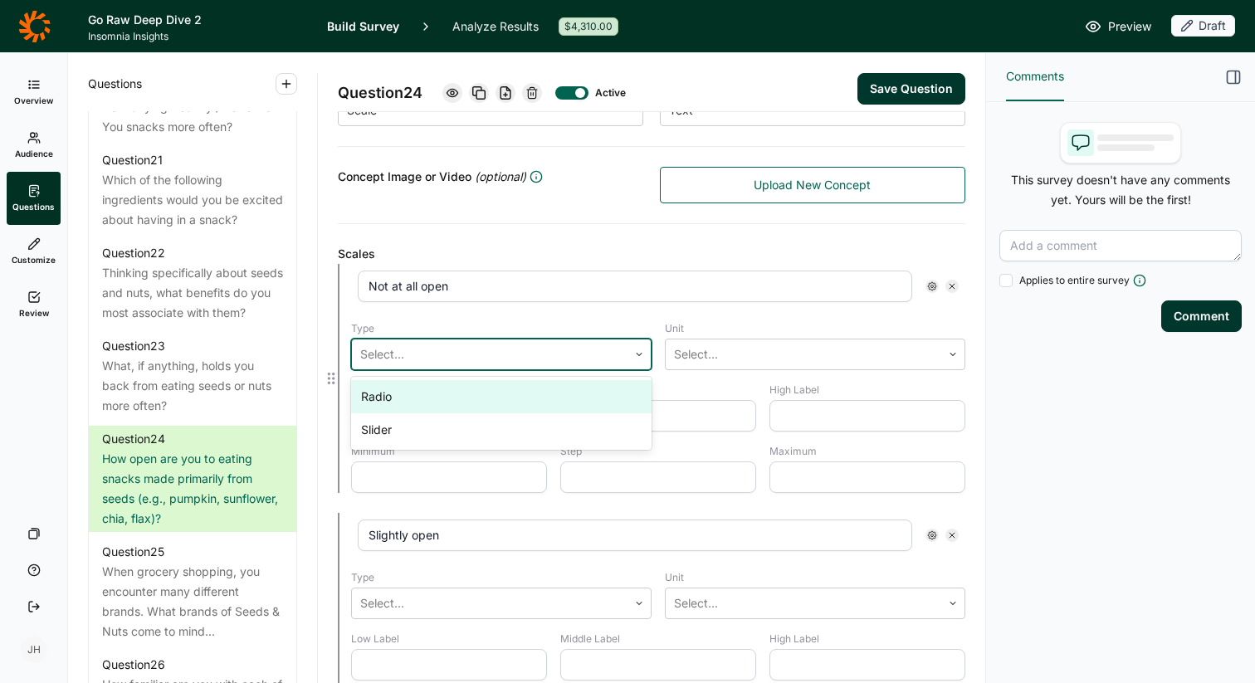
click at [421, 398] on div "Radio" at bounding box center [501, 396] width 300 height 33
click at [689, 361] on div at bounding box center [803, 354] width 259 height 23
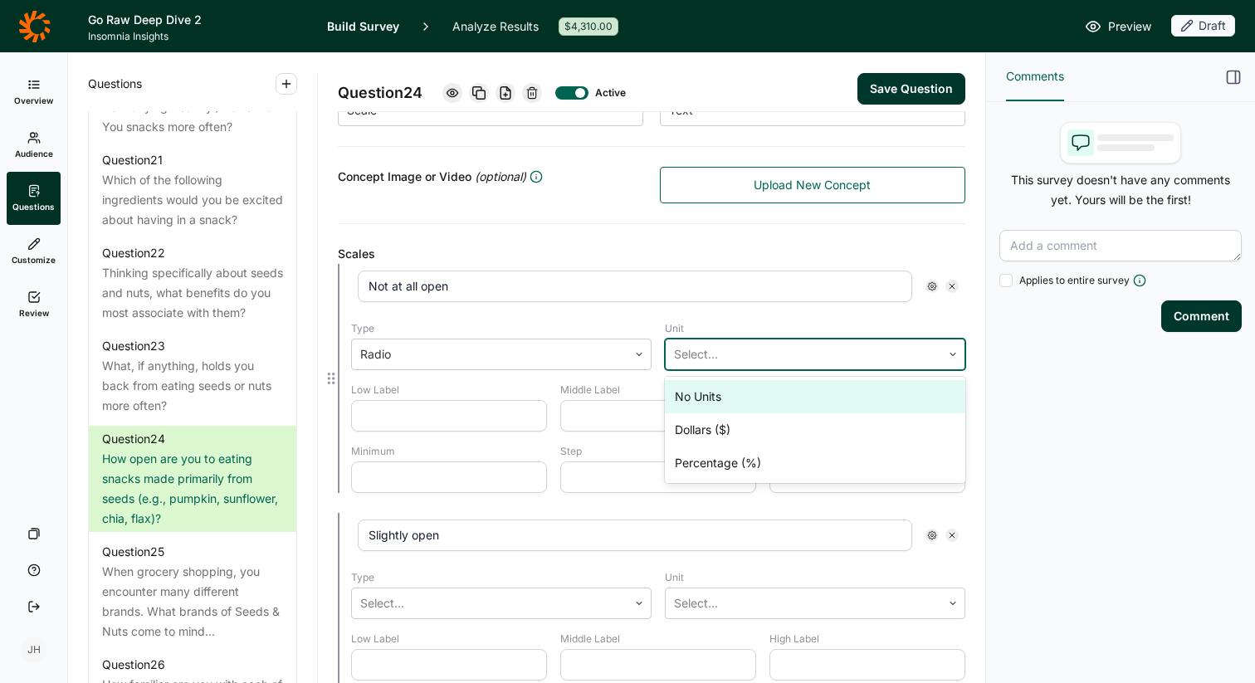
click at [696, 398] on div "No Units" at bounding box center [815, 396] width 300 height 33
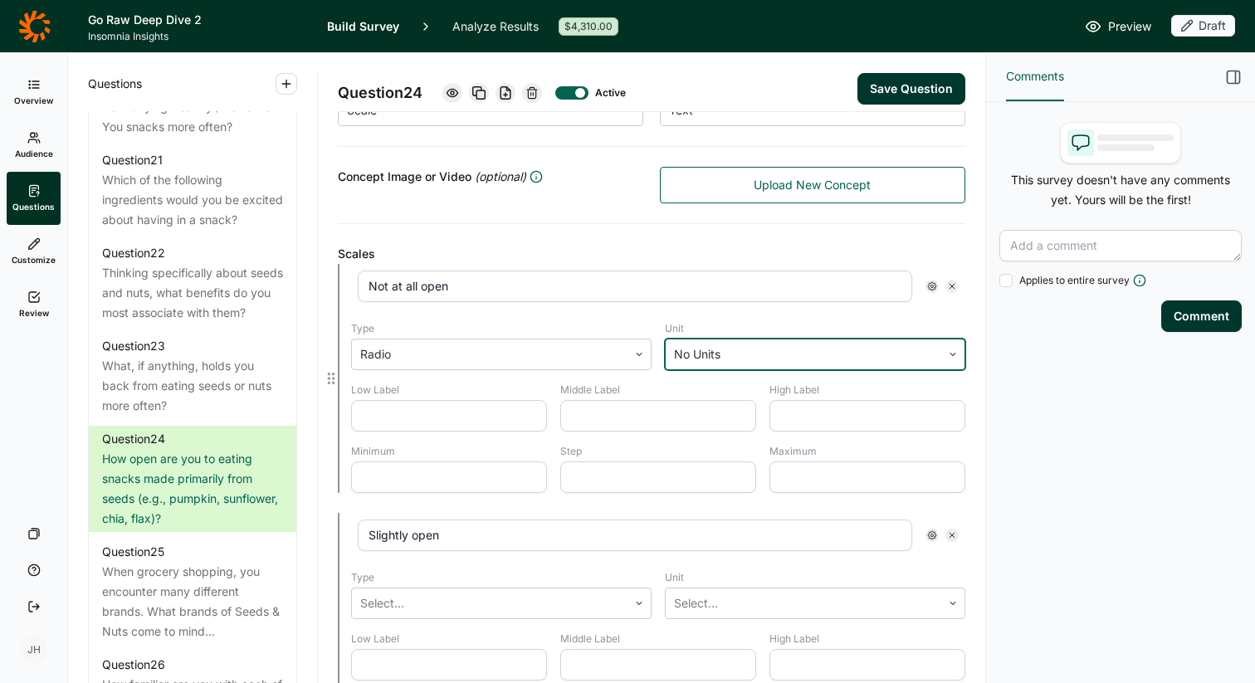
click at [463, 418] on input "text" at bounding box center [449, 416] width 196 height 32
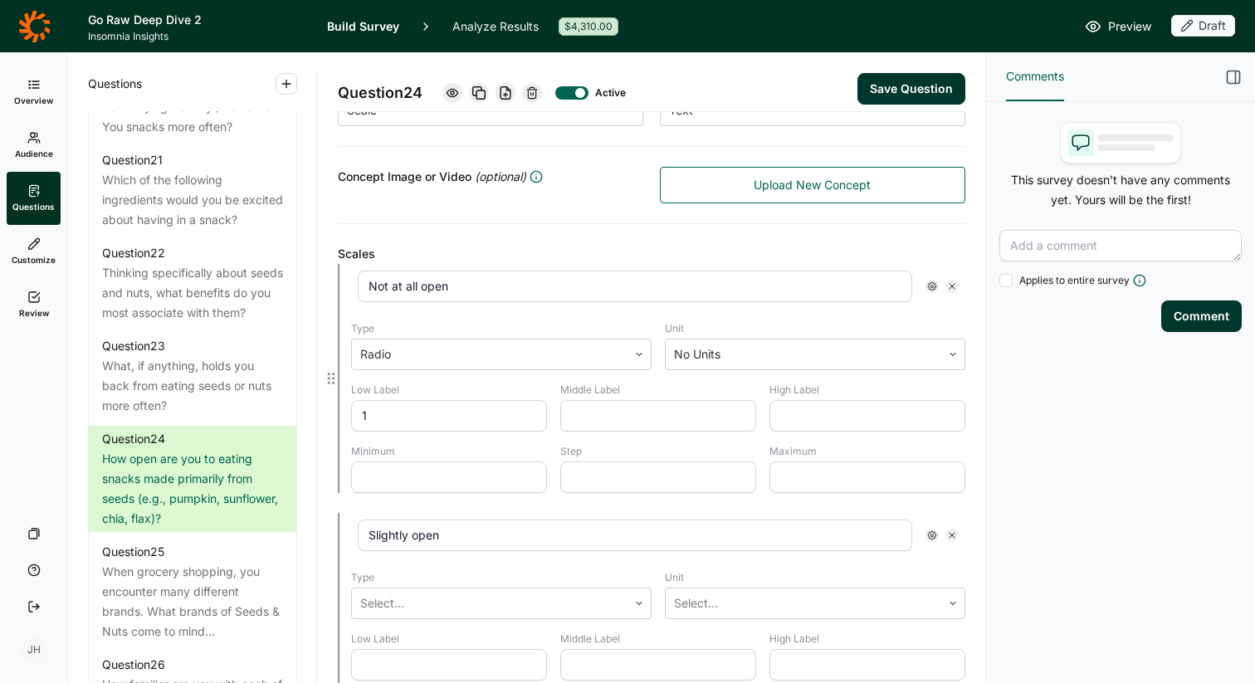
type input "1"
click at [627, 414] on input "text" at bounding box center [658, 416] width 196 height 32
click at [796, 413] on input "text" at bounding box center [867, 416] width 196 height 32
click at [621, 420] on input "text" at bounding box center [658, 416] width 196 height 32
type input "1"
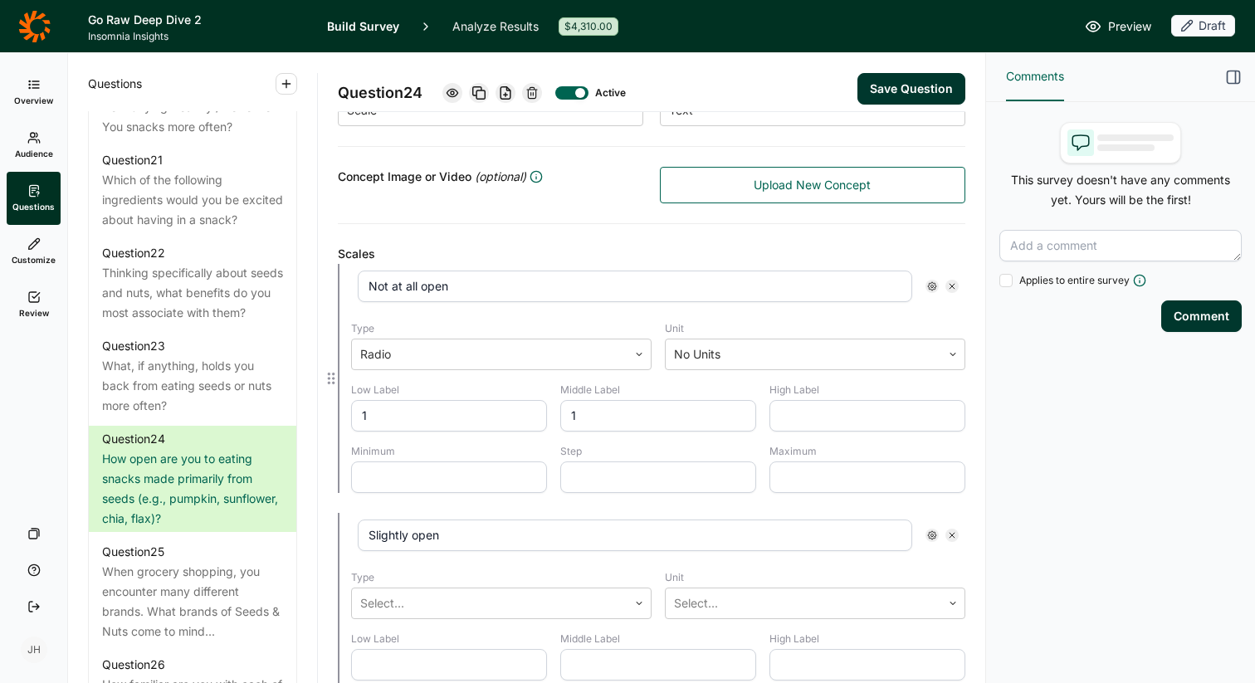
click at [788, 419] on input "text" at bounding box center [867, 416] width 196 height 32
type input "5"
click at [764, 461] on div "Low Label 1 Middle Label 1 High Label 5 Minimum Step Maximum" at bounding box center [658, 438] width 614 height 110
click at [637, 604] on icon at bounding box center [639, 603] width 10 height 10
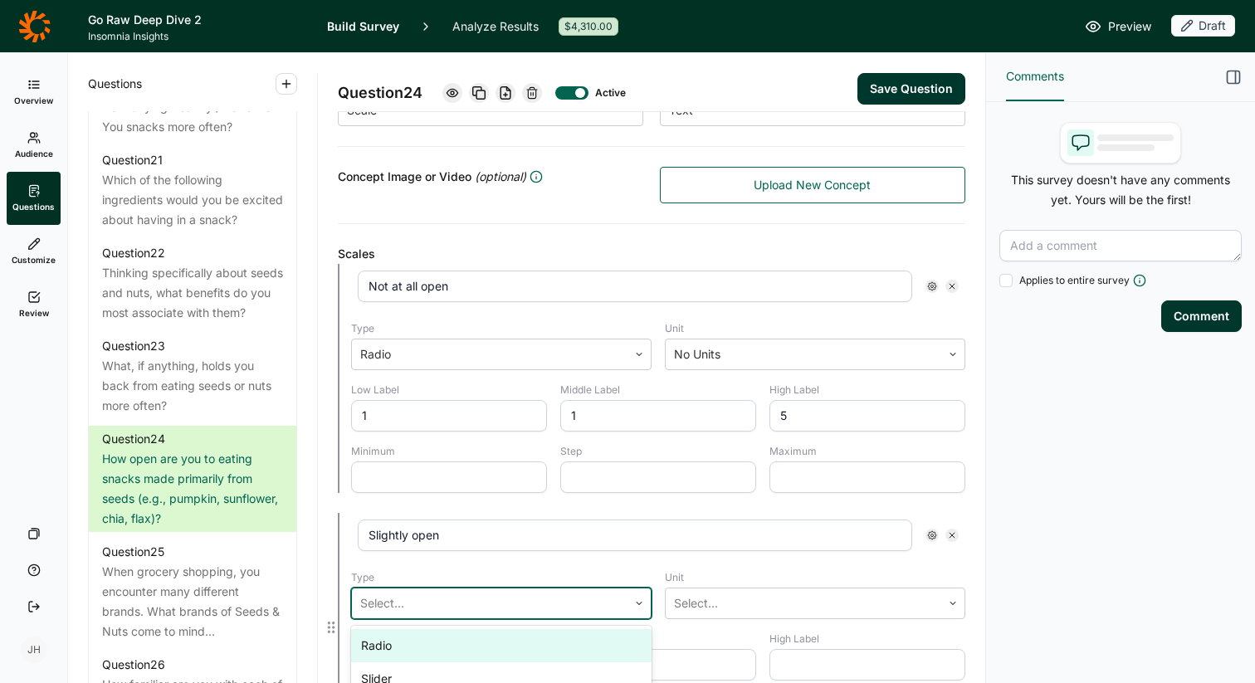
click at [494, 644] on div "Radio" at bounding box center [501, 645] width 300 height 33
click at [708, 609] on div at bounding box center [803, 603] width 259 height 23
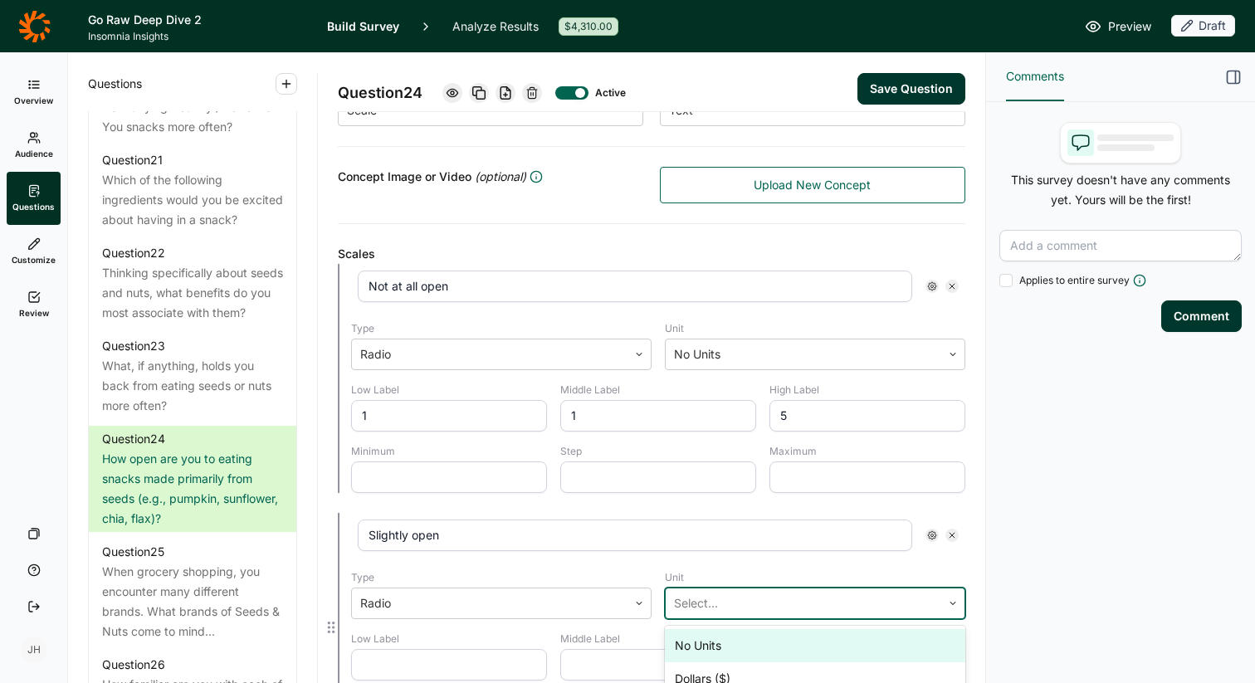
click at [701, 645] on div "No Units" at bounding box center [815, 645] width 300 height 33
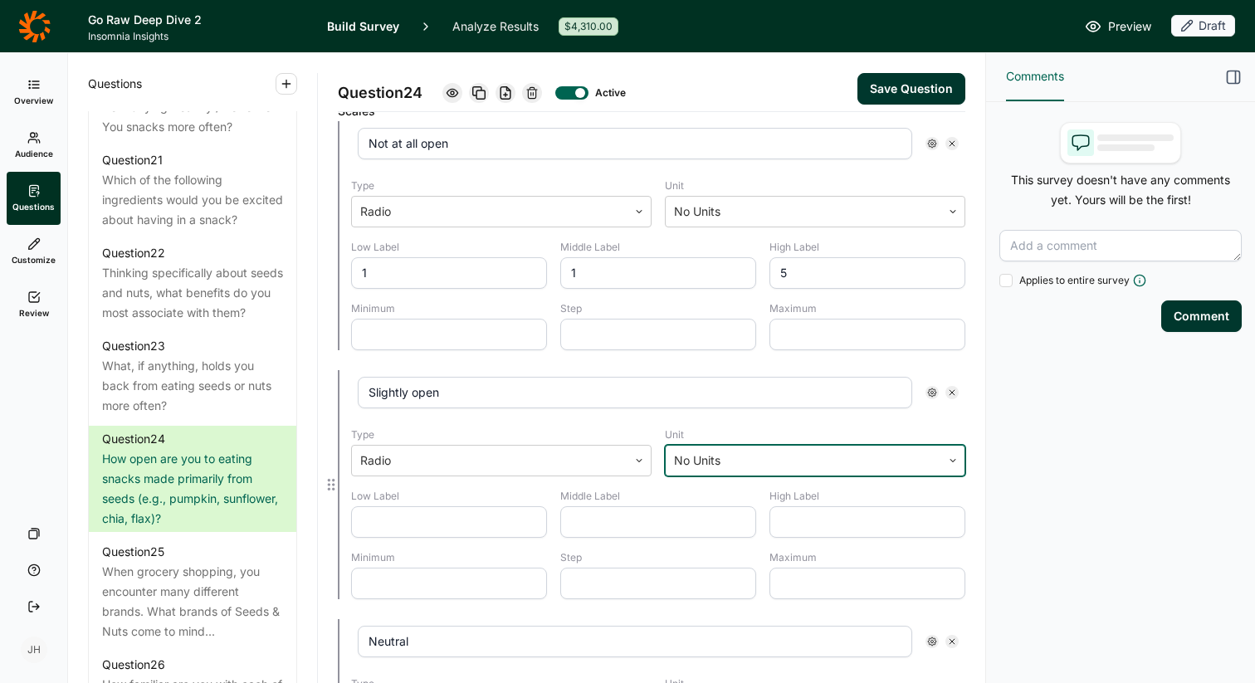
scroll to position [495, 0]
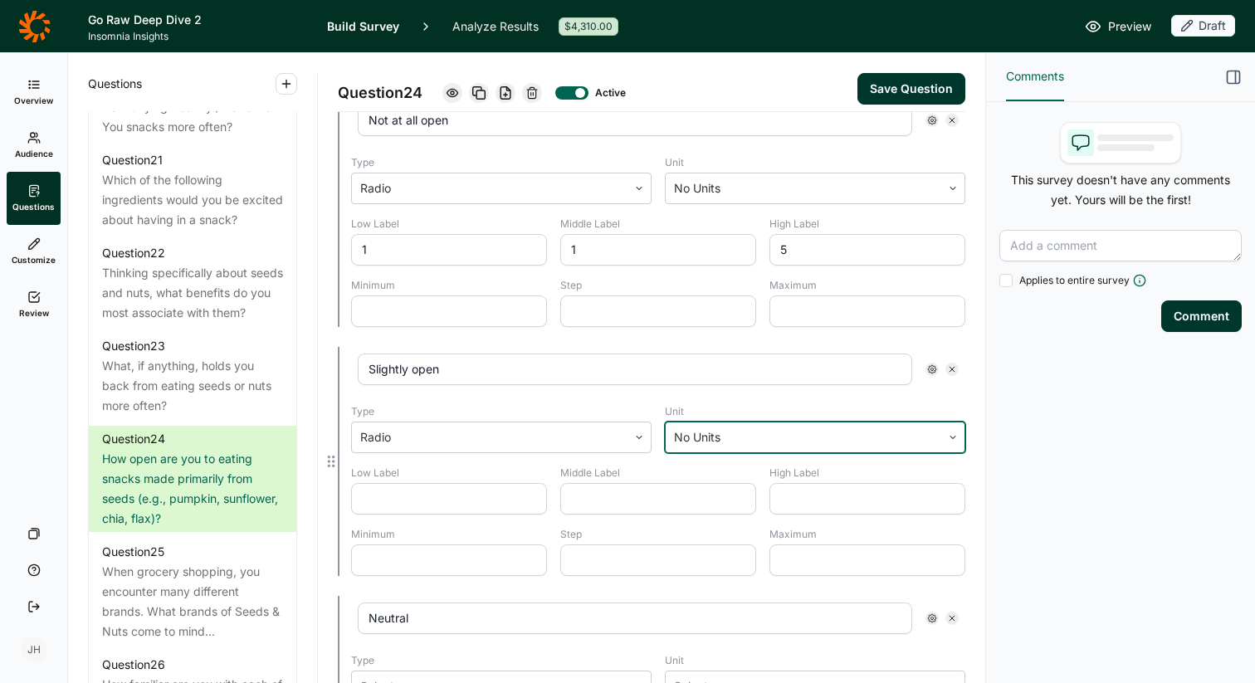
click at [452, 503] on input "text" at bounding box center [449, 499] width 196 height 32
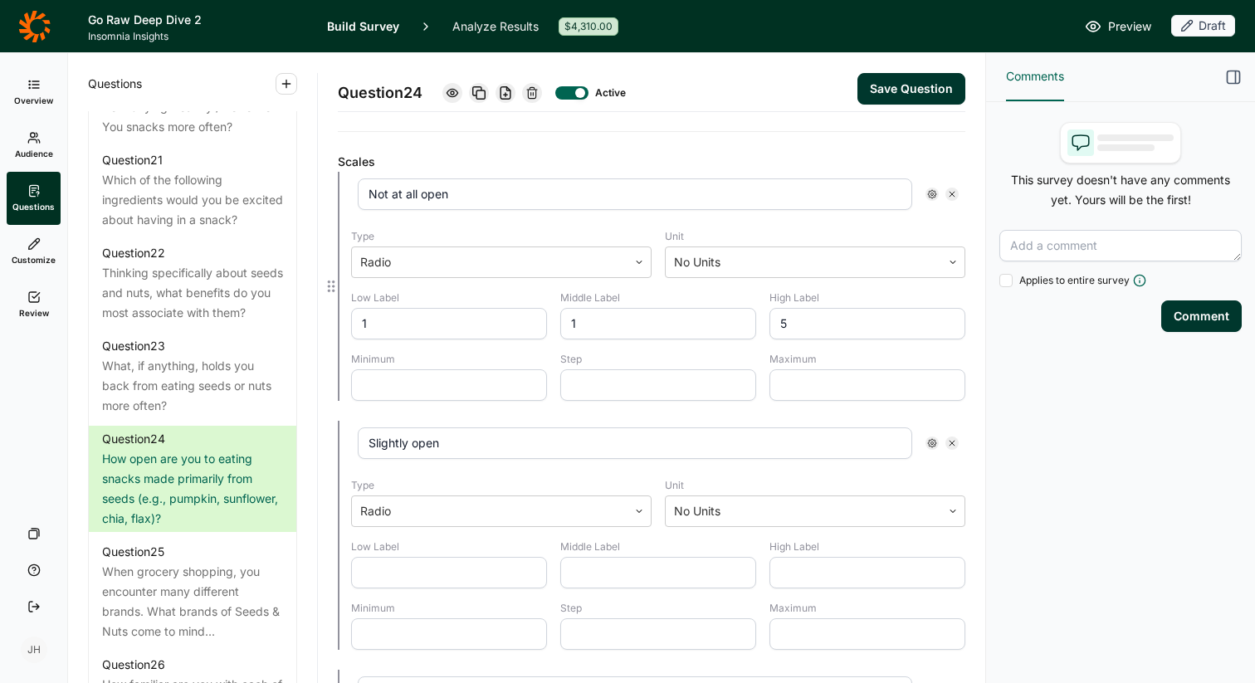
scroll to position [435, 0]
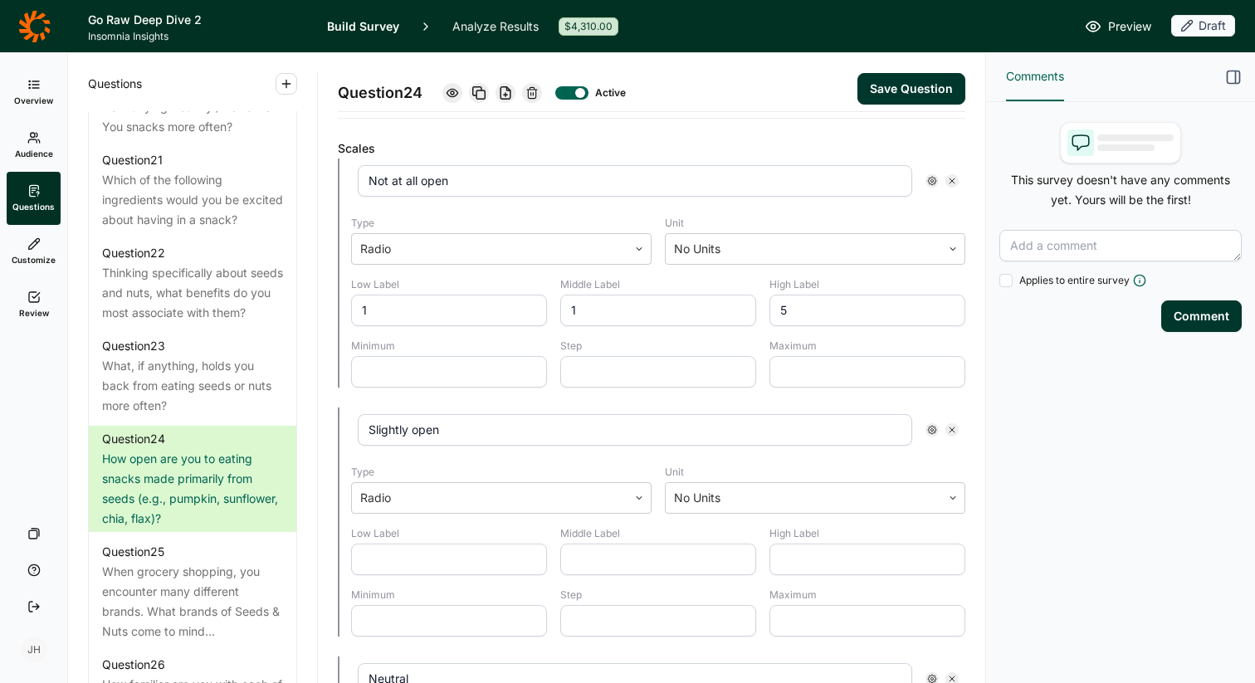
type input "1"
click at [417, 624] on input "text" at bounding box center [449, 621] width 196 height 32
type input "1"
click at [632, 622] on input "text" at bounding box center [658, 621] width 196 height 32
type input "1"
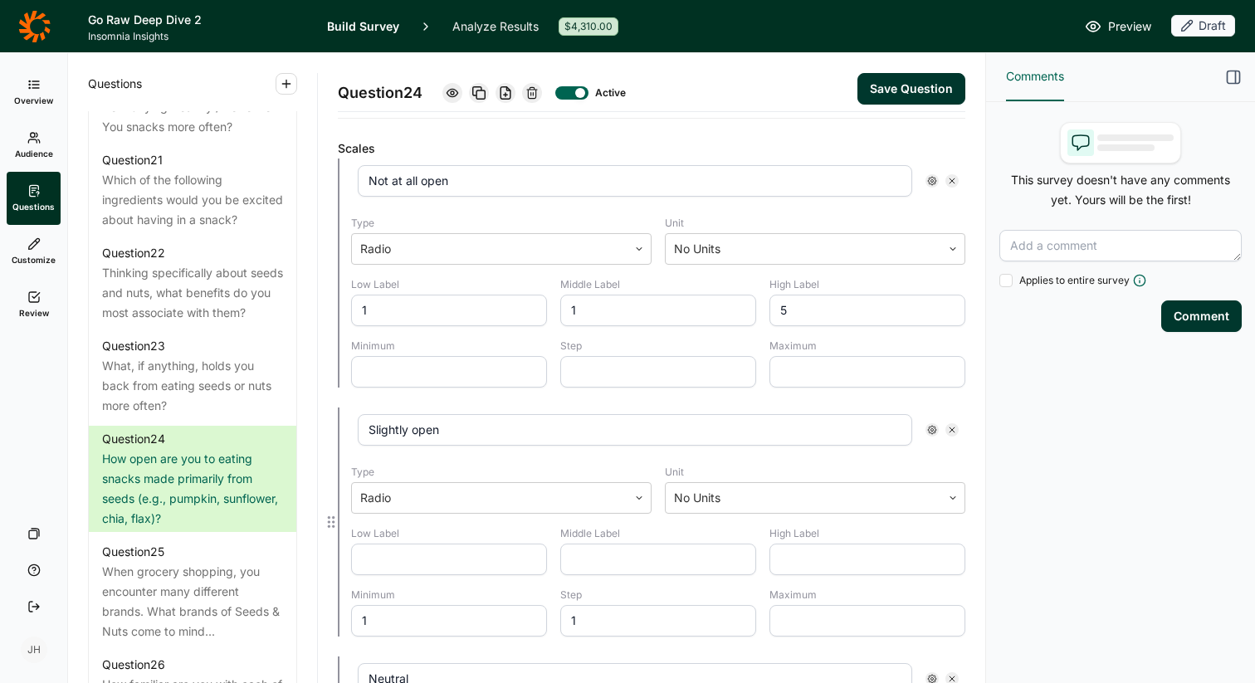
click at [826, 623] on input "text" at bounding box center [867, 621] width 196 height 32
type input "5"
click at [407, 365] on input "text" at bounding box center [449, 372] width 196 height 32
type input "1"
click at [583, 366] on input "text" at bounding box center [658, 372] width 196 height 32
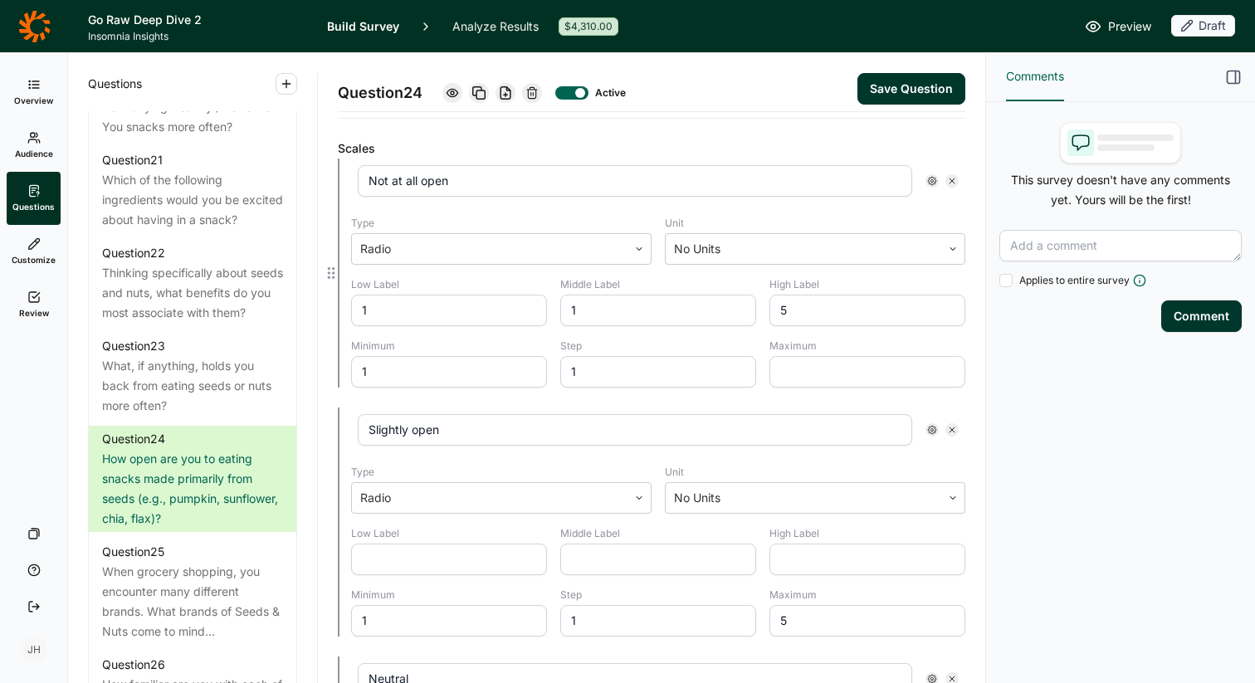
type input "1"
click at [799, 373] on input "text" at bounding box center [867, 372] width 196 height 32
type input "5"
click at [629, 310] on input "1" at bounding box center [658, 311] width 196 height 32
type input "1"
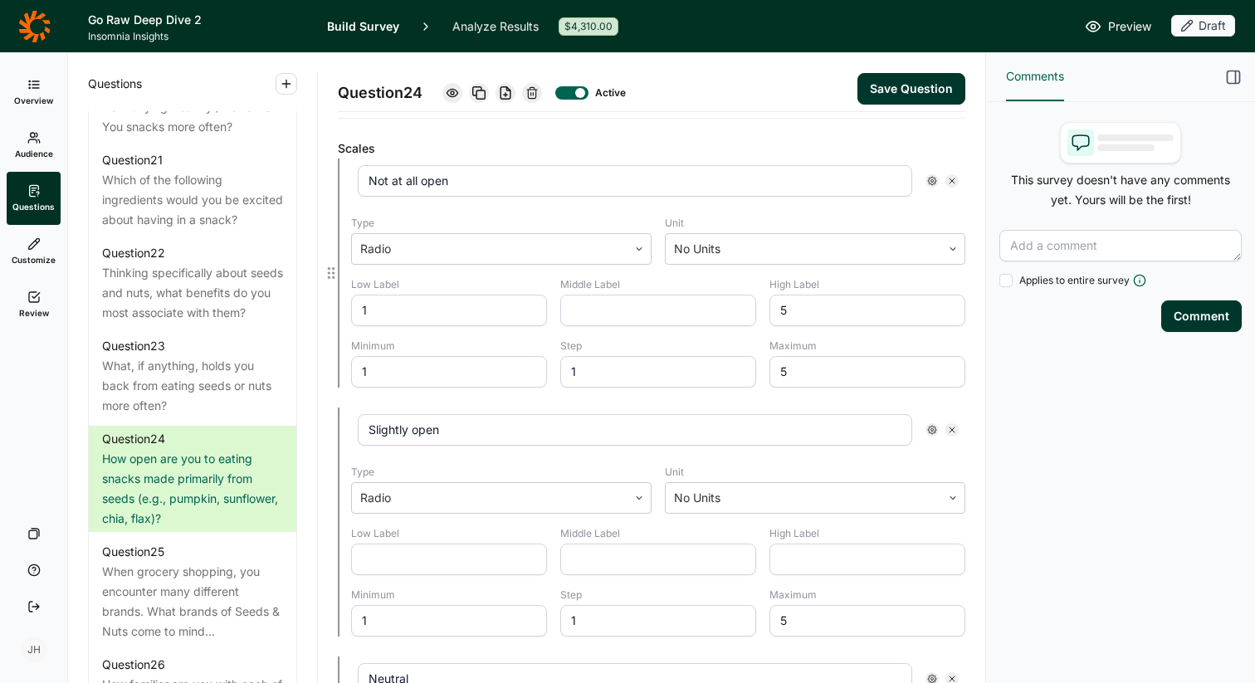
click at [396, 300] on input "1" at bounding box center [449, 311] width 196 height 32
click at [816, 302] on input "5" at bounding box center [867, 311] width 196 height 32
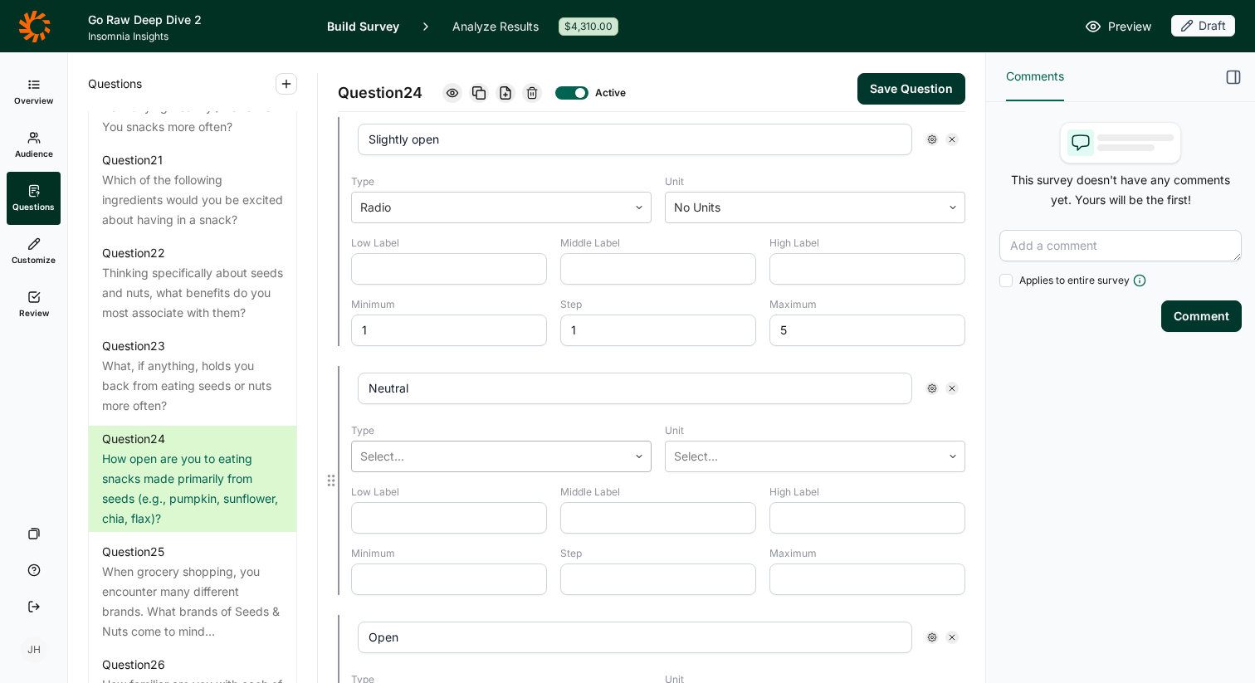
scroll to position [773, 0]
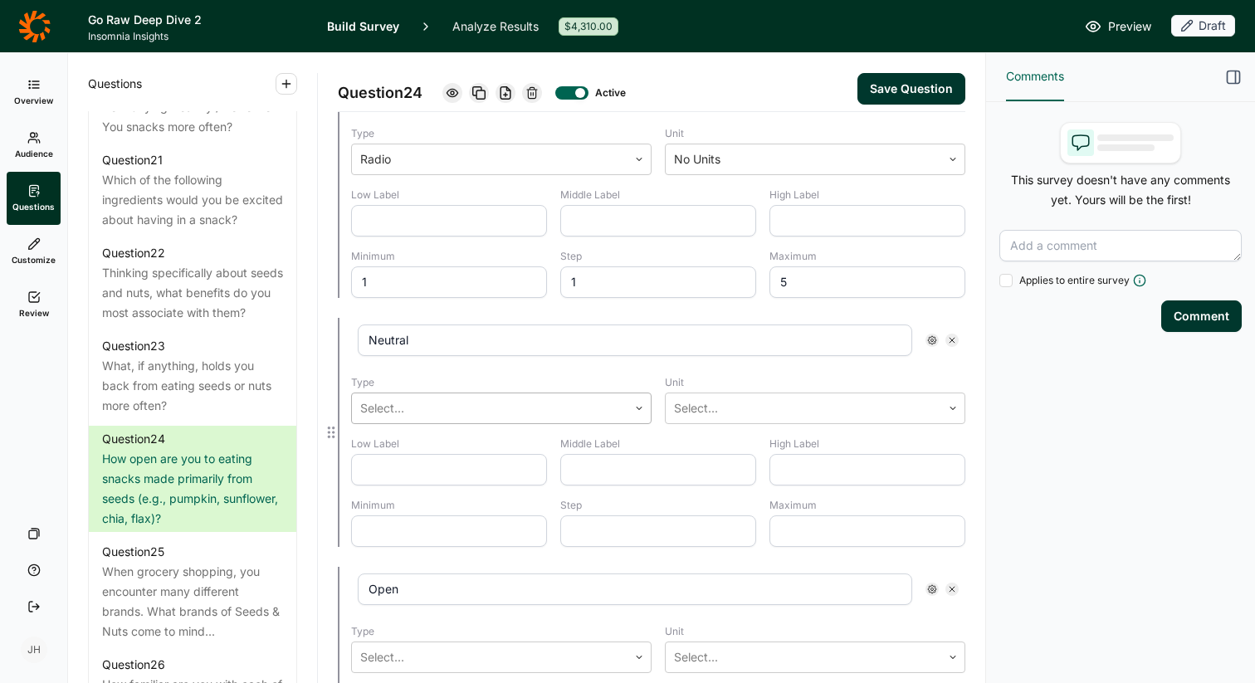
click at [544, 412] on div at bounding box center [489, 408] width 259 height 23
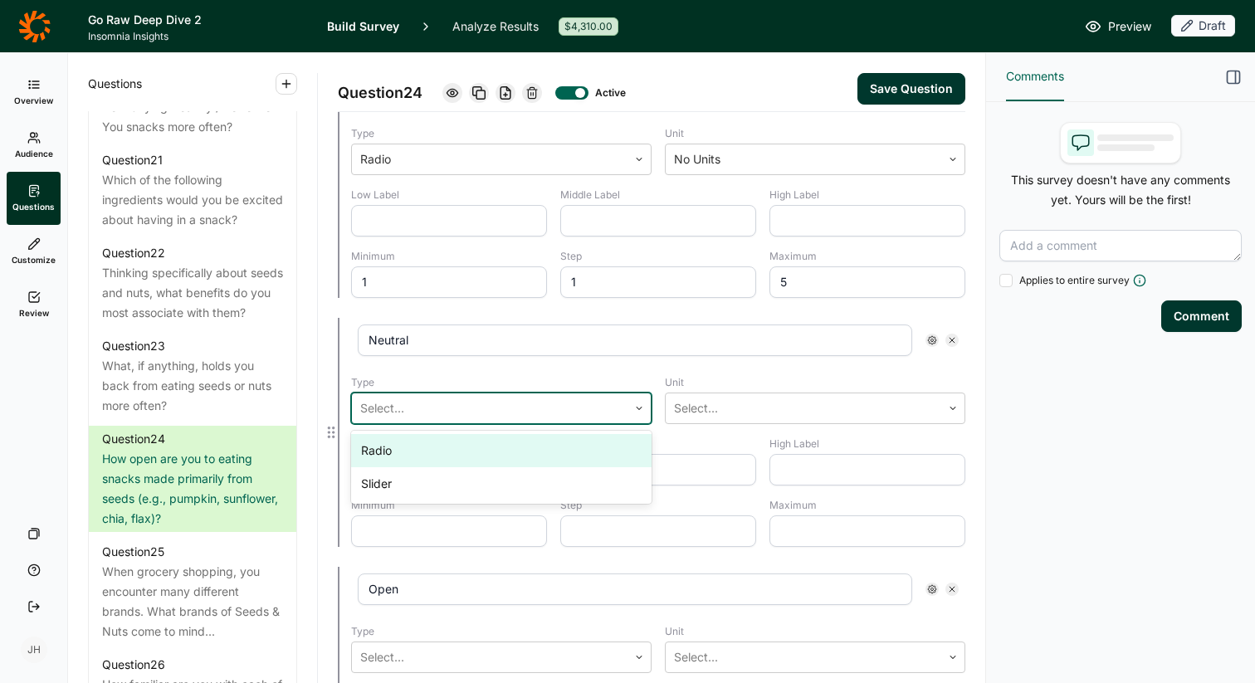
click at [462, 452] on div "Radio" at bounding box center [501, 450] width 300 height 33
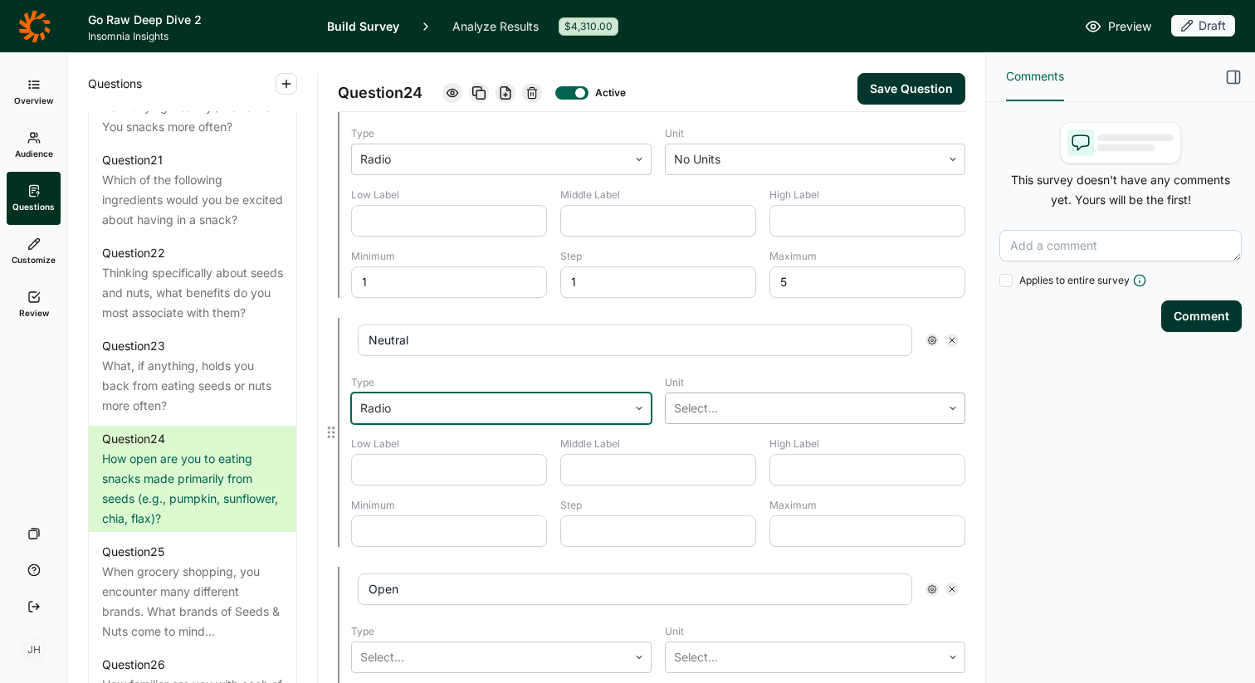
click at [683, 410] on div at bounding box center [803, 408] width 259 height 23
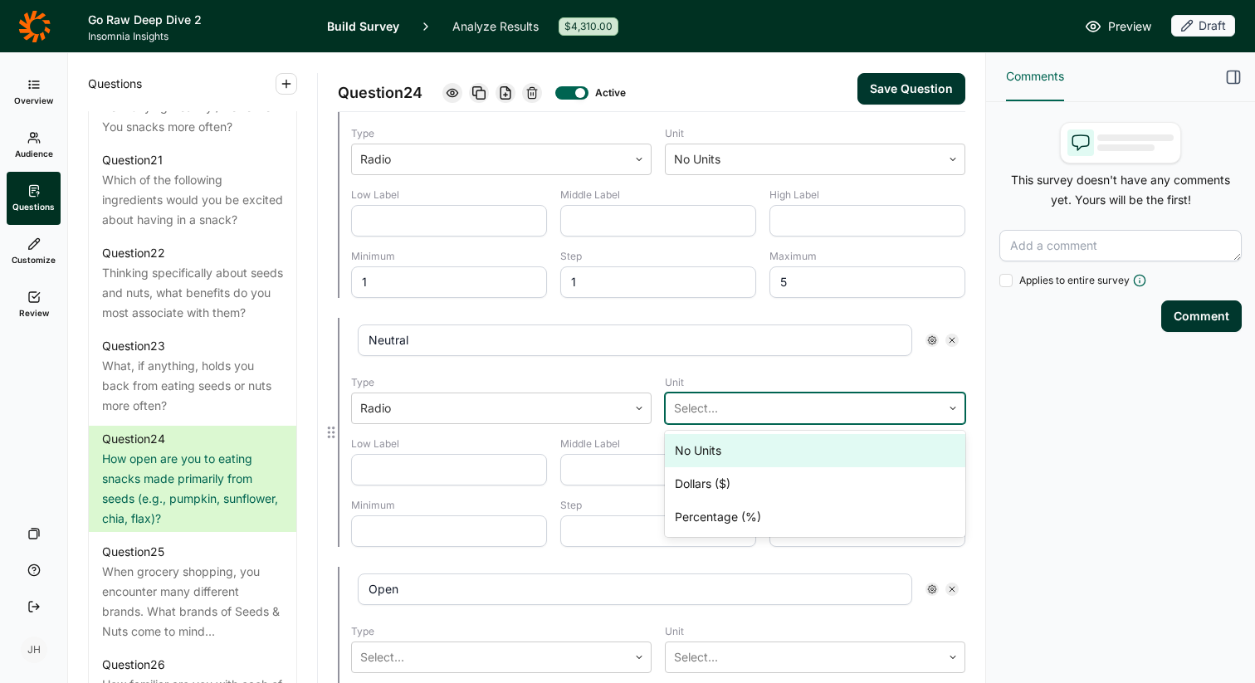
click at [692, 453] on div "No Units" at bounding box center [815, 450] width 300 height 33
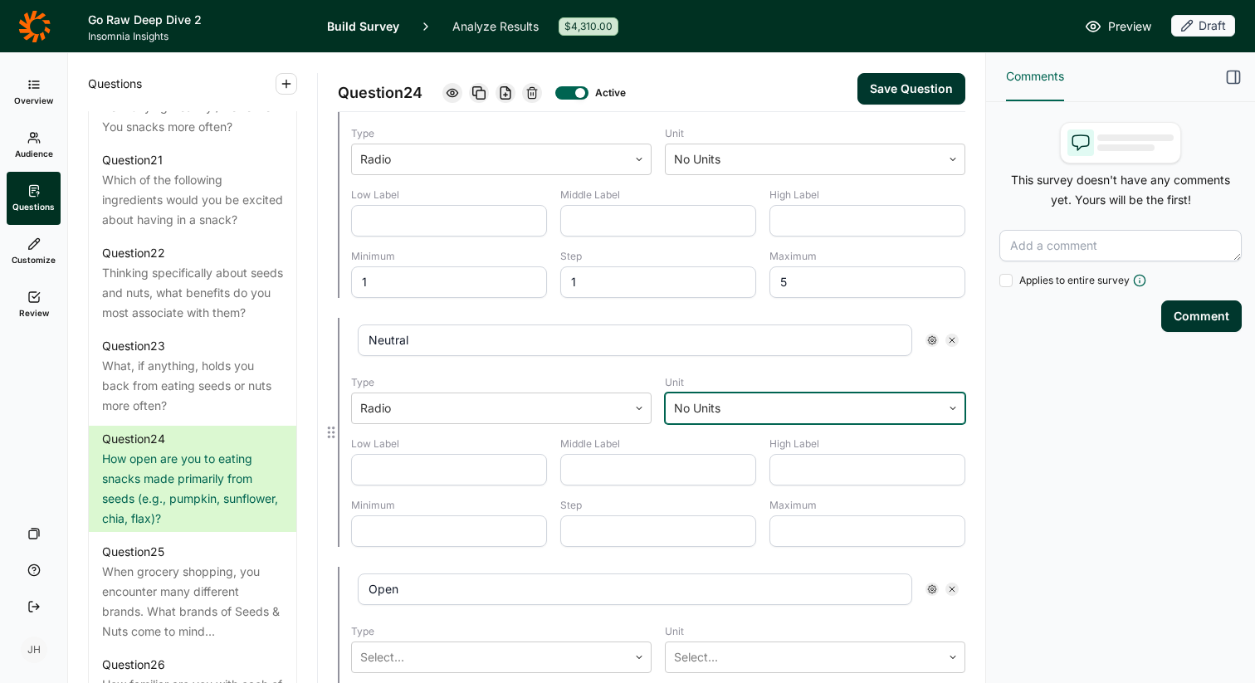
click at [394, 533] on input "text" at bounding box center [449, 531] width 196 height 32
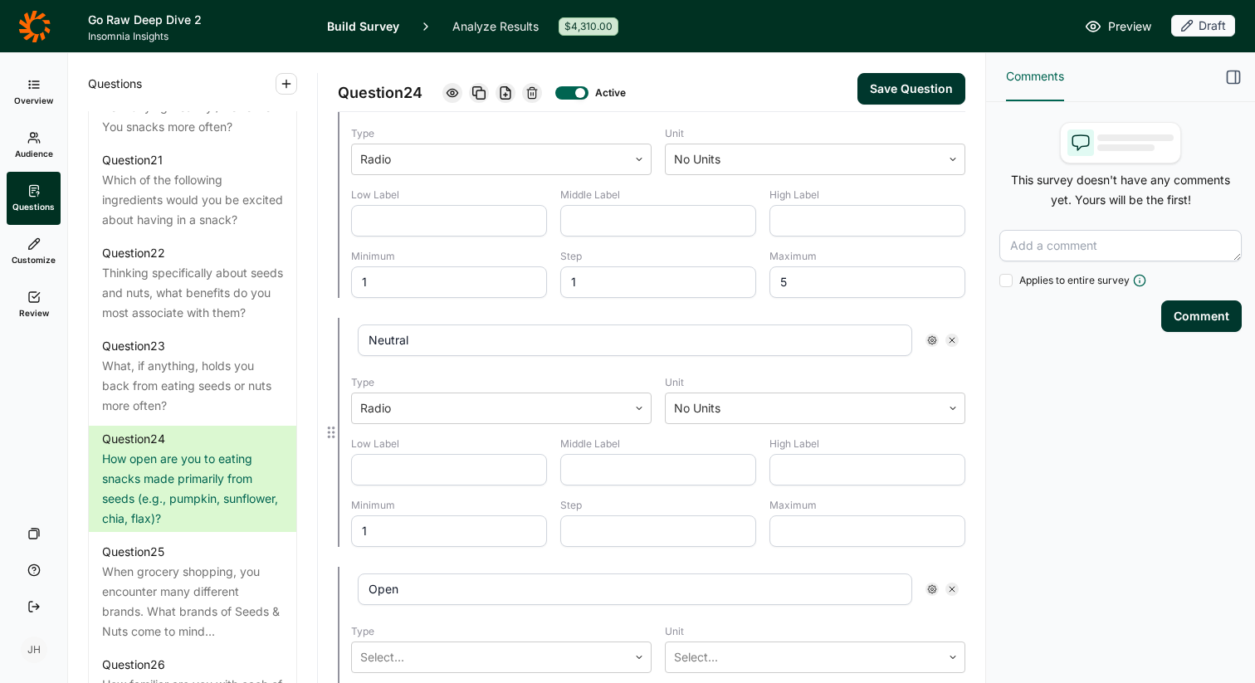
type input "1"
click at [588, 538] on input "text" at bounding box center [658, 531] width 196 height 32
type input "1"
click at [796, 536] on input "text" at bounding box center [867, 531] width 196 height 32
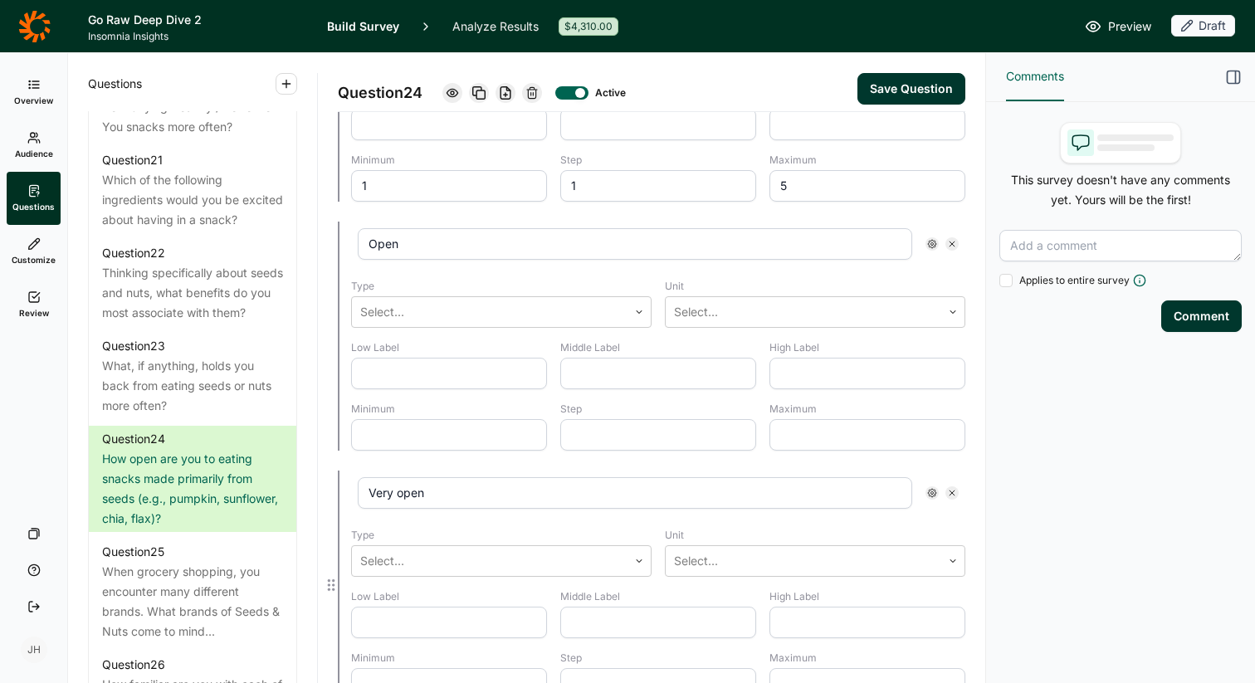
scroll to position [1126, 0]
type input "5"
click at [627, 315] on div "Select..." at bounding box center [490, 305] width 276 height 30
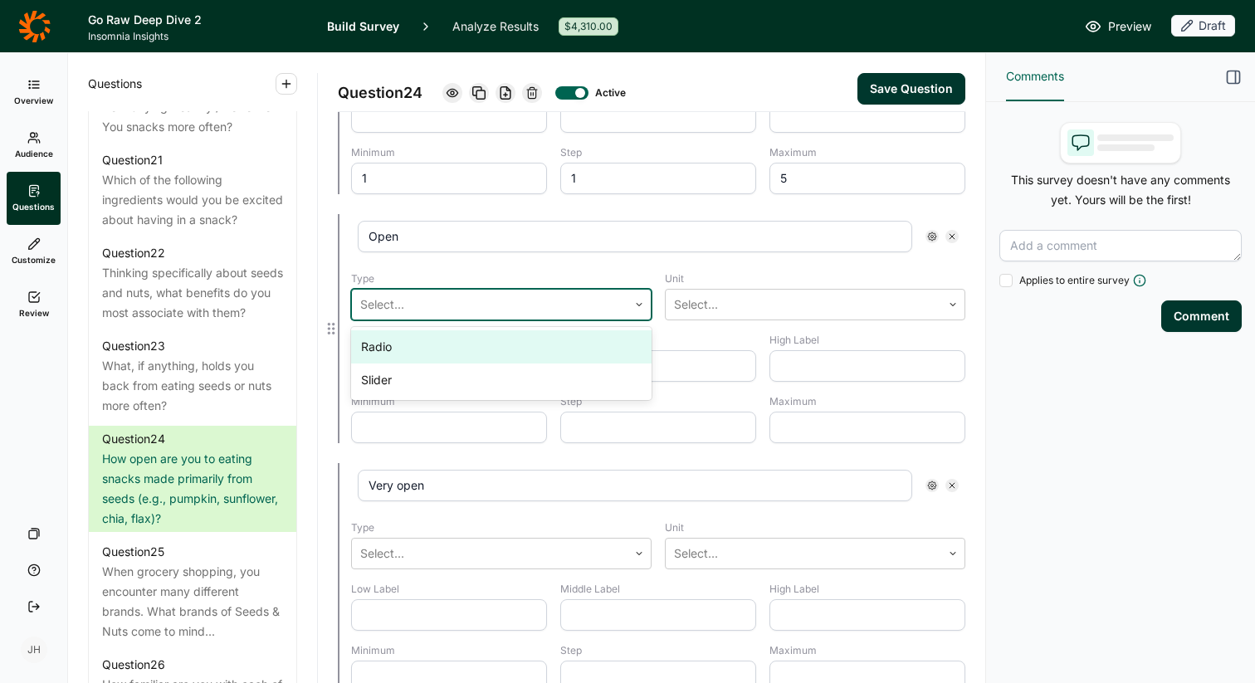
click at [517, 349] on div "Radio" at bounding box center [501, 346] width 300 height 33
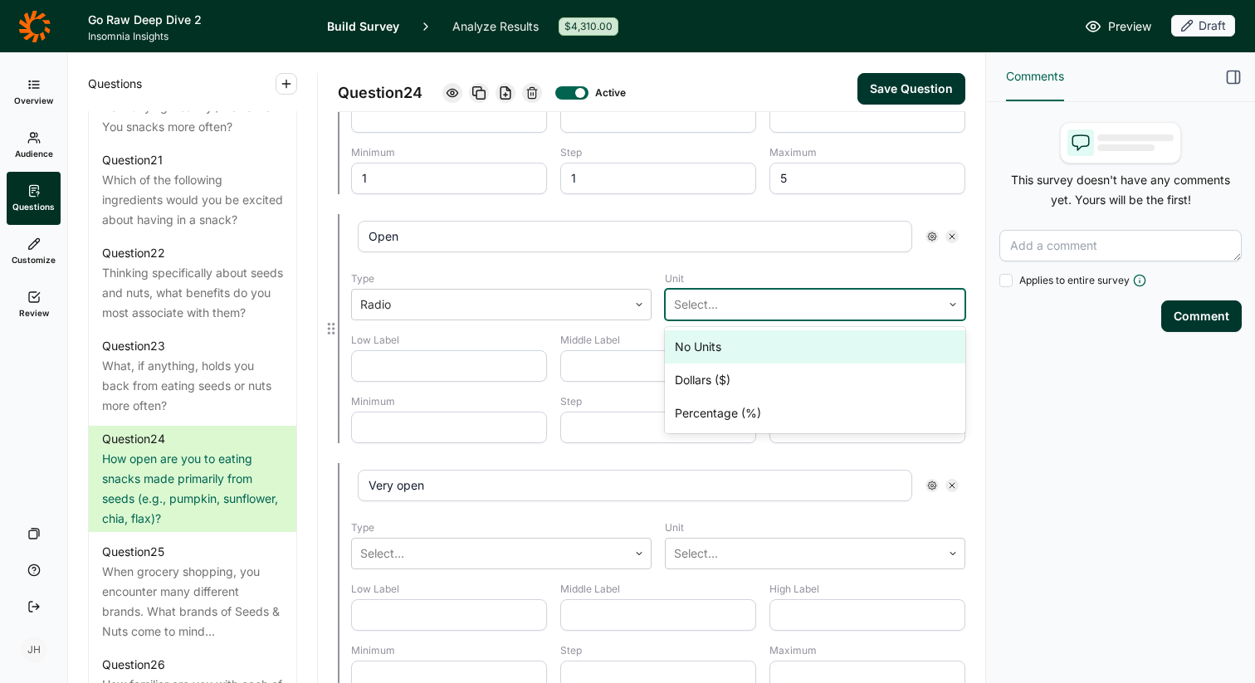
click at [713, 310] on div at bounding box center [803, 304] width 259 height 23
click at [708, 344] on div "No Units" at bounding box center [815, 346] width 300 height 33
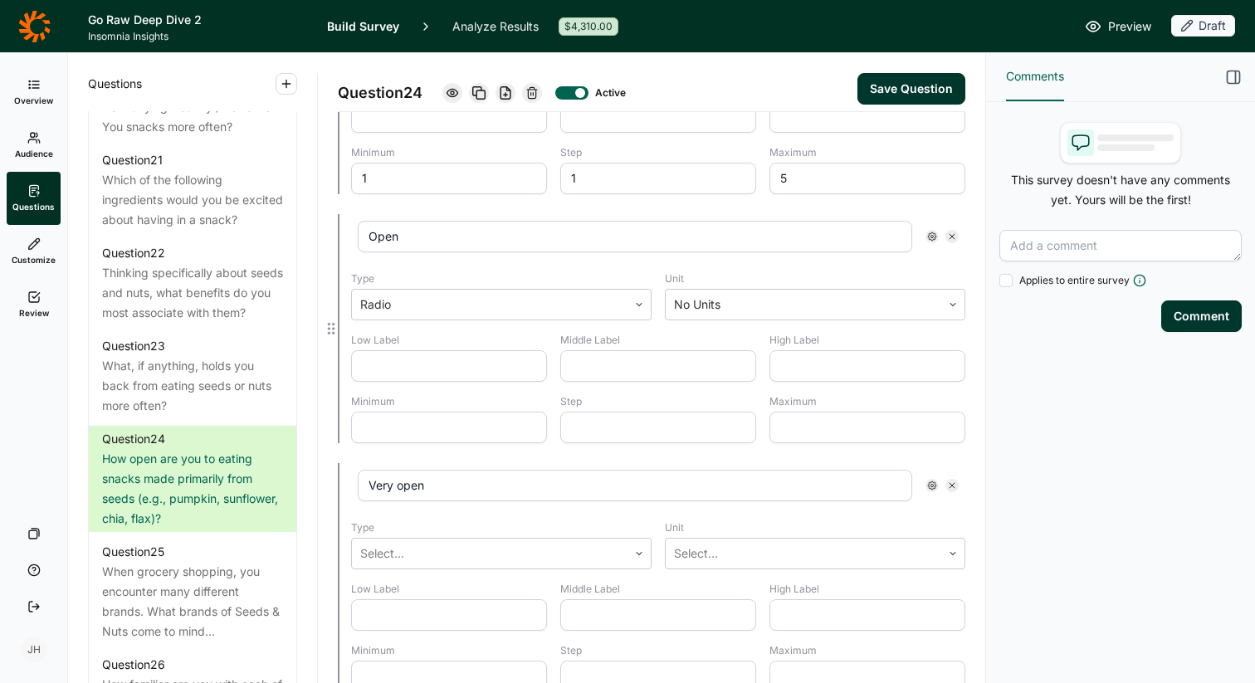
click at [438, 429] on input "text" at bounding box center [449, 428] width 196 height 32
type input "1"
click at [617, 420] on input "text" at bounding box center [658, 428] width 196 height 32
type input "1"
click at [818, 419] on input "text" at bounding box center [867, 428] width 196 height 32
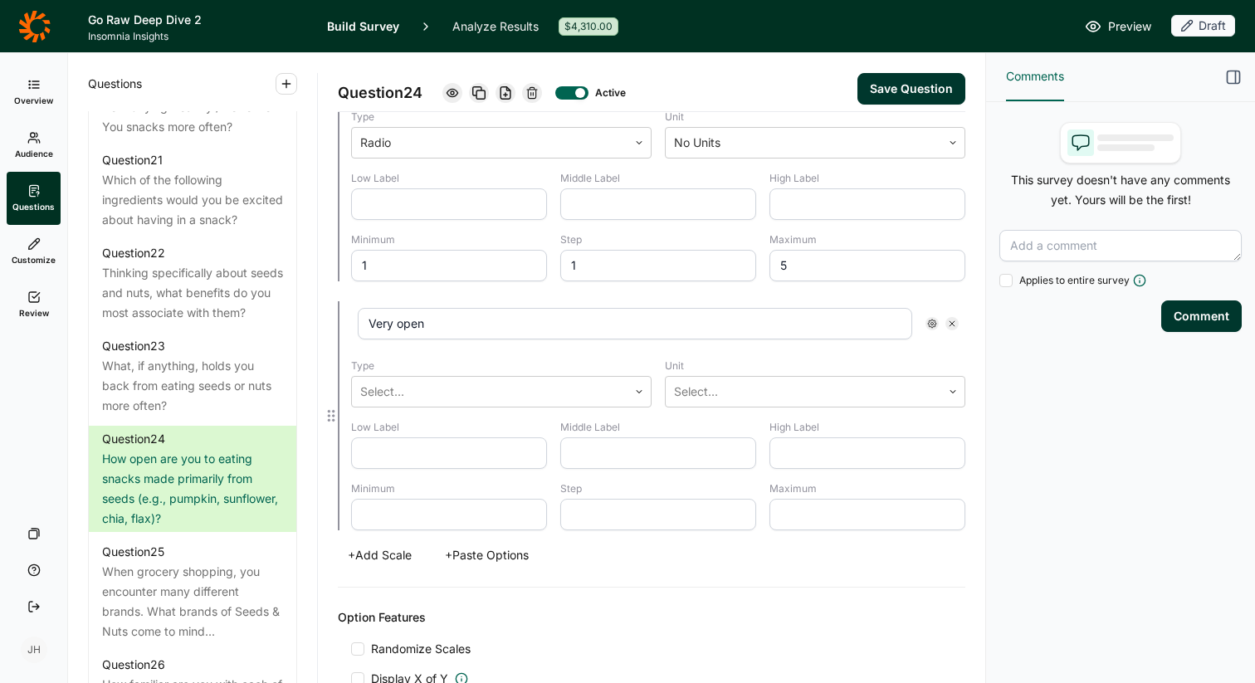
scroll to position [1291, 0]
type input "5"
click at [515, 393] on div at bounding box center [489, 389] width 259 height 23
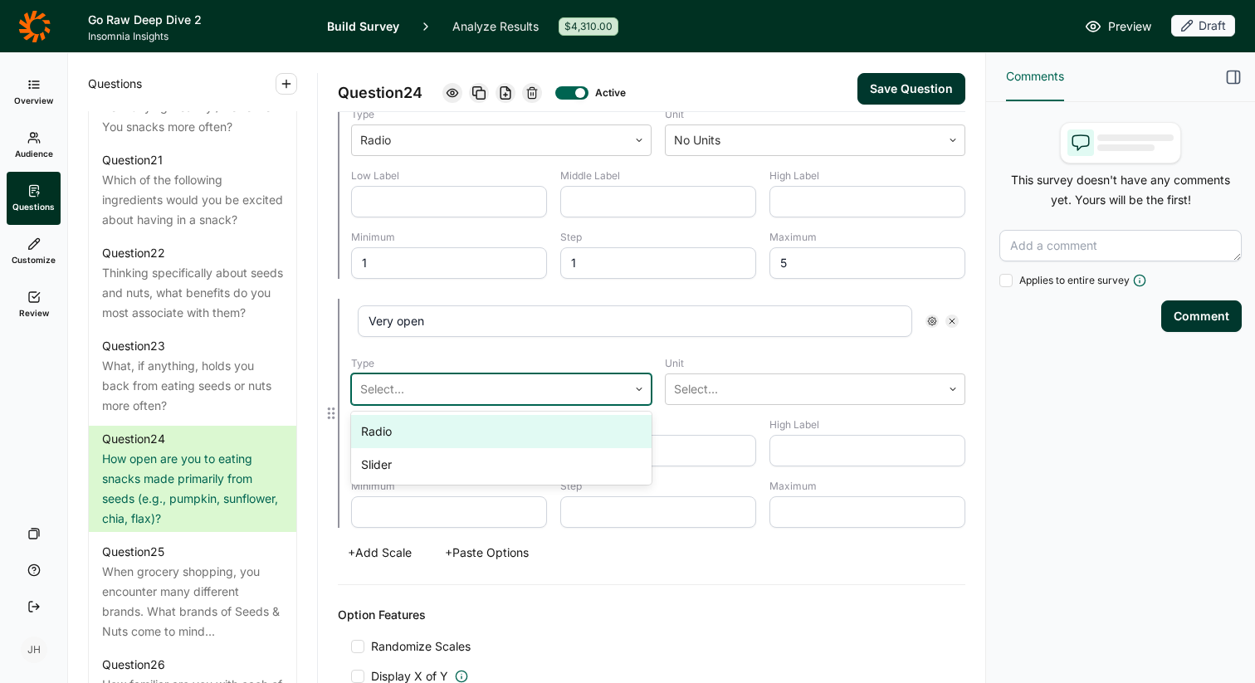
click at [485, 435] on div "Radio" at bounding box center [501, 431] width 300 height 33
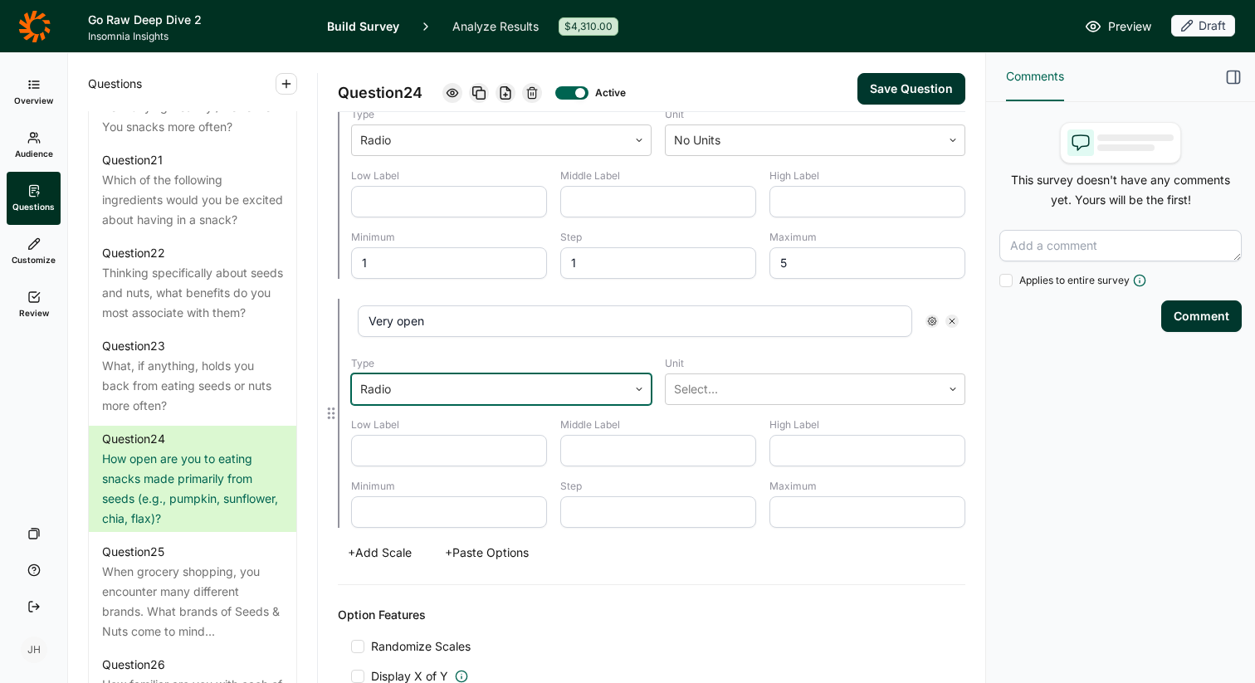
click at [689, 410] on div "Very open Type option Radio, selected. Radio Unit Select... Low Label Middle La…" at bounding box center [658, 413] width 614 height 229
click at [689, 399] on div at bounding box center [803, 389] width 259 height 23
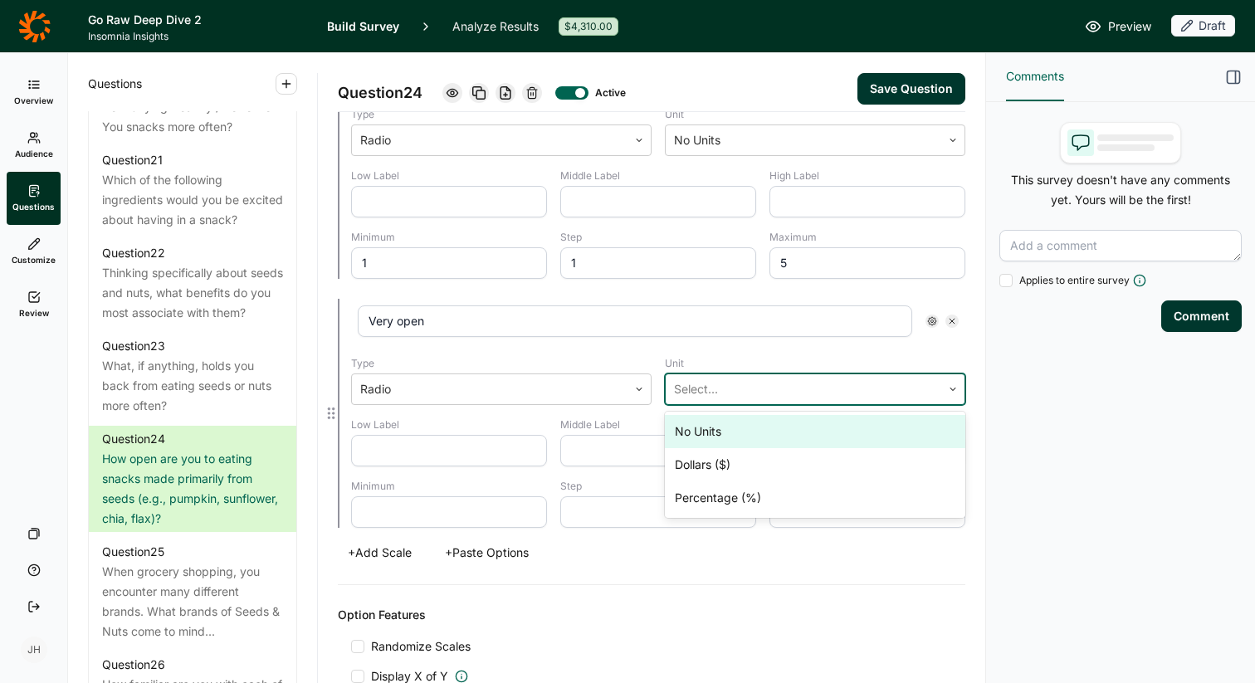
click at [692, 428] on div "No Units" at bounding box center [815, 431] width 300 height 33
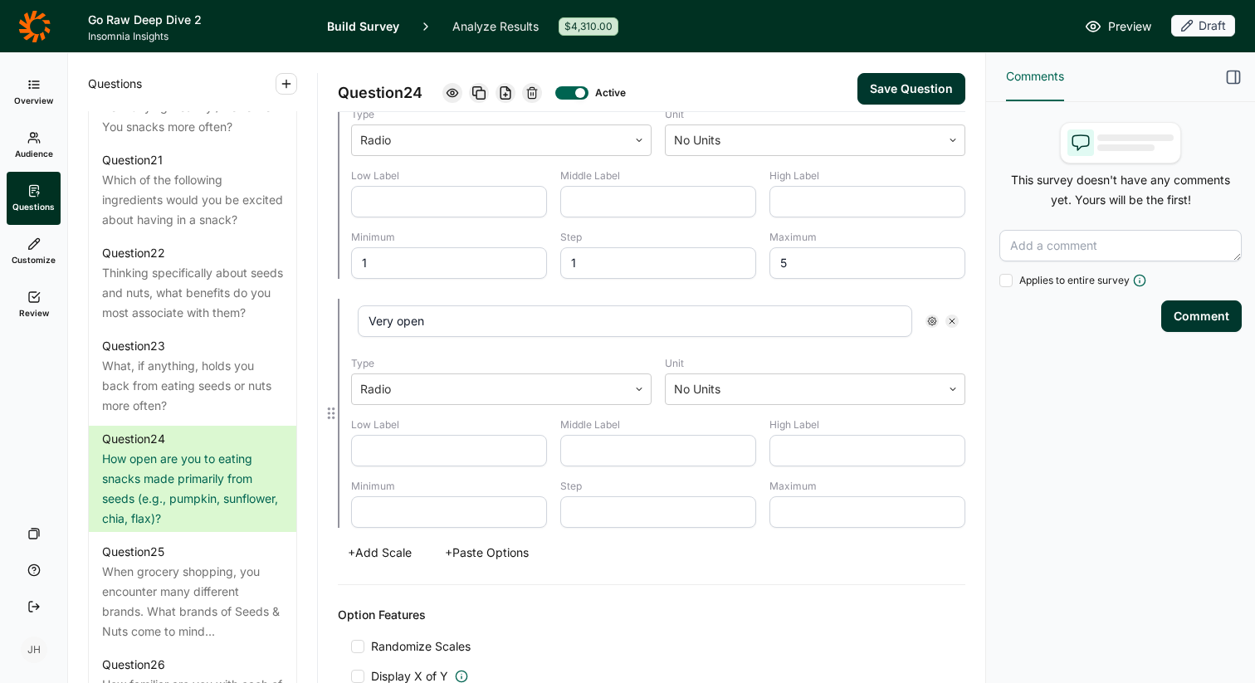
click at [417, 510] on input "text" at bounding box center [449, 512] width 196 height 32
type input "1"
click at [583, 515] on input "text" at bounding box center [658, 512] width 196 height 32
type input "1"
click at [788, 510] on input "text" at bounding box center [867, 512] width 196 height 32
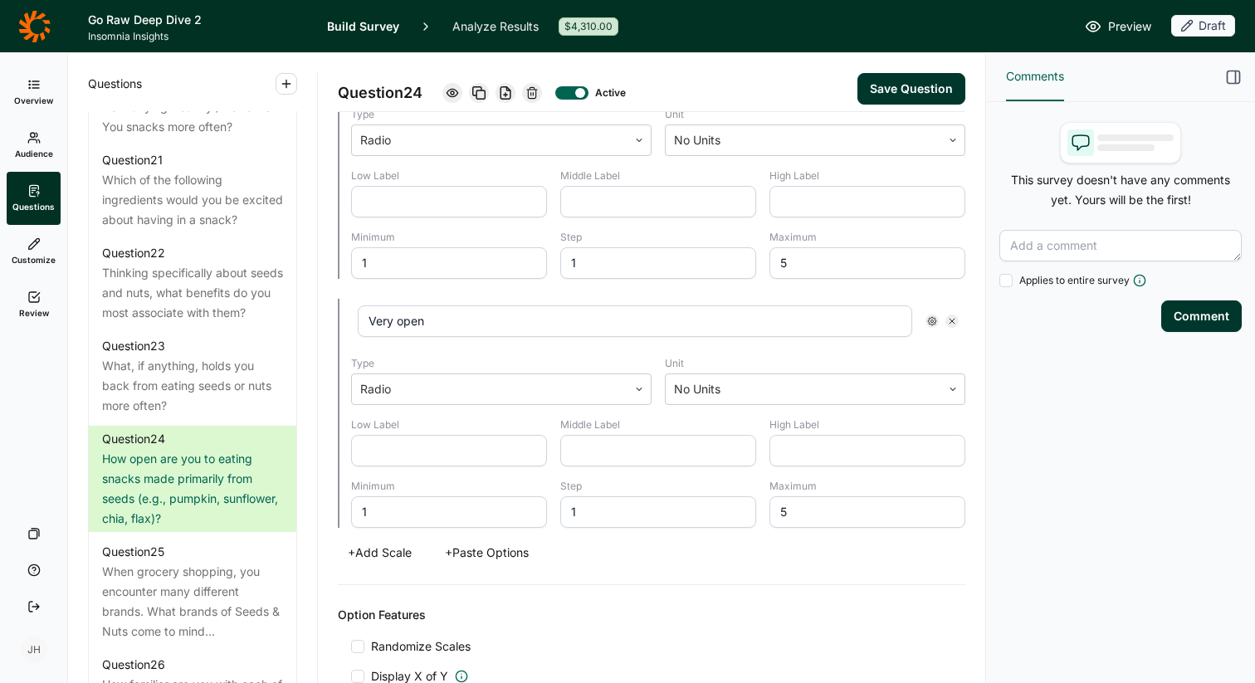
type input "5"
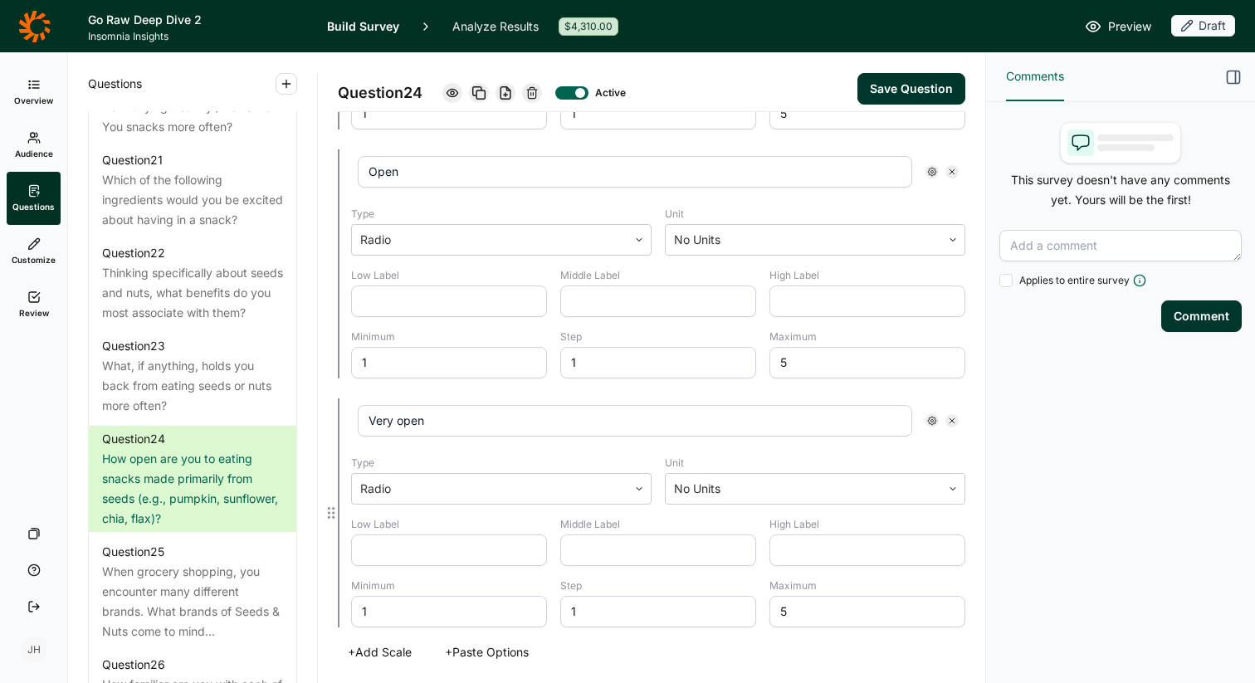
scroll to position [1190, 0]
click at [455, 93] on icon at bounding box center [452, 92] width 13 height 13
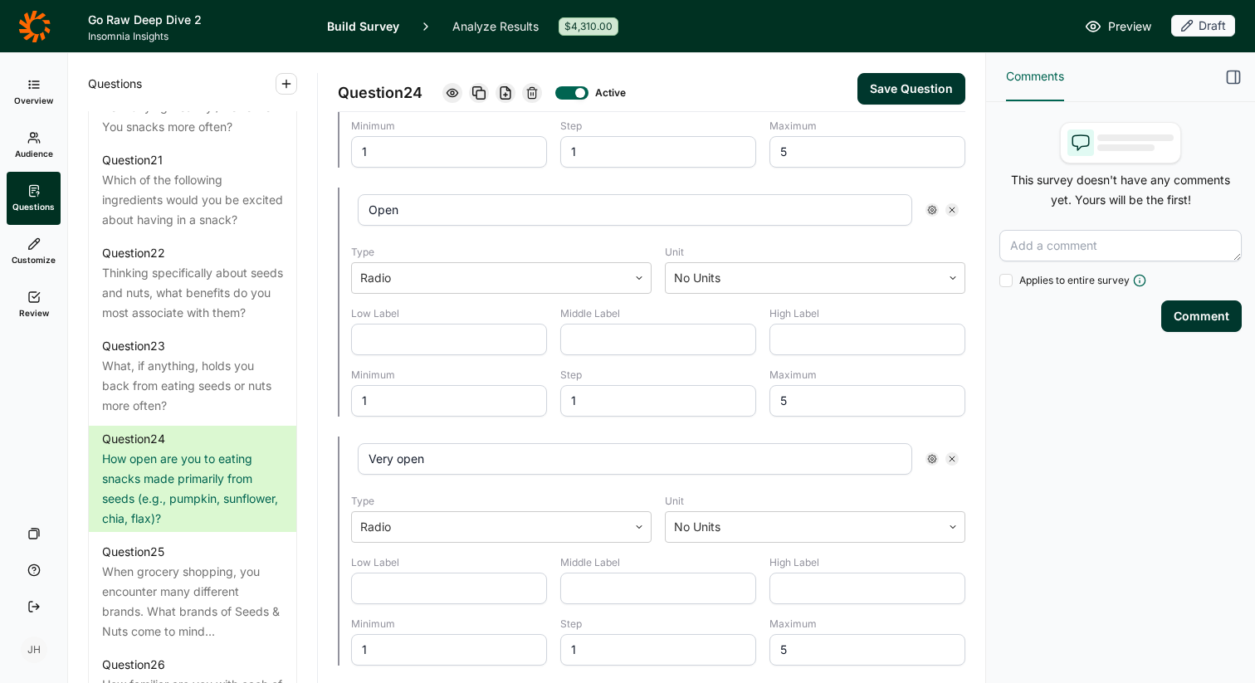
click at [919, 94] on button "Save Question" at bounding box center [911, 89] width 108 height 32
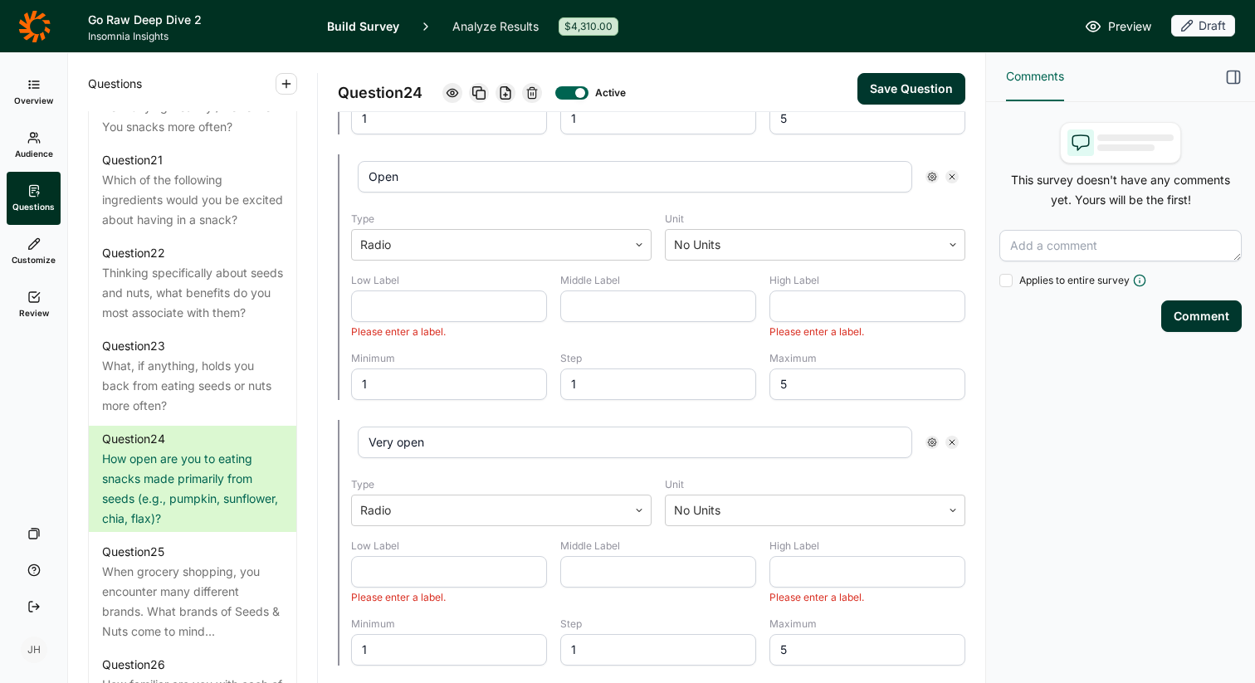
click at [917, 89] on button "Save Question" at bounding box center [911, 89] width 108 height 32
click at [396, 304] on input "text" at bounding box center [449, 306] width 196 height 32
type input "Open"
click at [780, 315] on input "text" at bounding box center [867, 306] width 196 height 32
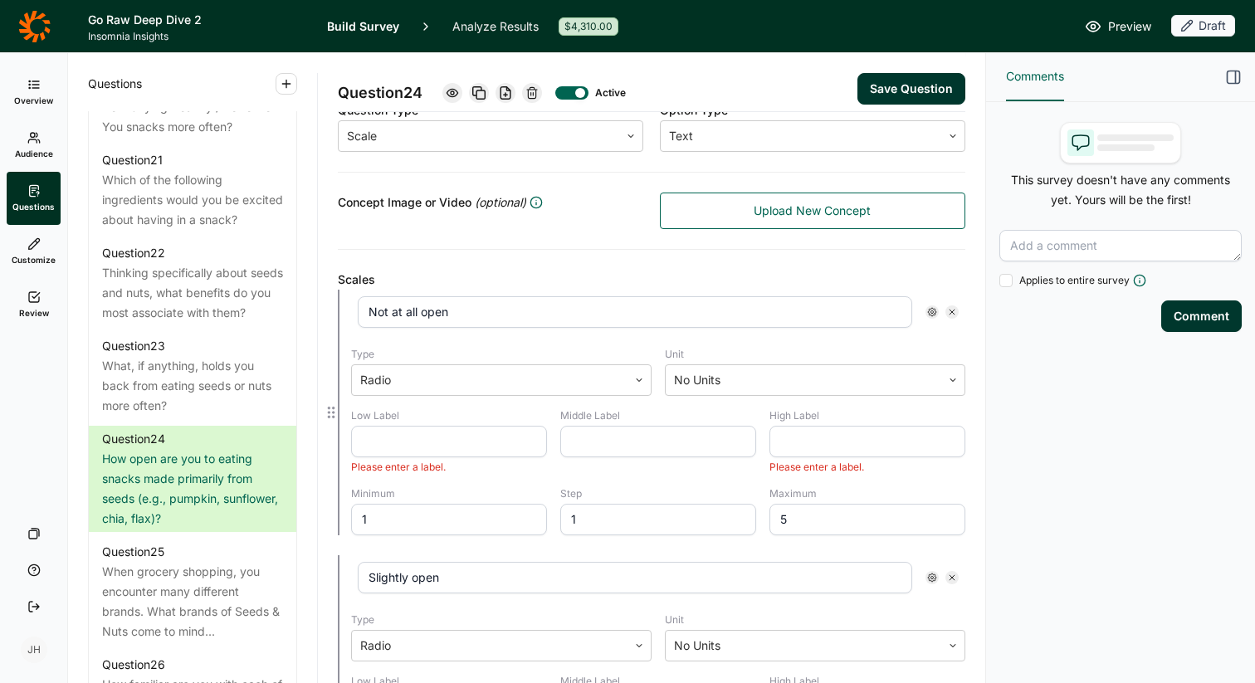
scroll to position [393, 0]
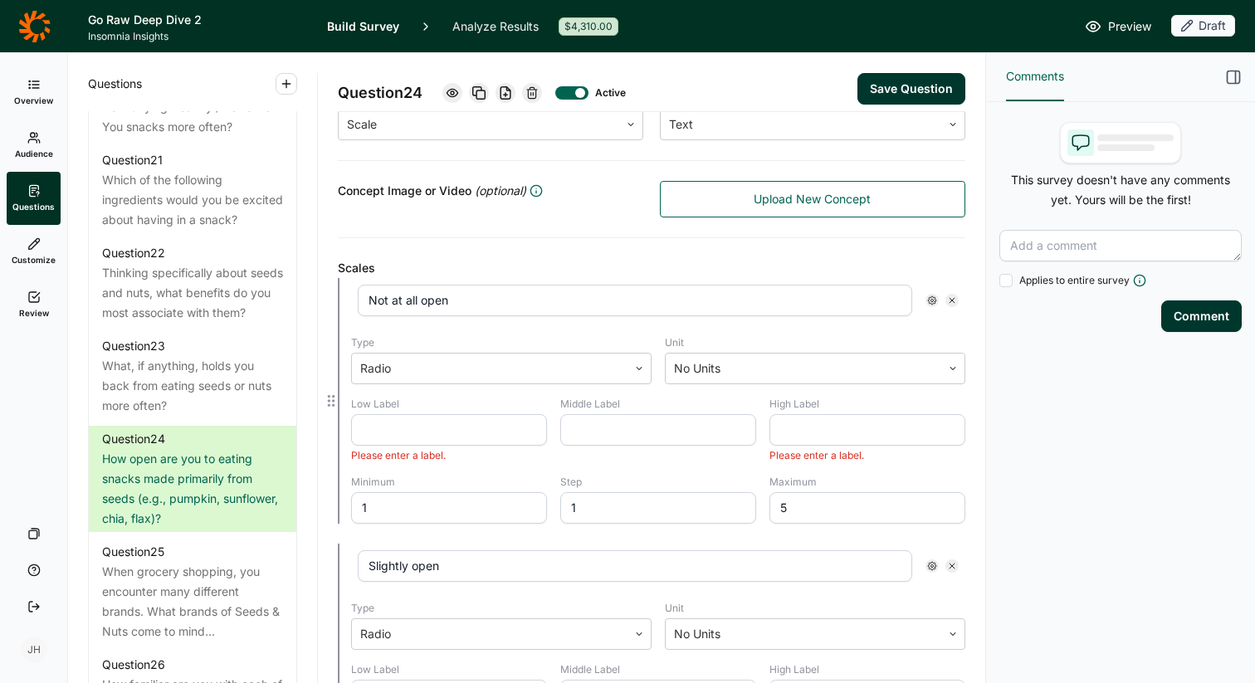
type input "Open"
click at [375, 427] on input "text" at bounding box center [449, 430] width 196 height 32
type input "N"
drag, startPoint x: 459, startPoint y: 298, endPoint x: 357, endPoint y: 299, distance: 102.1
click at [358, 299] on input "Not at all open" at bounding box center [635, 301] width 554 height 32
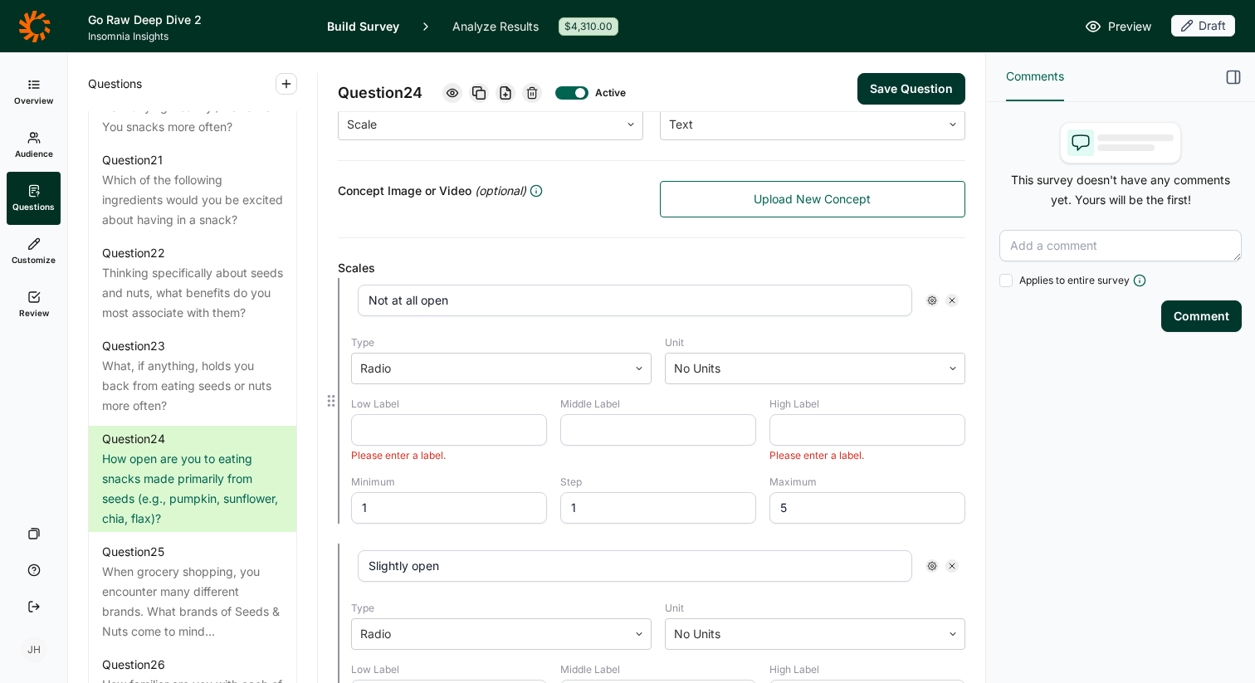
click at [393, 424] on input "text" at bounding box center [449, 430] width 196 height 32
paste input "Not at all open"
type input "Not at all open"
click at [802, 437] on input "text" at bounding box center [867, 430] width 196 height 32
paste input "Not at all open"
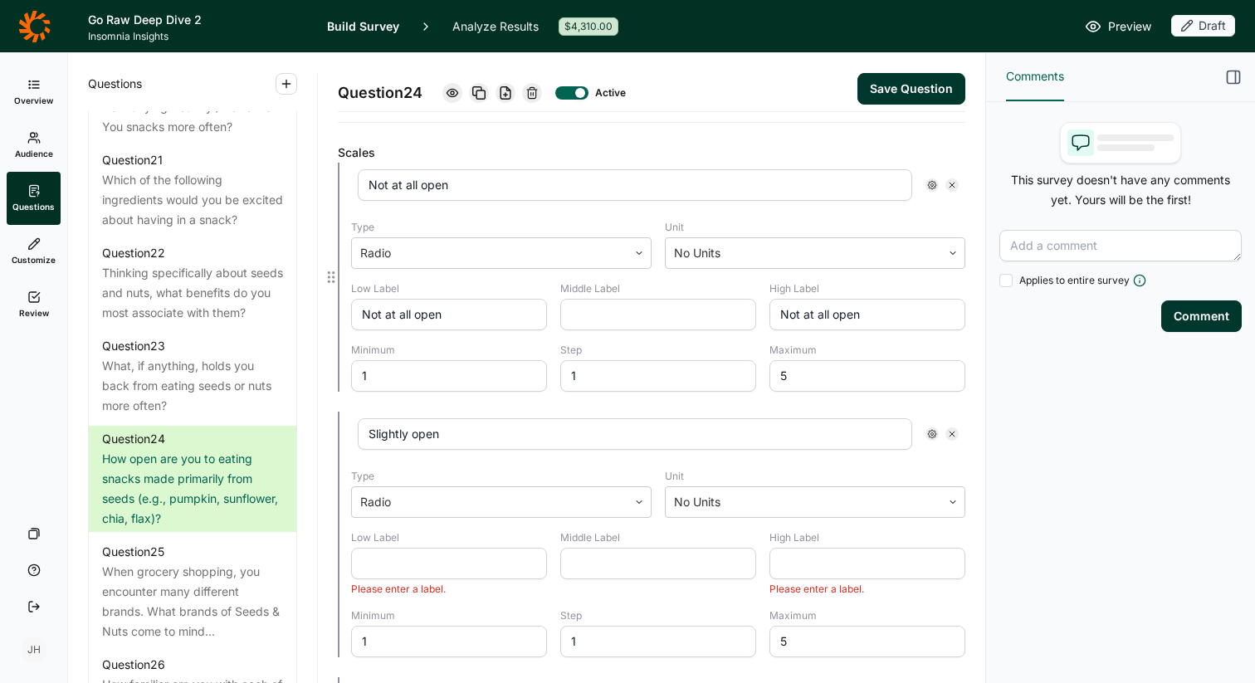
scroll to position [543, 0]
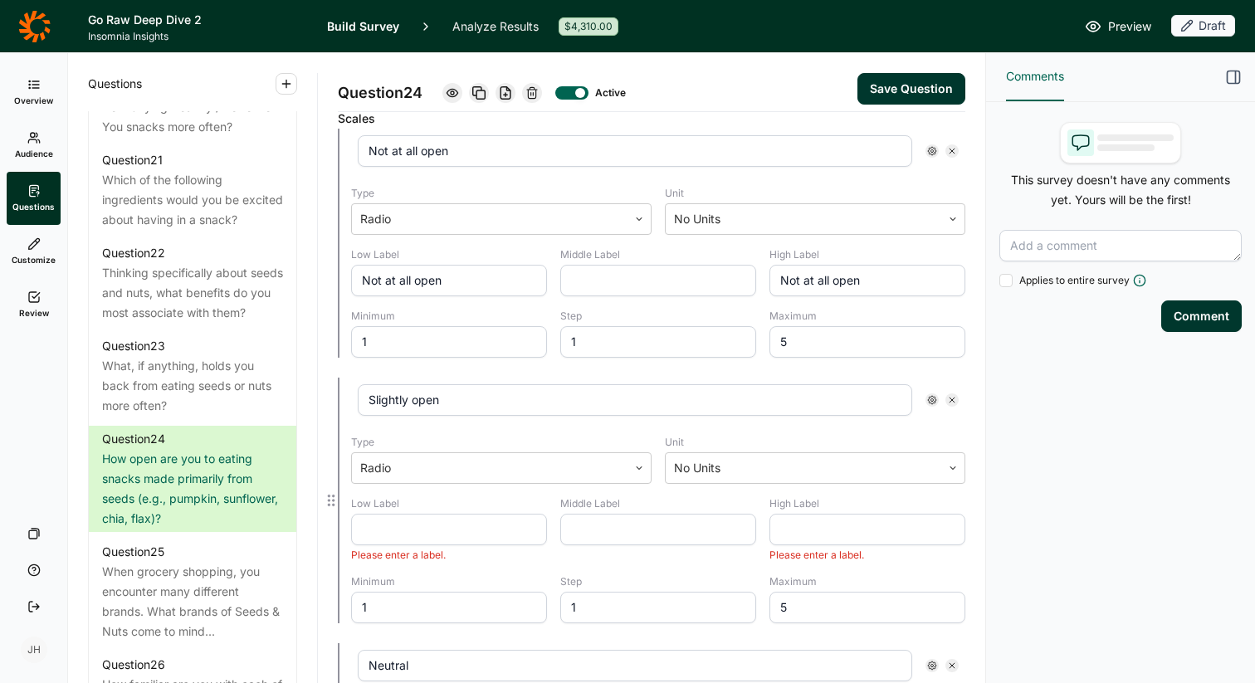
type input "Not at all open"
drag, startPoint x: 476, startPoint y: 396, endPoint x: 348, endPoint y: 398, distance: 127.8
click at [348, 398] on div "Slightly open Type Radio Unit No Units Low Label Please enter a label. Middle L…" at bounding box center [651, 501] width 627 height 246
click at [381, 534] on input "text" at bounding box center [449, 530] width 196 height 32
paste input "Slightly open"
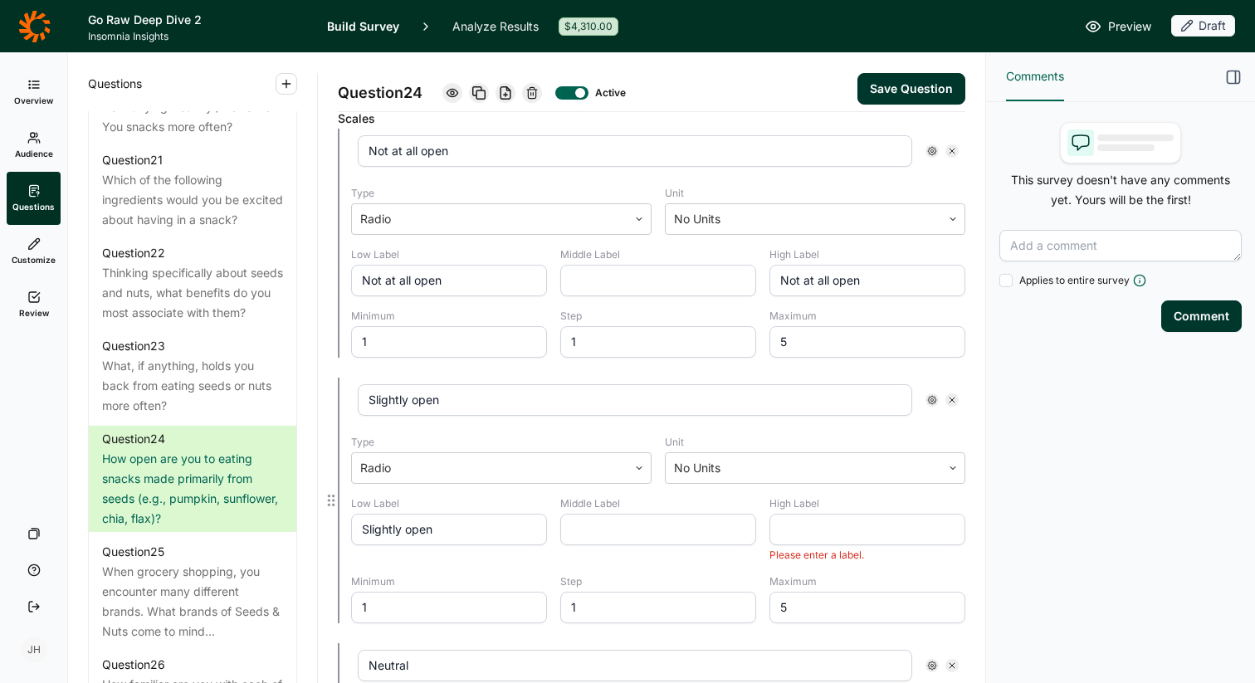
type input "Slightly open"
click at [793, 533] on input "text" at bounding box center [867, 530] width 196 height 32
paste input "Slightly open"
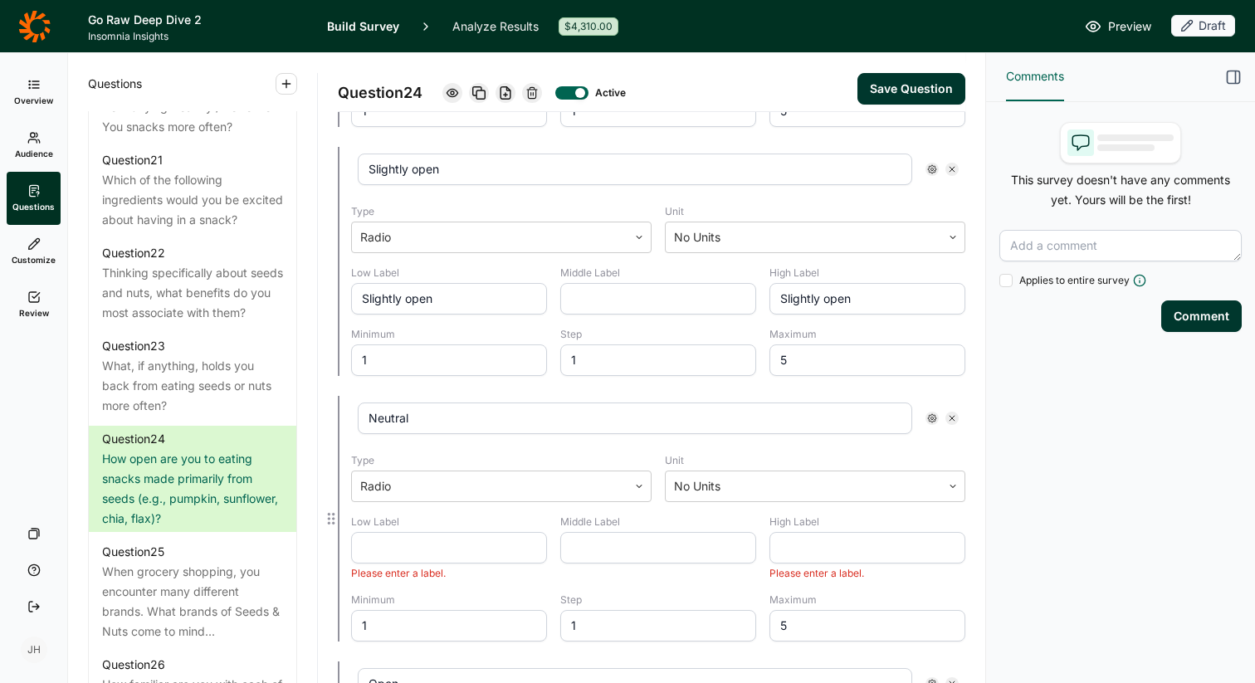
scroll to position [826, 0]
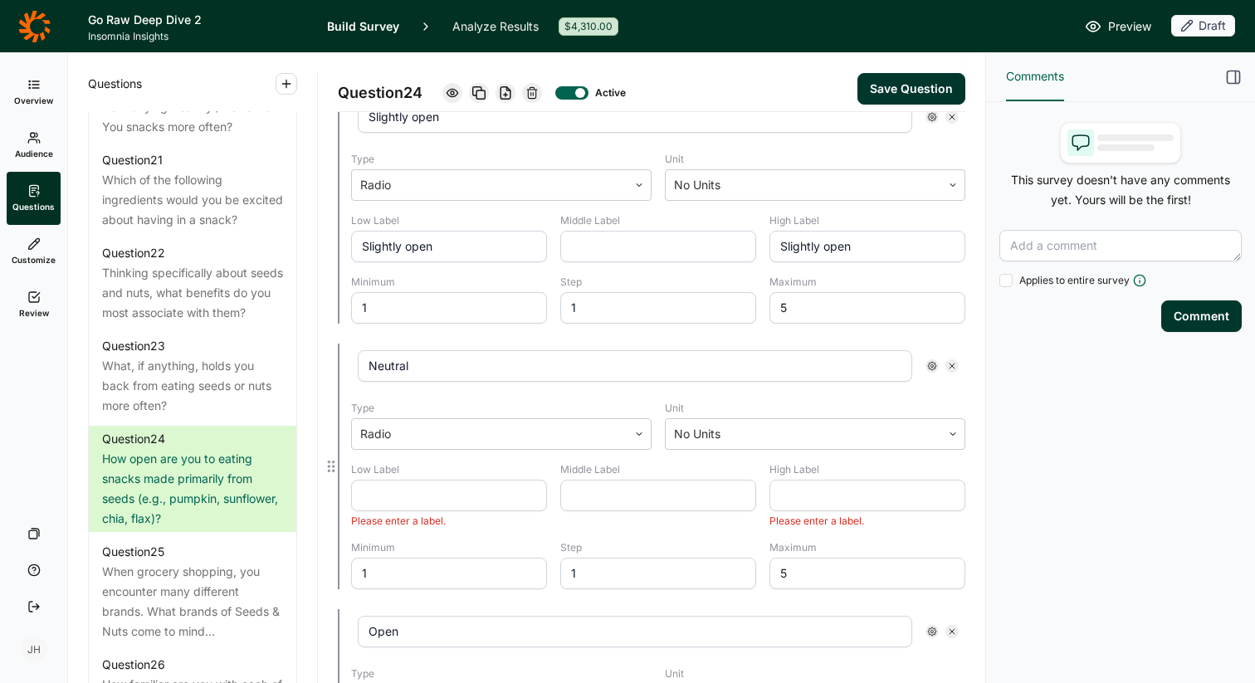
type input "Slightly open"
drag, startPoint x: 422, startPoint y: 369, endPoint x: 363, endPoint y: 362, distance: 58.6
click at [363, 362] on input "Neutral" at bounding box center [635, 366] width 554 height 32
click at [392, 500] on input "text" at bounding box center [449, 496] width 196 height 32
paste input "Neutral"
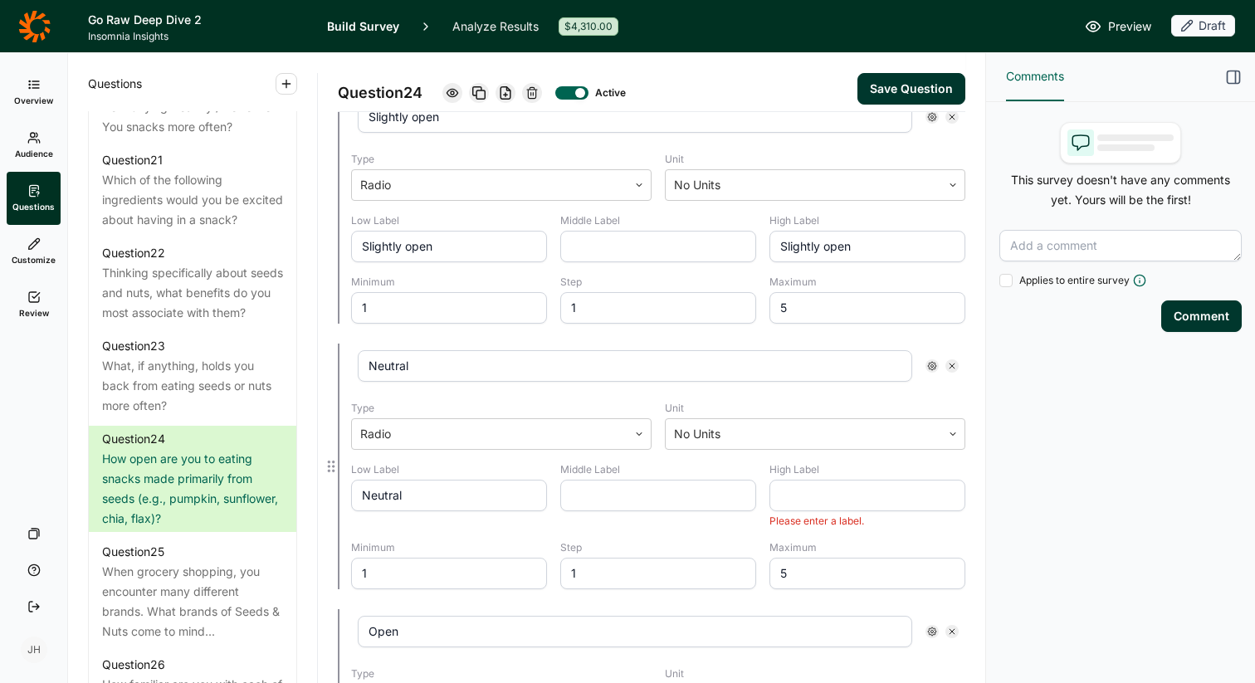
type input "Neutral"
click at [804, 497] on input "text" at bounding box center [867, 496] width 196 height 32
paste input "Neutral"
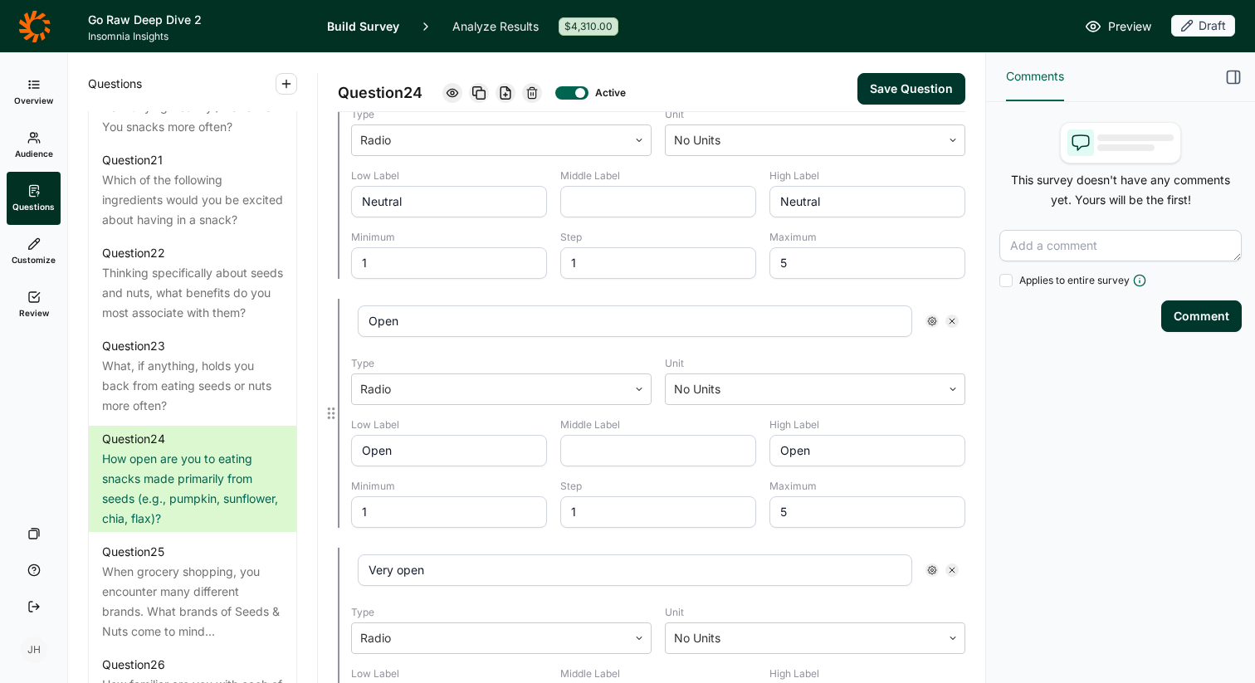
scroll to position [1124, 0]
type input "Neutral"
drag, startPoint x: 416, startPoint y: 317, endPoint x: 343, endPoint y: 315, distance: 73.1
click at [343, 315] on div "Open Type Radio Unit No Units Low Label Open Middle Label High Label Open Minim…" at bounding box center [651, 409] width 627 height 229
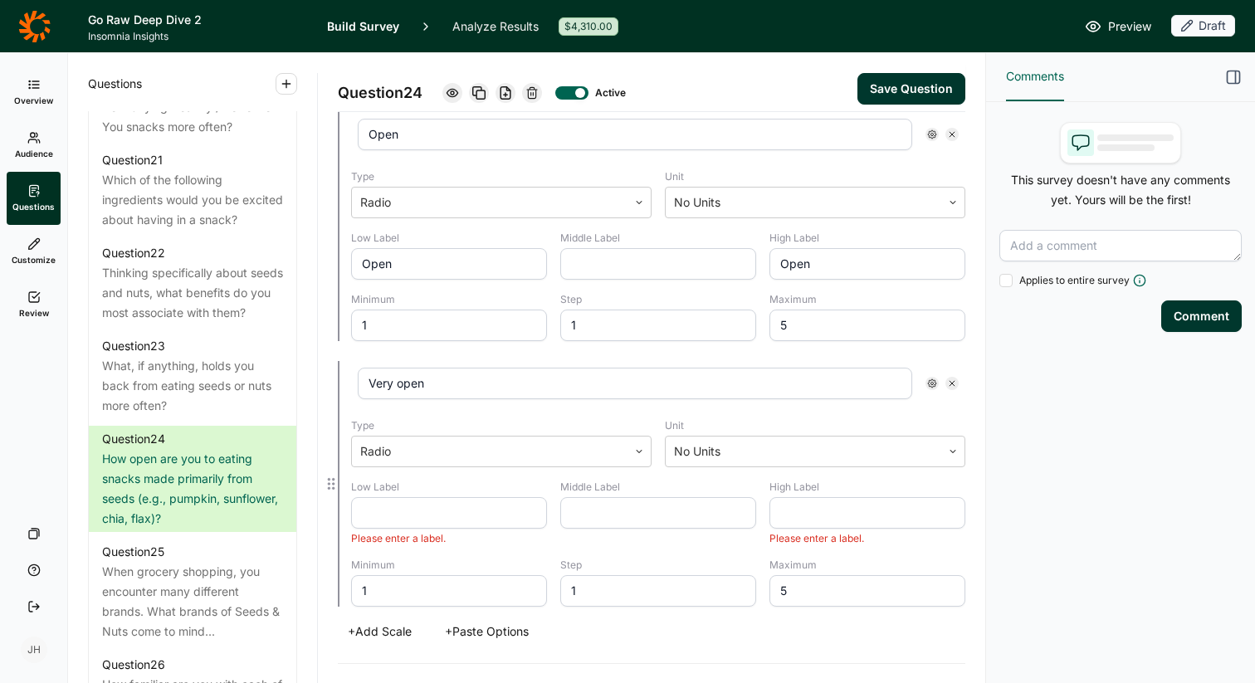
scroll to position [1315, 0]
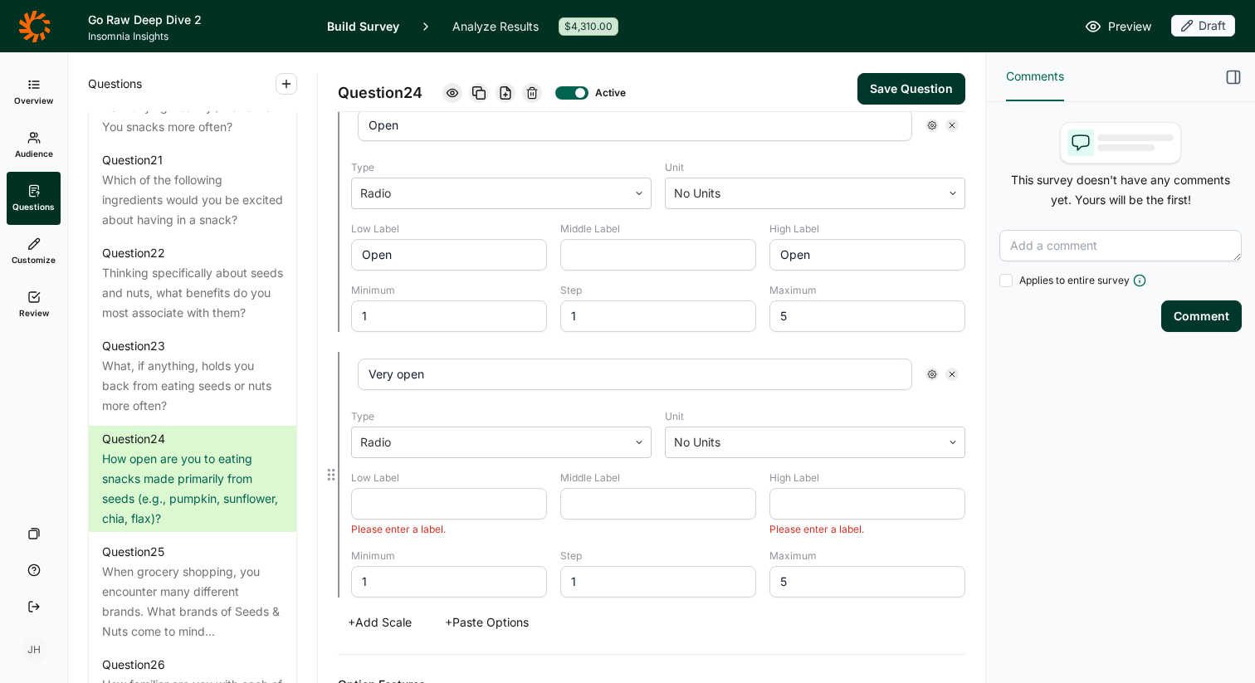
click at [457, 366] on input "Very open" at bounding box center [635, 375] width 554 height 32
drag, startPoint x: 456, startPoint y: 373, endPoint x: 351, endPoint y: 372, distance: 105.4
click at [351, 372] on div "Very open" at bounding box center [658, 374] width 614 height 45
click at [377, 509] on input "text" at bounding box center [449, 504] width 196 height 32
paste input "Very open"
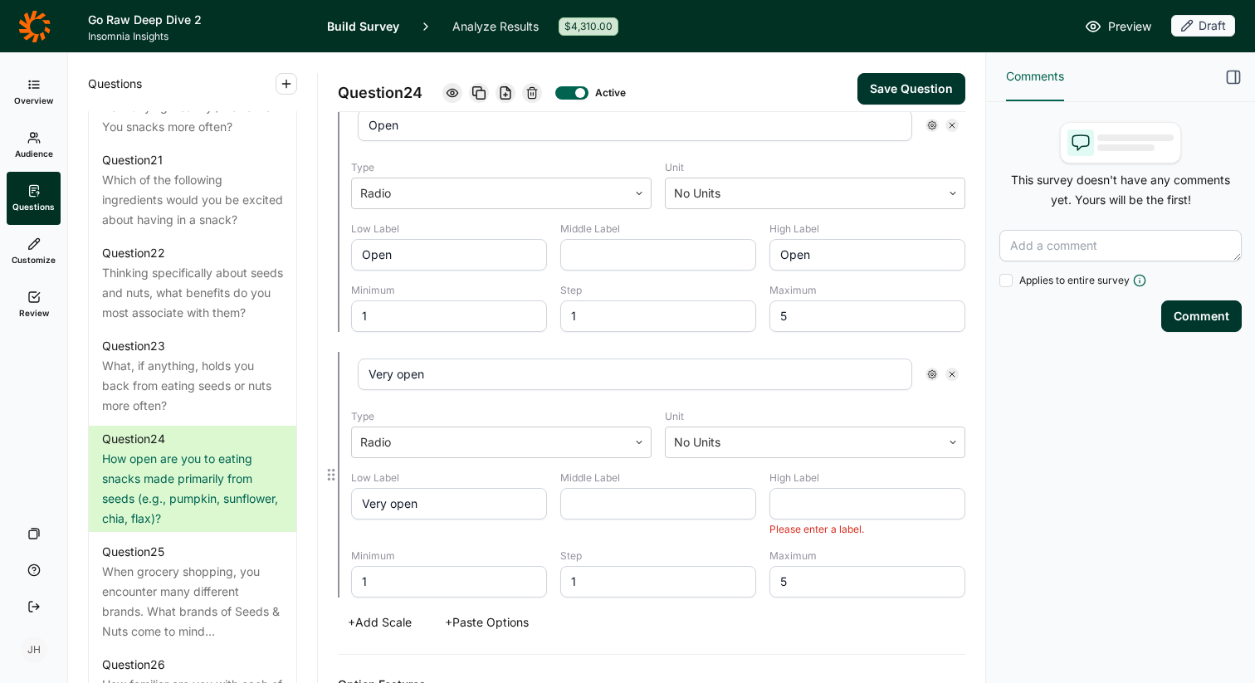
type input "Very open"
click at [807, 511] on input "text" at bounding box center [867, 504] width 196 height 32
paste input "Very open"
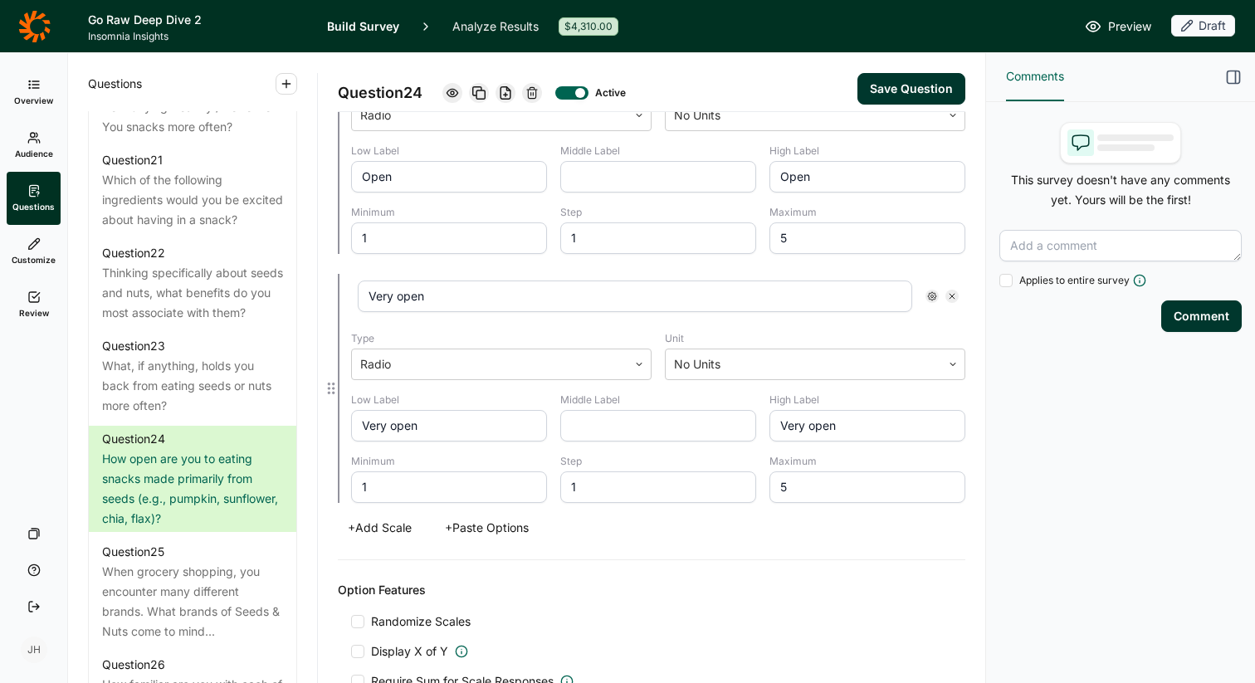
scroll to position [1221, 0]
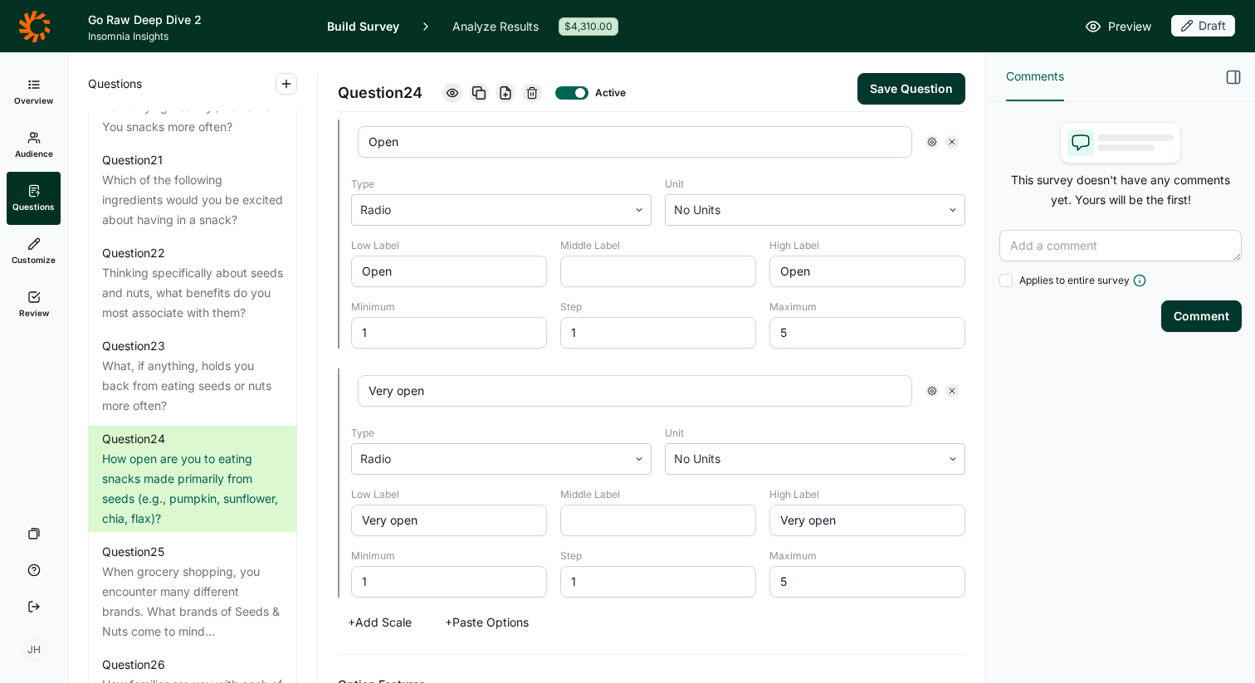
type input "Very open"
click at [922, 85] on button "Save Question" at bounding box center [911, 89] width 108 height 32
click at [457, 93] on use at bounding box center [451, 92] width 11 height 7
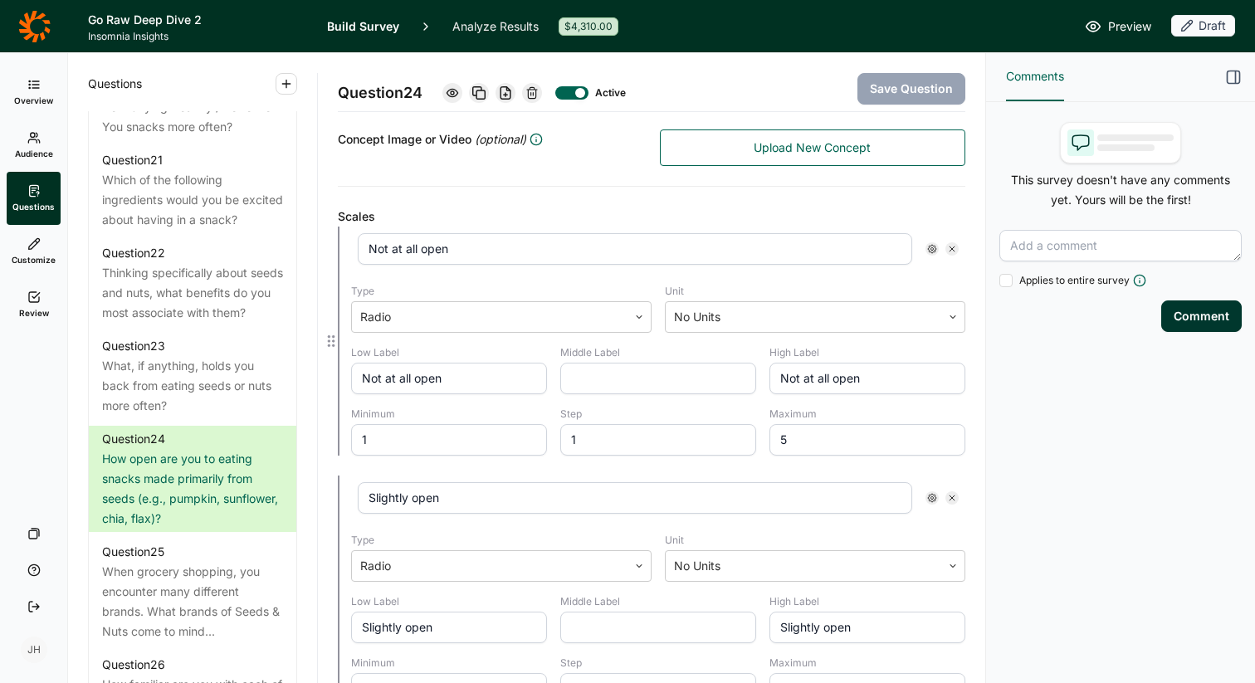
scroll to position [372, 0]
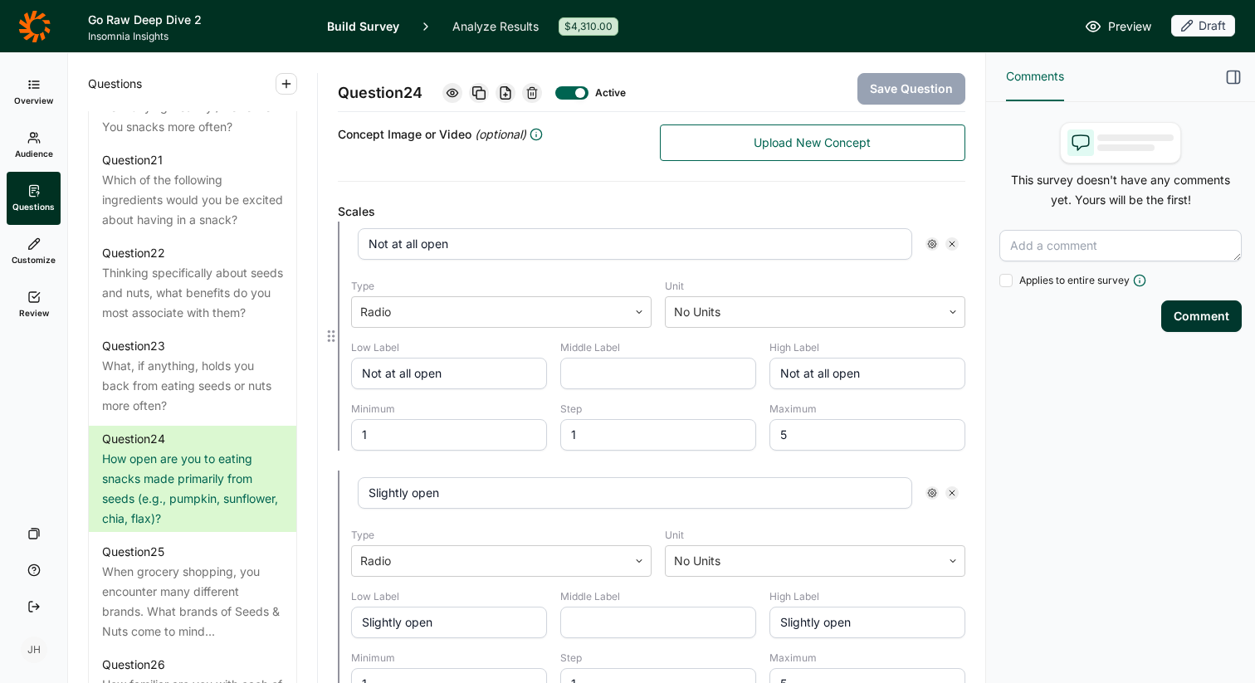
drag, startPoint x: 878, startPoint y: 375, endPoint x: 744, endPoint y: 373, distance: 133.6
click at [744, 373] on div "Low Label Not at all open Middle Label High Label Not at all open Minimum 1 Ste…" at bounding box center [658, 396] width 614 height 110
type input "Very Open"
click at [952, 495] on icon at bounding box center [952, 493] width 10 height 10
type input "Neutral"
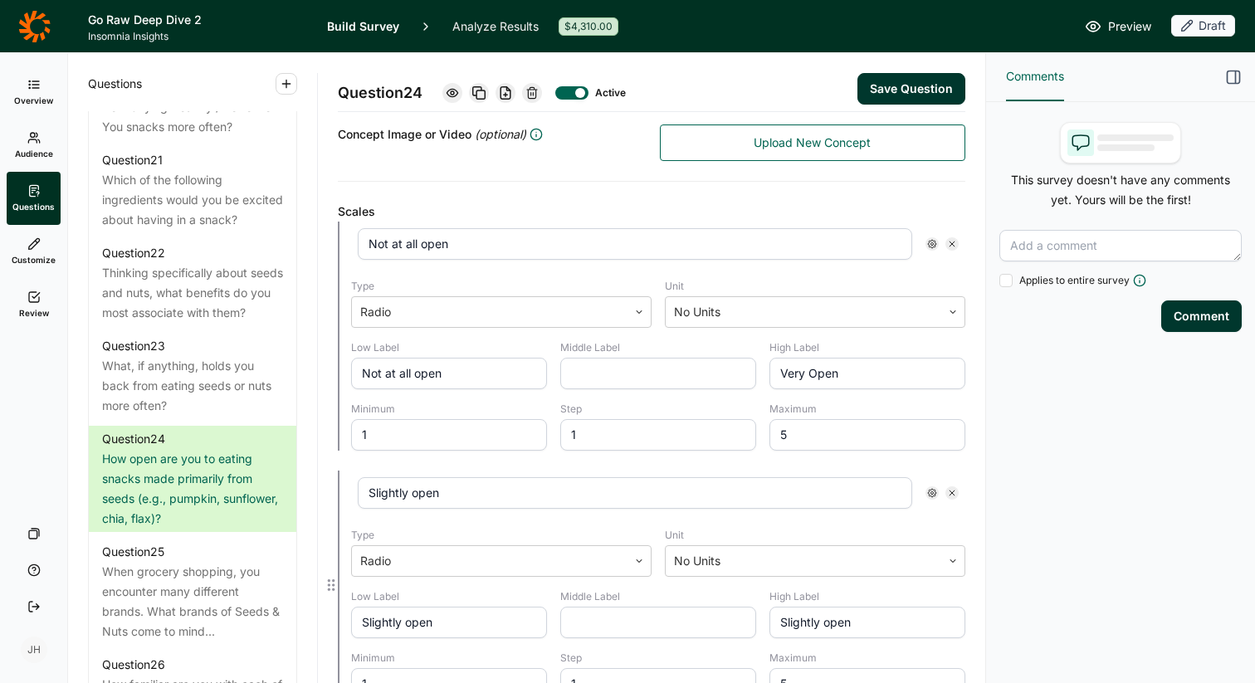
type input "Neutral"
type input "Open"
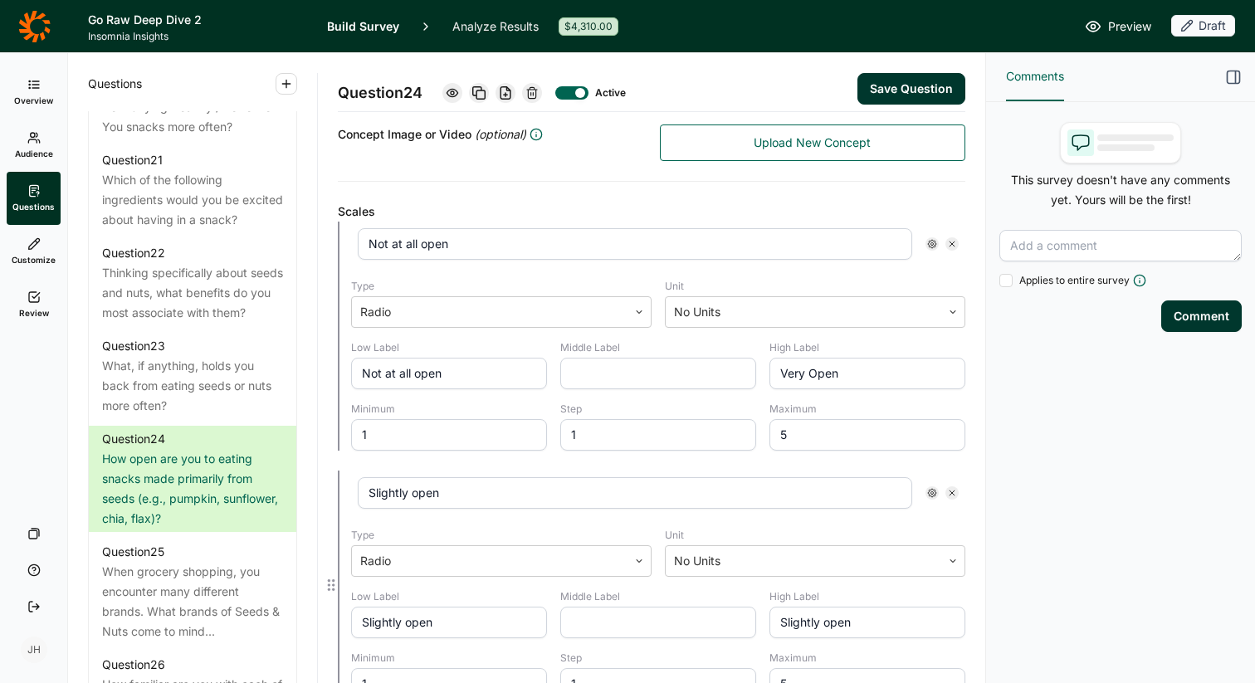
type input "Very open"
click at [952, 495] on icon at bounding box center [952, 493] width 10 height 10
type input "Open"
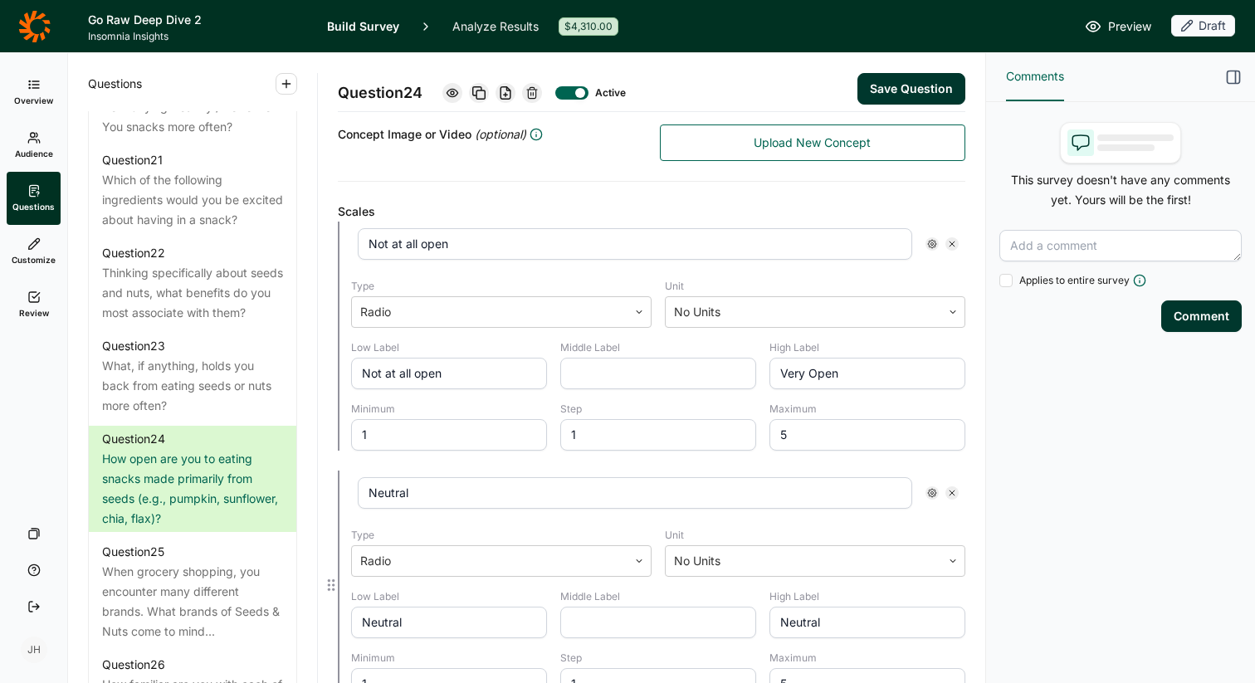
type input "Open"
type input "Very open"
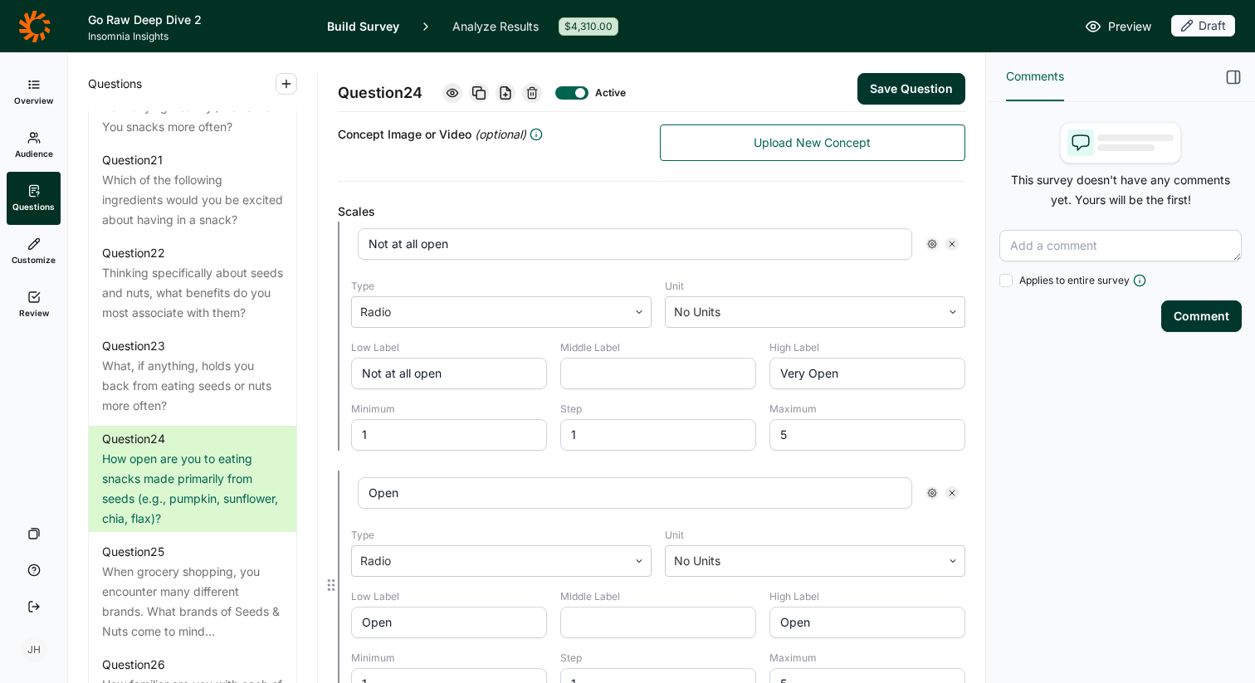
click at [952, 495] on icon at bounding box center [952, 493] width 10 height 10
type input "Very open"
click at [952, 495] on icon at bounding box center [952, 493] width 10 height 10
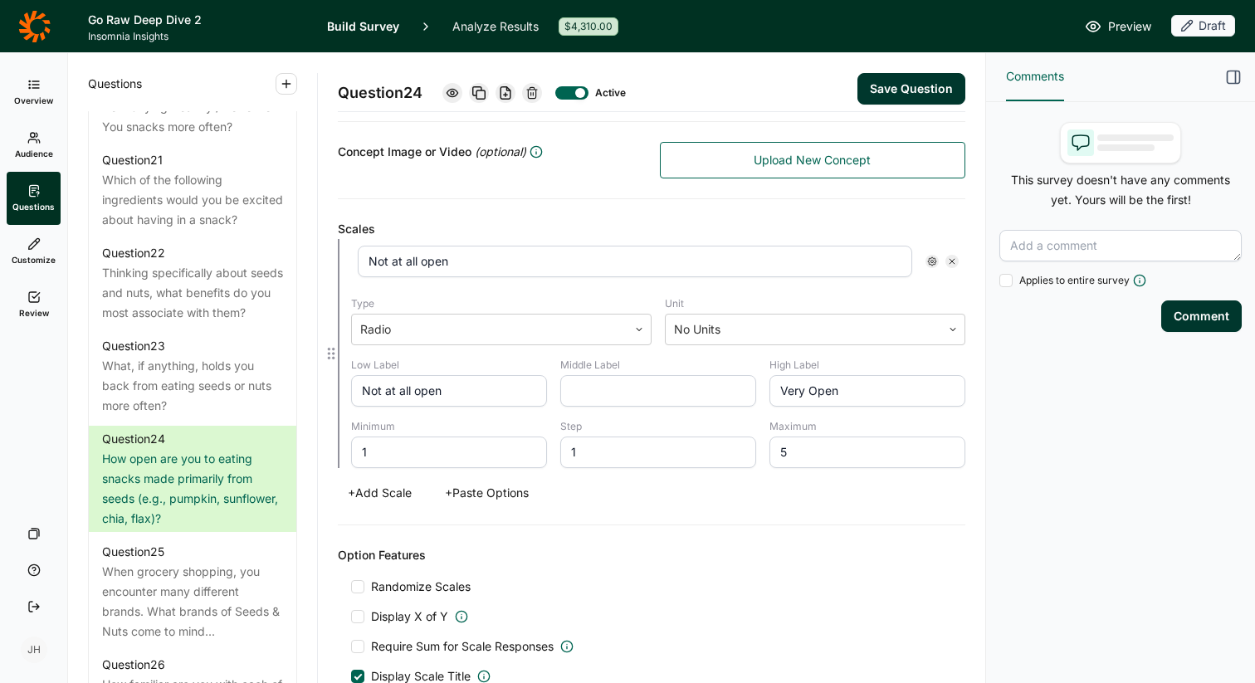
scroll to position [341, 0]
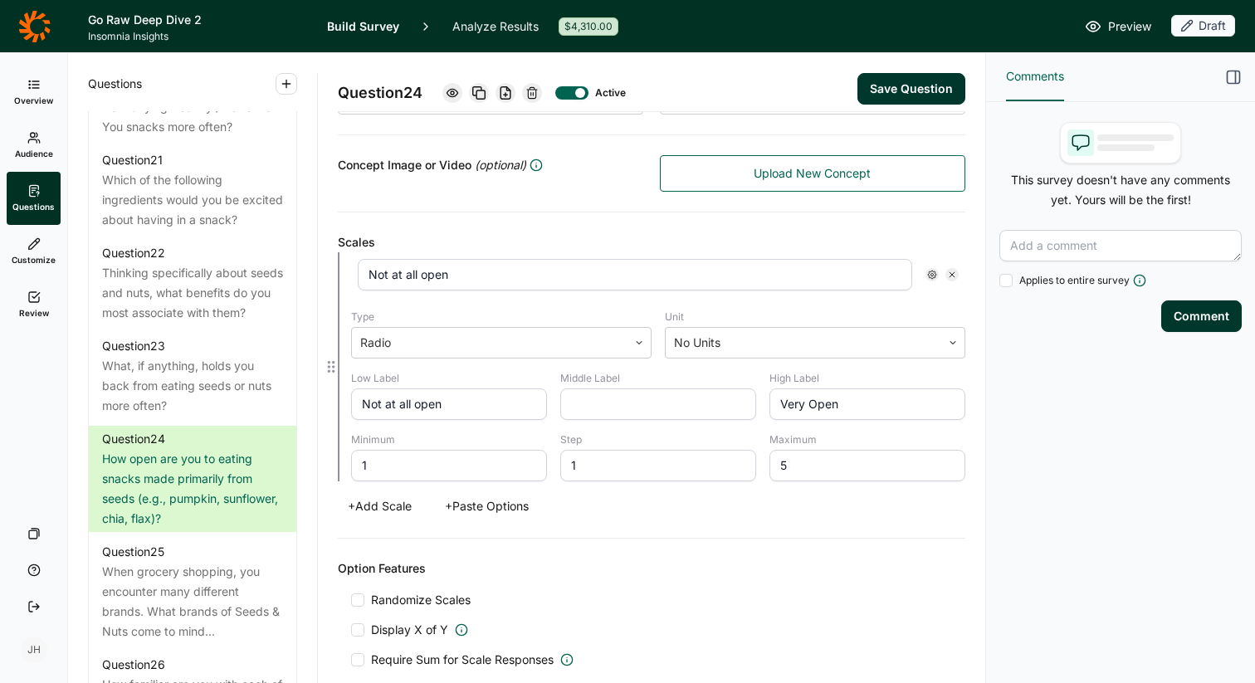
drag, startPoint x: 467, startPoint y: 276, endPoint x: 354, endPoint y: 271, distance: 113.8
click at [354, 271] on div "Not at all open" at bounding box center [658, 274] width 614 height 45
type input "Scale 1-5 (1 not at all open, 5 being very open)"
click at [903, 86] on button "Save Question" at bounding box center [911, 89] width 108 height 32
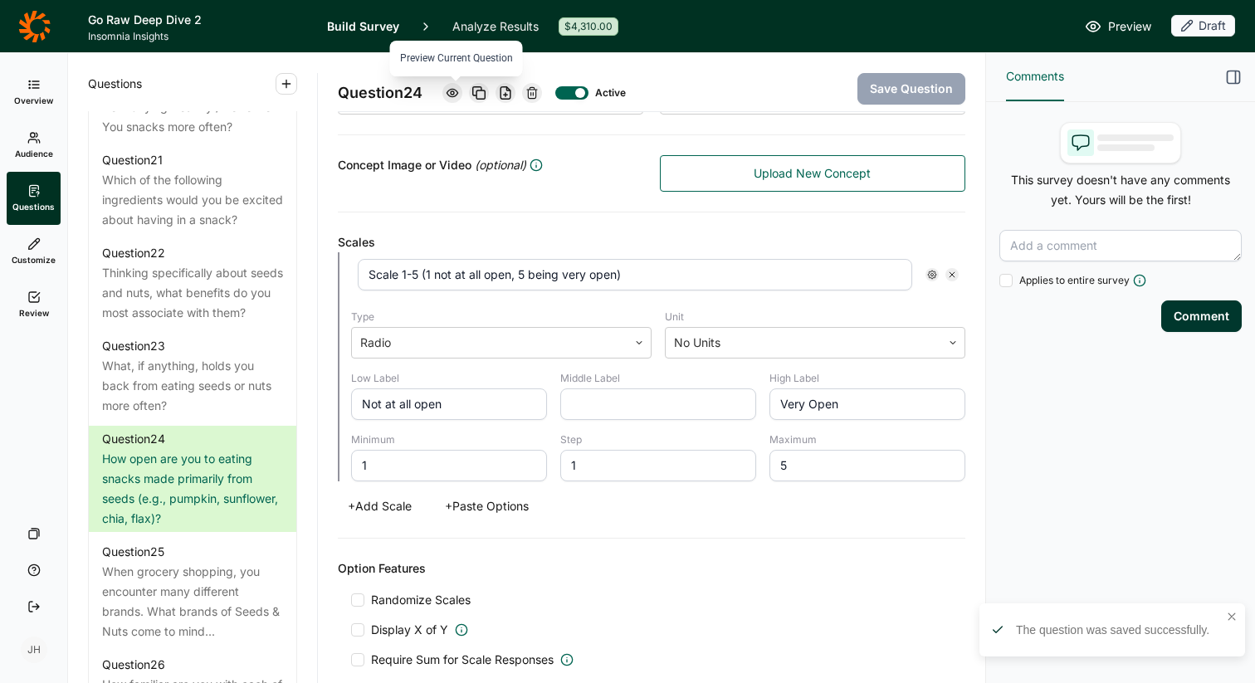
click at [458, 93] on icon at bounding box center [452, 92] width 13 height 13
click at [539, 227] on div "Scales Scale 1-5 (1 not at all open, 5 being very open) Type Radio Unit No Unit…" at bounding box center [651, 375] width 627 height 326
click at [1232, 80] on icon "button" at bounding box center [1233, 77] width 17 height 17
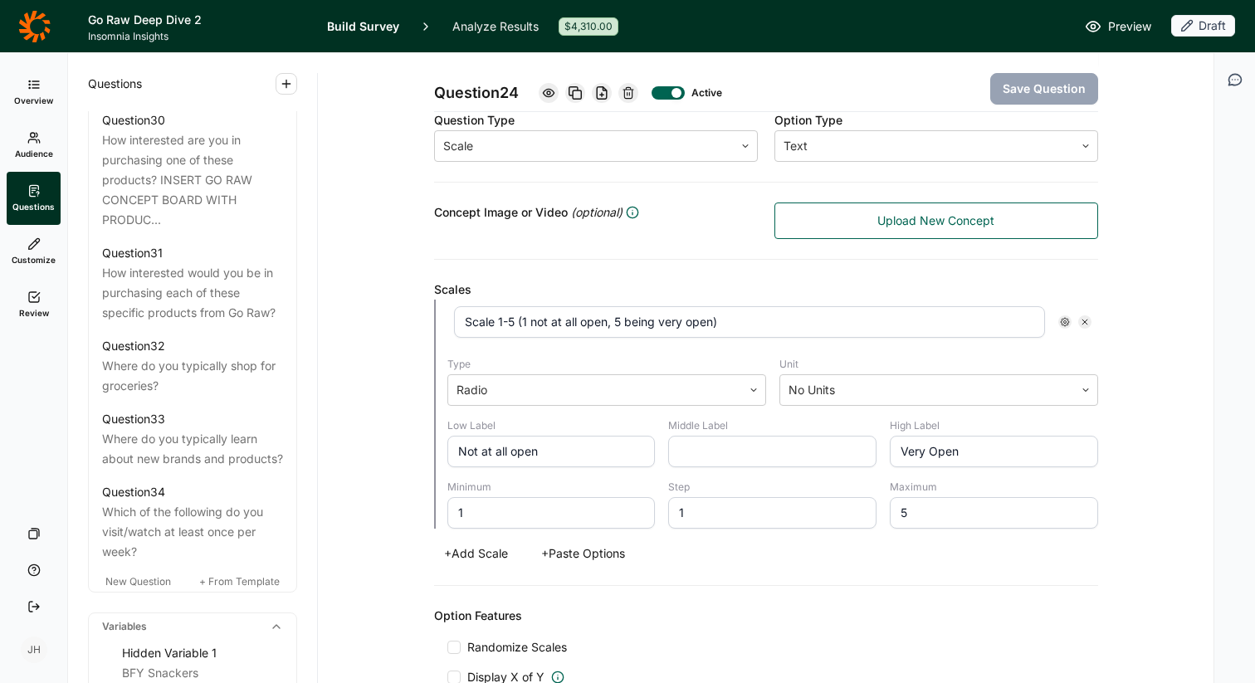
scroll to position [3490, 0]
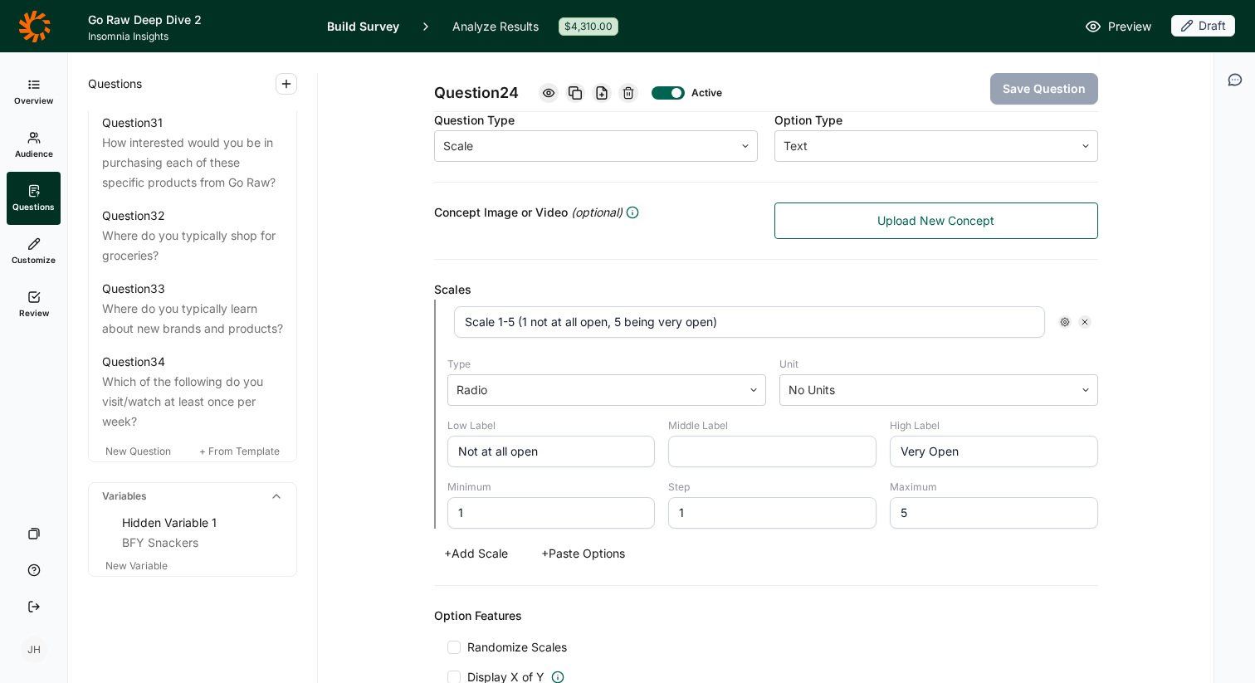
click at [34, 305] on link "Review" at bounding box center [34, 304] width 54 height 53
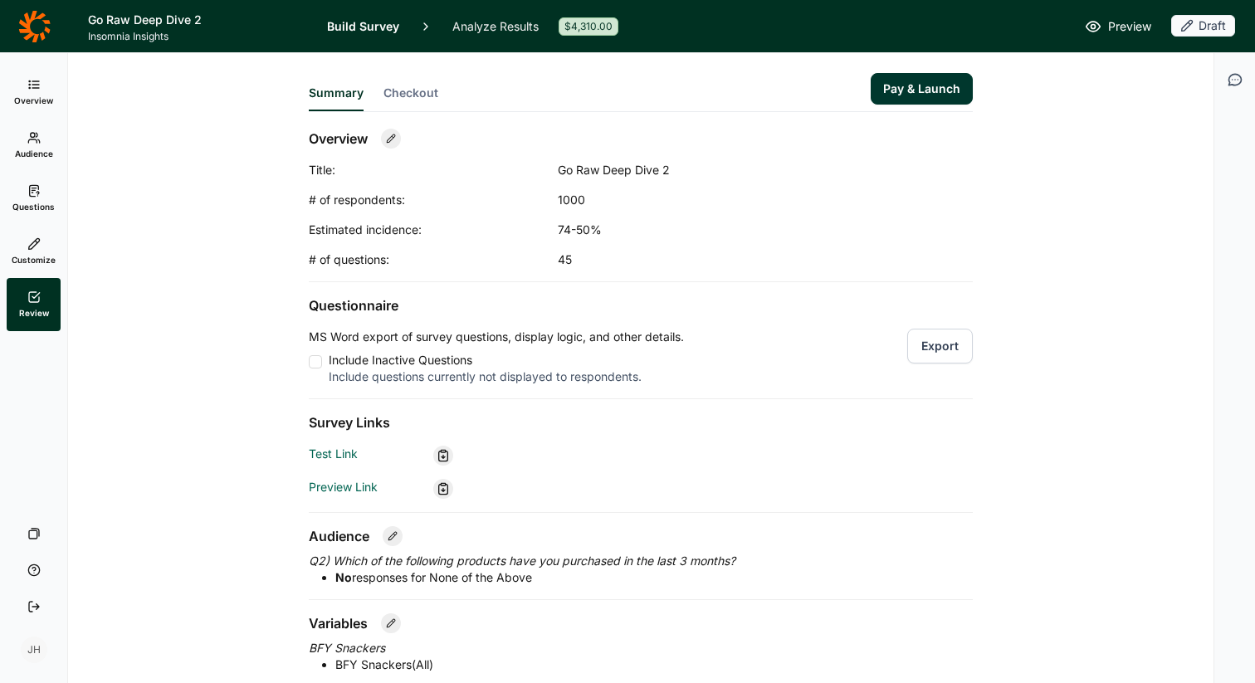
click at [954, 348] on button "Export" at bounding box center [940, 346] width 66 height 35
click at [46, 25] on icon at bounding box center [34, 26] width 32 height 33
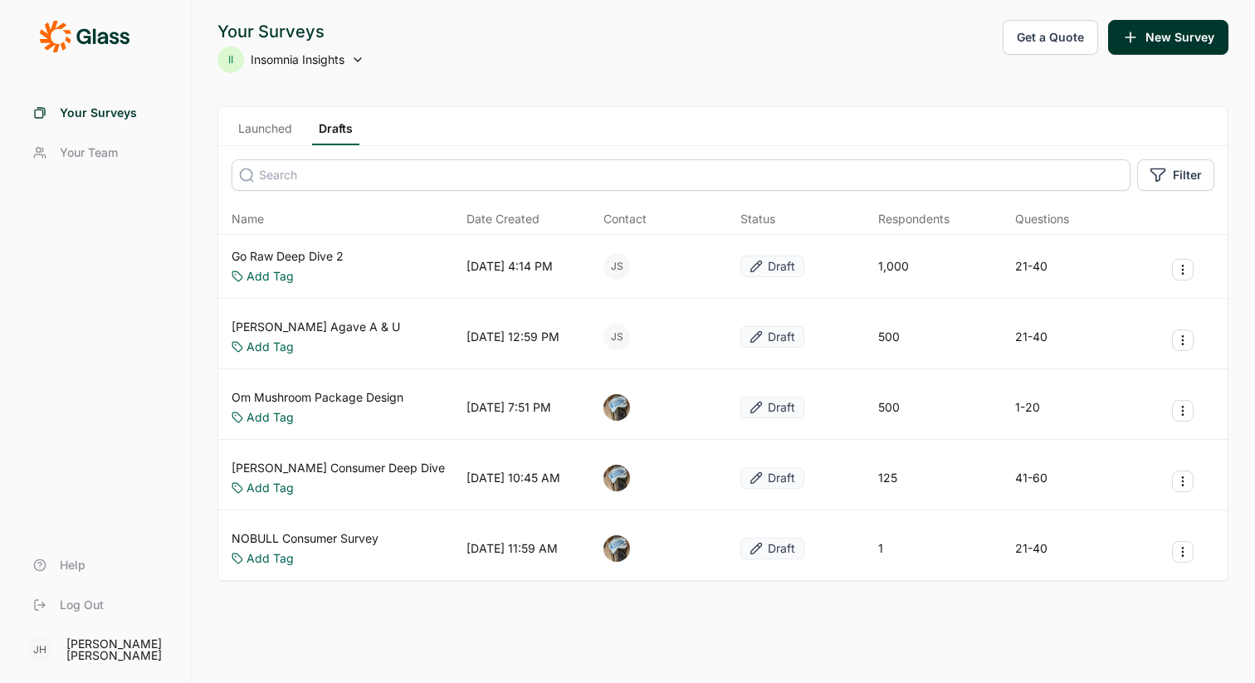
click at [283, 132] on link "Launched" at bounding box center [265, 132] width 67 height 25
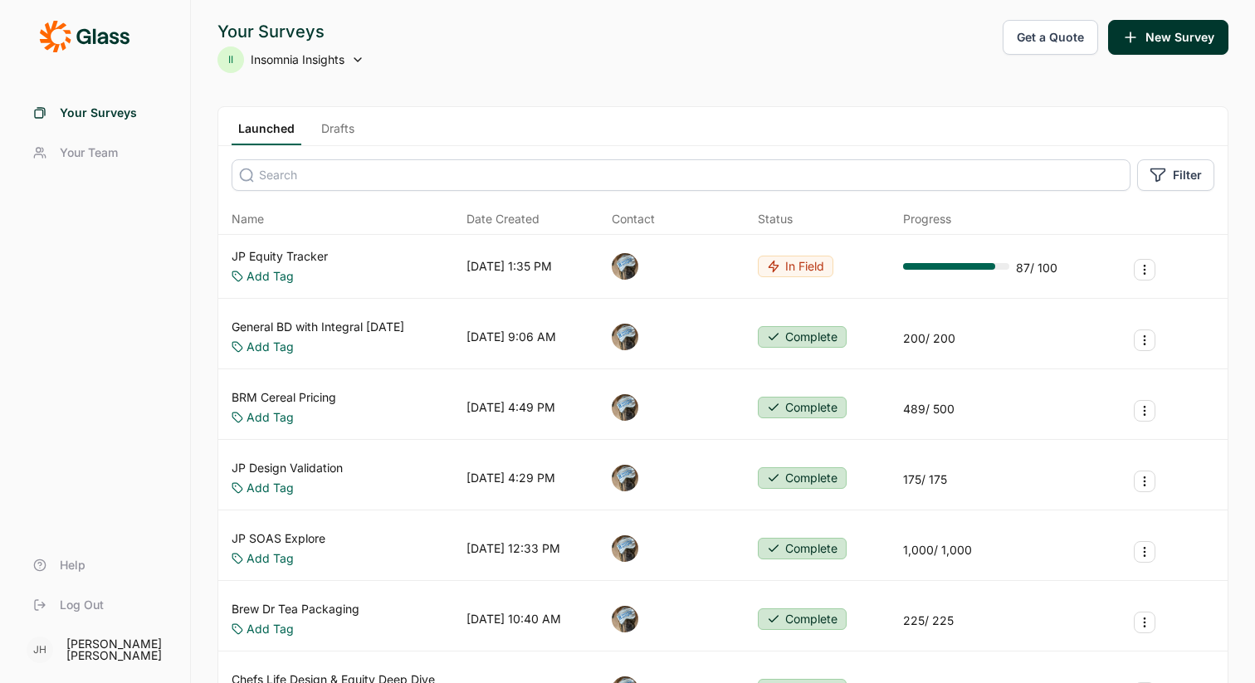
click at [295, 256] on link "JP Equity Tracker" at bounding box center [280, 256] width 96 height 17
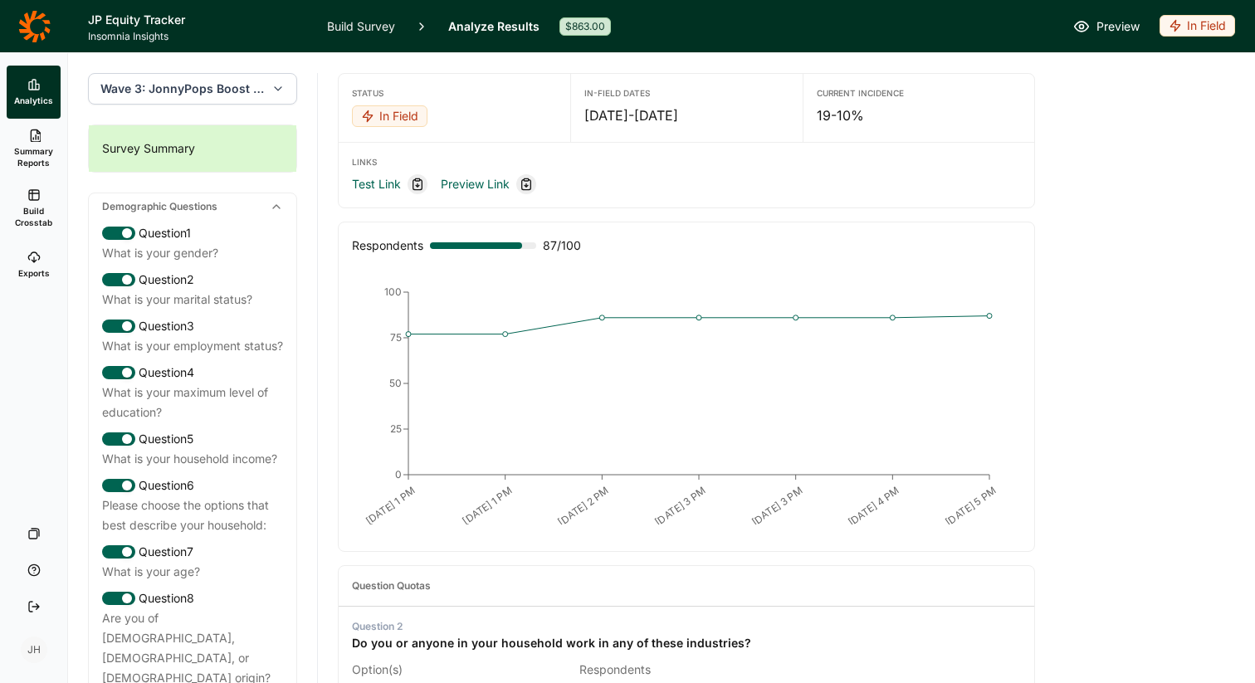
click at [37, 261] on icon at bounding box center [33, 257] width 13 height 13
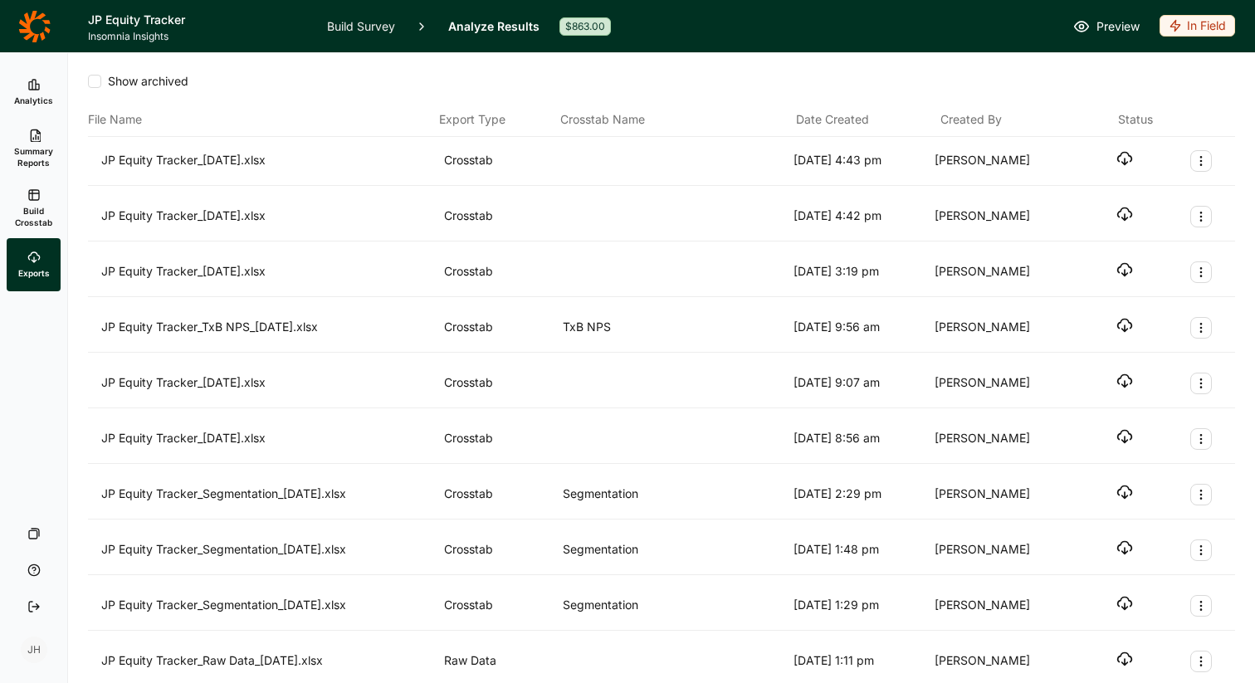
click at [1125, 157] on icon "button" at bounding box center [1124, 158] width 17 height 17
click at [1120, 212] on icon "button" at bounding box center [1124, 214] width 17 height 17
click at [1120, 159] on icon "button" at bounding box center [1124, 158] width 17 height 17
